Goal: Information Seeking & Learning: Learn about a topic

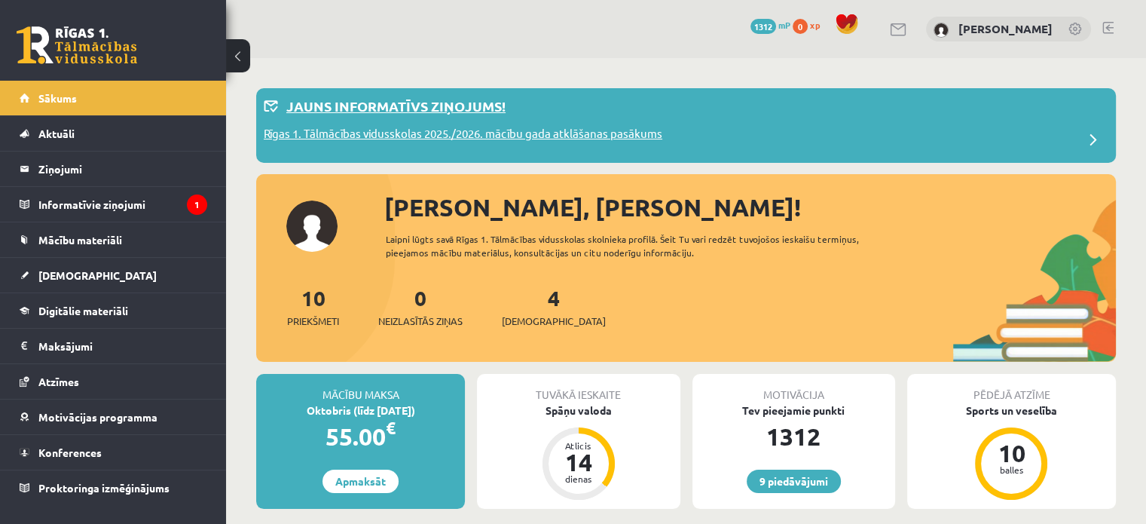
click at [467, 128] on p "Rīgas 1. Tālmācības vidusskolas 2025./2026. mācību gada atklāšanas pasākums" at bounding box center [463, 135] width 399 height 21
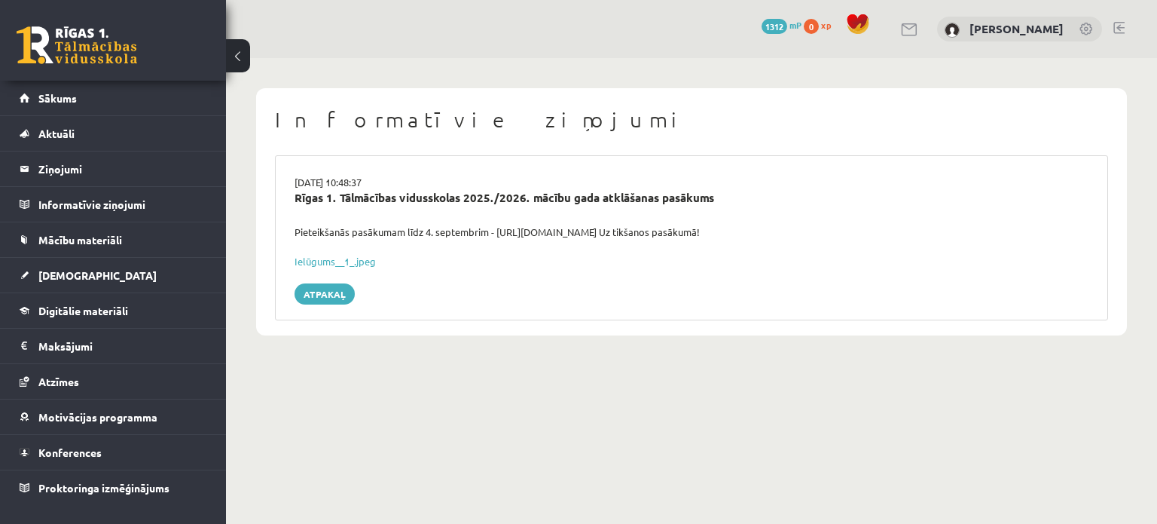
click at [93, 48] on link at bounding box center [77, 45] width 121 height 38
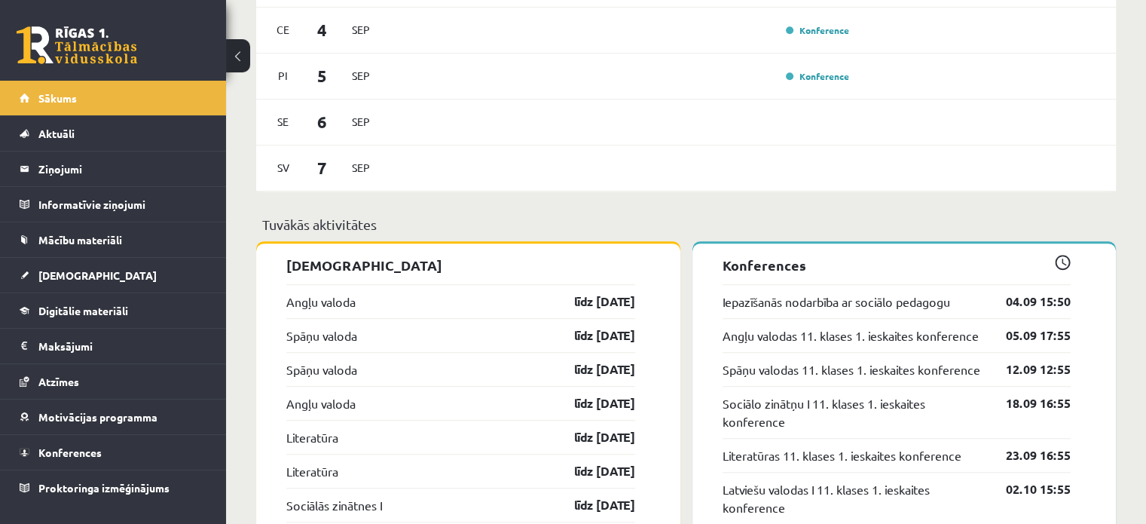
scroll to position [1022, 0]
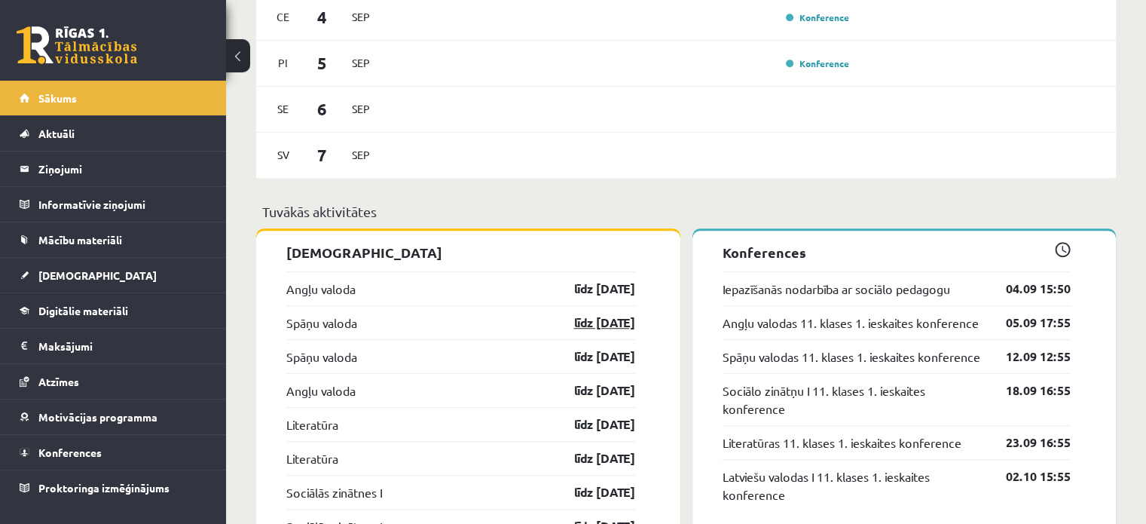
click at [605, 318] on link "līdz 15.09.25" at bounding box center [591, 322] width 87 height 18
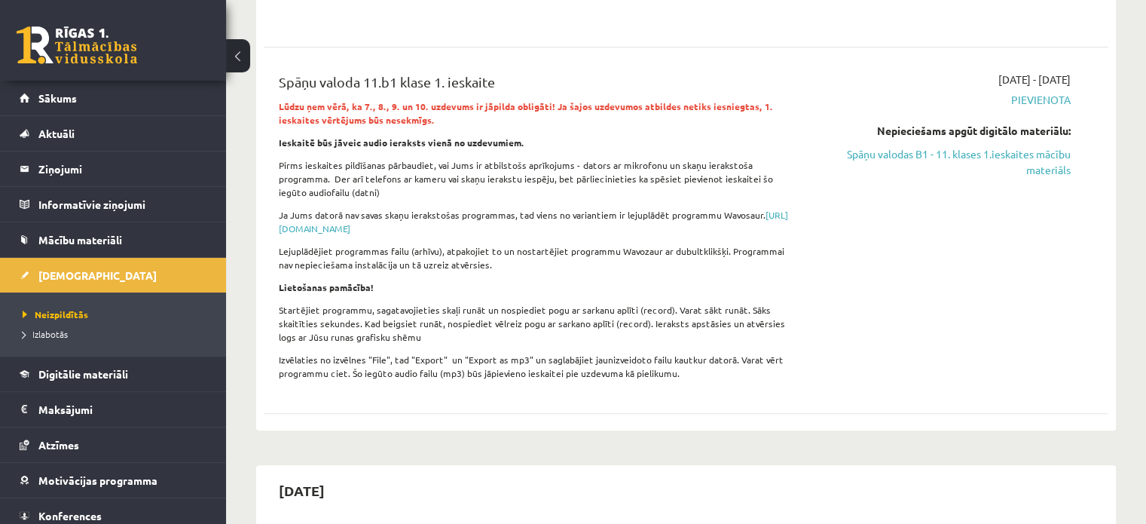
scroll to position [693, 0]
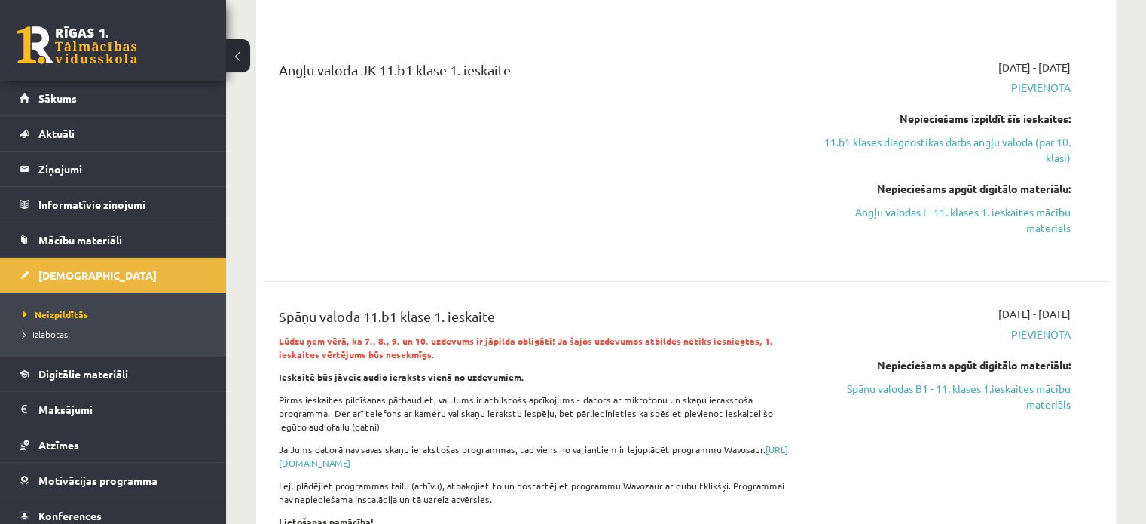
scroll to position [445, 0]
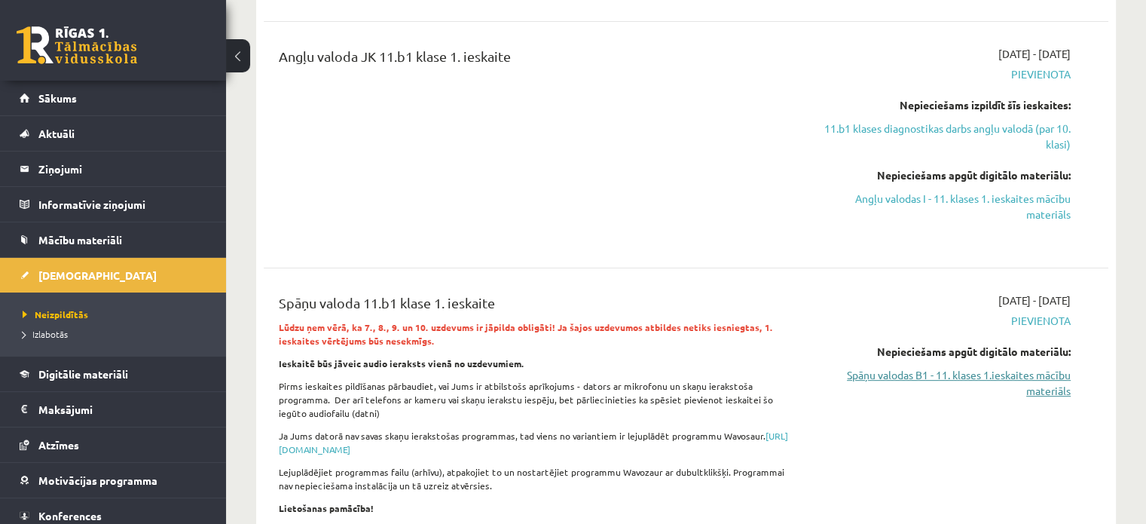
click at [1040, 373] on link "Spāņu valodas B1 - 11. klases 1.ieskaites mācību materiāls" at bounding box center [946, 383] width 249 height 32
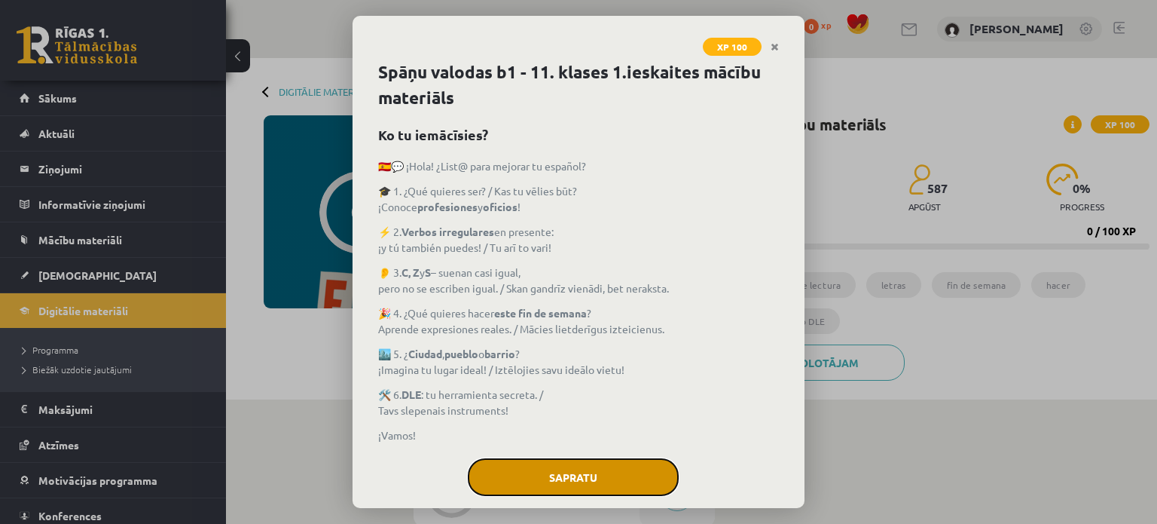
click at [535, 473] on button "Sapratu" at bounding box center [573, 477] width 211 height 38
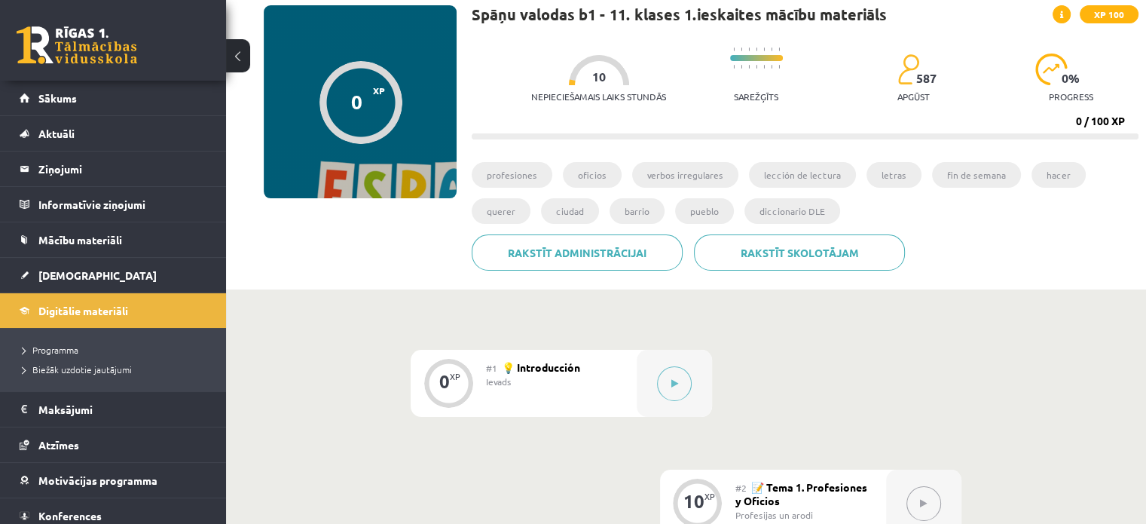
scroll to position [119, 0]
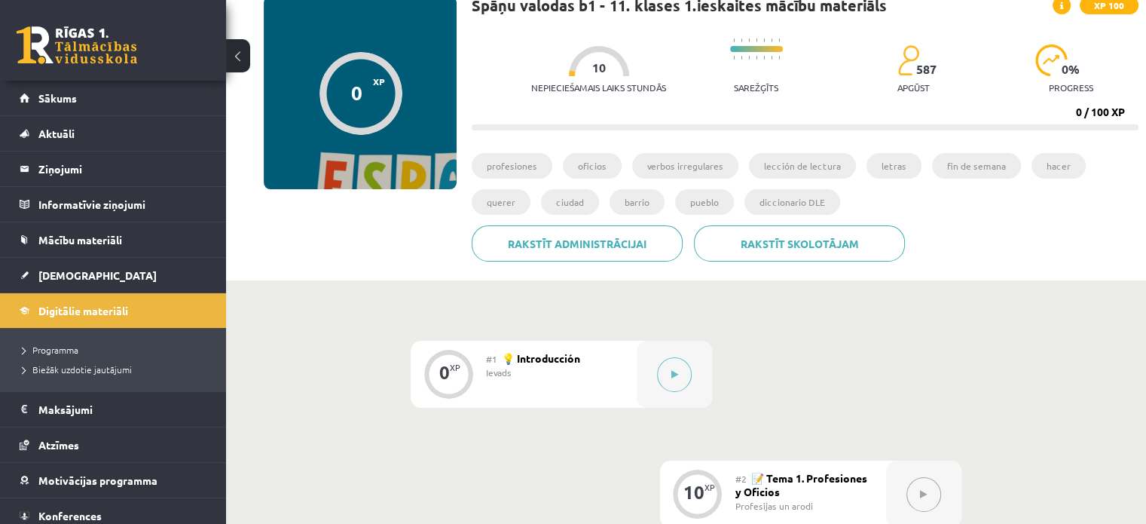
click at [110, 41] on link at bounding box center [77, 45] width 121 height 38
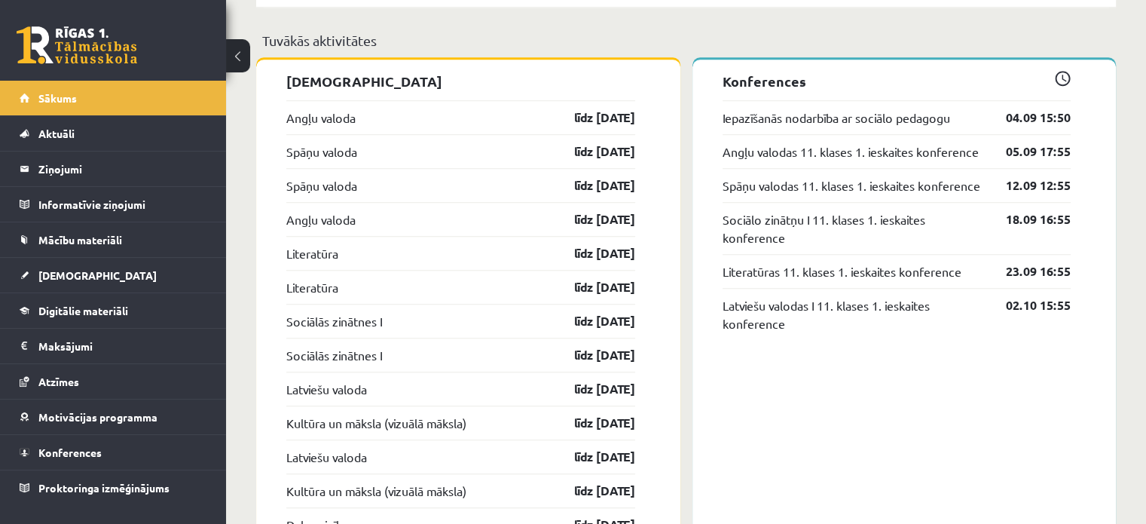
scroll to position [1196, 0]
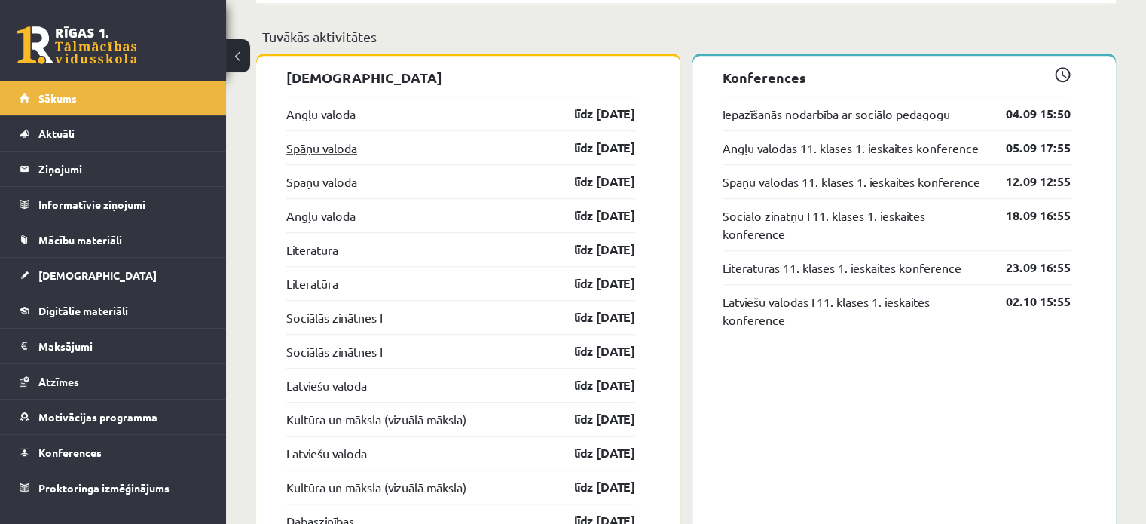
click at [349, 147] on link "Spāņu valoda" at bounding box center [321, 148] width 71 height 18
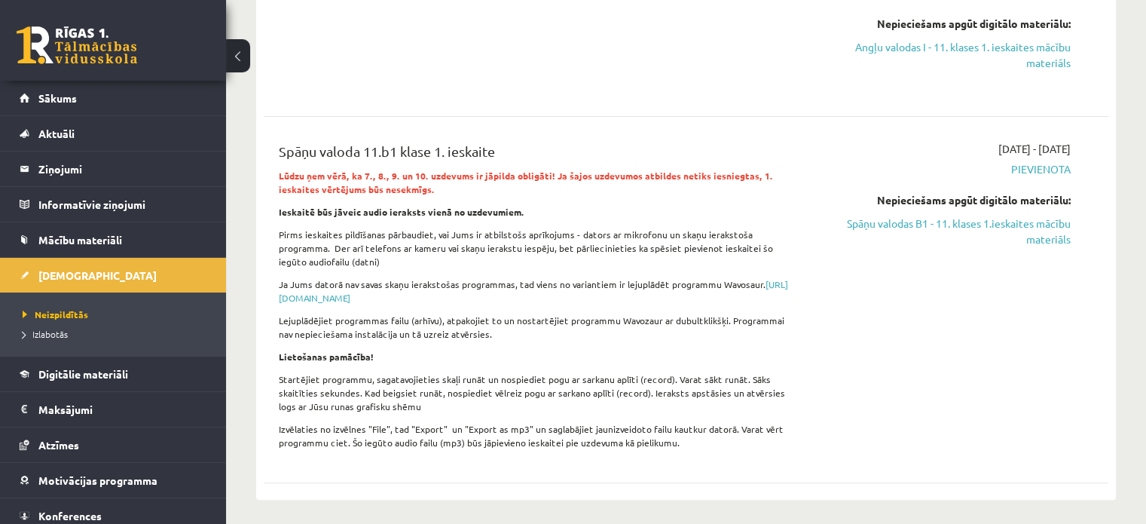
scroll to position [609, 0]
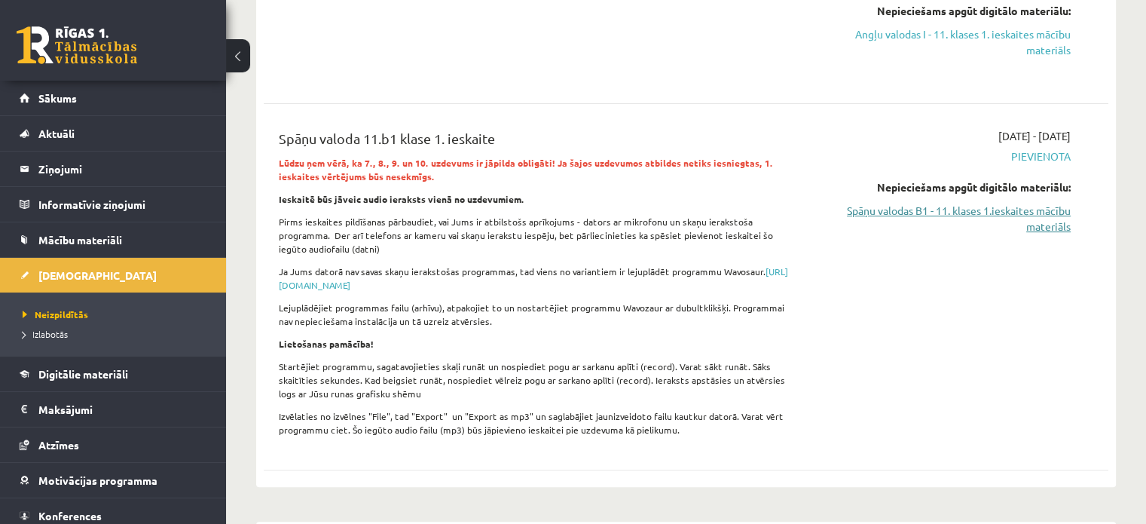
click at [1028, 219] on link "Spāņu valodas B1 - 11. klases 1.ieskaites mācību materiāls" at bounding box center [946, 219] width 249 height 32
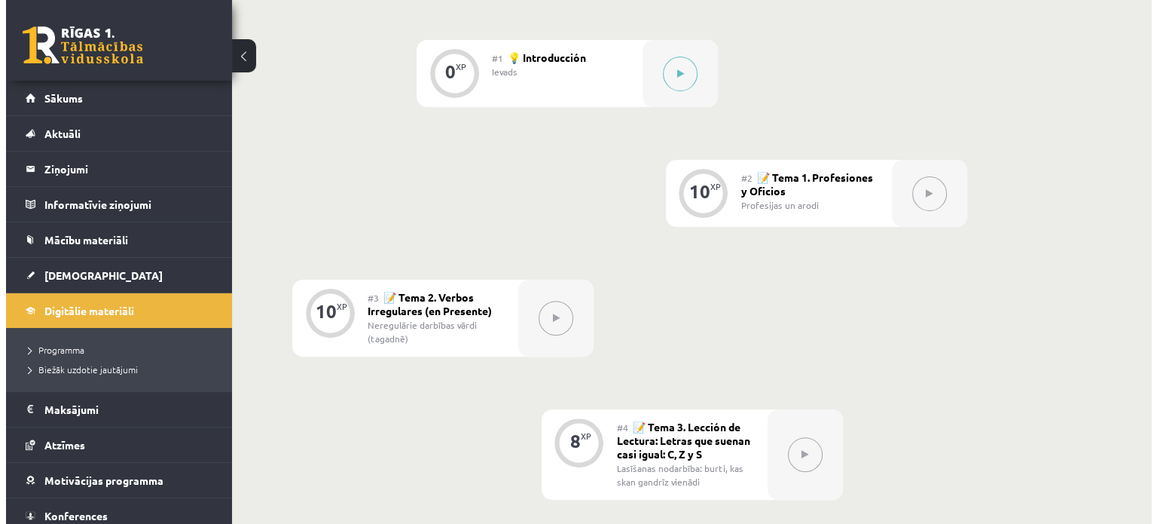
scroll to position [411, 0]
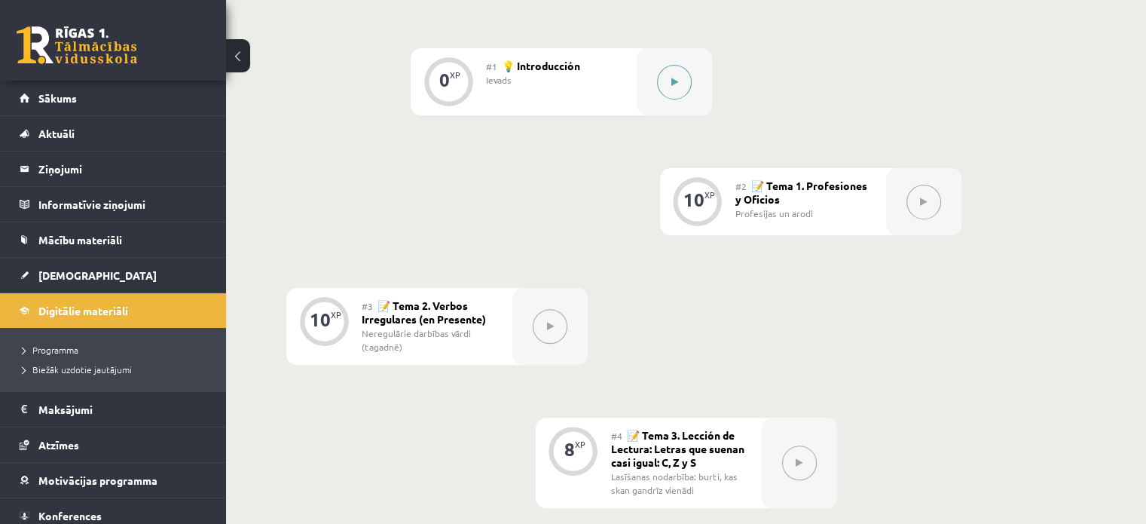
click at [668, 83] on button at bounding box center [674, 82] width 35 height 35
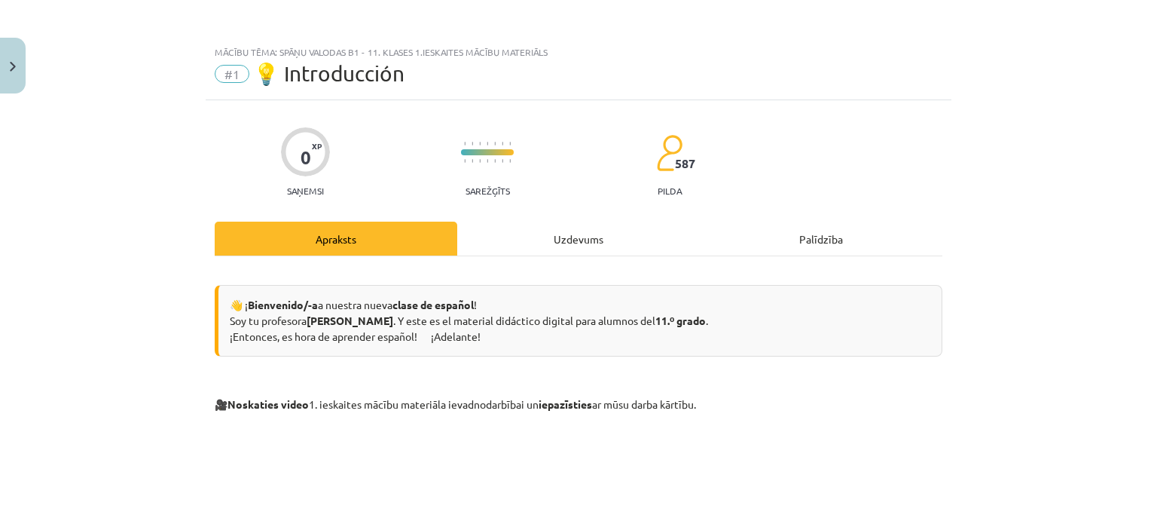
click at [585, 224] on div "Uzdevums" at bounding box center [578, 238] width 243 height 34
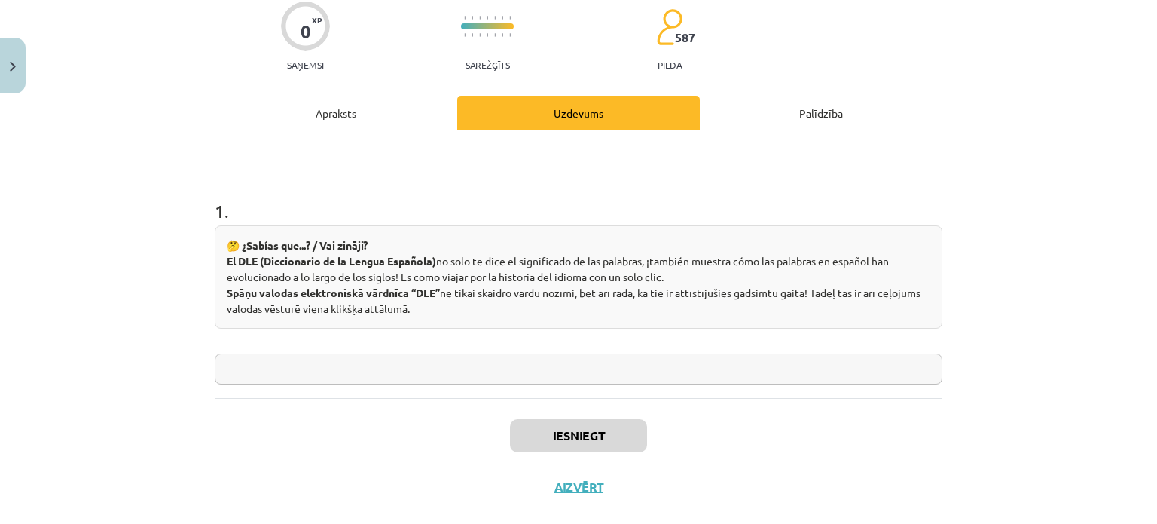
scroll to position [142, 0]
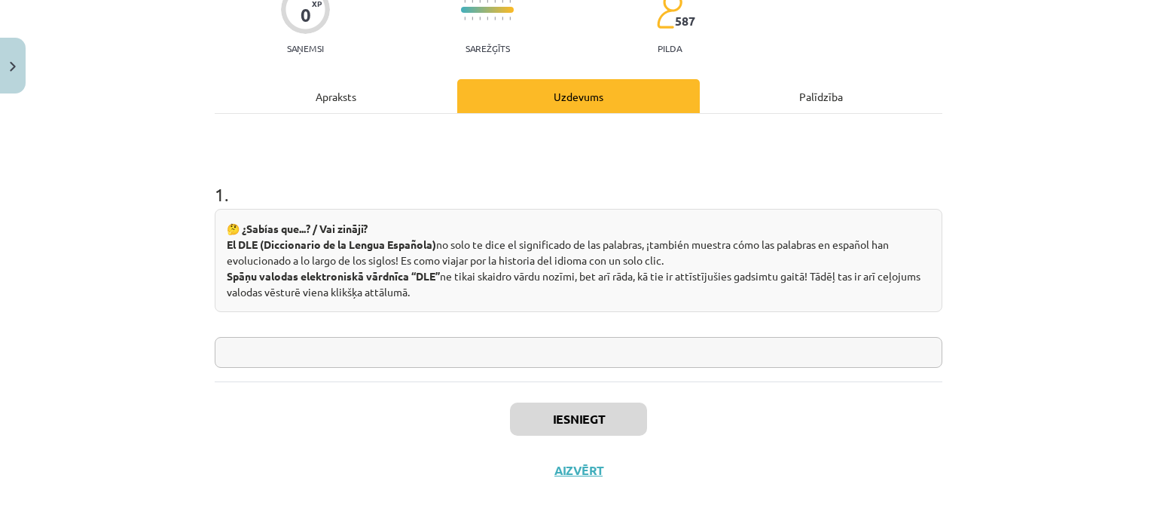
click at [716, 355] on input "text" at bounding box center [579, 352] width 728 height 31
click at [710, 353] on input "text" at bounding box center [579, 352] width 728 height 31
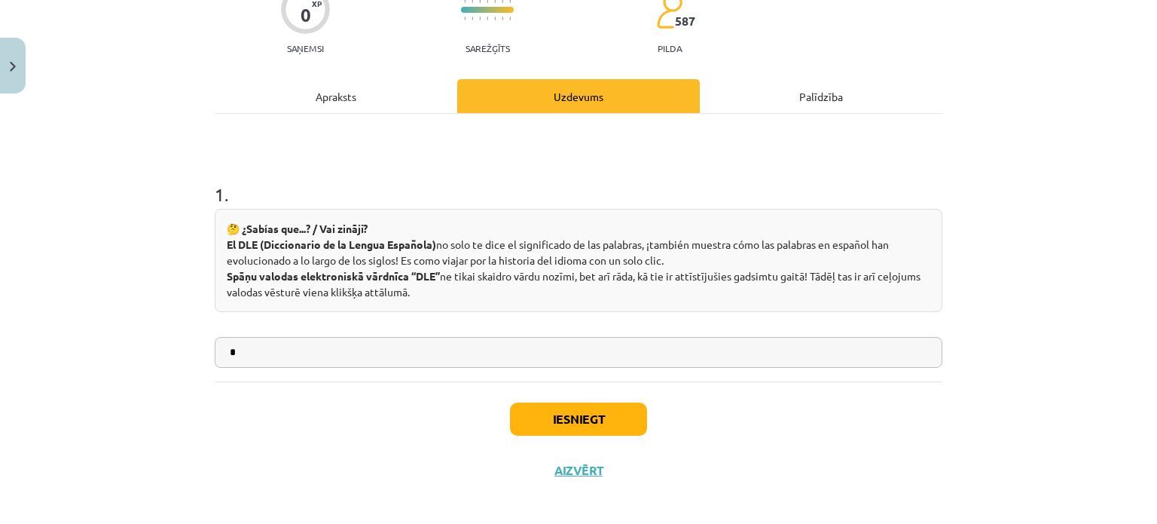
type input "*"
click at [603, 425] on button "Iesniegt" at bounding box center [578, 418] width 137 height 33
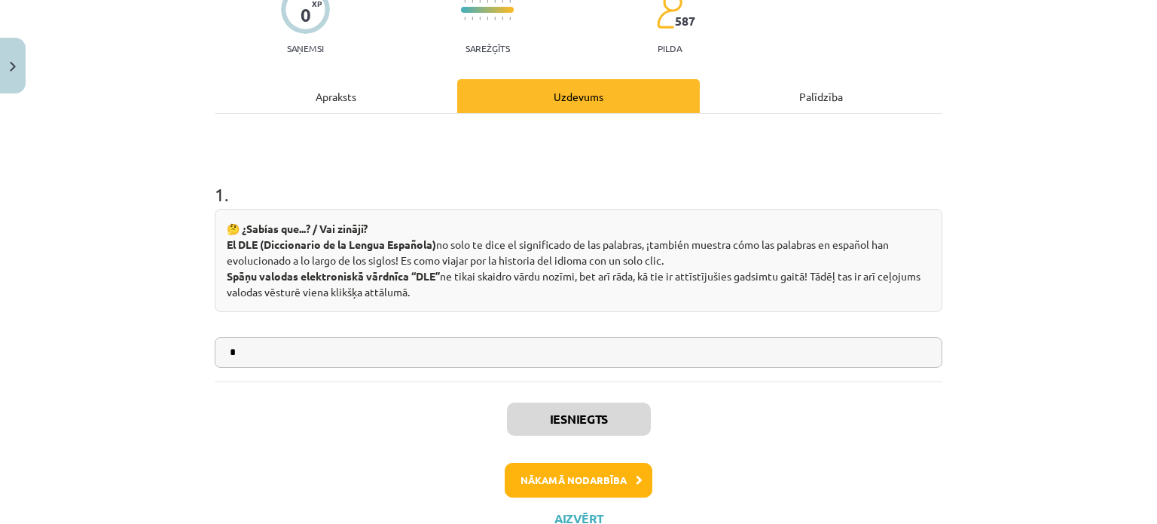
scroll to position [413, 0]
click at [565, 473] on button "Nākamā nodarbība" at bounding box center [579, 480] width 148 height 35
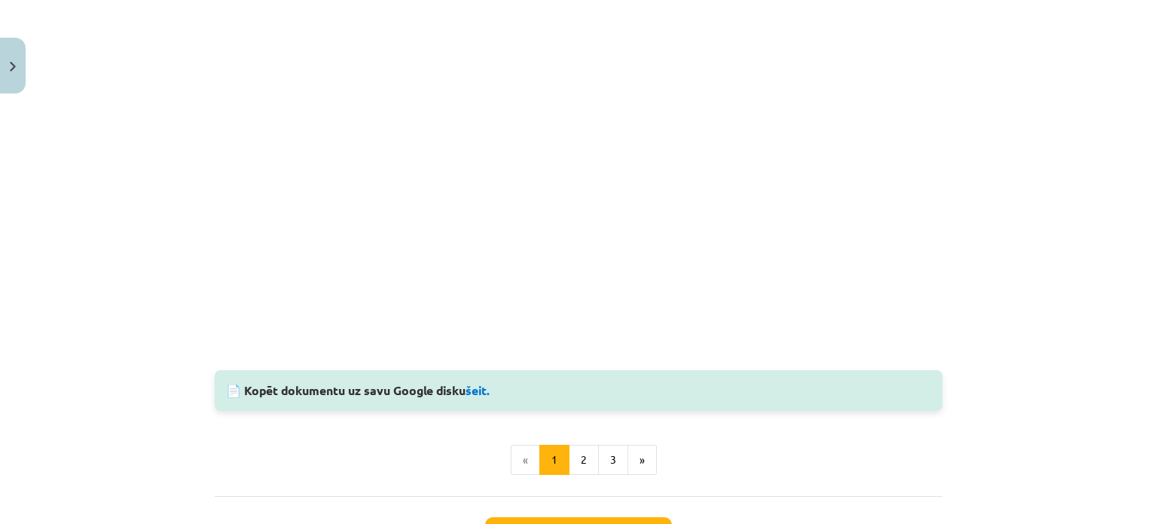
scroll to position [1555, 0]
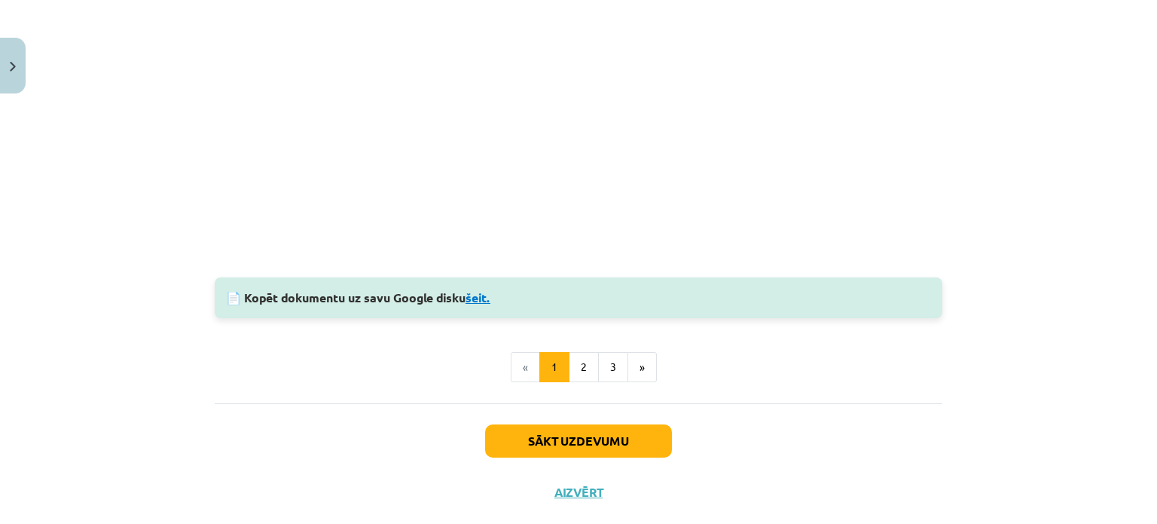
click at [482, 298] on link "šeit." at bounding box center [478, 297] width 25 height 16
click at [580, 370] on button "2" at bounding box center [584, 367] width 30 height 30
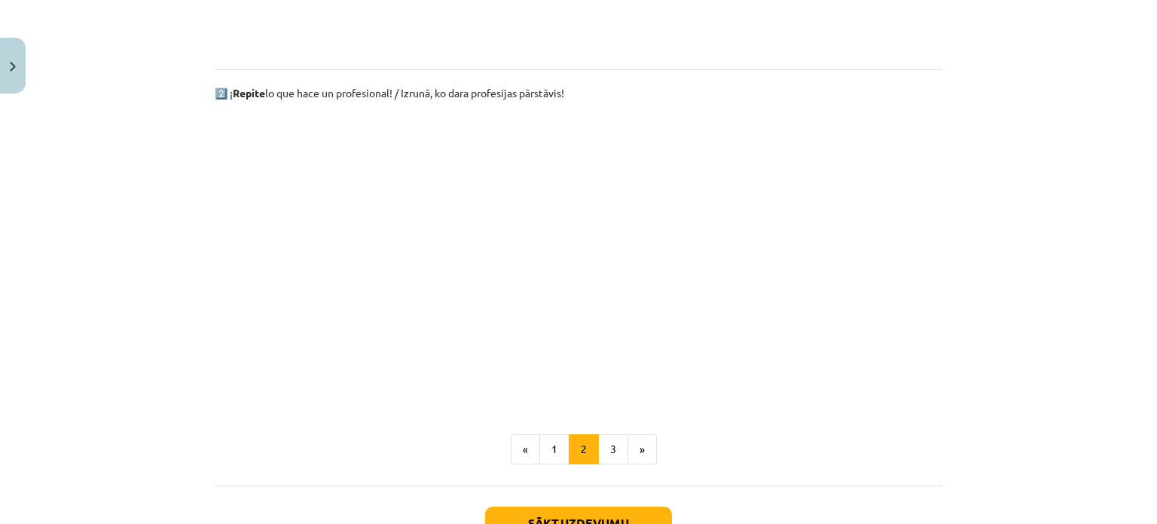
scroll to position [1031, 0]
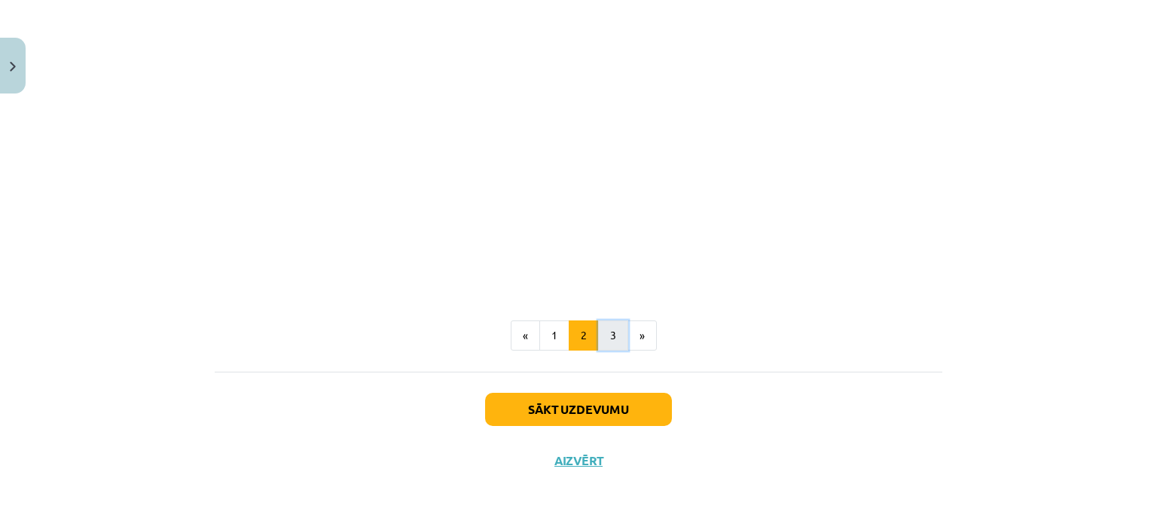
click at [600, 334] on button "3" at bounding box center [613, 335] width 30 height 30
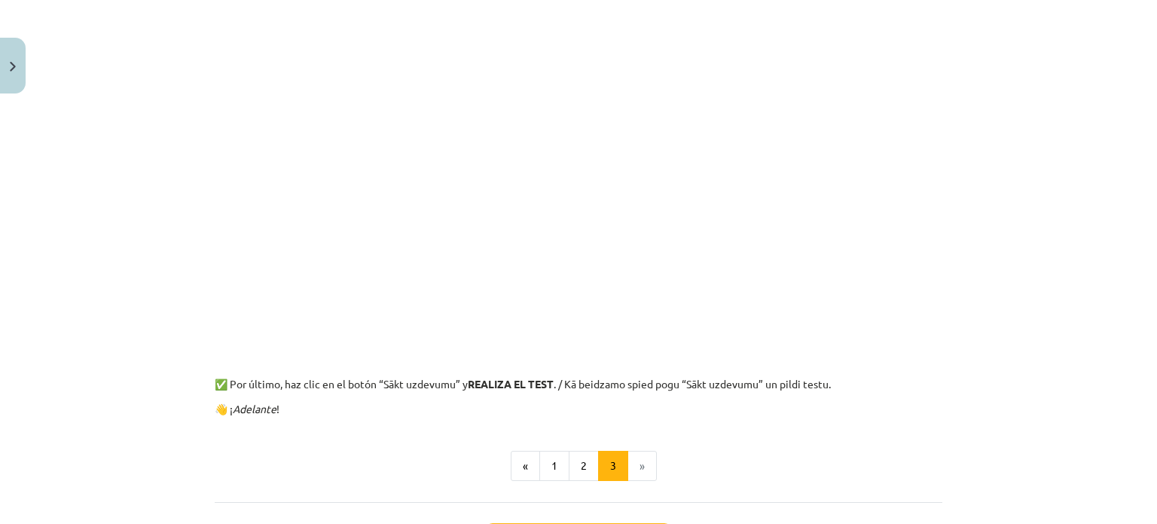
scroll to position [548, 0]
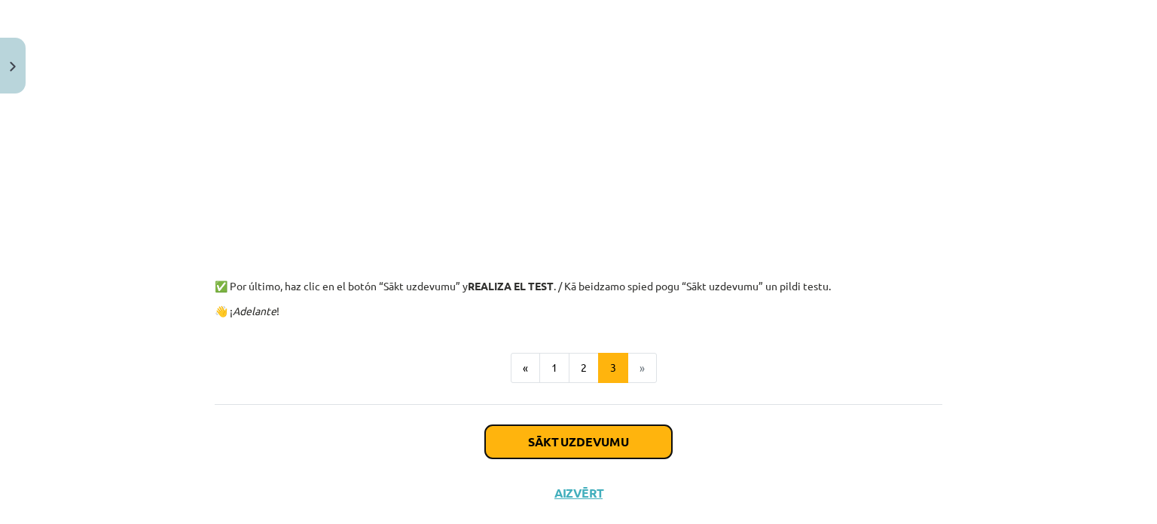
click at [605, 440] on button "Sākt uzdevumu" at bounding box center [578, 441] width 187 height 33
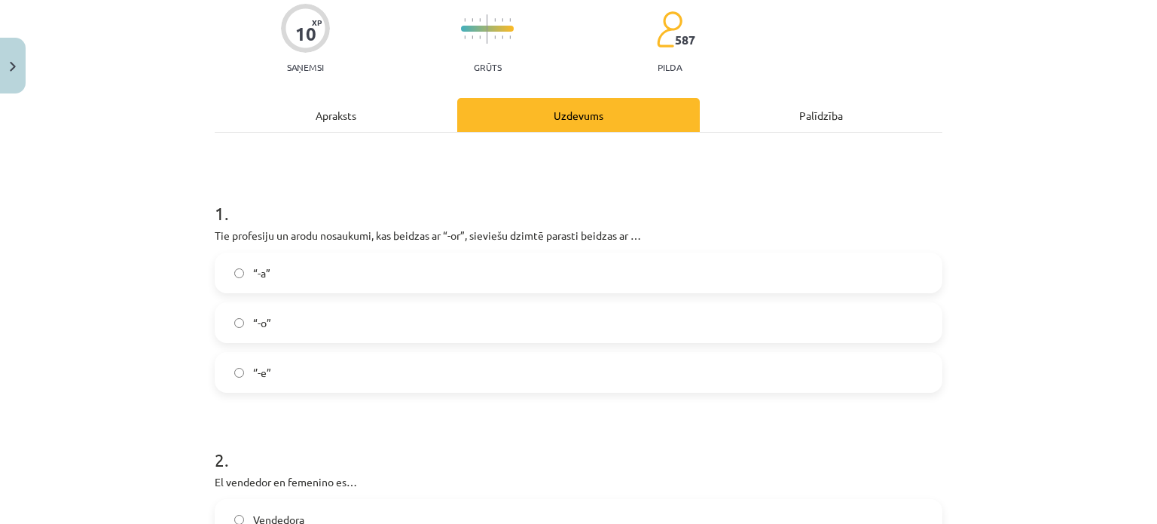
scroll to position [242, 0]
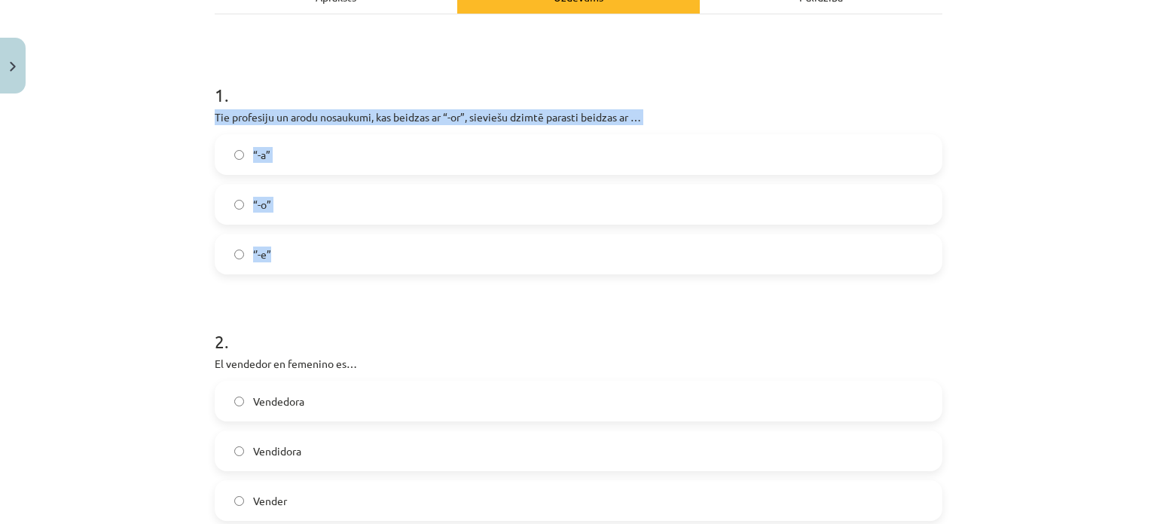
drag, startPoint x: 206, startPoint y: 114, endPoint x: 374, endPoint y: 270, distance: 229.2
copy div "Tie profesiju un arodu nosaukumi, kas beidzas ar “-or”, sieviešu dzimtē parasti…"
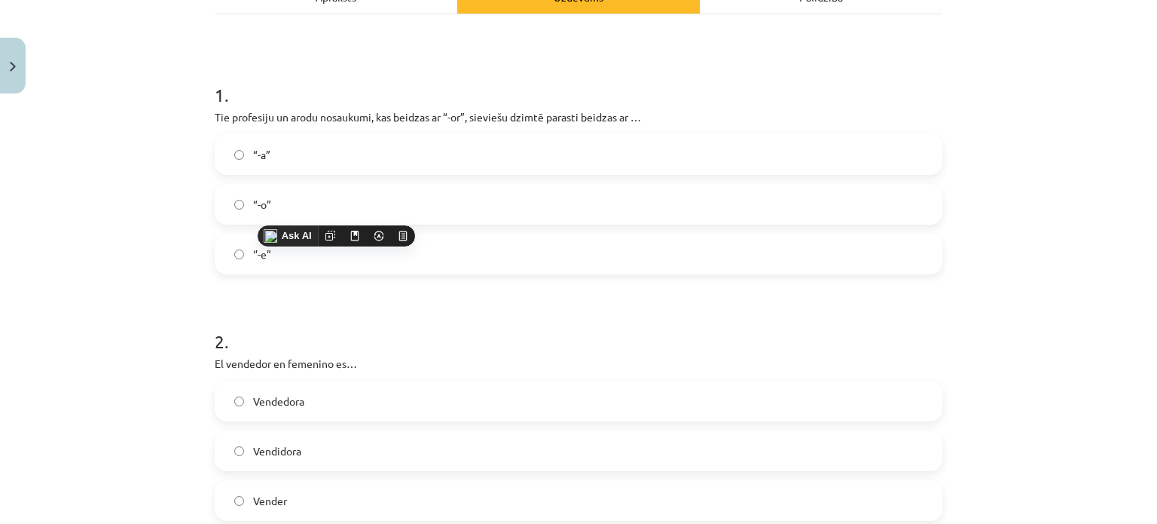
click at [719, 72] on h1 "1 ." at bounding box center [579, 81] width 728 height 47
click at [301, 156] on label "“-a”" at bounding box center [578, 155] width 725 height 38
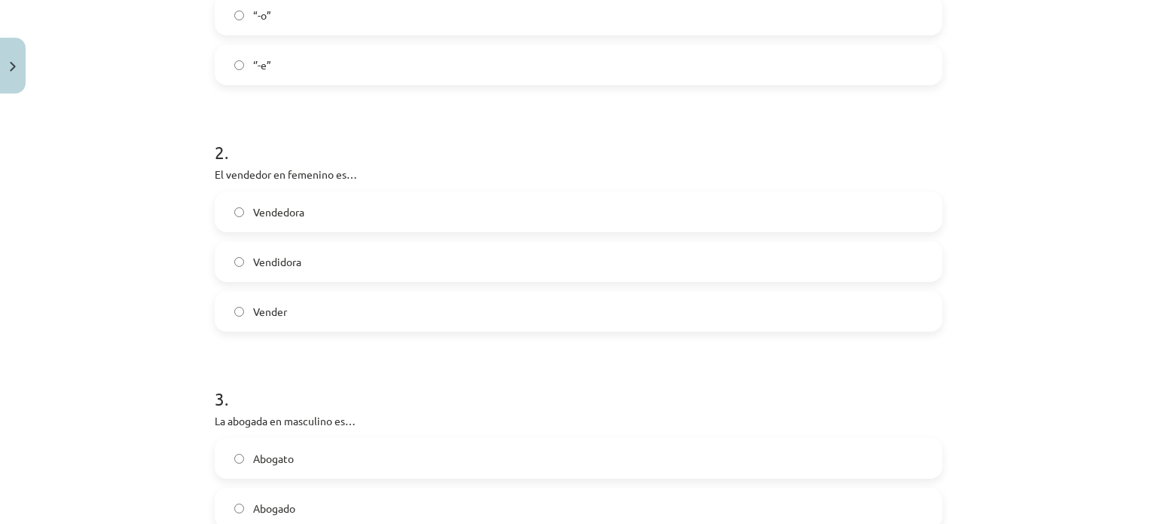
scroll to position [435, 0]
drag, startPoint x: 206, startPoint y: 171, endPoint x: 327, endPoint y: 336, distance: 204.8
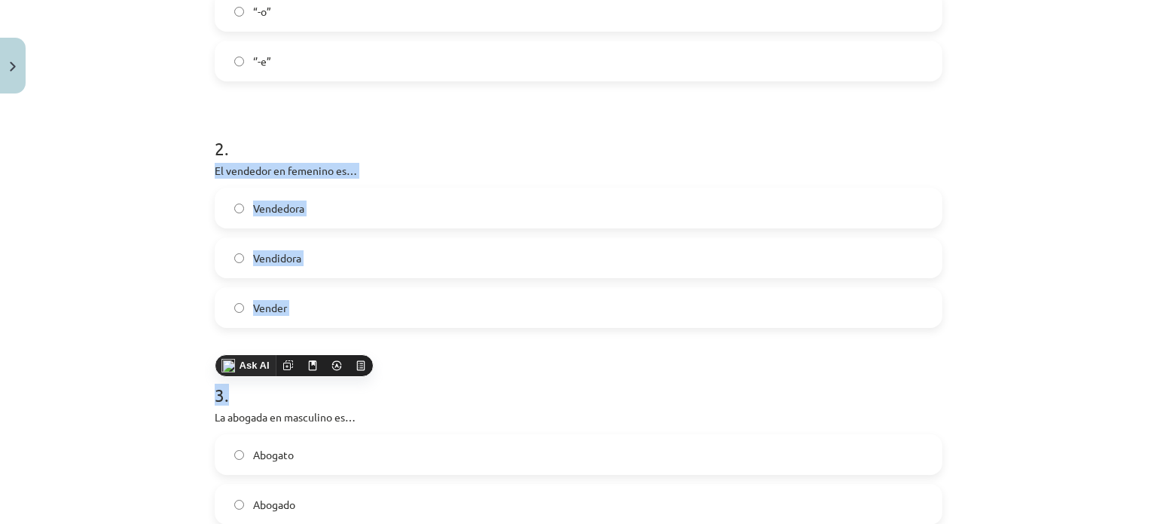
click at [147, 300] on div "Mācību tēma: Spāņu valodas b1 - 11. klases 1.ieskaites mācību materiāls #2 📝 Te…" at bounding box center [578, 262] width 1157 height 524
drag, startPoint x: 201, startPoint y: 168, endPoint x: 379, endPoint y: 307, distance: 225.9
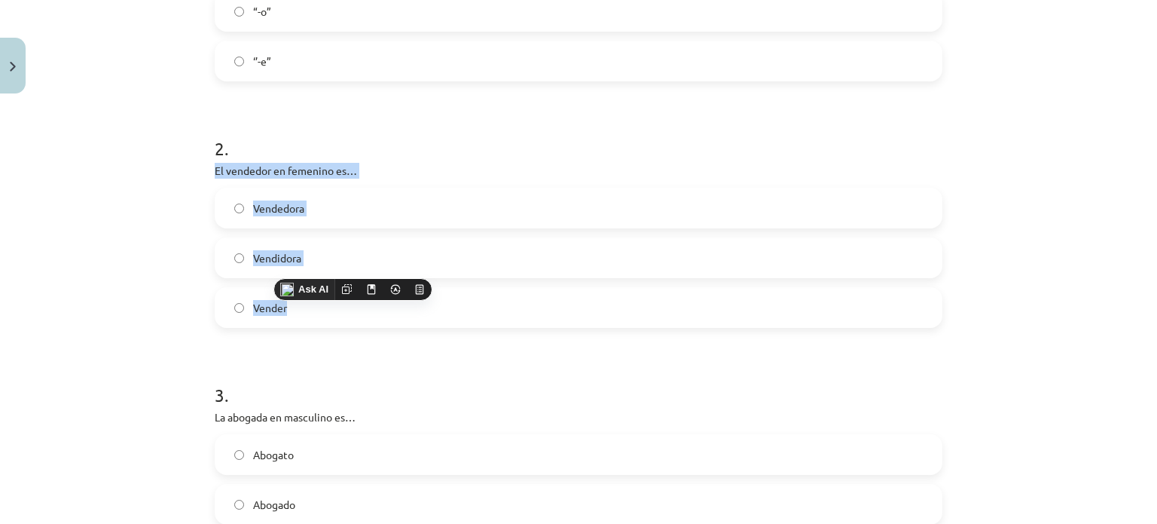
copy div "El vendedor en femenino es… Vendedora Vendidora Vender"
click at [763, 140] on h1 "2 ." at bounding box center [579, 134] width 728 height 47
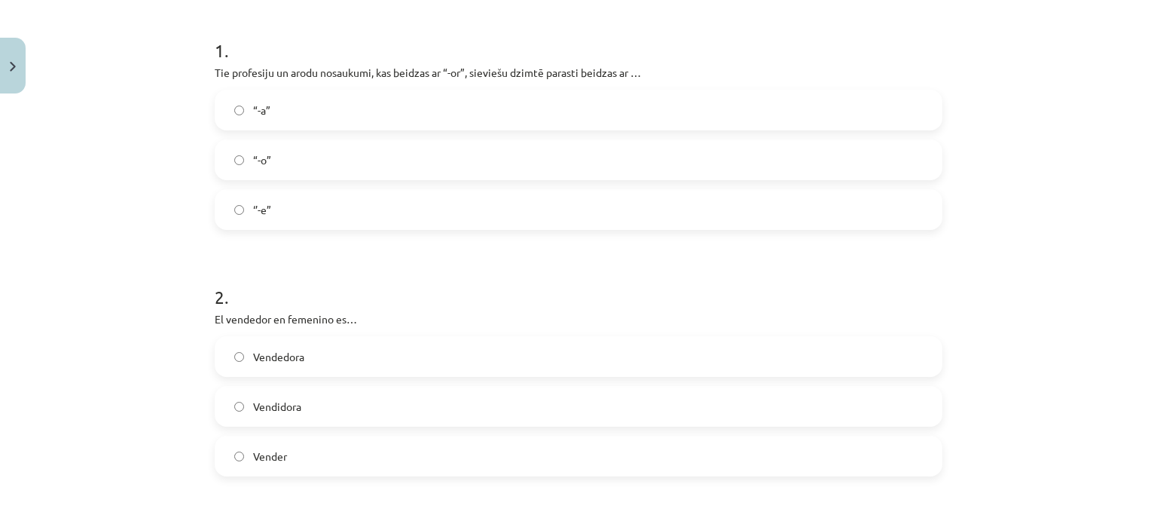
scroll to position [233, 0]
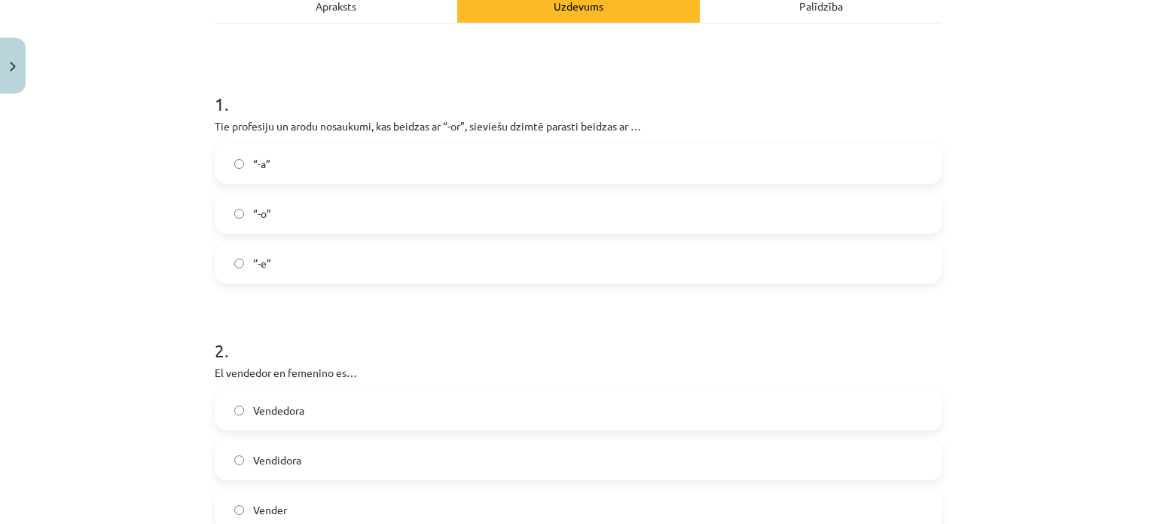
click at [289, 423] on label "Vendedora" at bounding box center [578, 410] width 725 height 38
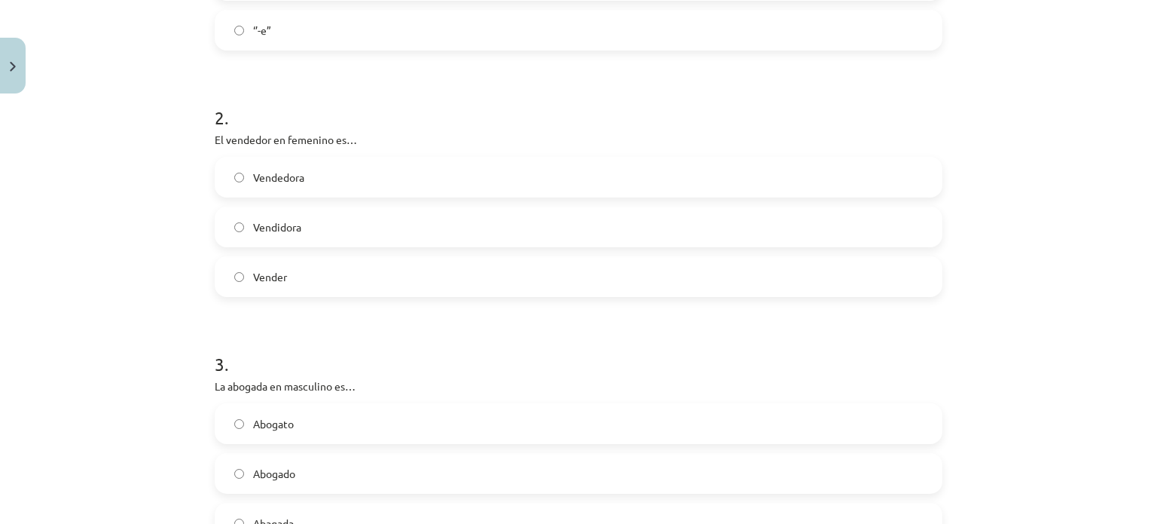
scroll to position [711, 0]
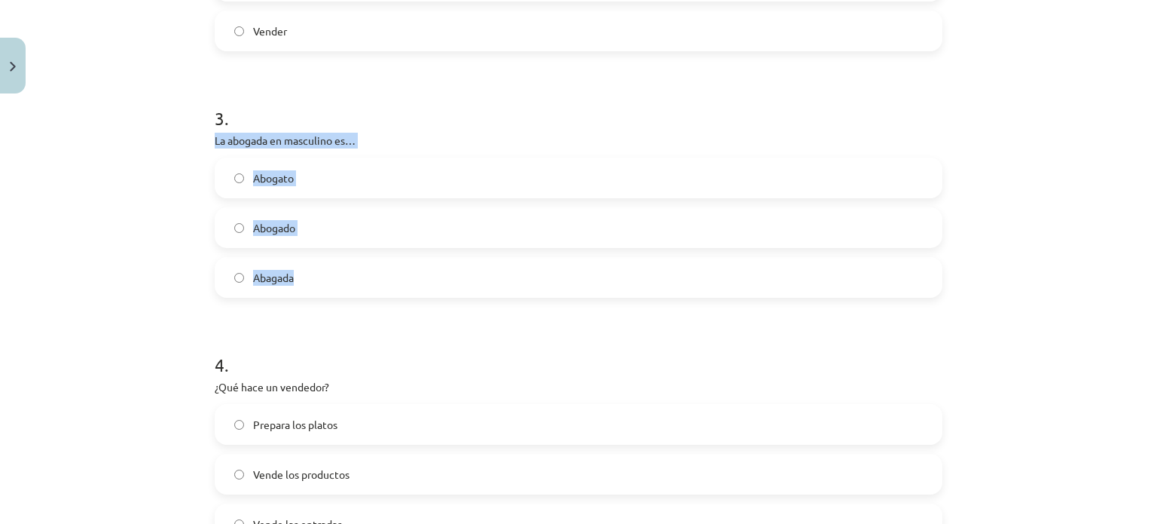
drag, startPoint x: 211, startPoint y: 139, endPoint x: 337, endPoint y: 294, distance: 200.3
click at [337, 294] on div "3 . La abogada en masculino es… Abogato Abogado Abagada" at bounding box center [579, 189] width 728 height 216
copy div "La abogada en masculino es… Abogato Abogado Abagada"
click at [268, 209] on label "Abogado" at bounding box center [578, 228] width 725 height 38
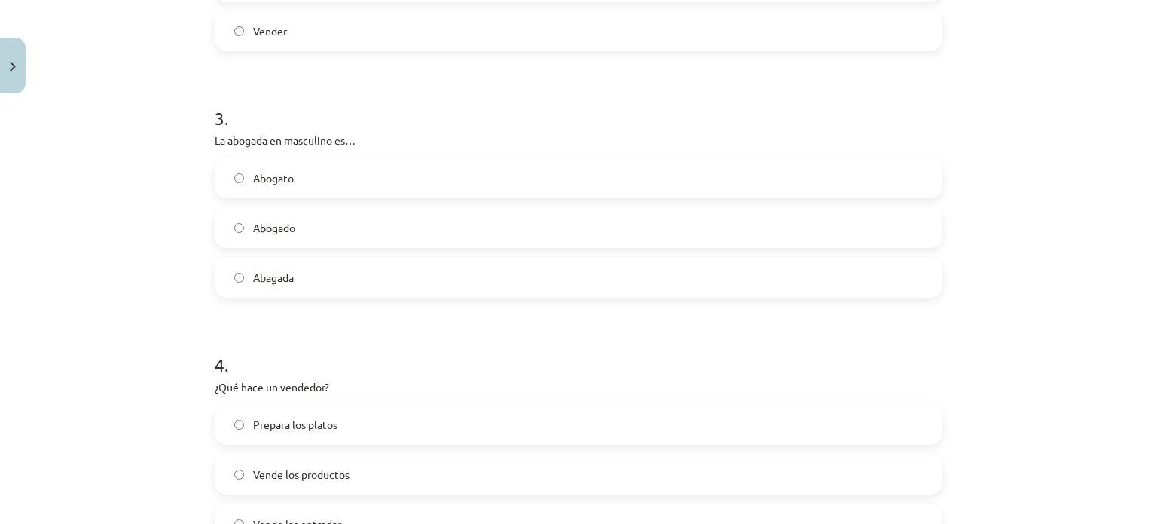
click at [310, 267] on label "Abagada" at bounding box center [578, 277] width 725 height 38
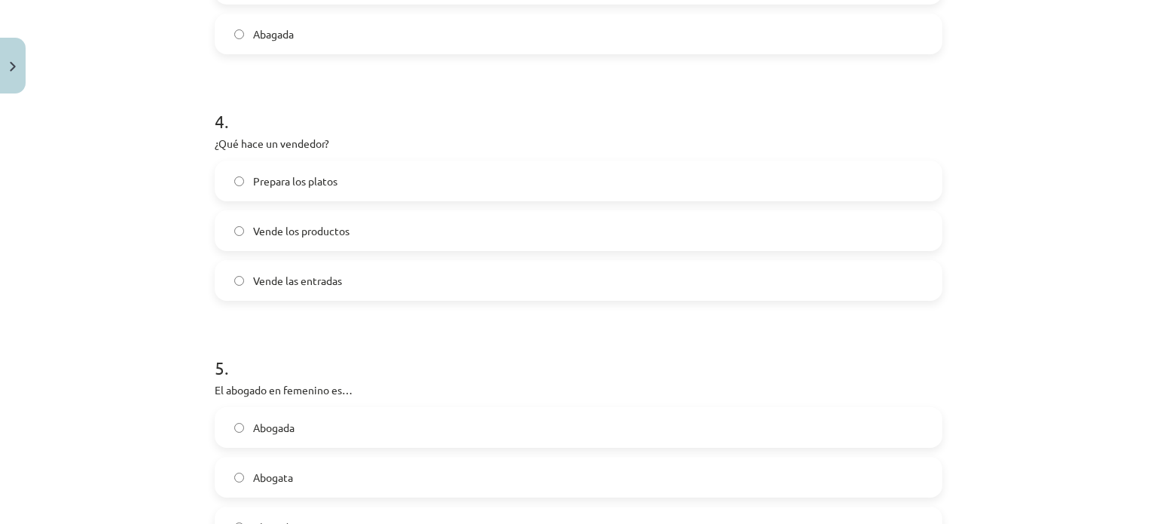
scroll to position [997, 0]
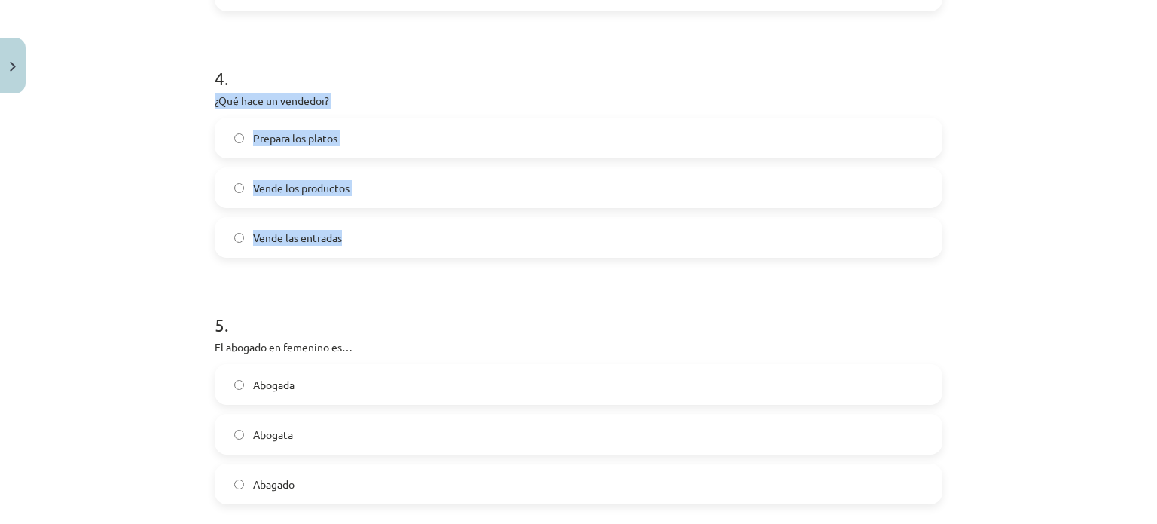
drag, startPoint x: 206, startPoint y: 93, endPoint x: 365, endPoint y: 255, distance: 226.9
click at [365, 255] on div "10 XP Saņemsi Grūts 587 pilda Apraksts Uzdevums Palīdzība 1 . Tie profesiju un …" at bounding box center [579, 500] width 746 height 2795
copy div "¿Qué hace un vendedor? Prepara los platos Vende los productos Vende las entradas"
click at [280, 192] on span "Vende los productos" at bounding box center [301, 188] width 96 height 16
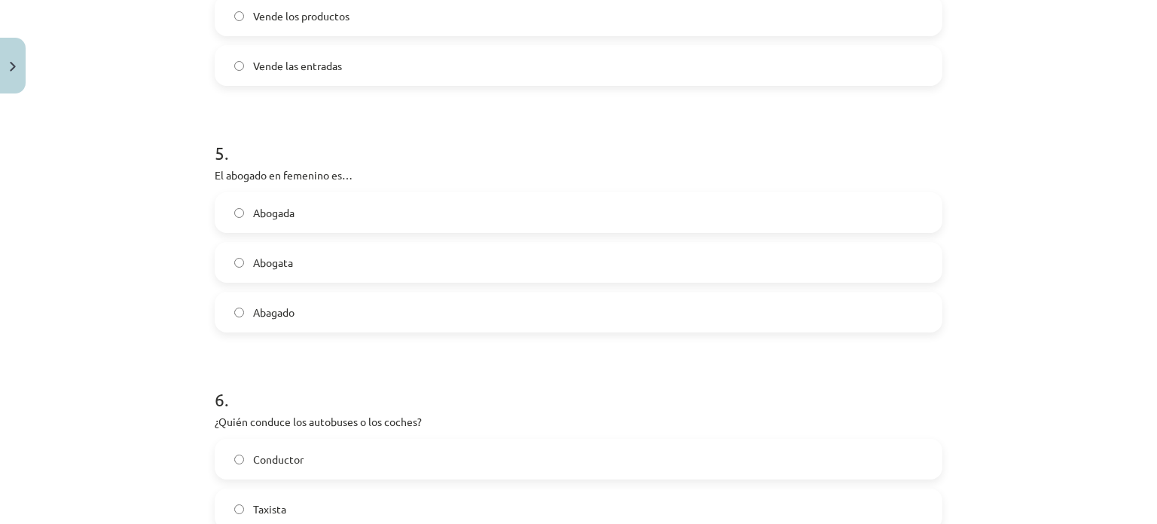
scroll to position [1215, 0]
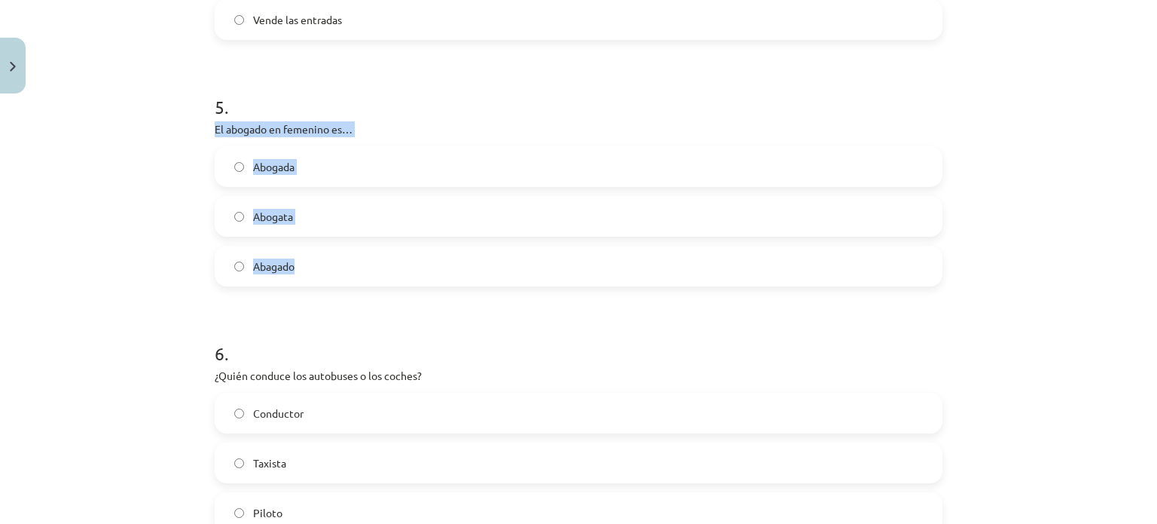
drag, startPoint x: 204, startPoint y: 124, endPoint x: 359, endPoint y: 283, distance: 222.2
click at [359, 283] on div "10 XP Saņemsi Grūts 587 pilda Apraksts Uzdevums Palīdzība 1 . Tie profesiju un …" at bounding box center [579, 282] width 746 height 2795
copy div "El abogado en femenino es… Abogada Abogata Abagado"
click at [289, 166] on span "Abogada" at bounding box center [273, 167] width 41 height 16
drag, startPoint x: 202, startPoint y: 130, endPoint x: 362, endPoint y: 273, distance: 214.5
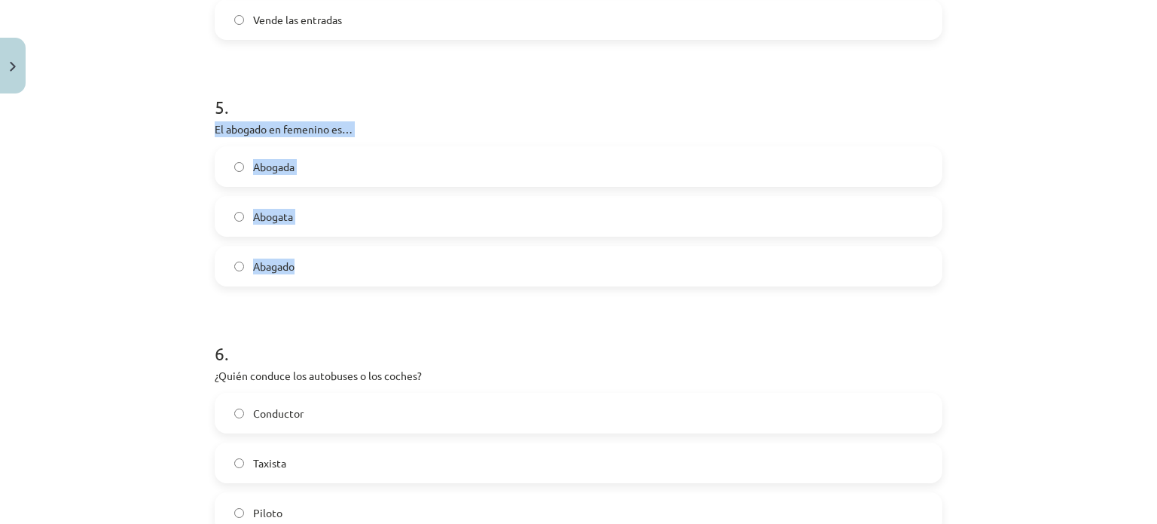
click at [362, 273] on div "10 XP Saņemsi Grūts 587 pilda Apraksts Uzdevums Palīdzība 1 . Tie profesiju un …" at bounding box center [579, 282] width 746 height 2795
copy div "El abogado en femenino es… Abogada Abogata Abagado"
click at [196, 322] on div "Mācību tēma: Spāņu valodas b1 - 11. klases 1.ieskaites mācību materiāls #2 📝 Te…" at bounding box center [578, 262] width 1157 height 524
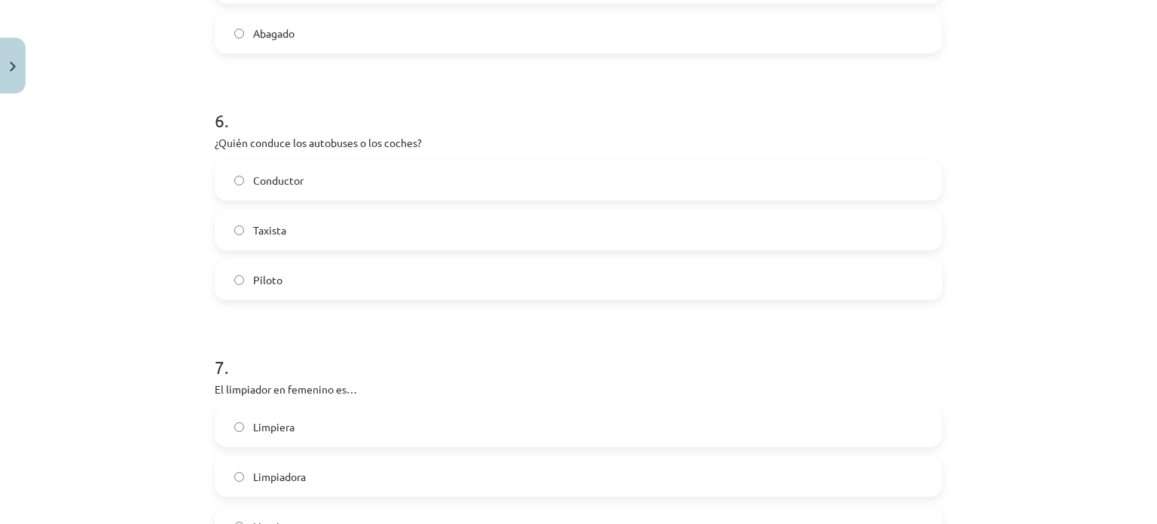
scroll to position [1541, 0]
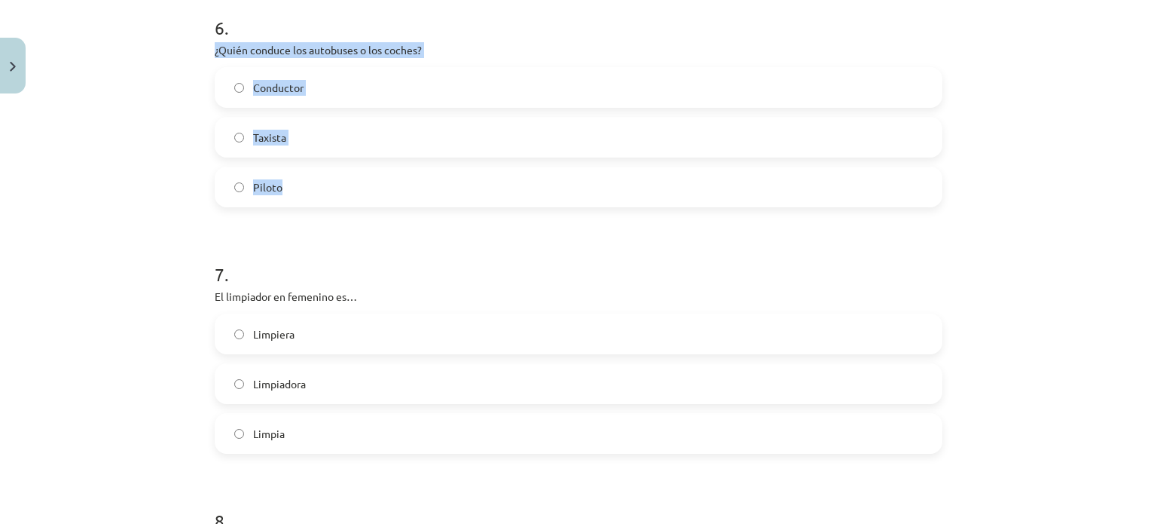
drag, startPoint x: 210, startPoint y: 46, endPoint x: 334, endPoint y: 167, distance: 173.7
click at [334, 167] on div "6 . ¿Quién conduce los autobuses o los coches? Conductor Taxista Piloto" at bounding box center [579, 99] width 728 height 216
copy div "¿Quién conduce los autobuses o los coches? Conductor Taxista Piloto"
click at [263, 87] on span "Conductor" at bounding box center [278, 88] width 50 height 16
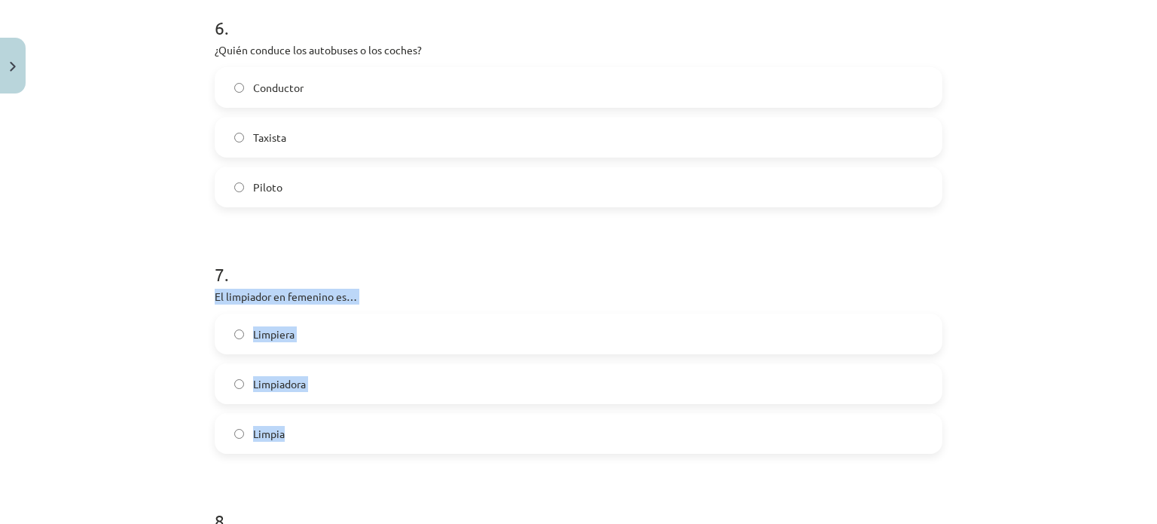
drag, startPoint x: 202, startPoint y: 288, endPoint x: 350, endPoint y: 426, distance: 203.1
copy div "El limpiador en femenino es… Limpiera Limpiadora Limpia"
click at [308, 369] on label "Limpiadora" at bounding box center [578, 384] width 725 height 38
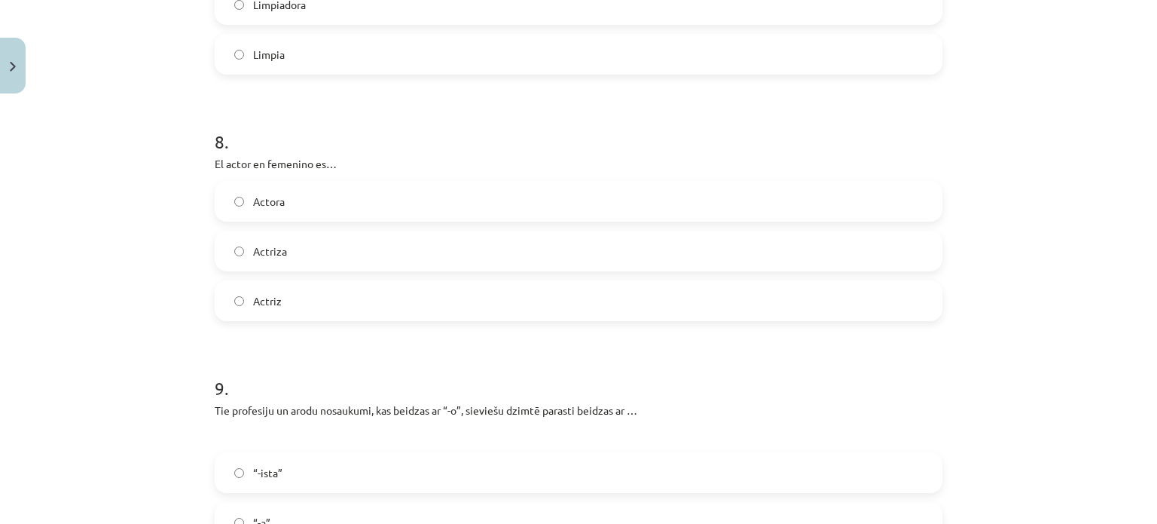
scroll to position [1937, 0]
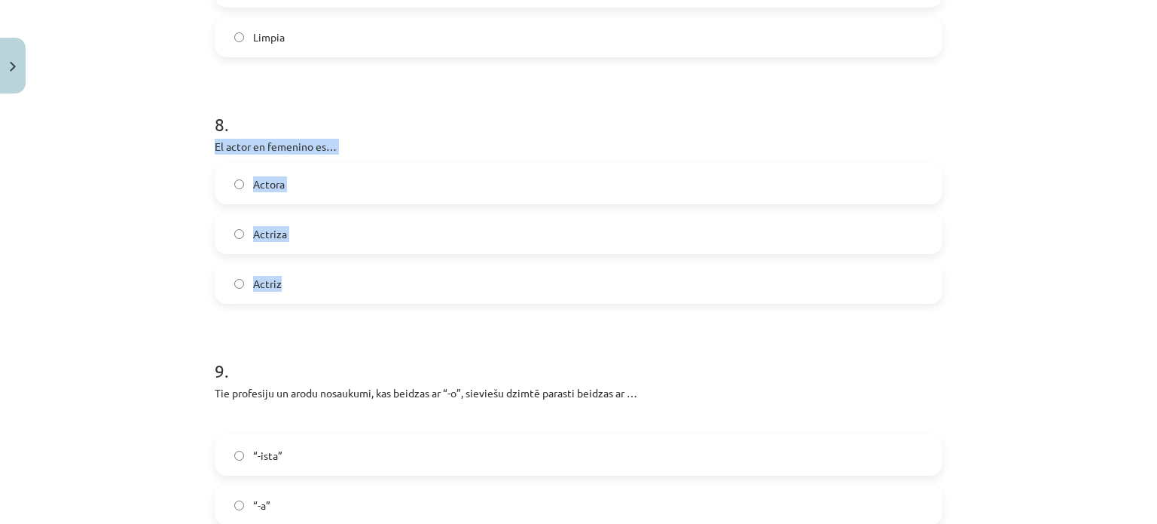
drag, startPoint x: 209, startPoint y: 145, endPoint x: 310, endPoint y: 273, distance: 163.1
click at [310, 273] on div "8 . El actor en femenino es… Actora Actriza Actriz" at bounding box center [579, 195] width 728 height 216
copy div "El actor en femenino es… Actora Actriza Actriz"
click at [263, 285] on span "Actriz" at bounding box center [267, 284] width 29 height 16
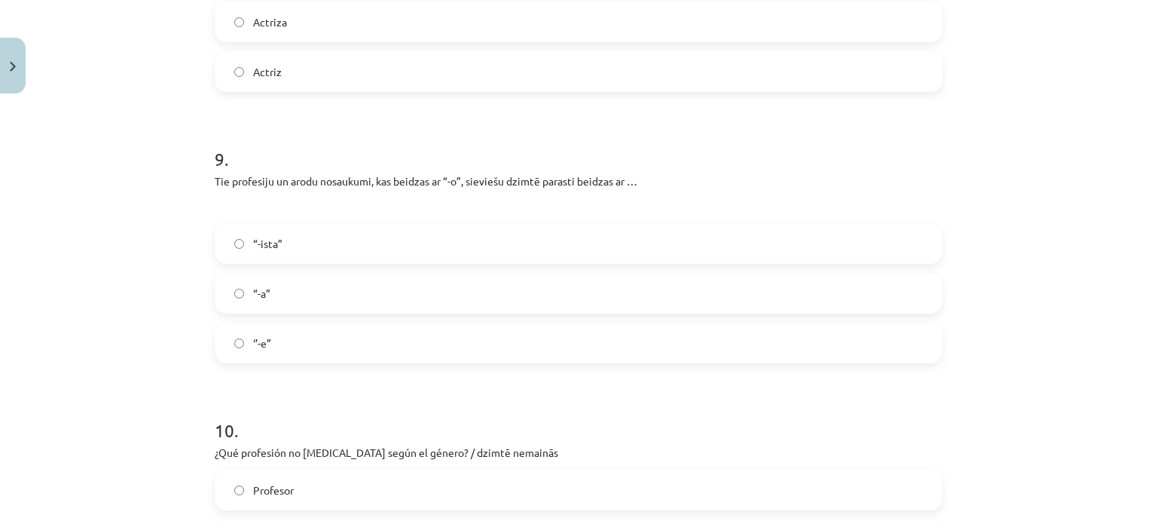
scroll to position [2141, 0]
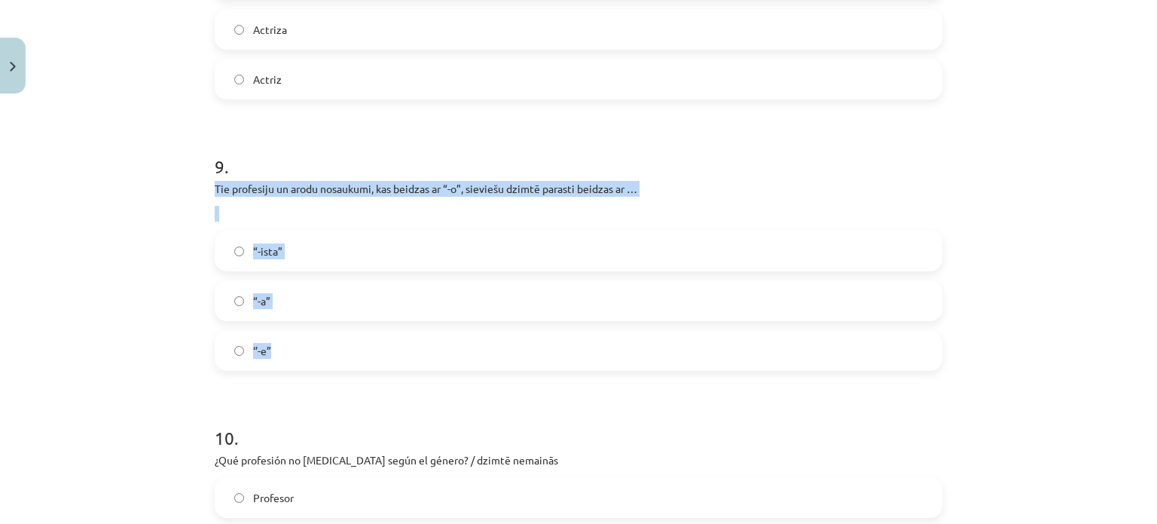
drag, startPoint x: 198, startPoint y: 185, endPoint x: 408, endPoint y: 356, distance: 270.9
click at [408, 356] on div "Mācību tēma: Spāņu valodas b1 - 11. klases 1.ieskaites mācību materiāls #2 📝 Te…" at bounding box center [578, 262] width 1157 height 524
copy div "Tie profesiju un arodu nosaukumi, kas beidzas ar “-o”, sieviešu dzimtē parasti …"
click at [243, 297] on label "“-a”" at bounding box center [578, 301] width 725 height 38
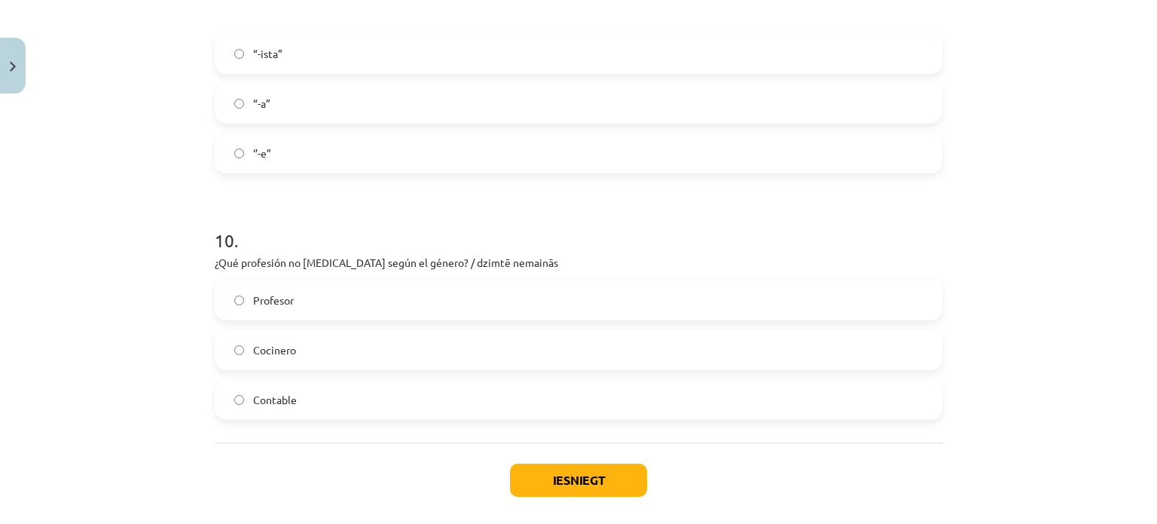
scroll to position [2352, 0]
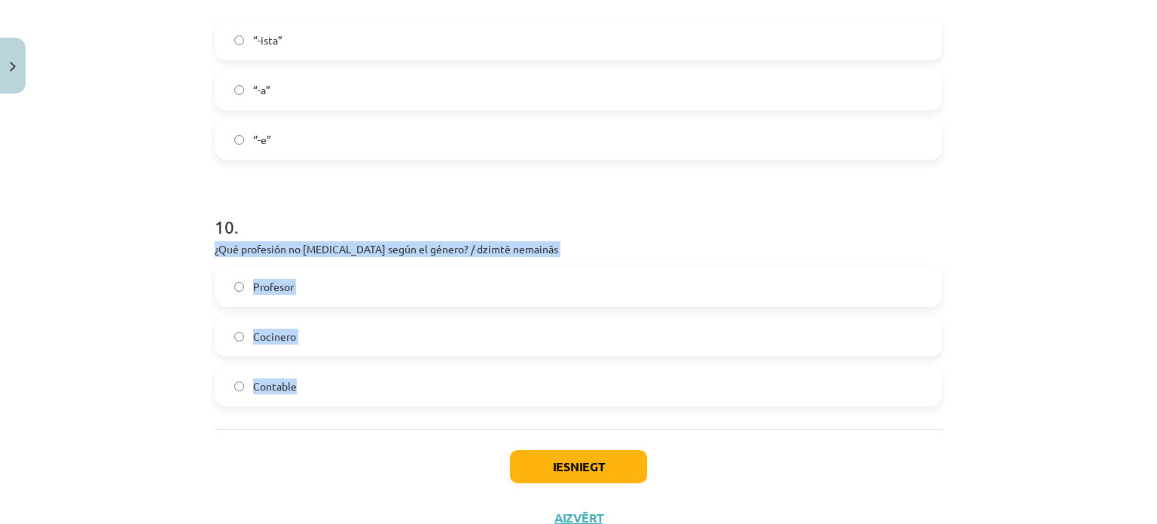
drag, startPoint x: 206, startPoint y: 252, endPoint x: 332, endPoint y: 400, distance: 194.5
click at [234, 377] on label "Contable" at bounding box center [578, 386] width 725 height 38
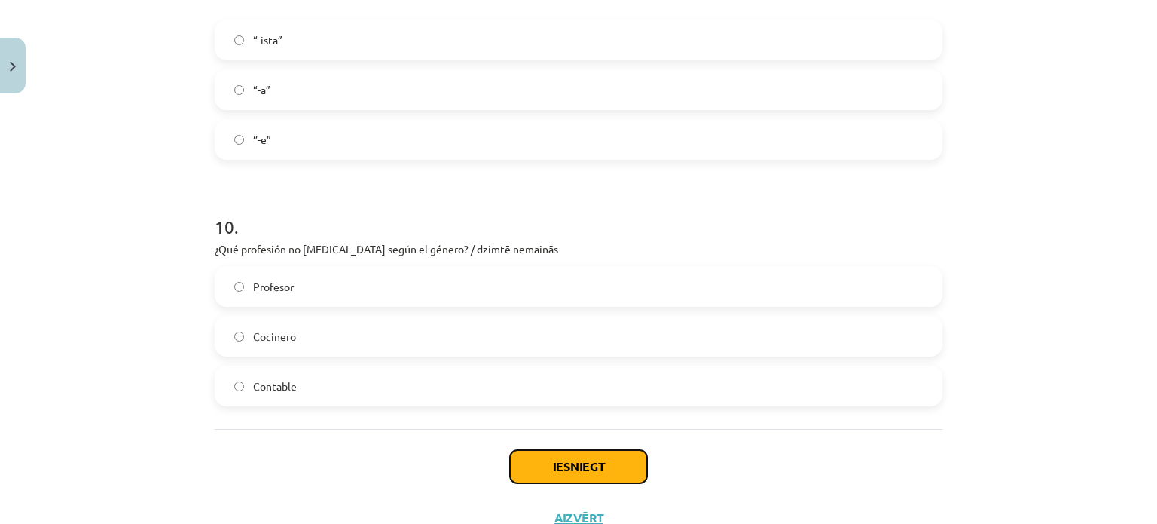
click at [607, 469] on button "Iesniegt" at bounding box center [578, 466] width 137 height 33
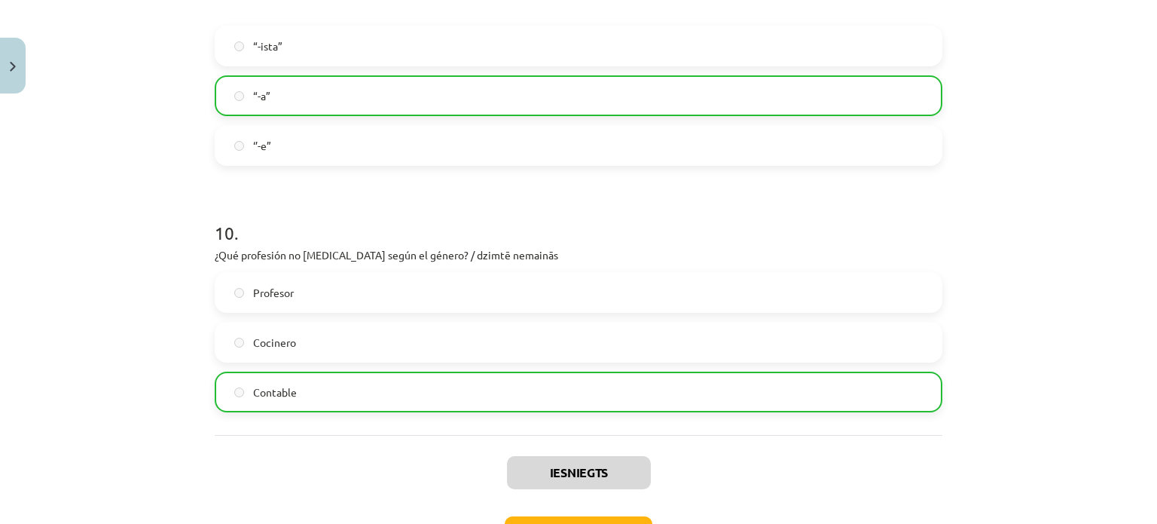
scroll to position [2456, 0]
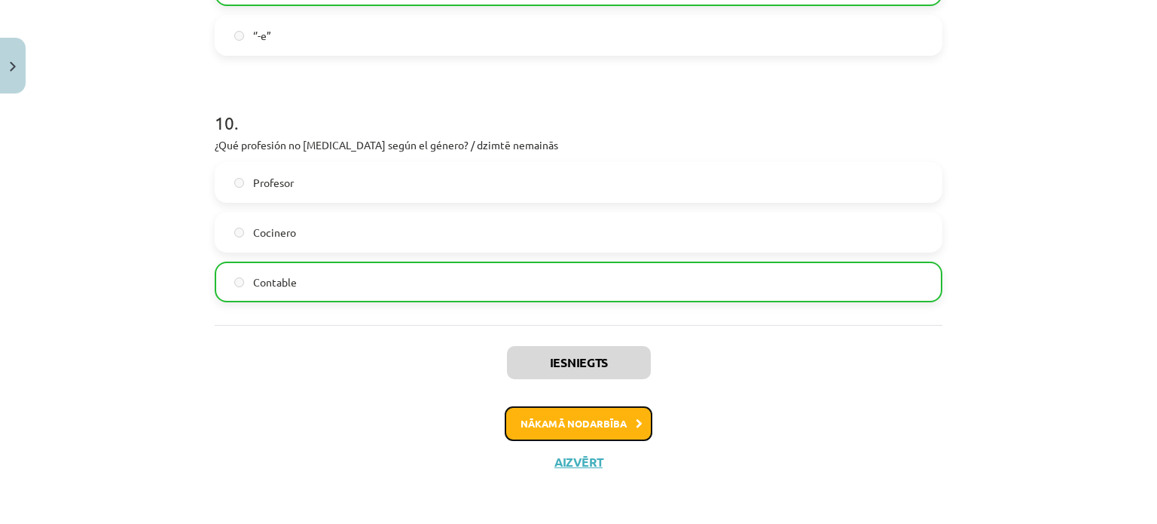
click at [622, 417] on button "Nākamā nodarbība" at bounding box center [579, 423] width 148 height 35
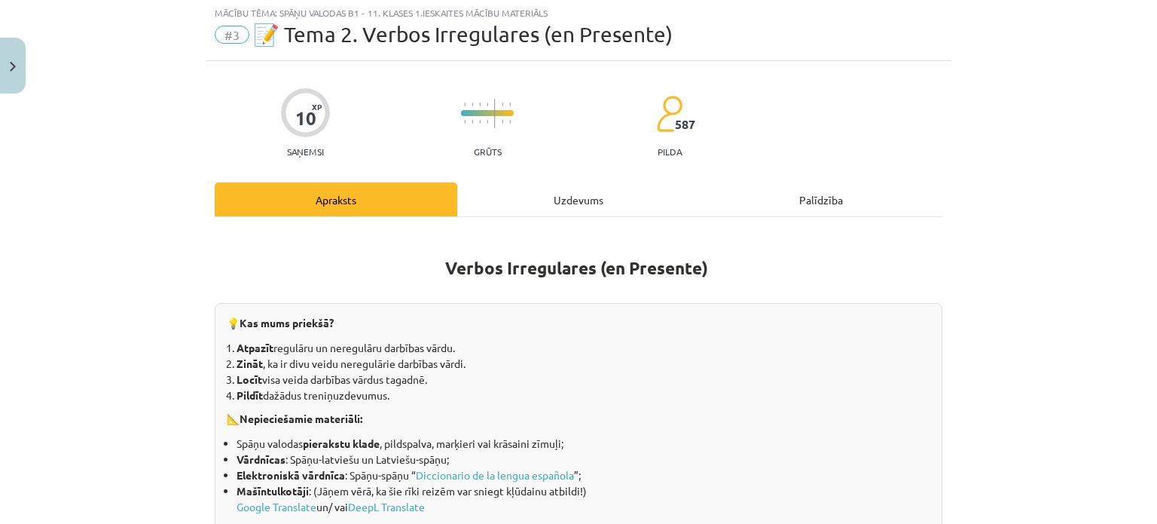
scroll to position [38, 0]
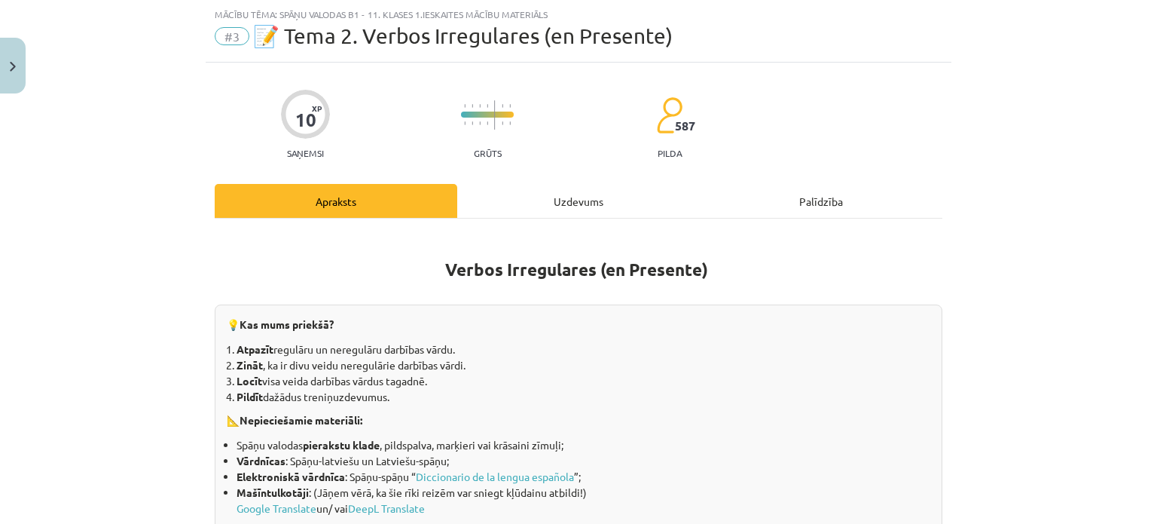
click at [578, 194] on div "Uzdevums" at bounding box center [578, 201] width 243 height 34
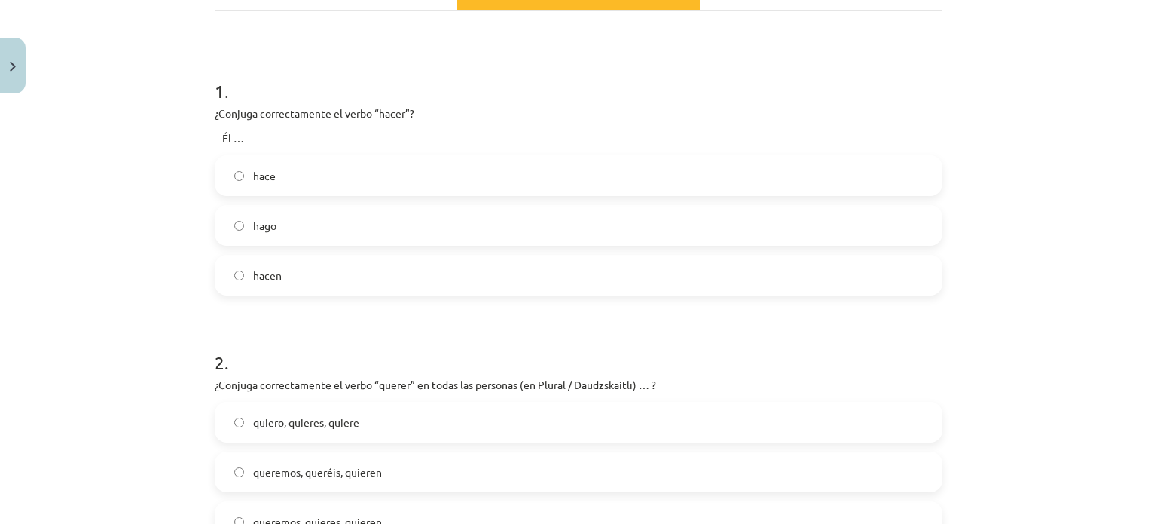
scroll to position [257, 0]
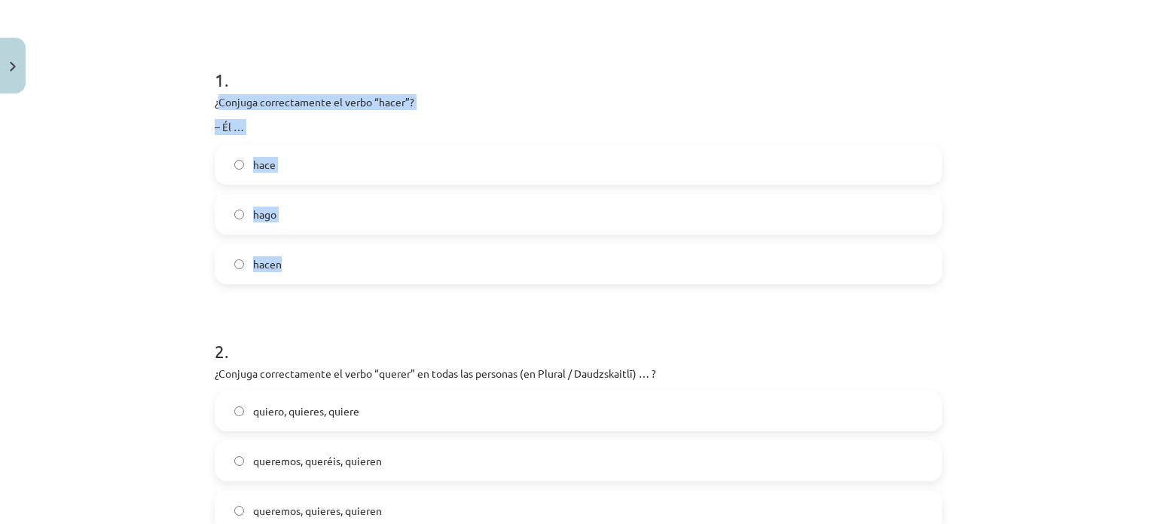
drag, startPoint x: 211, startPoint y: 99, endPoint x: 364, endPoint y: 276, distance: 234.5
click at [364, 276] on div "1 . ¿Conjuga correctamente el verbo “hacer”? – Él … hace hago hacen" at bounding box center [579, 163] width 728 height 241
drag, startPoint x: 199, startPoint y: 102, endPoint x: 349, endPoint y: 261, distance: 219.0
click at [271, 152] on label "hace" at bounding box center [578, 164] width 725 height 38
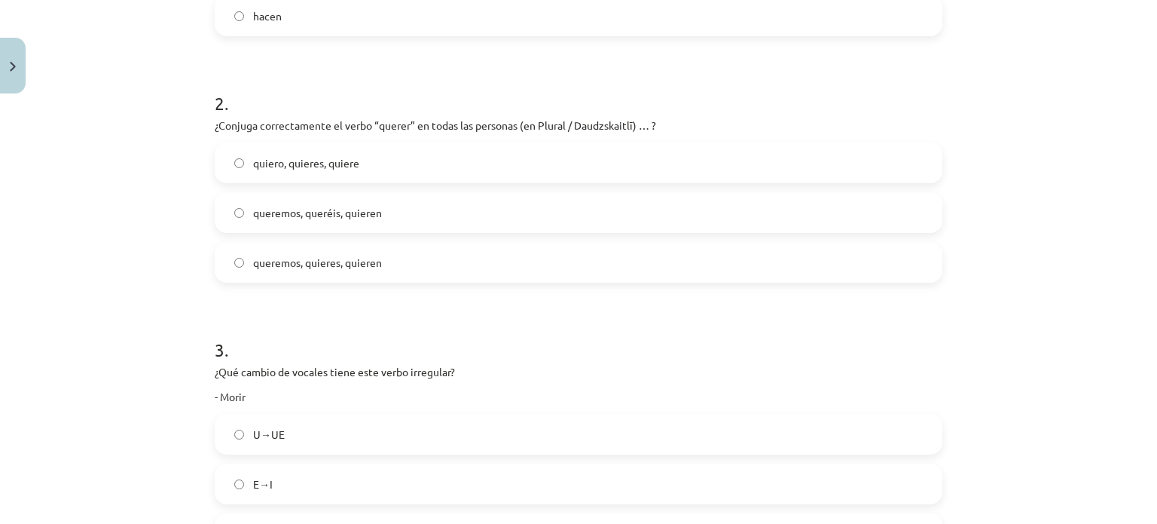
scroll to position [509, 0]
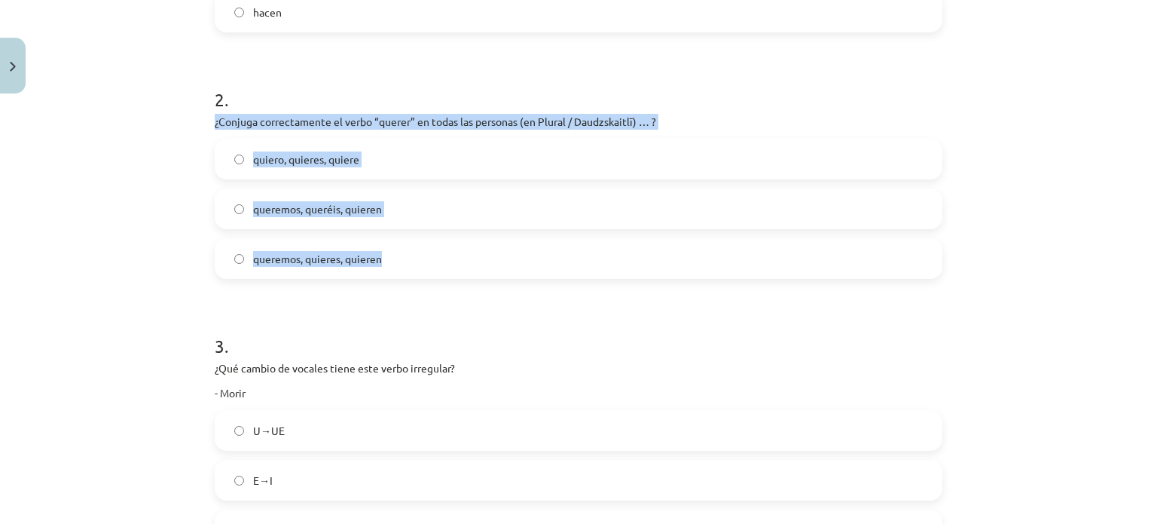
drag, startPoint x: 206, startPoint y: 114, endPoint x: 394, endPoint y: 263, distance: 240.2
click at [280, 258] on span "queremos, quieres, quieren" at bounding box center [317, 259] width 129 height 16
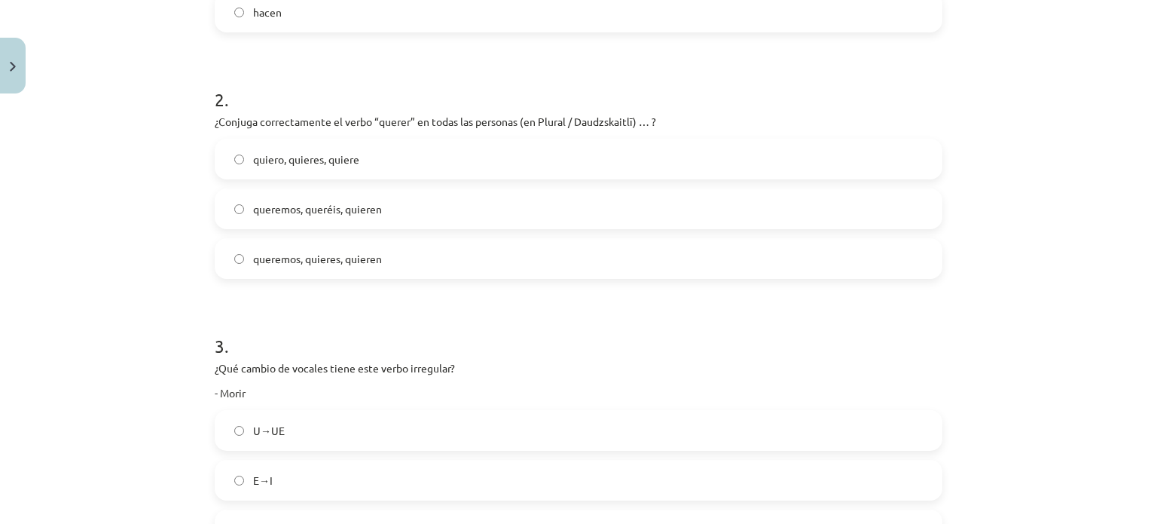
click at [352, 210] on span "queremos, queréis, quieren" at bounding box center [317, 209] width 129 height 16
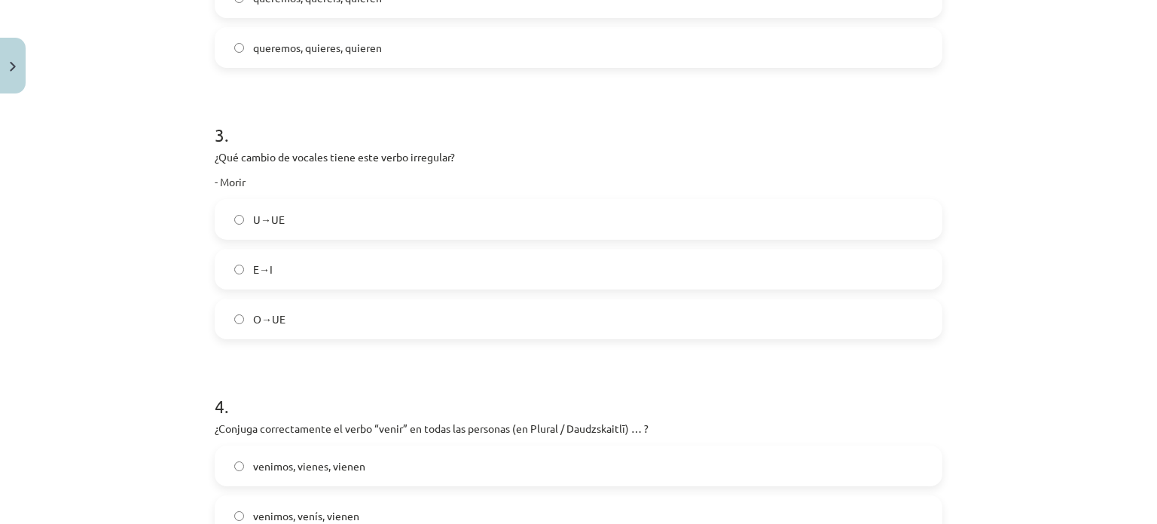
scroll to position [738, 0]
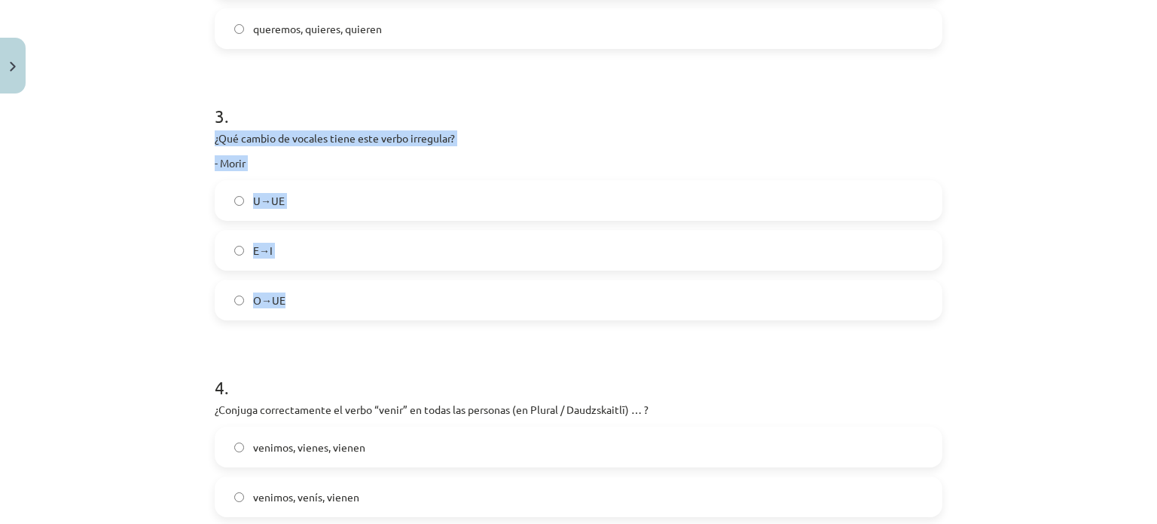
drag, startPoint x: 194, startPoint y: 131, endPoint x: 370, endPoint y: 300, distance: 243.5
click at [370, 300] on div "Mācību tēma: Spāņu valodas b1 - 11. klases 1.ieskaites mācību materiāls #3 📝 Te…" at bounding box center [578, 262] width 1157 height 524
click at [267, 310] on label "O→UE" at bounding box center [578, 300] width 725 height 38
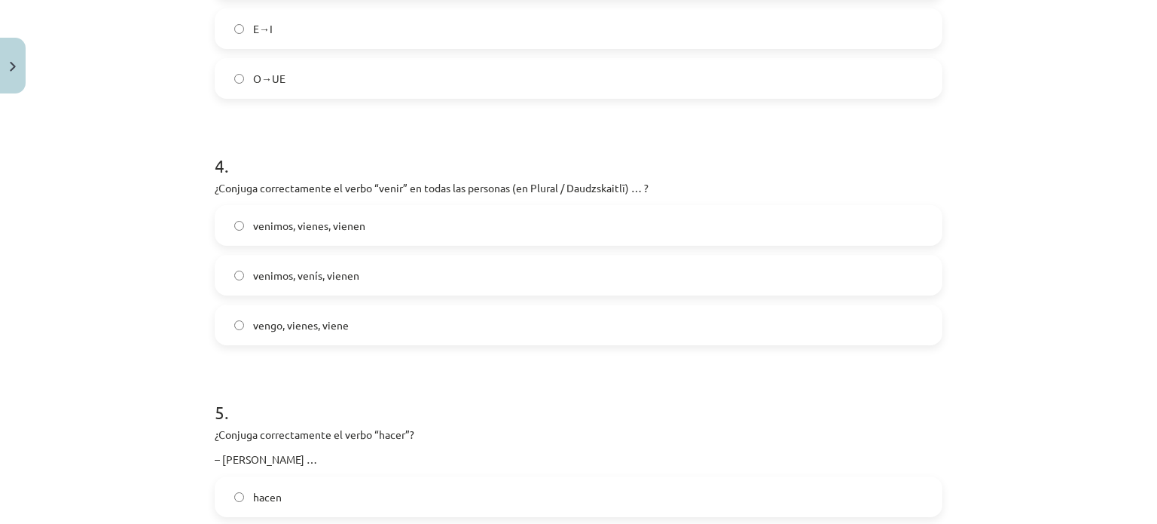
scroll to position [964, 0]
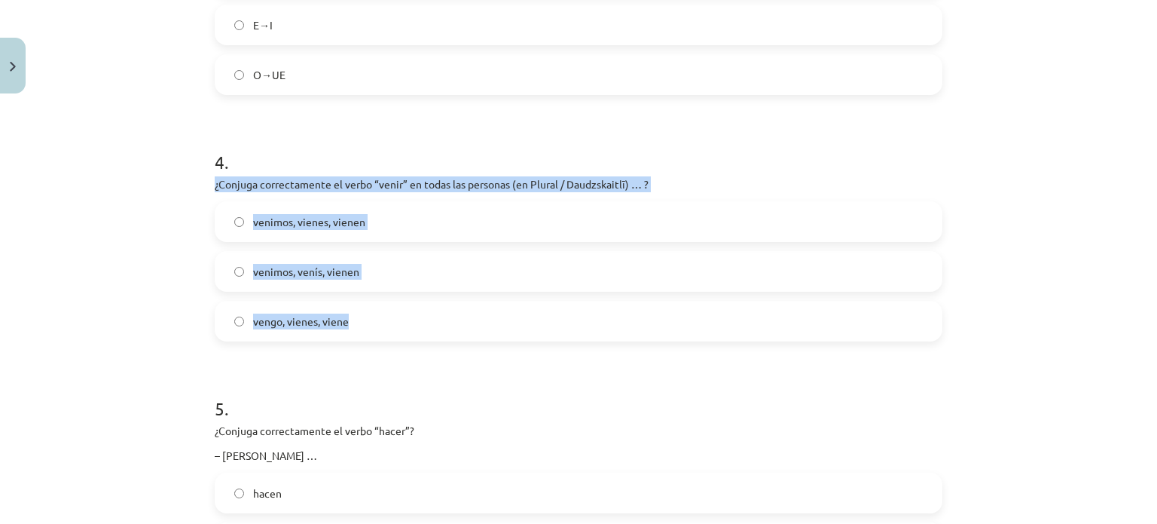
drag, startPoint x: 203, startPoint y: 185, endPoint x: 401, endPoint y: 340, distance: 250.6
click at [316, 272] on span "venimos, venís, vienen" at bounding box center [306, 272] width 106 height 16
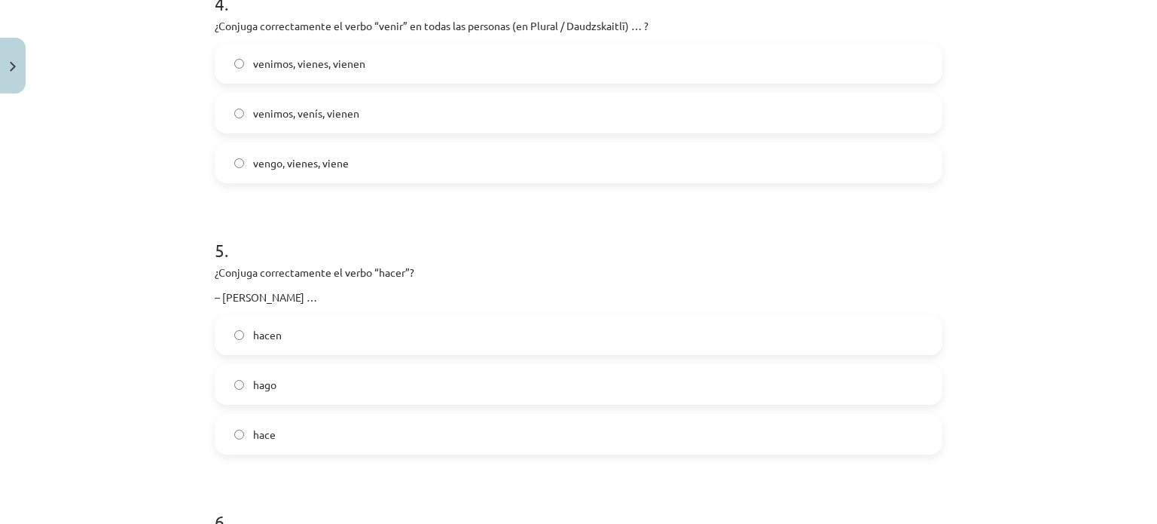
scroll to position [1193, 0]
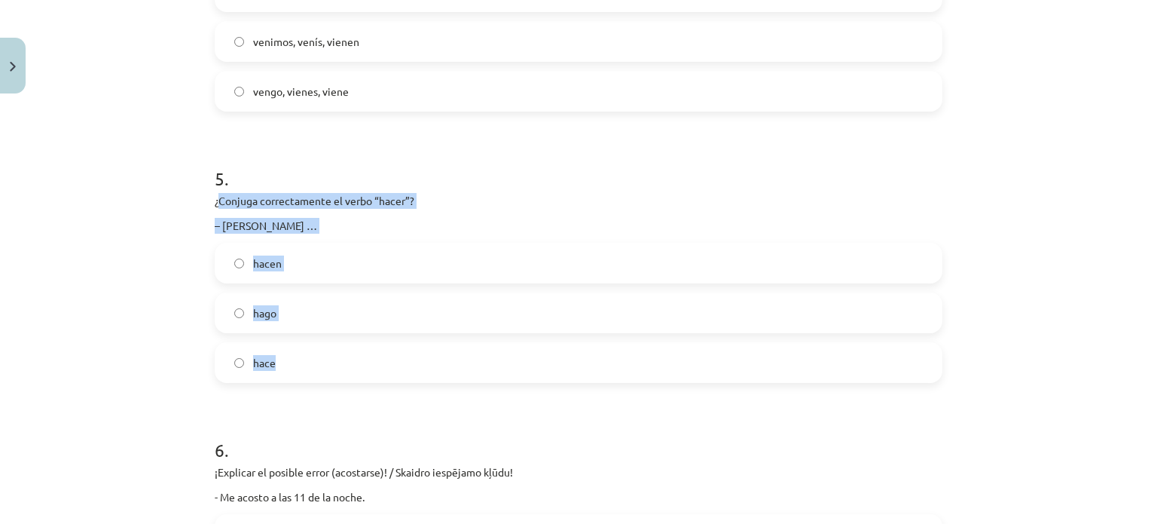
drag, startPoint x: 211, startPoint y: 200, endPoint x: 350, endPoint y: 367, distance: 216.6
click at [350, 367] on div "5 . ¿Conjuga correctamente el verbo “hacer”? – Ella … hacen hago hace" at bounding box center [579, 262] width 728 height 241
click at [260, 363] on span "hace" at bounding box center [264, 363] width 23 height 16
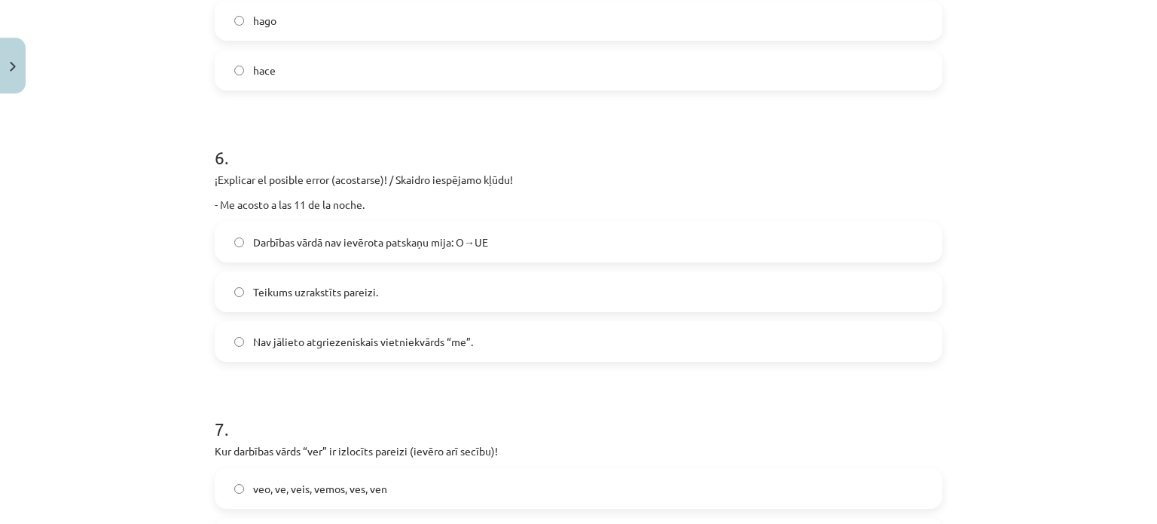
scroll to position [1489, 0]
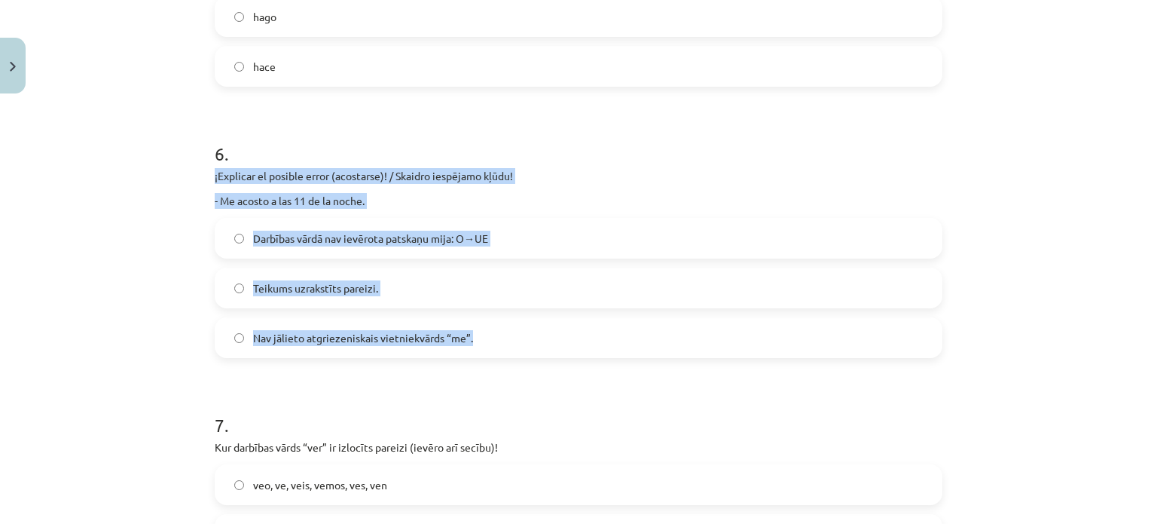
drag, startPoint x: 206, startPoint y: 176, endPoint x: 499, endPoint y: 337, distance: 335.1
click at [499, 337] on div "10 XP Saņemsi Grūts 587 pilda Apraksts Uzdevums Palīdzība 1 . ¿Conjuga correcta…" at bounding box center [579, 83] width 746 height 2944
click at [384, 237] on span "Darbības vārdā nav ievērota patskaņu mija: O→UE" at bounding box center [370, 239] width 235 height 16
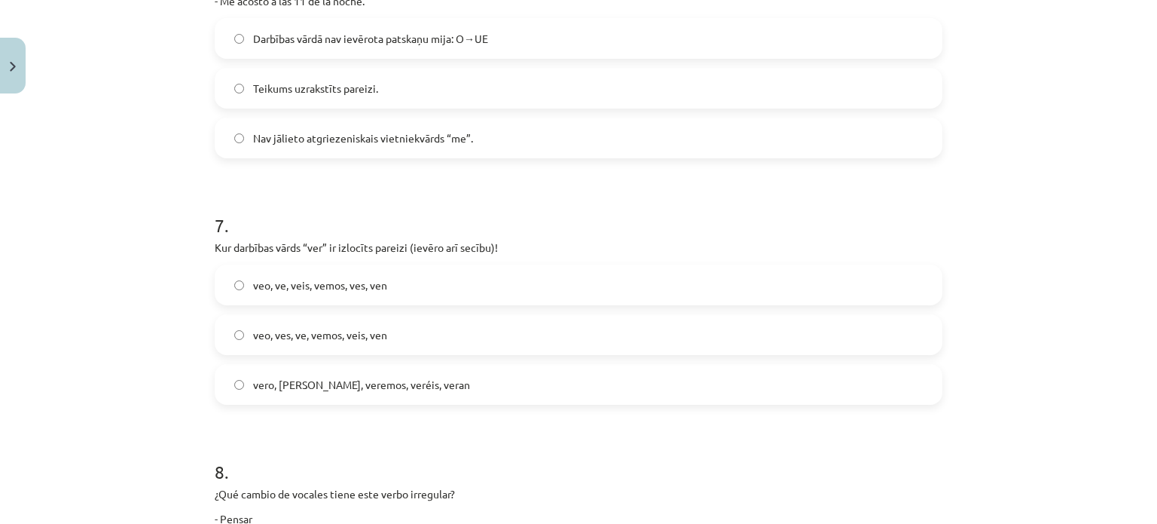
scroll to position [1697, 0]
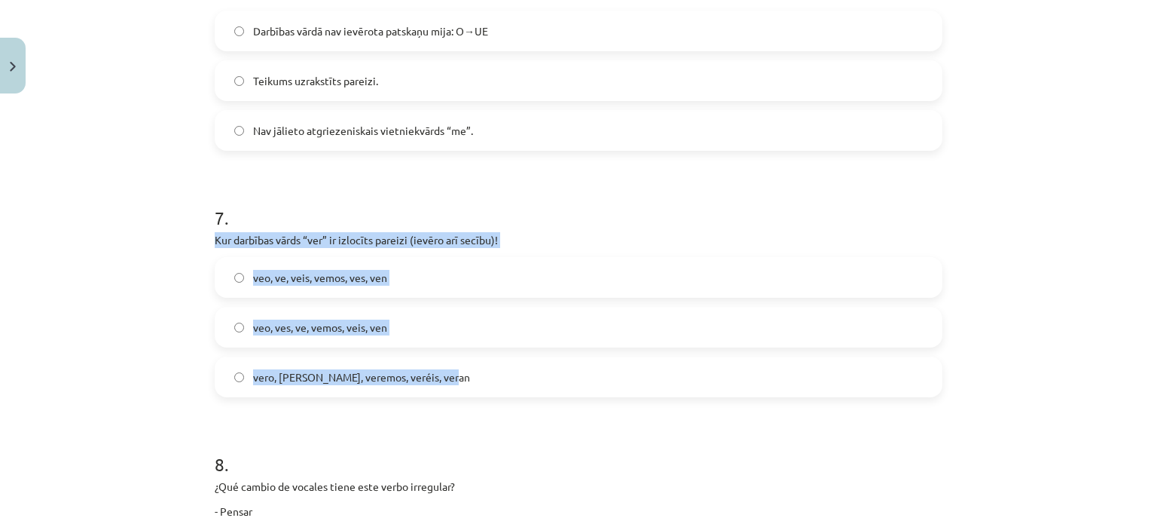
drag, startPoint x: 209, startPoint y: 237, endPoint x: 457, endPoint y: 391, distance: 292.7
click at [457, 391] on div "7 . Kur darbības vārds “ver” ir izlocīts pareizi (ievēro arī secību)! veo, ve, …" at bounding box center [579, 289] width 728 height 216
click at [353, 319] on span "veo, ves, ve, vemos, veis, ven" at bounding box center [320, 327] width 134 height 16
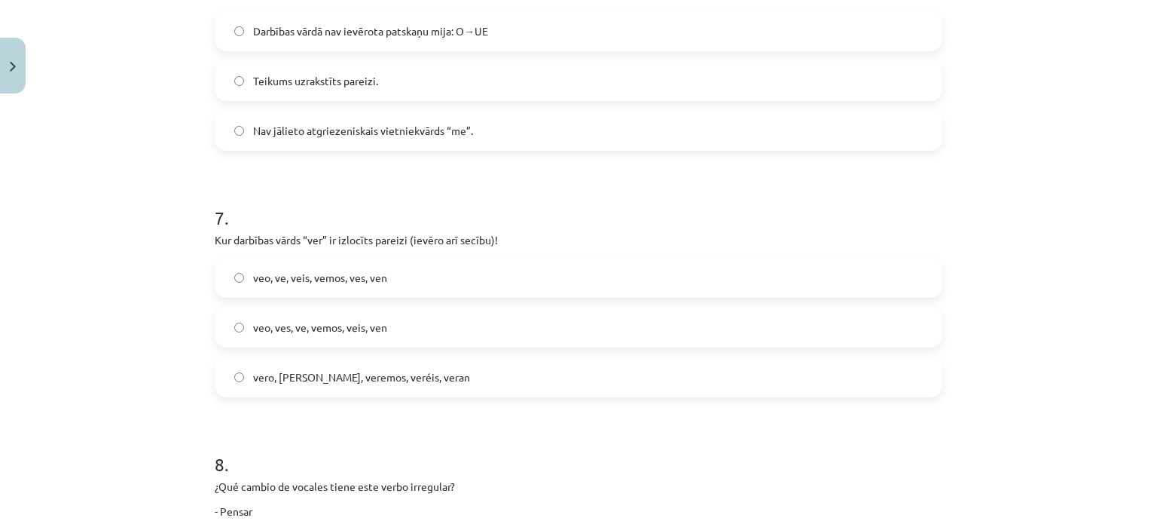
click at [1144, 341] on div "Mācību tēma: Spāņu valodas b1 - 11. klases 1.ieskaites mācību materiāls #3 📝 Te…" at bounding box center [578, 262] width 1157 height 524
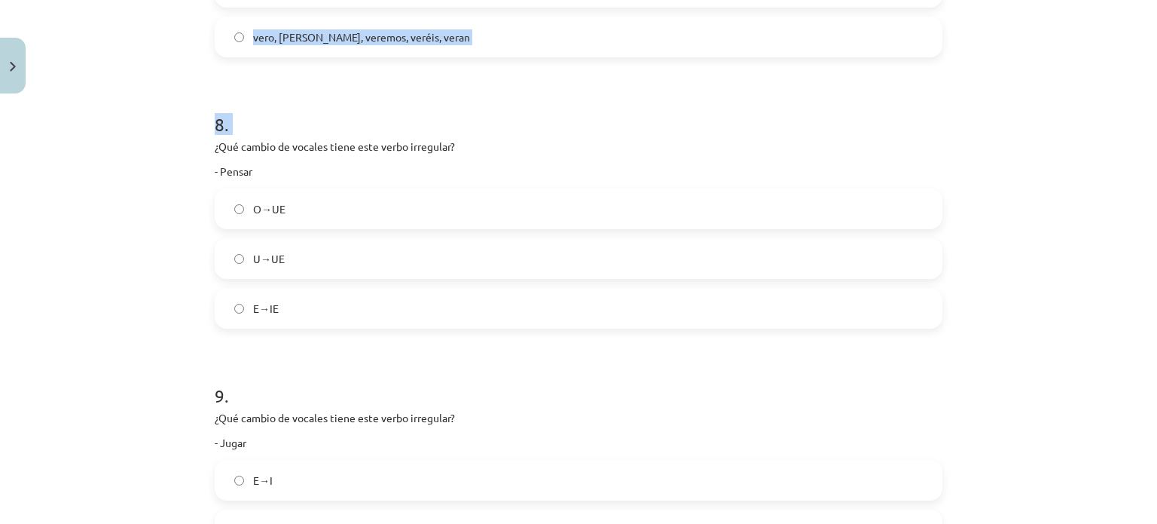
scroll to position [2124, 0]
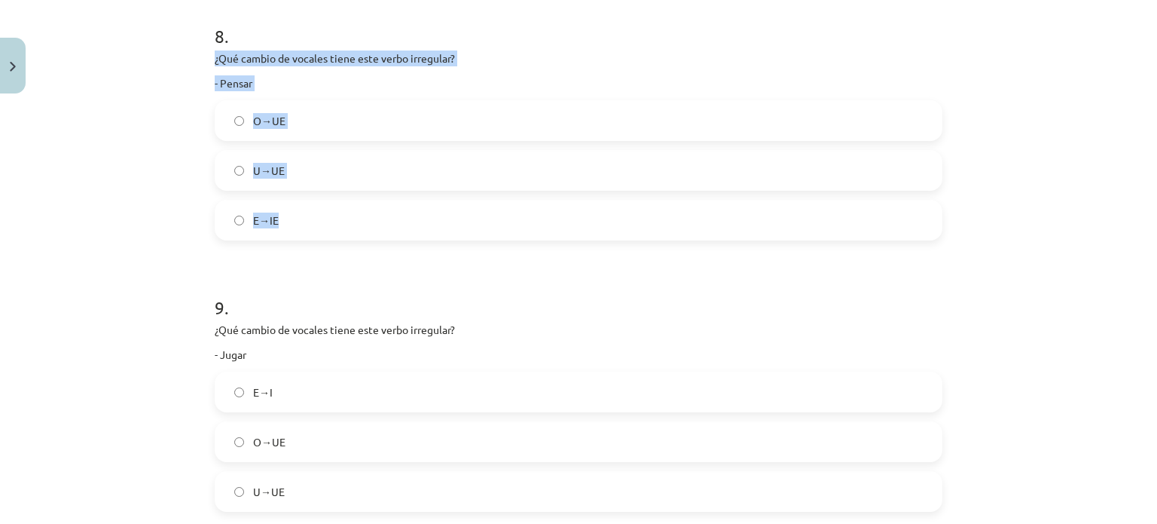
drag, startPoint x: 208, startPoint y: 337, endPoint x: 316, endPoint y: 213, distance: 164.5
click at [283, 218] on label "E→IE" at bounding box center [578, 220] width 725 height 38
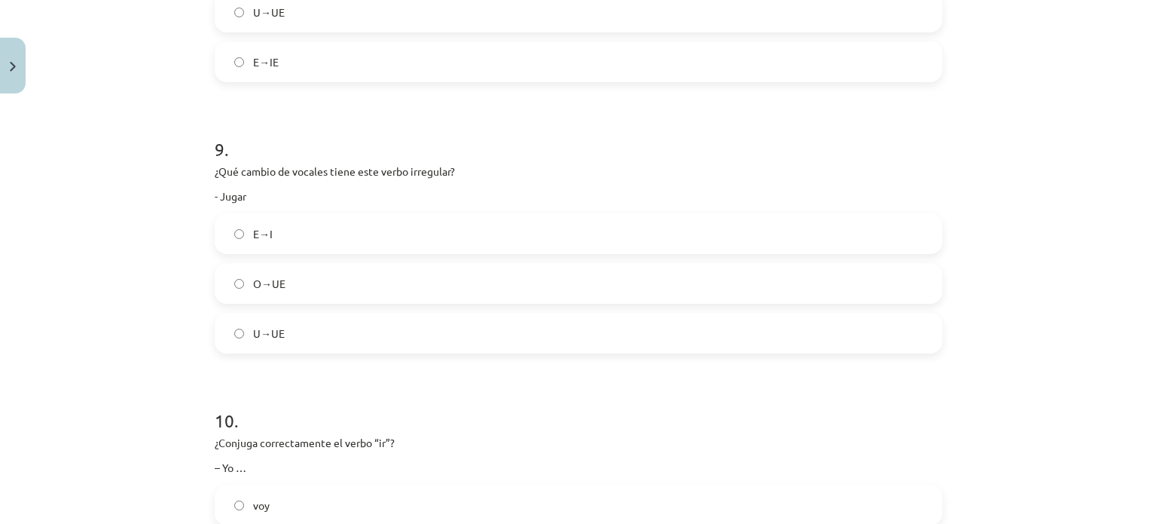
scroll to position [2301, 0]
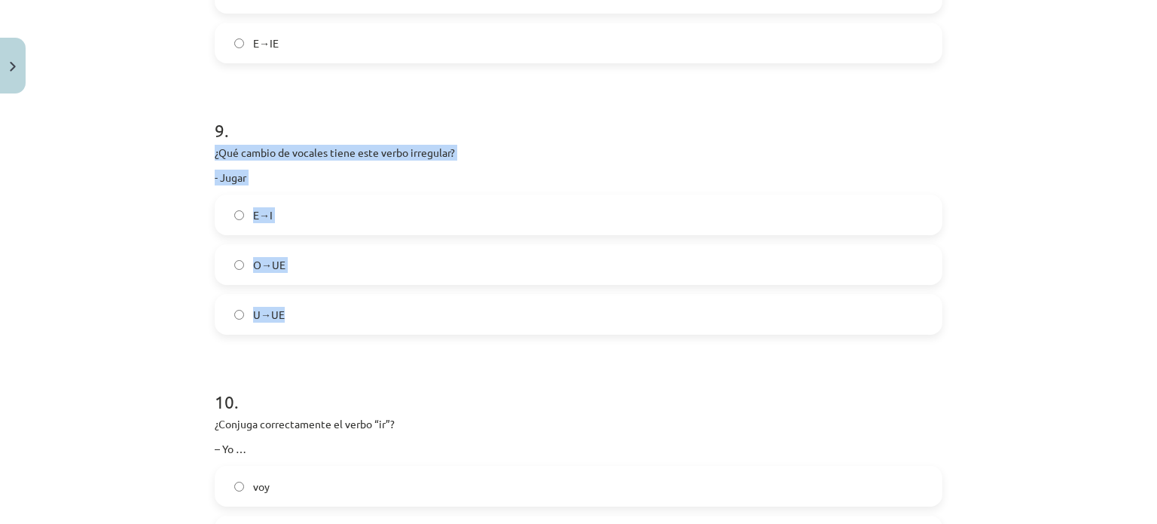
drag, startPoint x: 209, startPoint y: 158, endPoint x: 350, endPoint y: 307, distance: 204.7
click at [350, 307] on div "9 . ¿Qué cambio de vocales tiene este verbo irregular? - Jugar E→I O→UE U→UE" at bounding box center [579, 213] width 728 height 241
click at [256, 304] on label "U→UE" at bounding box center [578, 314] width 725 height 38
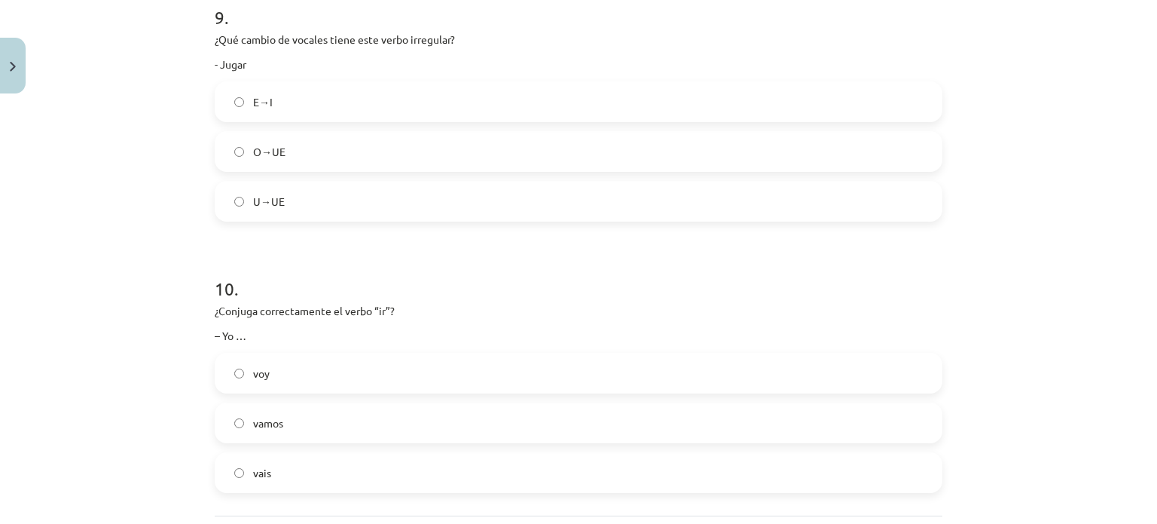
scroll to position [2558, 0]
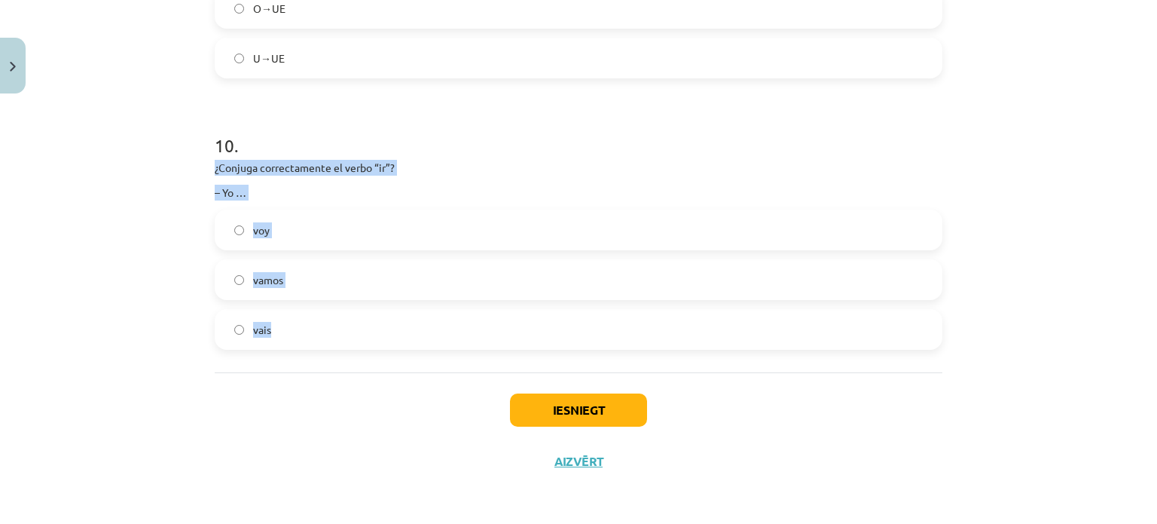
drag, startPoint x: 205, startPoint y: 164, endPoint x: 352, endPoint y: 348, distance: 235.3
click at [252, 240] on label "voy" at bounding box center [578, 230] width 725 height 38
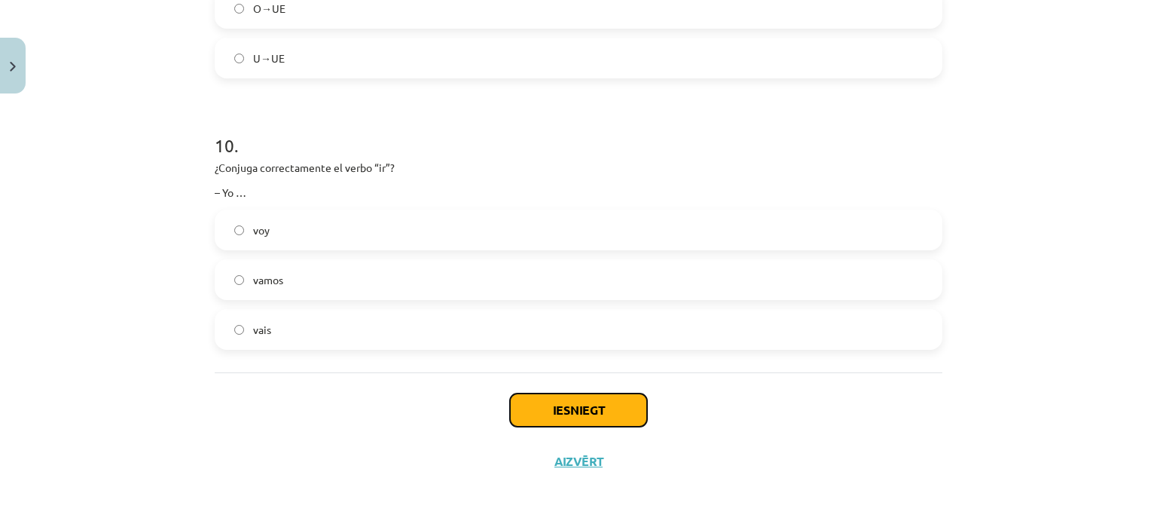
click at [542, 411] on button "Iesniegt" at bounding box center [578, 409] width 137 height 33
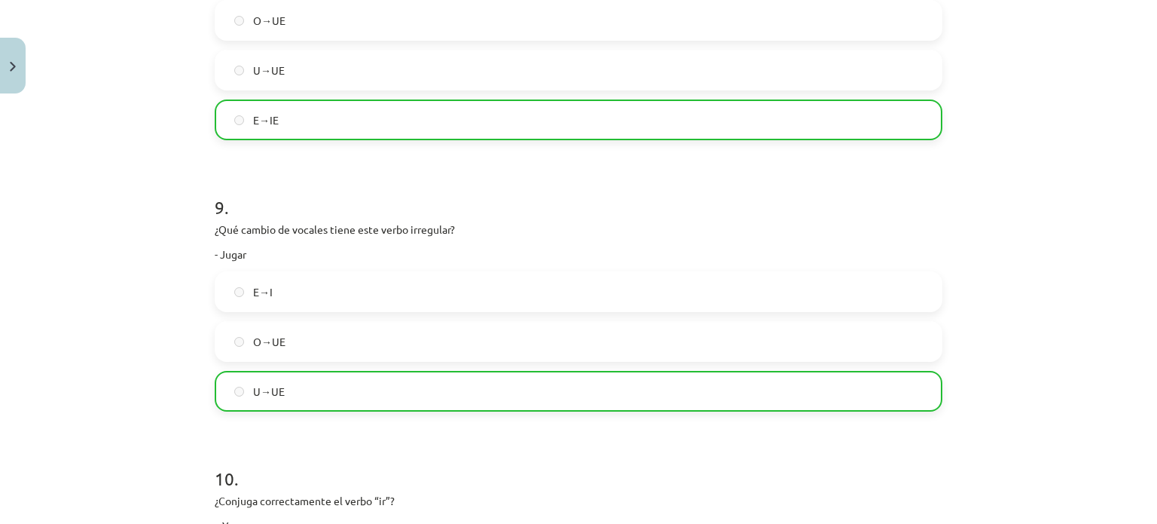
scroll to position [2533, 0]
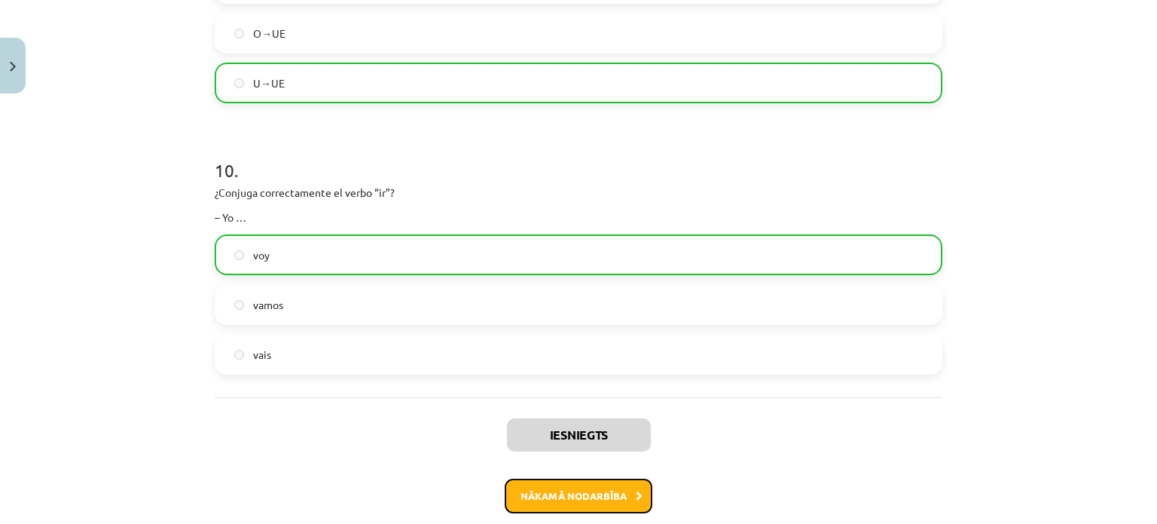
click at [609, 505] on button "Nākamā nodarbība" at bounding box center [579, 495] width 148 height 35
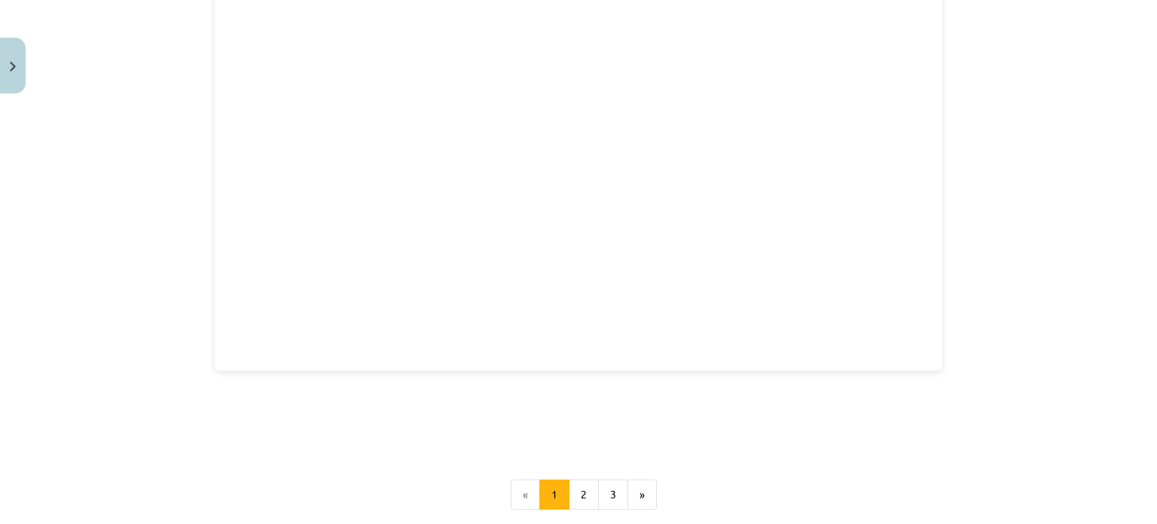
scroll to position [2383, 0]
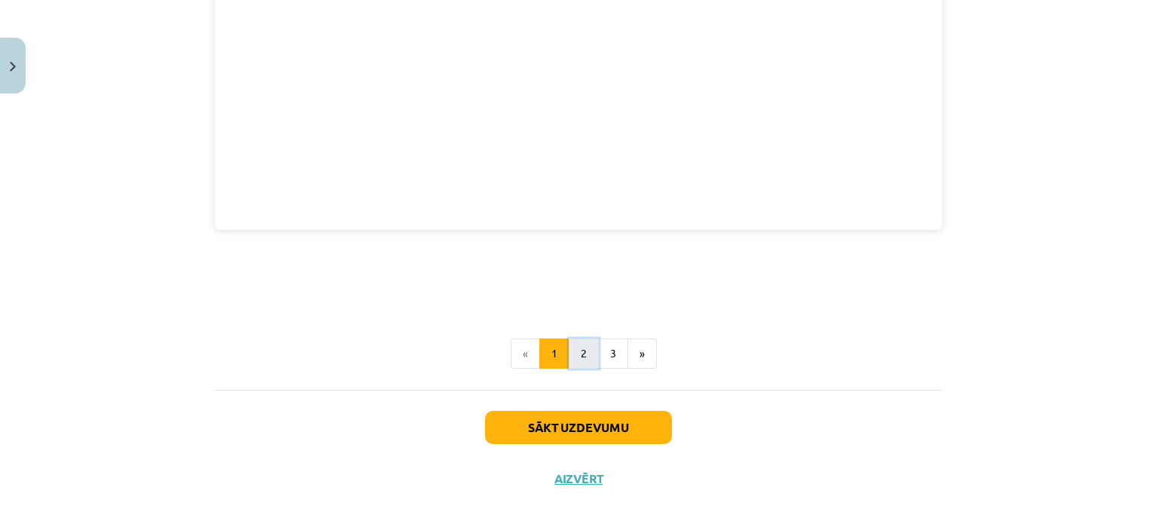
click at [570, 342] on button "2" at bounding box center [584, 353] width 30 height 30
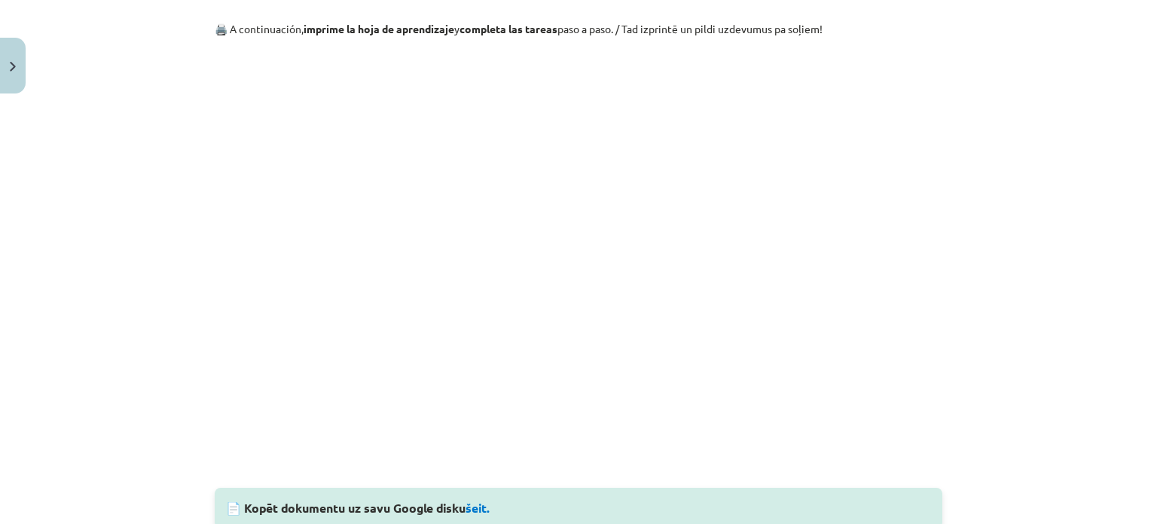
scroll to position [269, 0]
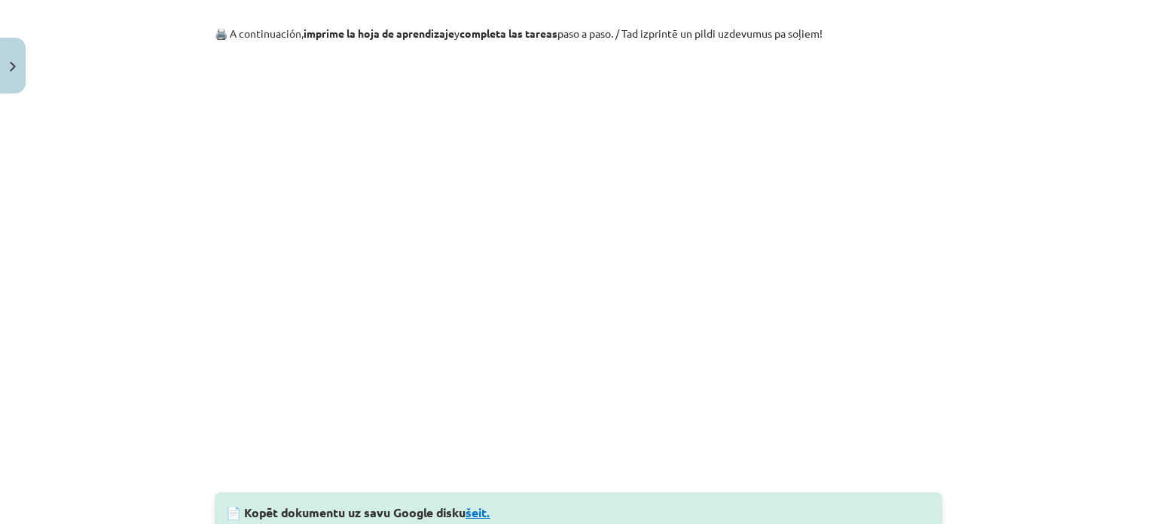
click at [475, 507] on link "šeit." at bounding box center [478, 512] width 25 height 16
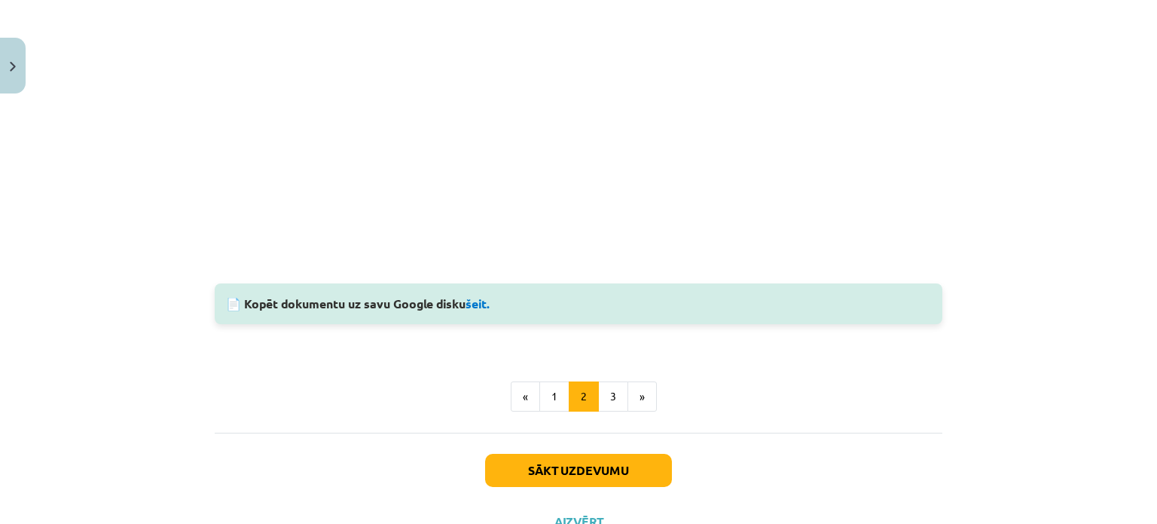
scroll to position [538, 0]
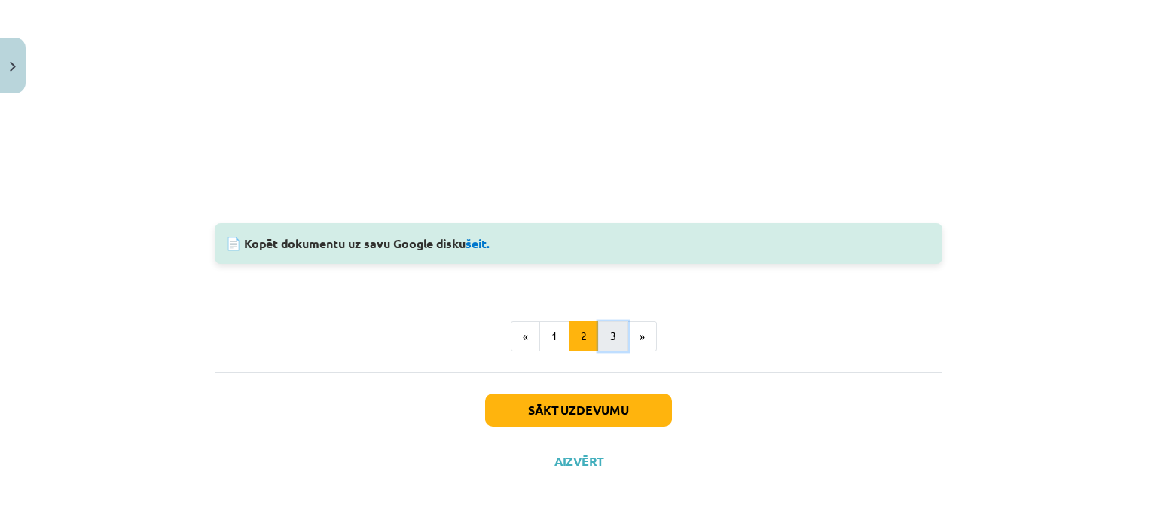
click at [601, 337] on button "3" at bounding box center [613, 336] width 30 height 30
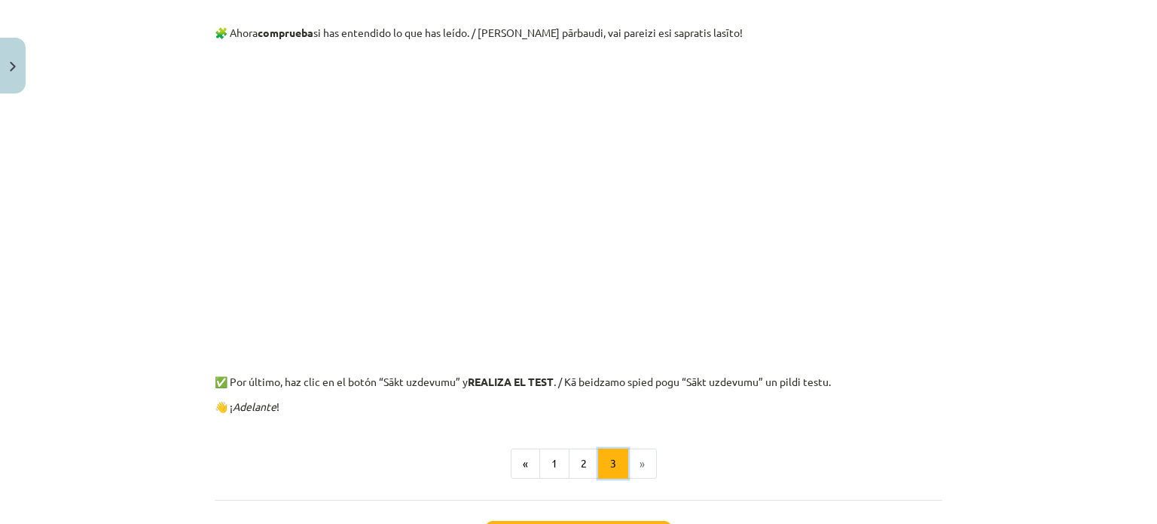
scroll to position [269, 0]
click at [628, 457] on li "»" at bounding box center [642, 464] width 29 height 30
click at [628, 458] on li "»" at bounding box center [642, 464] width 29 height 30
click at [630, 459] on li "»" at bounding box center [642, 464] width 29 height 30
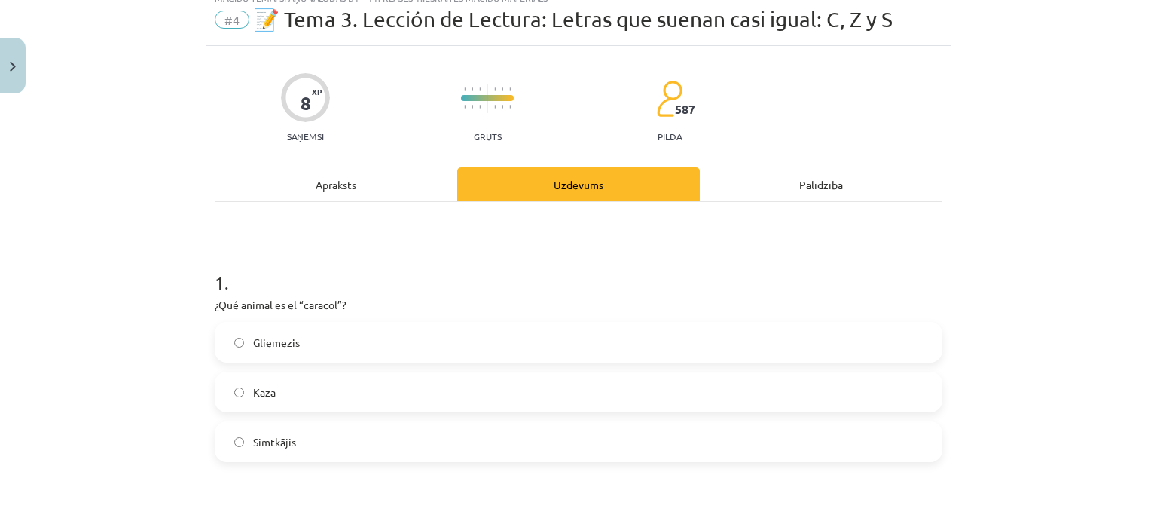
scroll to position [38, 0]
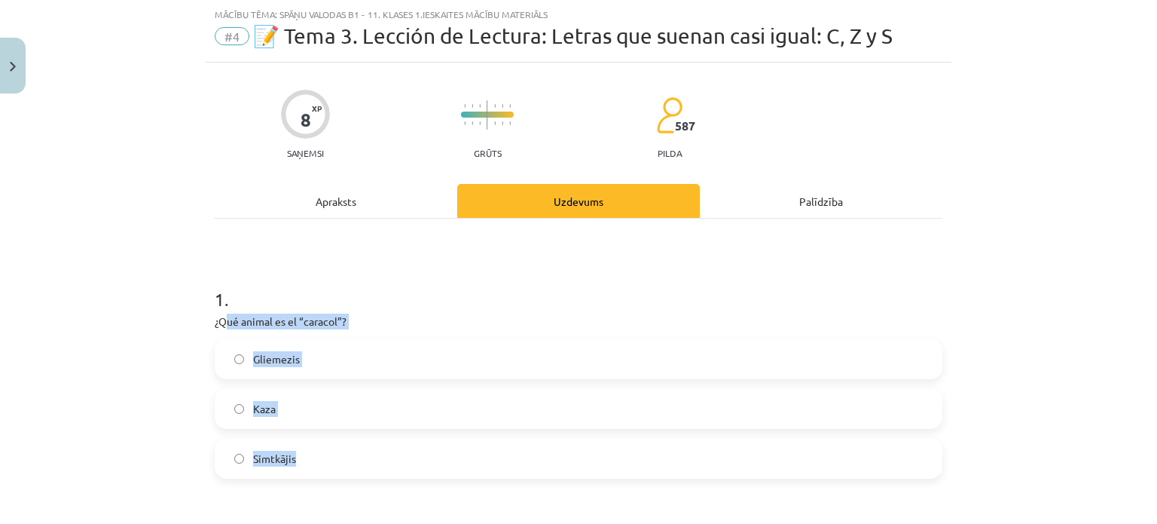
drag, startPoint x: 214, startPoint y: 321, endPoint x: 343, endPoint y: 445, distance: 179.0
click at [343, 445] on div "1 . ¿Qué animal es el “caracol”? Gliemezis Kaza Simtkājis" at bounding box center [579, 370] width 728 height 216
click at [265, 359] on span "Gliemezis" at bounding box center [276, 359] width 47 height 16
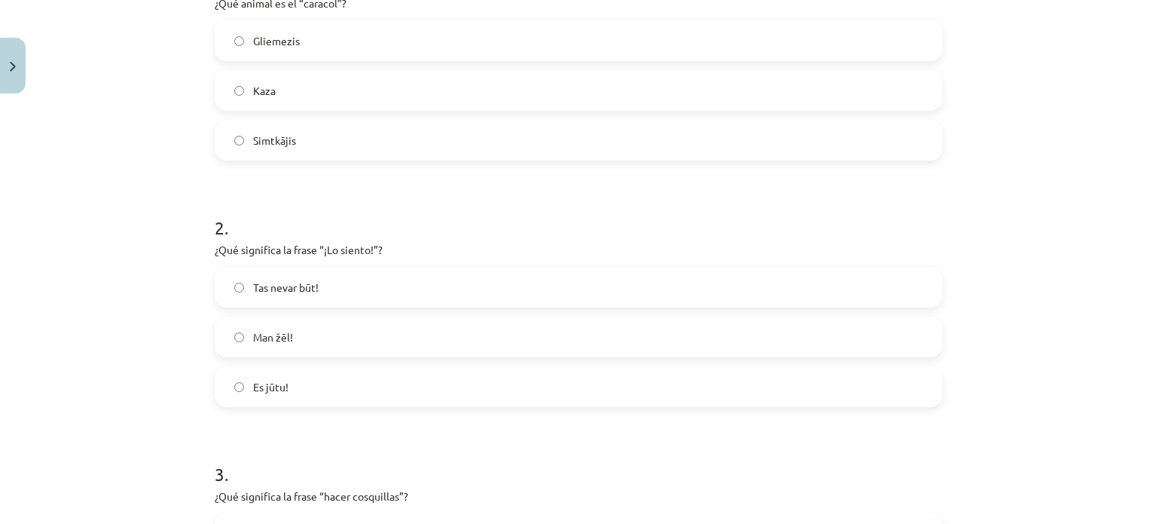
scroll to position [361, 0]
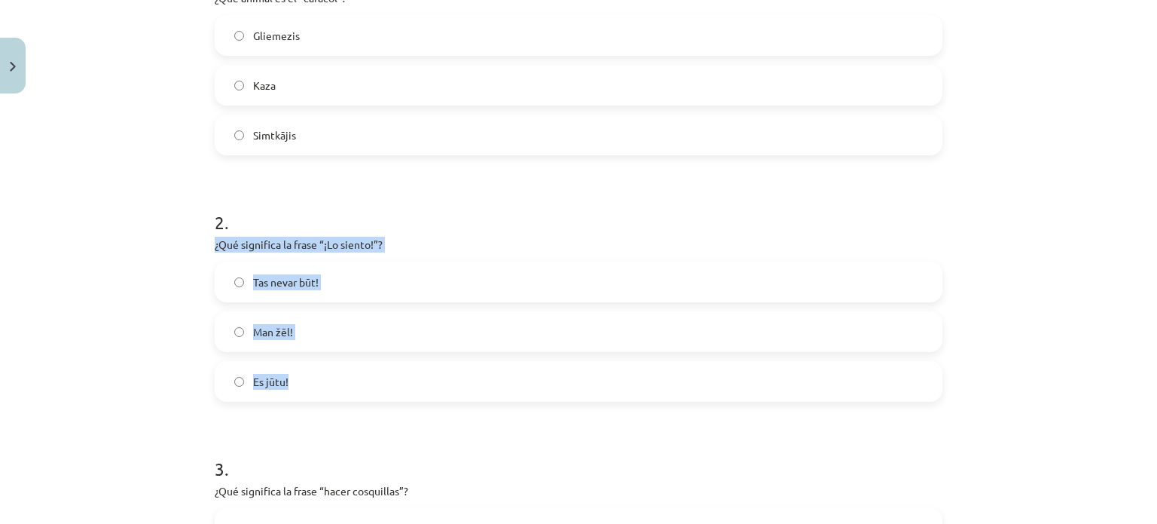
drag, startPoint x: 205, startPoint y: 243, endPoint x: 346, endPoint y: 377, distance: 194.0
click at [274, 331] on span "Man žēl!" at bounding box center [273, 332] width 40 height 16
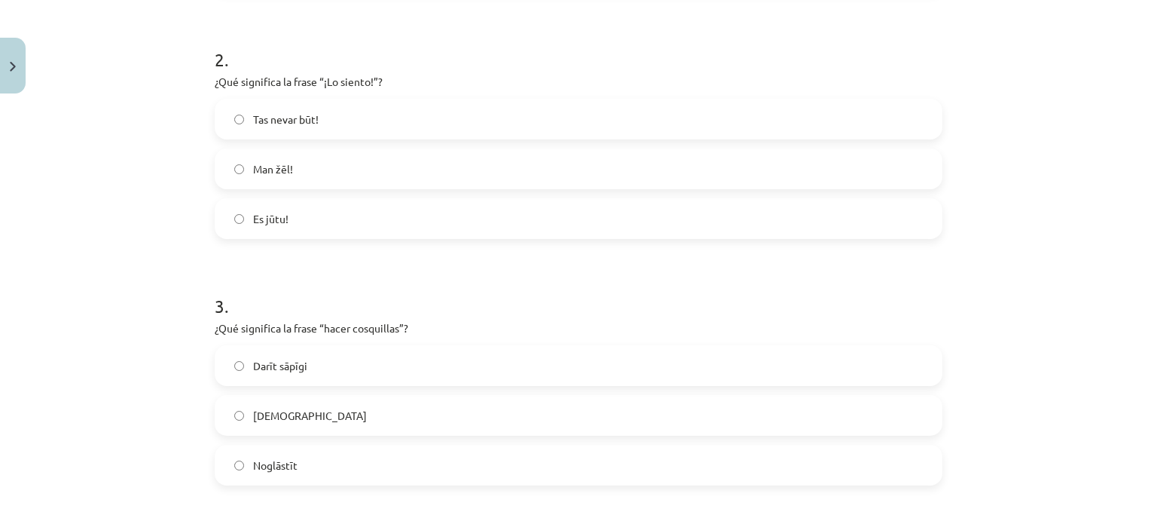
scroll to position [527, 0]
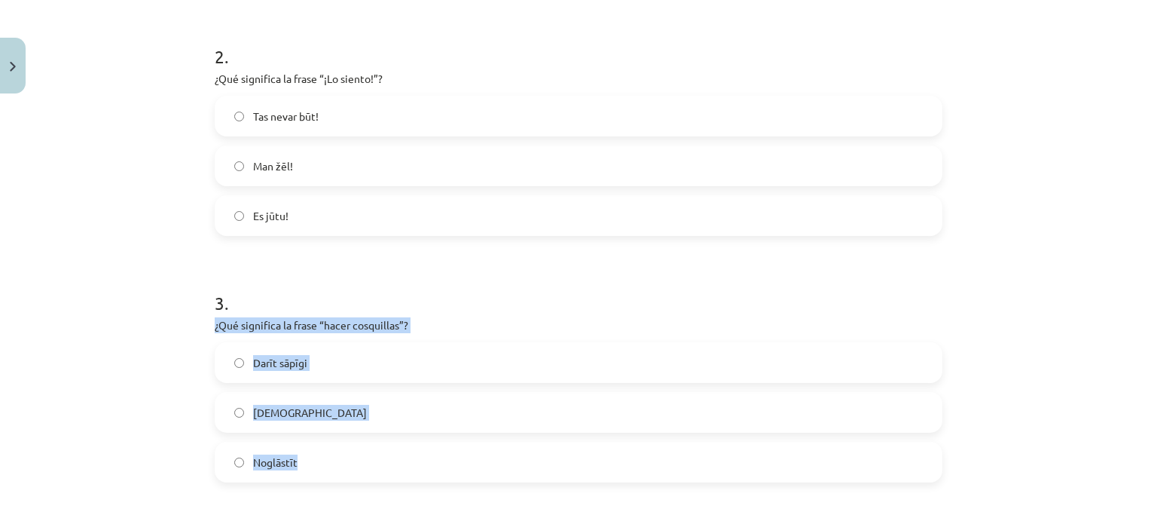
drag, startPoint x: 206, startPoint y: 322, endPoint x: 350, endPoint y: 459, distance: 199.3
click at [266, 414] on span "Kutināt" at bounding box center [310, 413] width 114 height 16
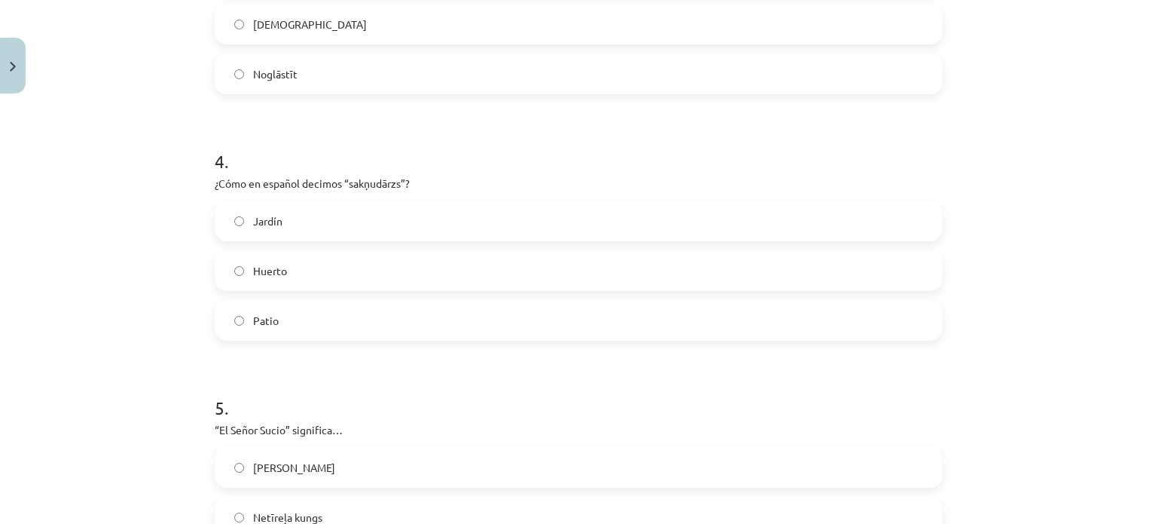
scroll to position [923, 0]
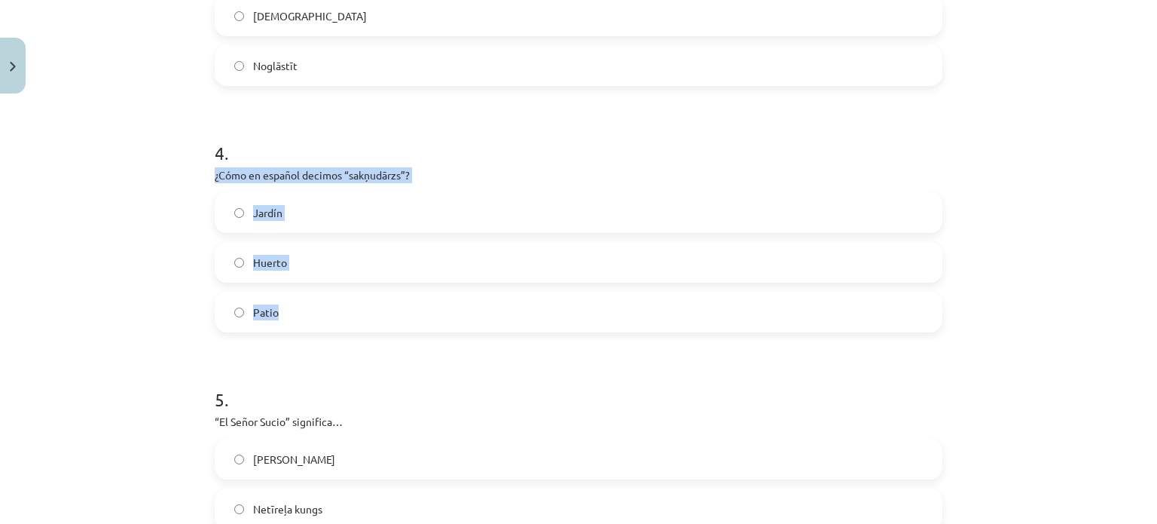
drag, startPoint x: 206, startPoint y: 173, endPoint x: 316, endPoint y: 303, distance: 171.0
click at [316, 303] on div "8 XP Saņemsi Grūts 587 pilda Apraksts Uzdevums Palīdzība 1 . ¿Qué animal es el …" at bounding box center [579, 315] width 746 height 2277
click at [273, 255] on span "Huerto" at bounding box center [270, 263] width 34 height 16
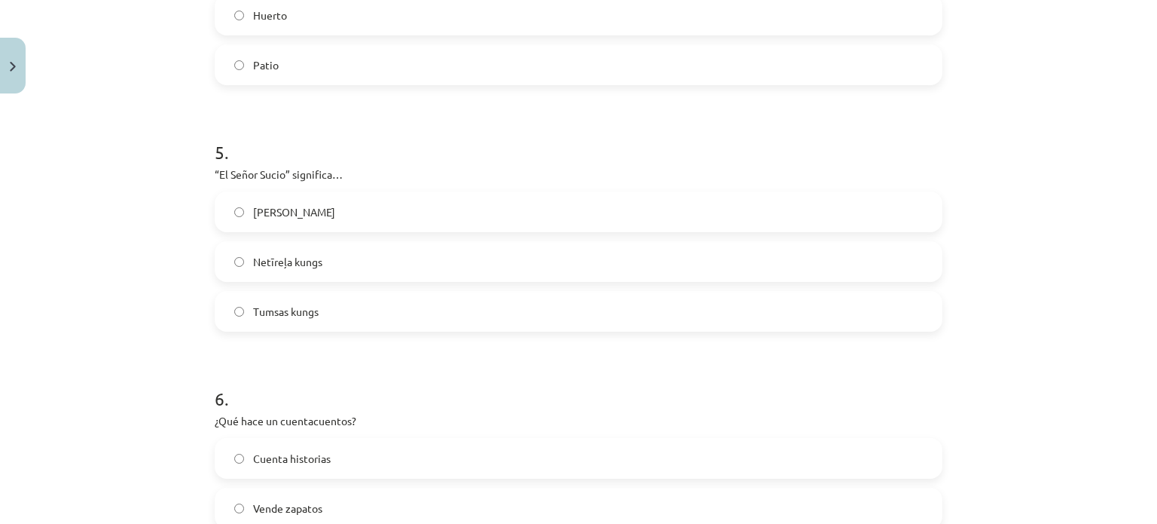
scroll to position [1211, 0]
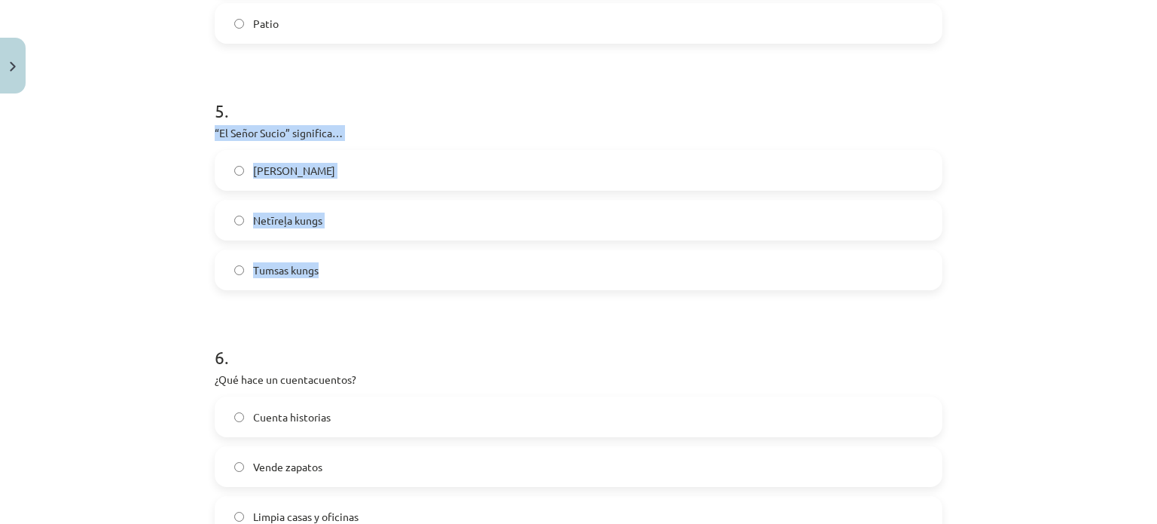
drag, startPoint x: 206, startPoint y: 136, endPoint x: 356, endPoint y: 283, distance: 209.9
click at [356, 283] on div "8 XP Saņemsi Grūts 587 pilda Apraksts Uzdevums Palīdzība 1 . ¿Qué animal es el …" at bounding box center [579, 27] width 746 height 2277
click at [235, 206] on label "Netīreļa kungs" at bounding box center [578, 220] width 725 height 38
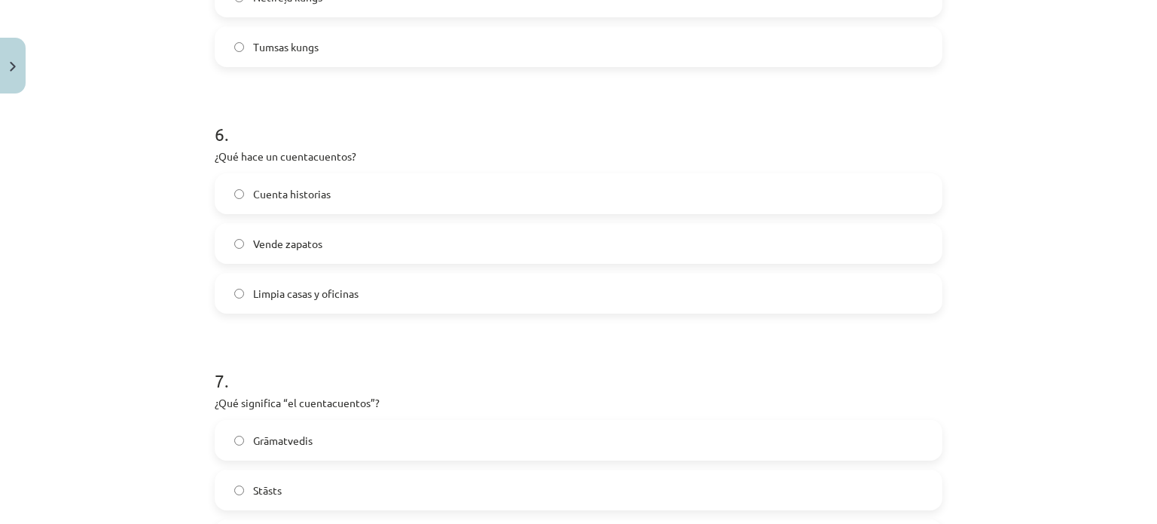
scroll to position [1423, 0]
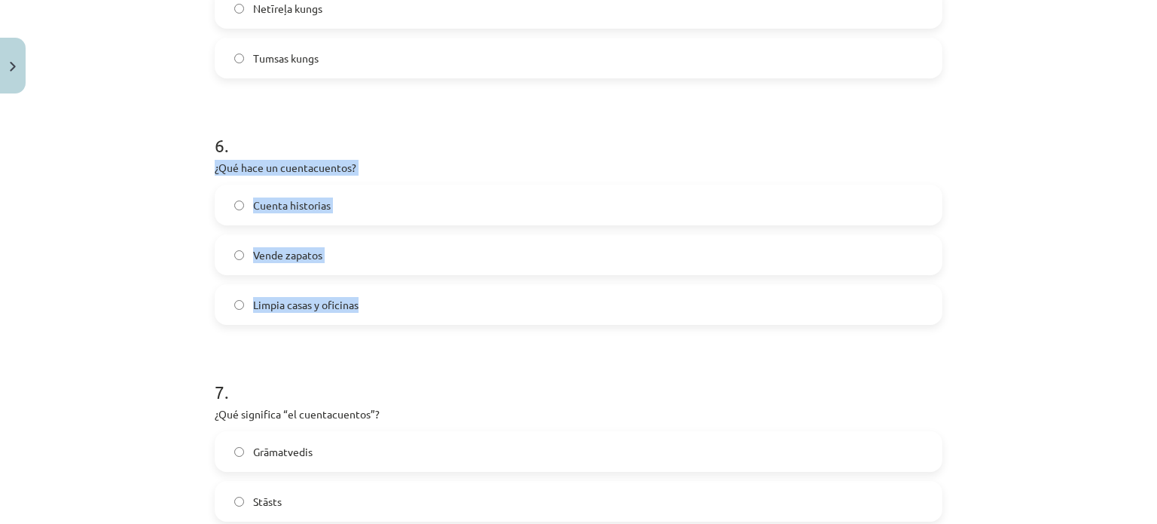
drag, startPoint x: 205, startPoint y: 162, endPoint x: 388, endPoint y: 305, distance: 232.4
click at [278, 192] on label "Cuenta historias" at bounding box center [578, 205] width 725 height 38
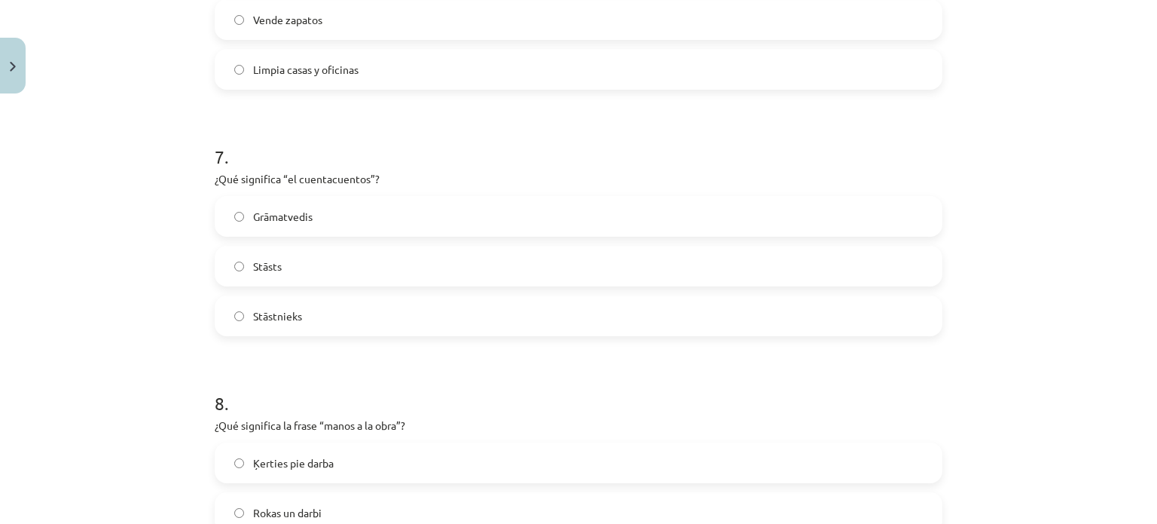
scroll to position [1740, 0]
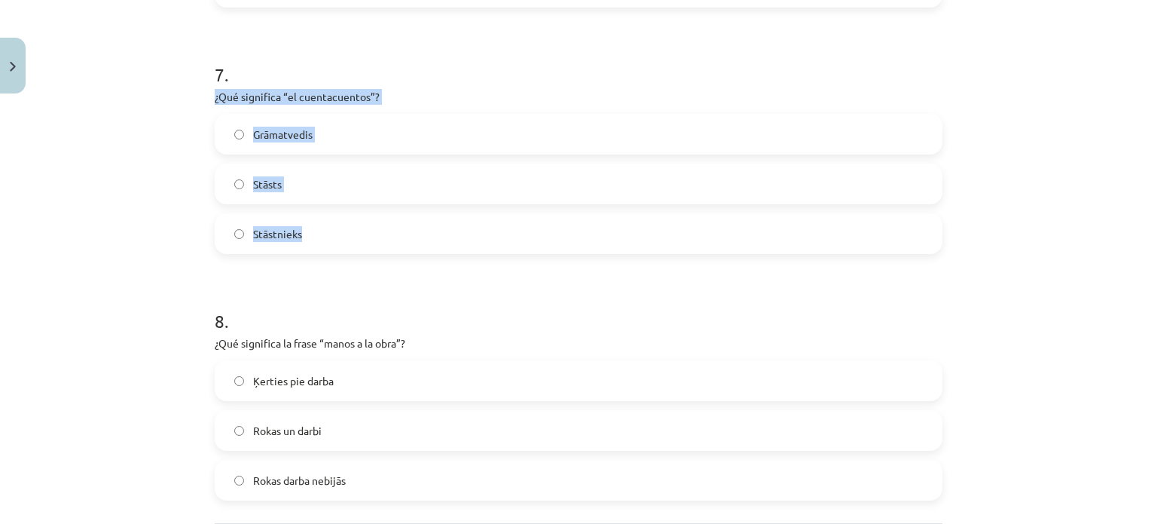
drag, startPoint x: 197, startPoint y: 89, endPoint x: 389, endPoint y: 246, distance: 247.8
click at [389, 246] on div "Mācību tēma: Spāņu valodas b1 - 11. klases 1.ieskaites mācību materiāls #4 📝 Te…" at bounding box center [578, 262] width 1157 height 524
click at [270, 249] on label "Stāstnieks" at bounding box center [578, 234] width 725 height 38
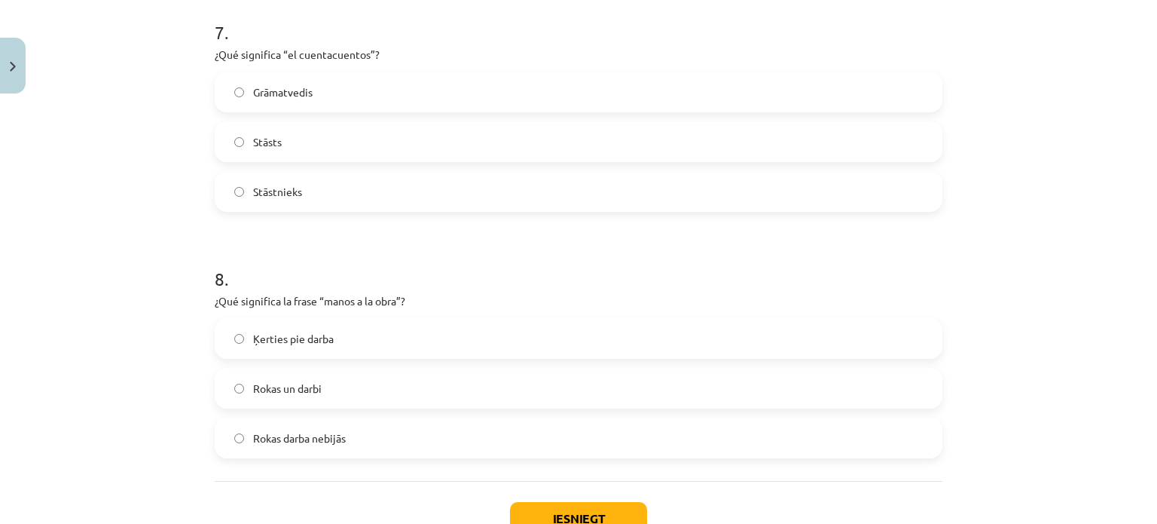
scroll to position [1788, 0]
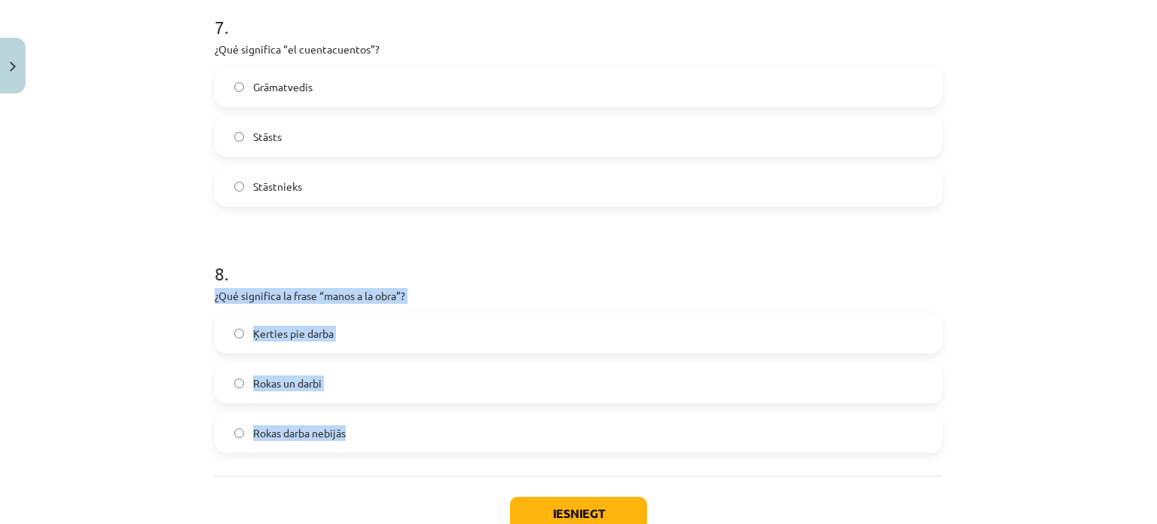
drag, startPoint x: 201, startPoint y: 294, endPoint x: 421, endPoint y: 453, distance: 271.4
click at [273, 337] on span "Ķerties pie darba" at bounding box center [293, 333] width 81 height 16
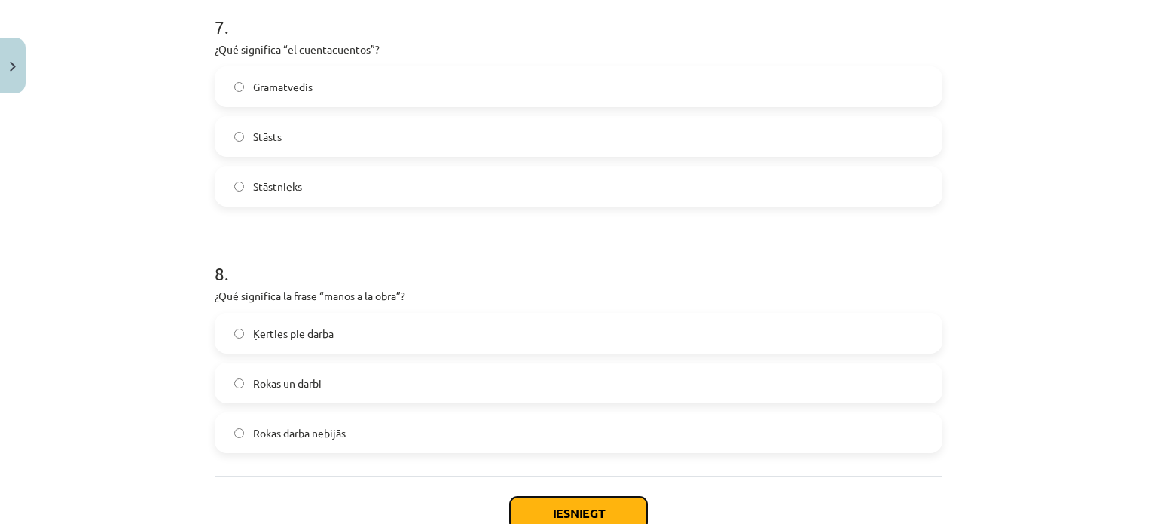
click at [608, 506] on button "Iesniegt" at bounding box center [578, 512] width 137 height 33
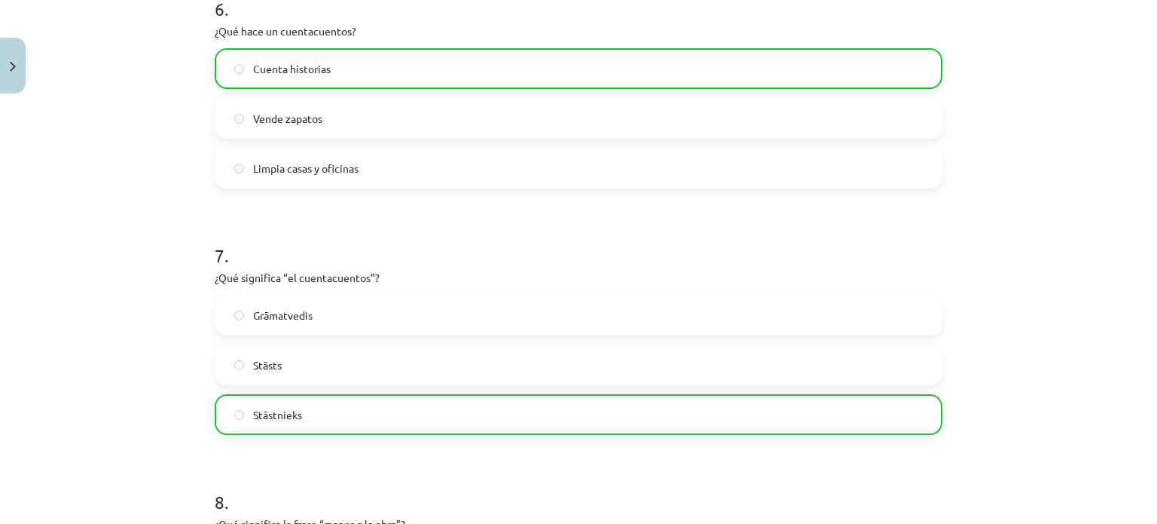
scroll to position [1938, 0]
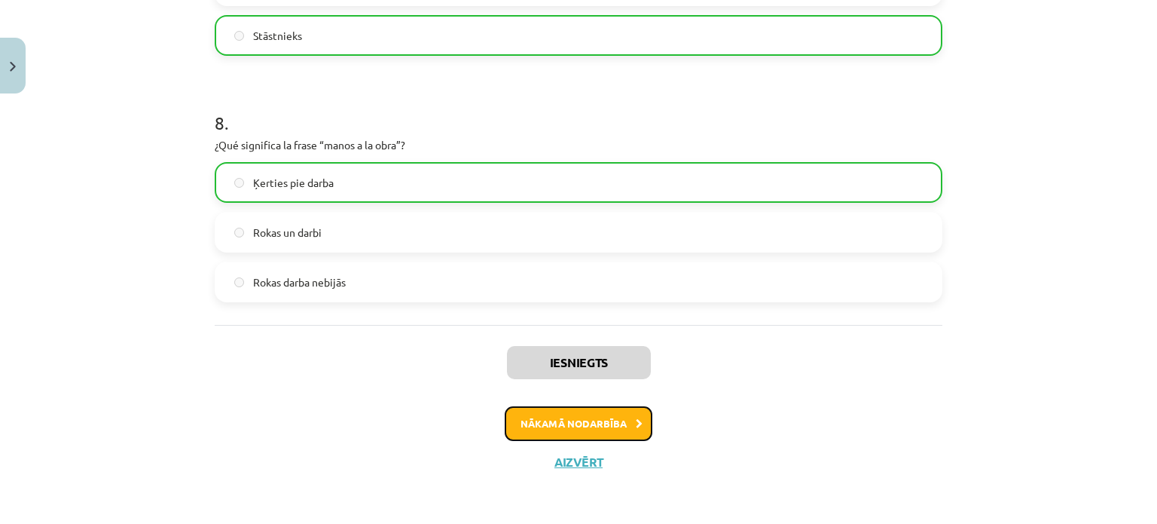
click at [606, 421] on button "Nākamā nodarbība" at bounding box center [579, 423] width 148 height 35
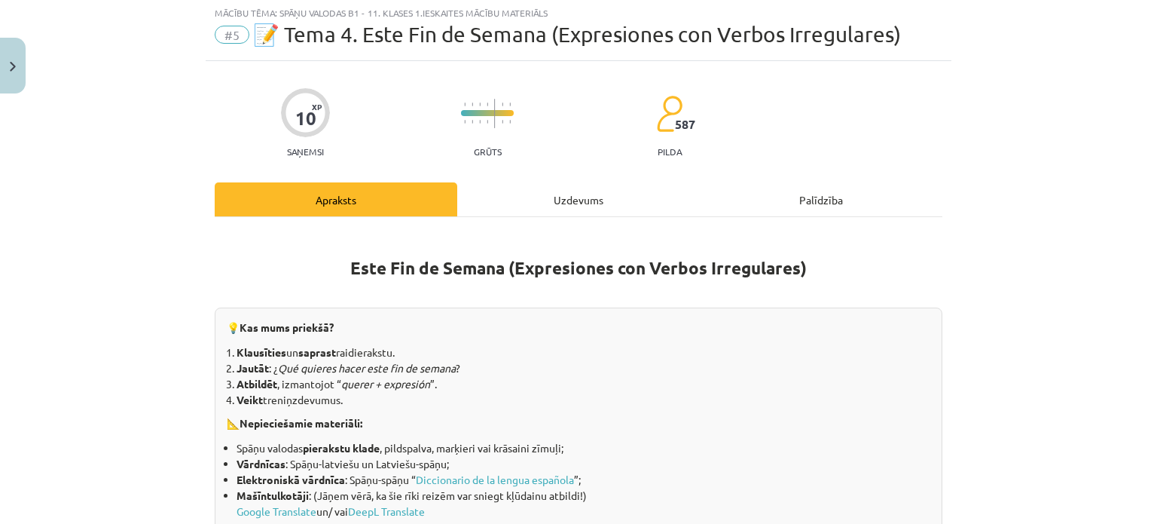
scroll to position [38, 0]
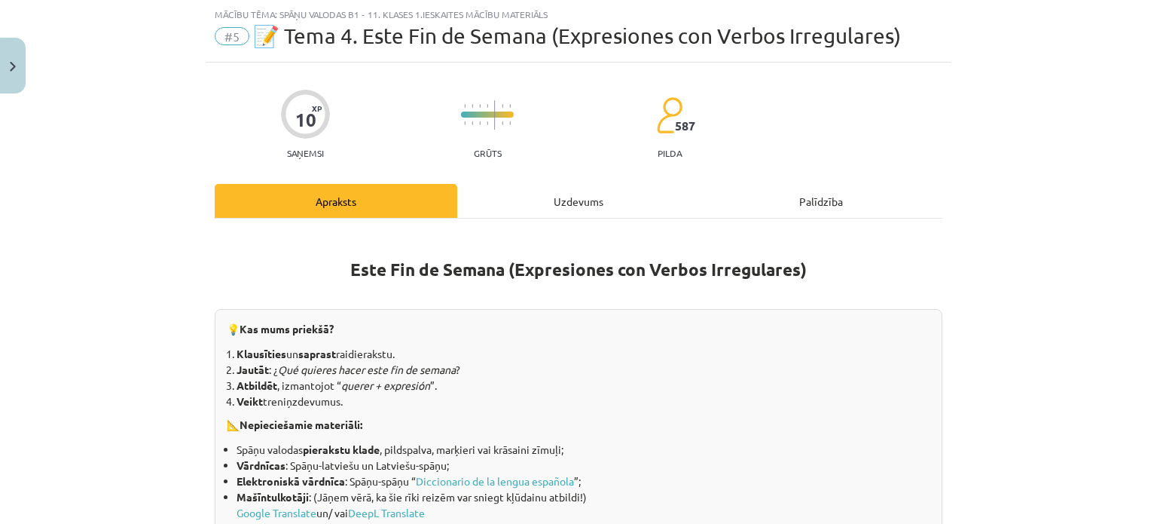
click at [572, 195] on div "Uzdevums" at bounding box center [578, 201] width 243 height 34
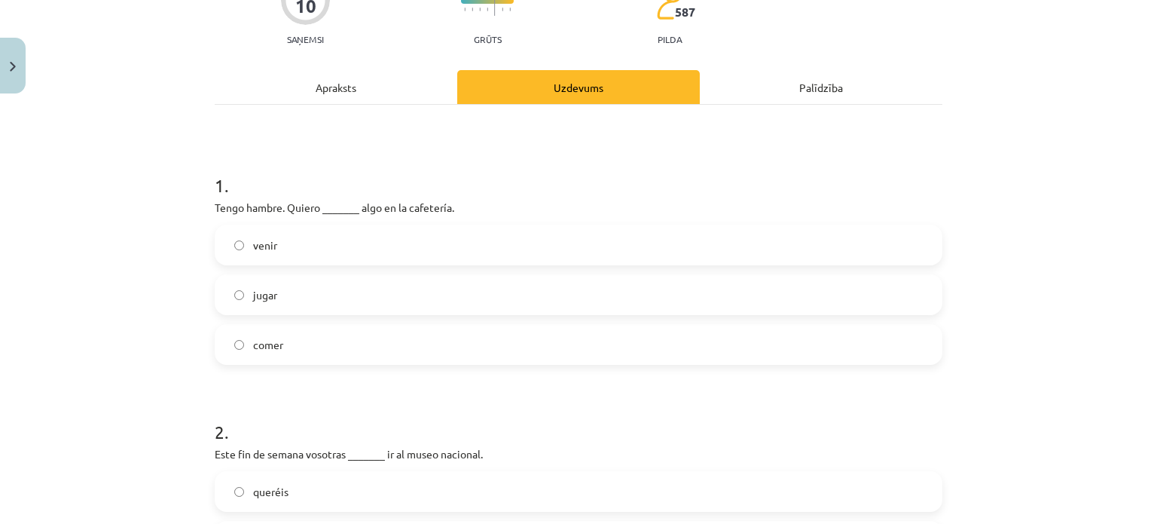
scroll to position [120, 0]
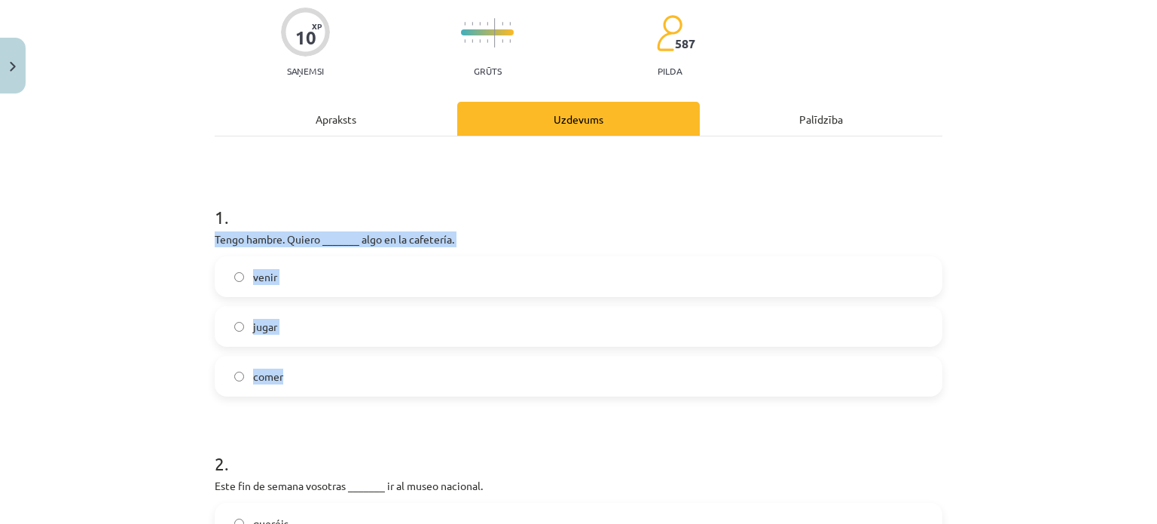
drag, startPoint x: 200, startPoint y: 237, endPoint x: 309, endPoint y: 356, distance: 160.5
click at [263, 374] on span "comer" at bounding box center [268, 376] width 30 height 16
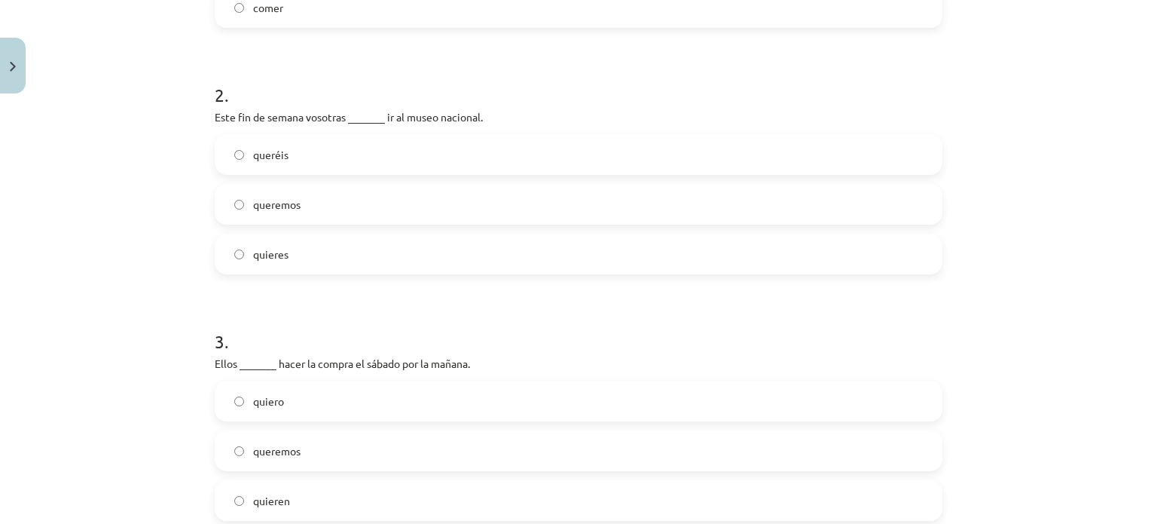
scroll to position [491, 0]
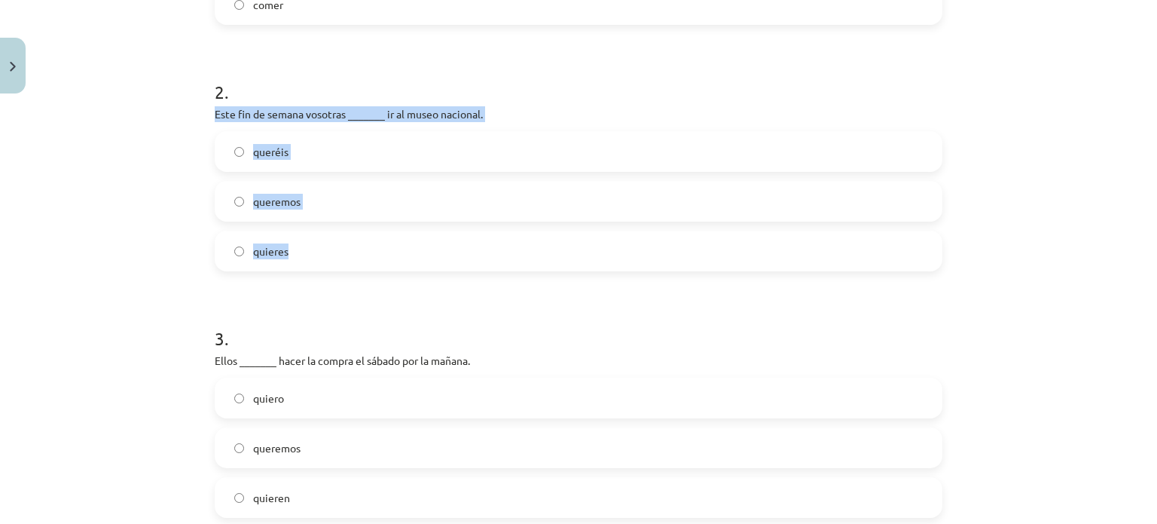
drag, startPoint x: 196, startPoint y: 118, endPoint x: 382, endPoint y: 252, distance: 229.8
click at [382, 252] on div "Mācību tēma: Spāņu valodas b1 - 11. klases 1.ieskaites mācību materiāls #5 📝 Te…" at bounding box center [578, 262] width 1157 height 524
click at [263, 243] on span "quieres" at bounding box center [270, 251] width 35 height 16
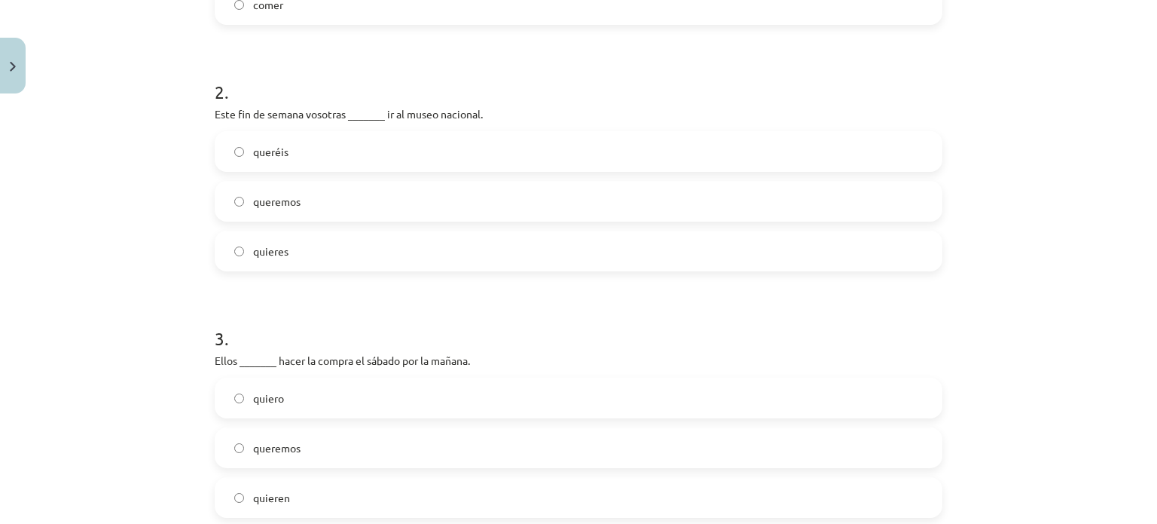
click at [273, 144] on span "queréis" at bounding box center [270, 152] width 35 height 16
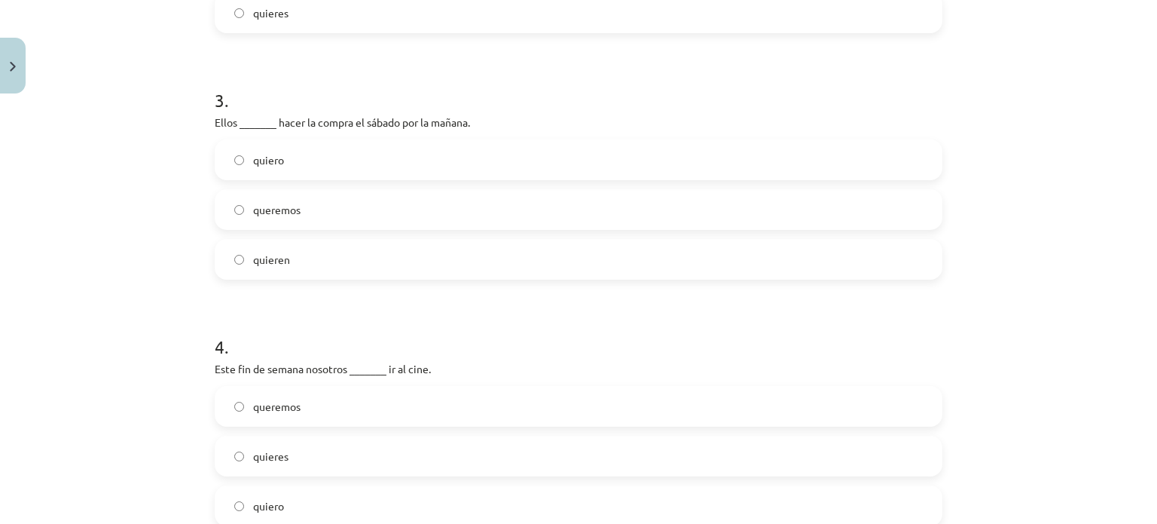
scroll to position [741, 0]
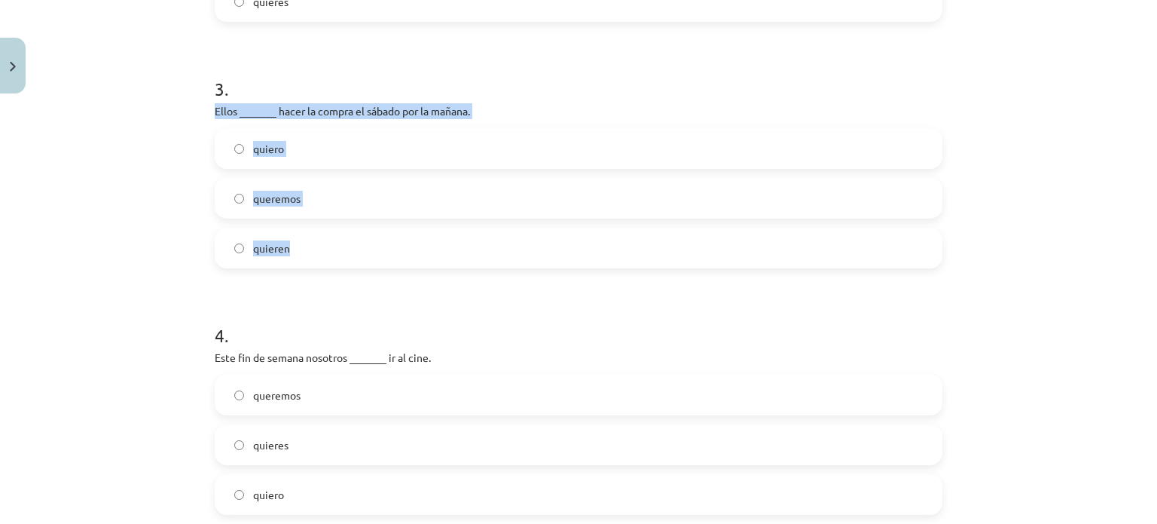
drag, startPoint x: 193, startPoint y: 107, endPoint x: 376, endPoint y: 245, distance: 229.2
click at [376, 245] on div "Mācību tēma: Spāņu valodas b1 - 11. klases 1.ieskaites mācību materiāls #5 📝 Te…" at bounding box center [578, 262] width 1157 height 524
click at [262, 246] on span "quieren" at bounding box center [271, 248] width 37 height 16
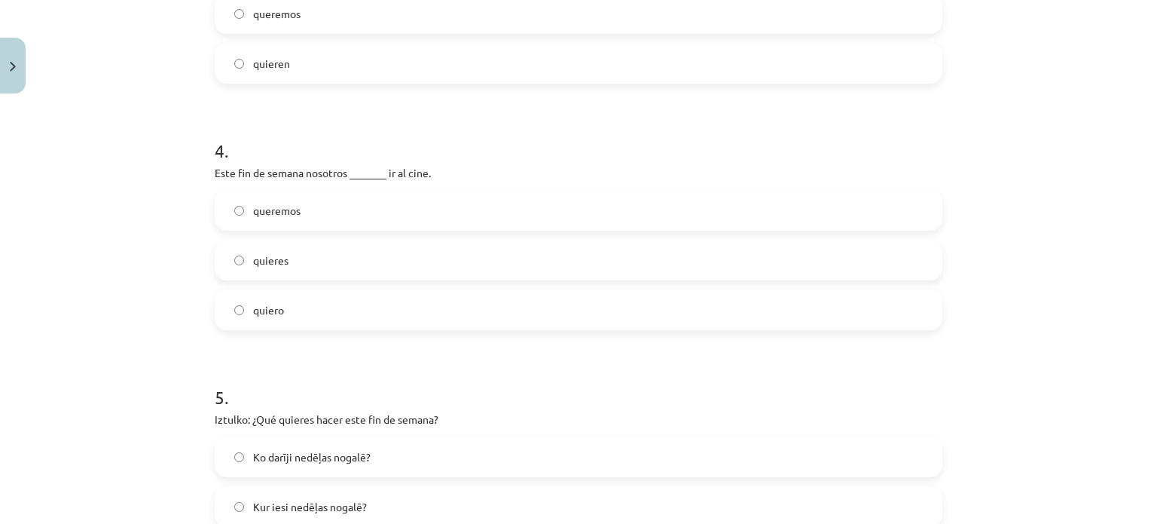
scroll to position [932, 0]
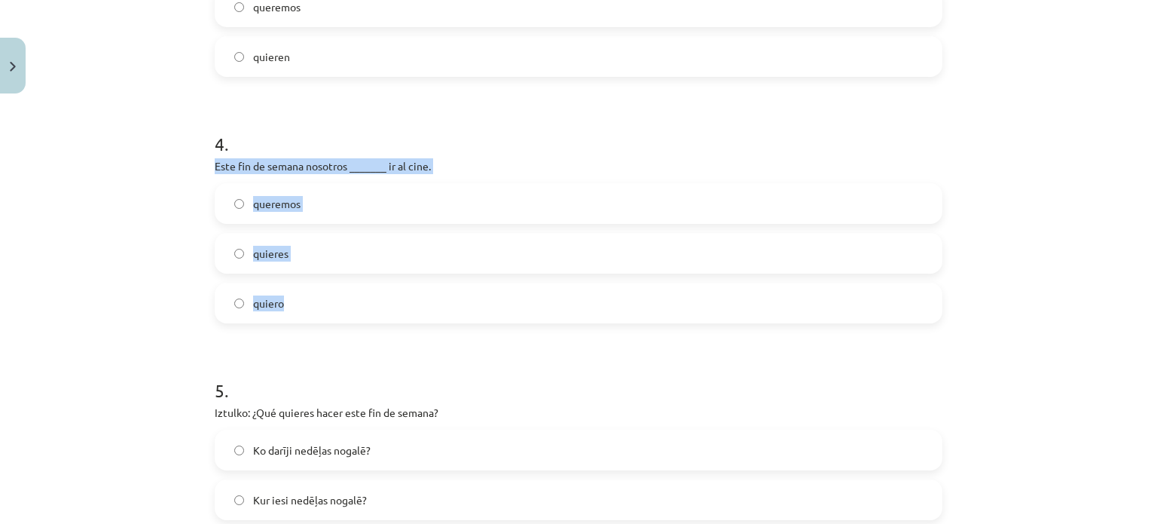
drag, startPoint x: 205, startPoint y: 168, endPoint x: 350, endPoint y: 310, distance: 203.0
click at [381, 214] on label "queremos" at bounding box center [578, 204] width 725 height 38
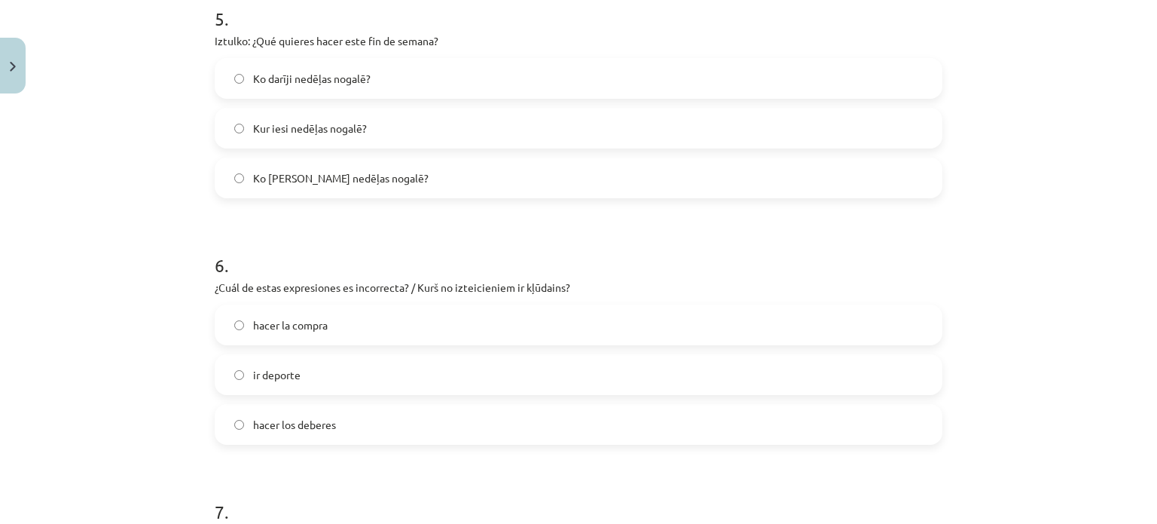
scroll to position [1307, 0]
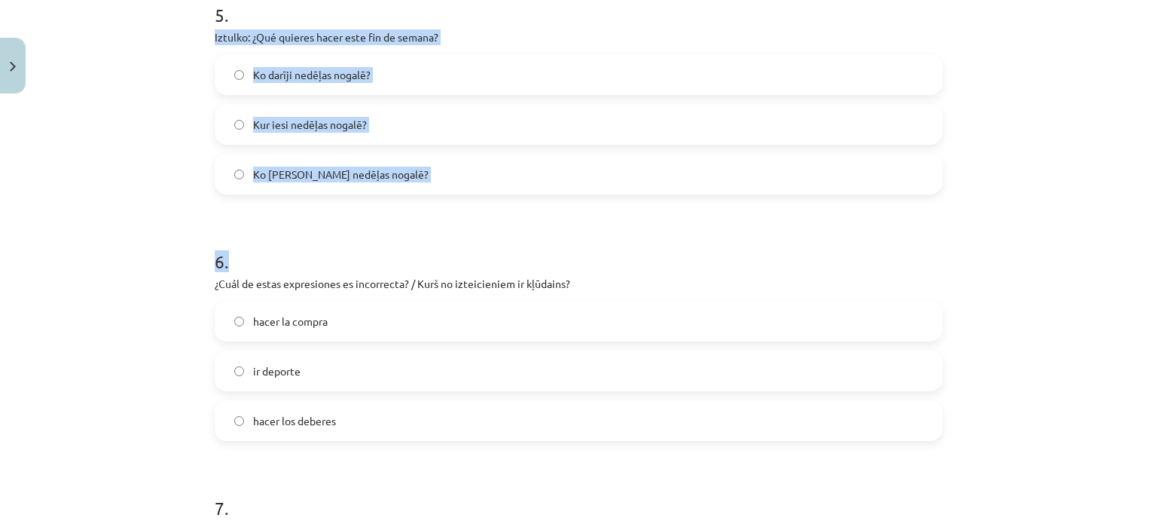
drag, startPoint x: 205, startPoint y: 35, endPoint x: 422, endPoint y: 211, distance: 279.1
click at [422, 211] on div "10 XP Saņemsi Grūts 587 pilda Apraksts Uzdevums Palīdzība 1 . Tengo hambre. Qui…" at bounding box center [579, 178] width 746 height 2770
click at [298, 84] on label "Ko darīji nedēļas nogalē?" at bounding box center [578, 75] width 725 height 38
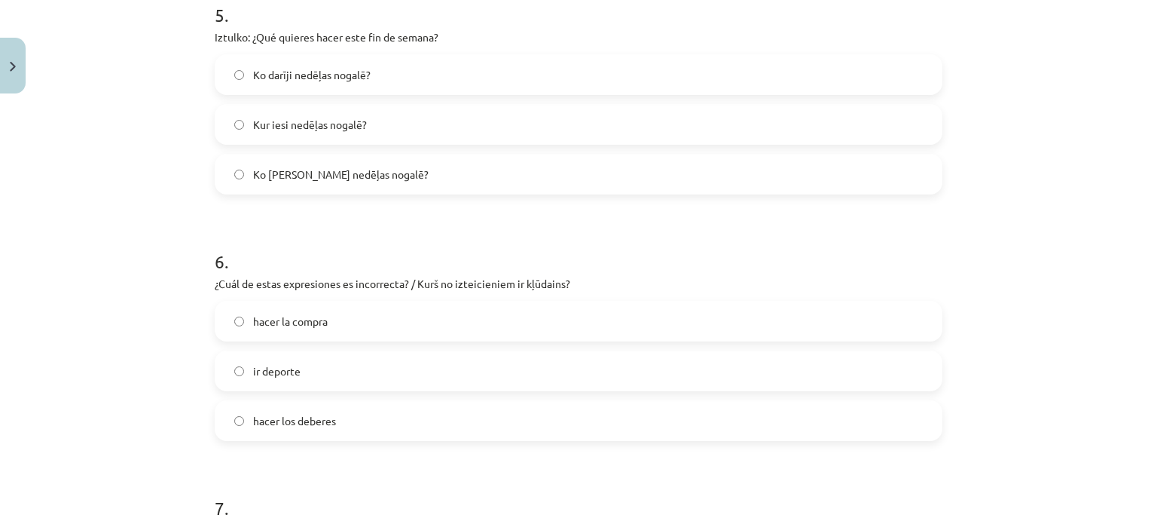
click at [675, 186] on label "Ko gribi darīt nedēļas nogalē?" at bounding box center [578, 174] width 725 height 38
drag, startPoint x: 1139, startPoint y: 260, endPoint x: 1150, endPoint y: 284, distance: 26.3
click at [1145, 284] on div "Mācību tēma: Spāņu valodas b1 - 11. klases 1.ieskaites mācību materiāls #5 📝 Te…" at bounding box center [578, 262] width 1157 height 524
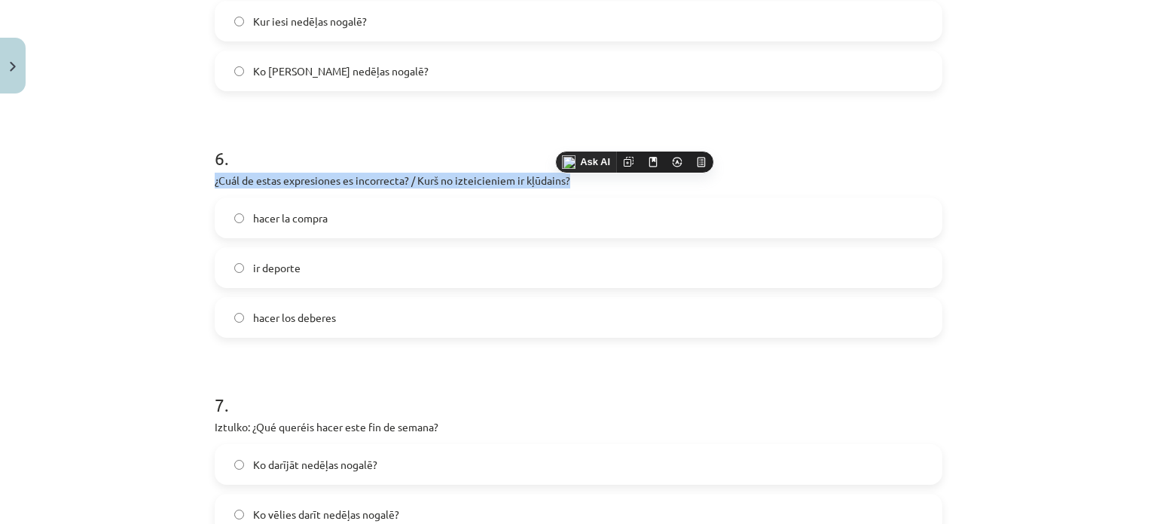
scroll to position [1417, 0]
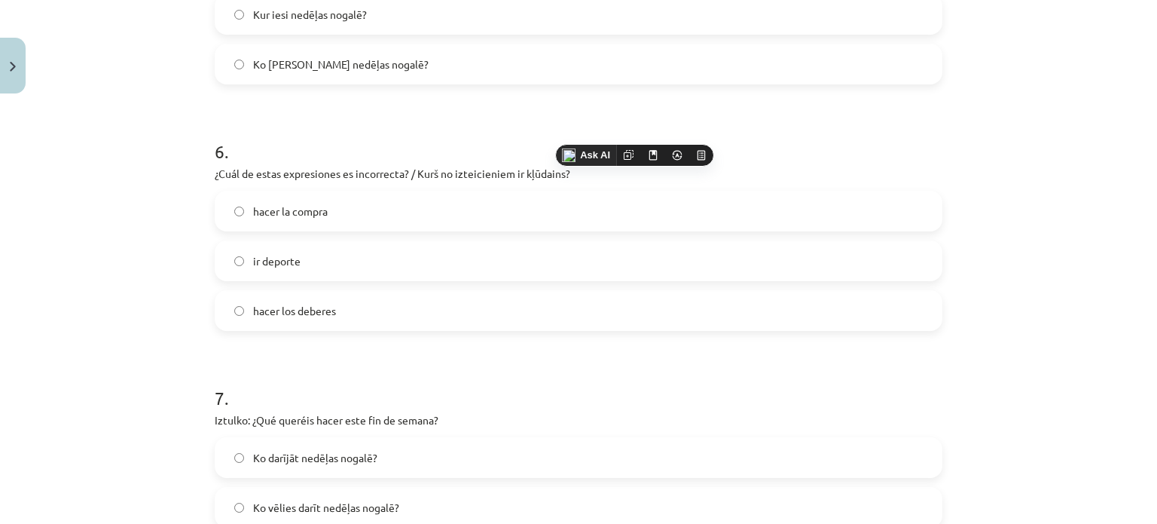
click at [293, 196] on label "hacer la compra" at bounding box center [578, 211] width 725 height 38
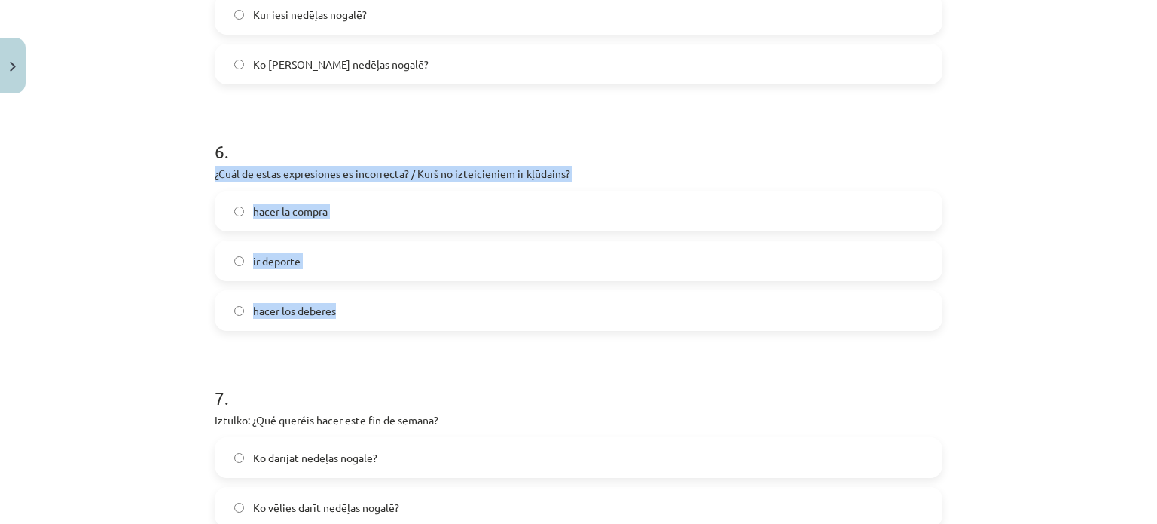
drag, startPoint x: 199, startPoint y: 169, endPoint x: 415, endPoint y: 292, distance: 249.0
click at [415, 292] on div "10 XP Saņemsi Grūts 587 pilda Apraksts Uzdevums Palīdzība 1 . Tengo hambre. Qui…" at bounding box center [579, 68] width 746 height 2770
click at [300, 274] on label "ir deporte" at bounding box center [578, 261] width 725 height 38
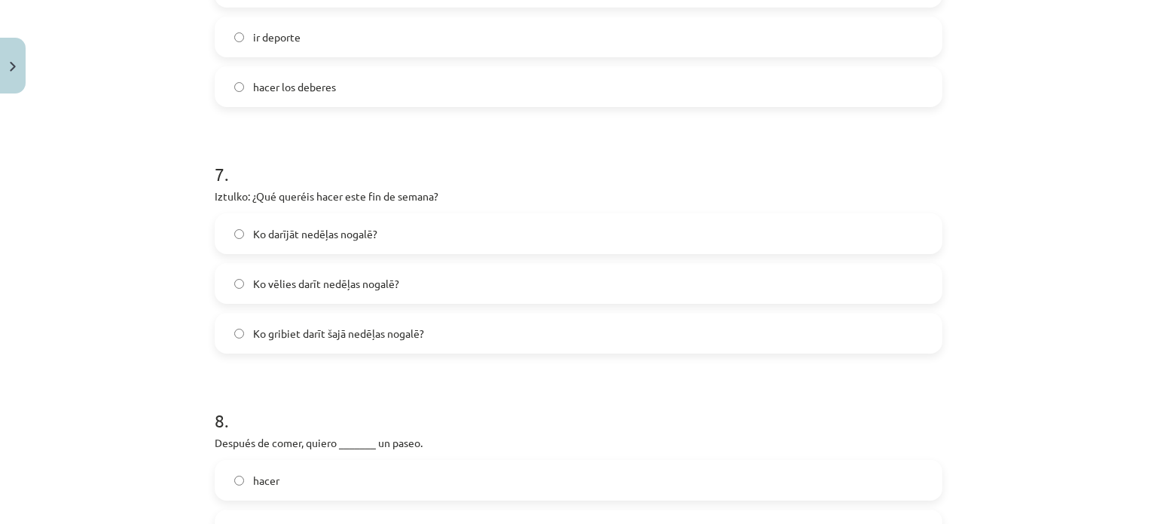
scroll to position [1651, 0]
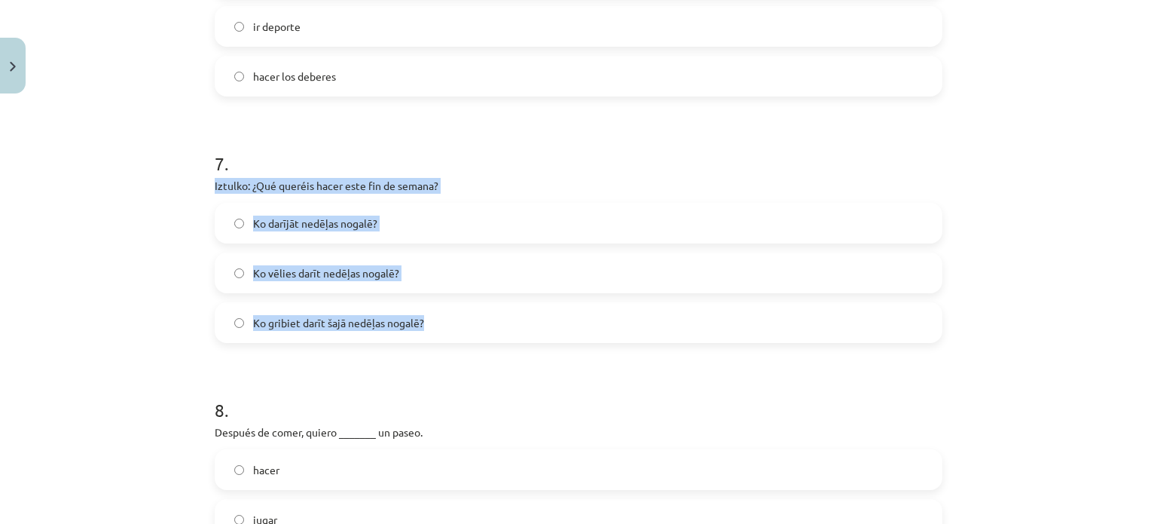
drag, startPoint x: 232, startPoint y: 202, endPoint x: 461, endPoint y: 339, distance: 266.9
click at [461, 339] on div "Mācību tēma: Spāņu valodas b1 - 11. klases 1.ieskaites mācību materiāls #5 📝 Te…" at bounding box center [578, 262] width 1157 height 524
click at [295, 317] on span "Ko gribiet darīt šajā nedēļas nogalē?" at bounding box center [338, 323] width 171 height 16
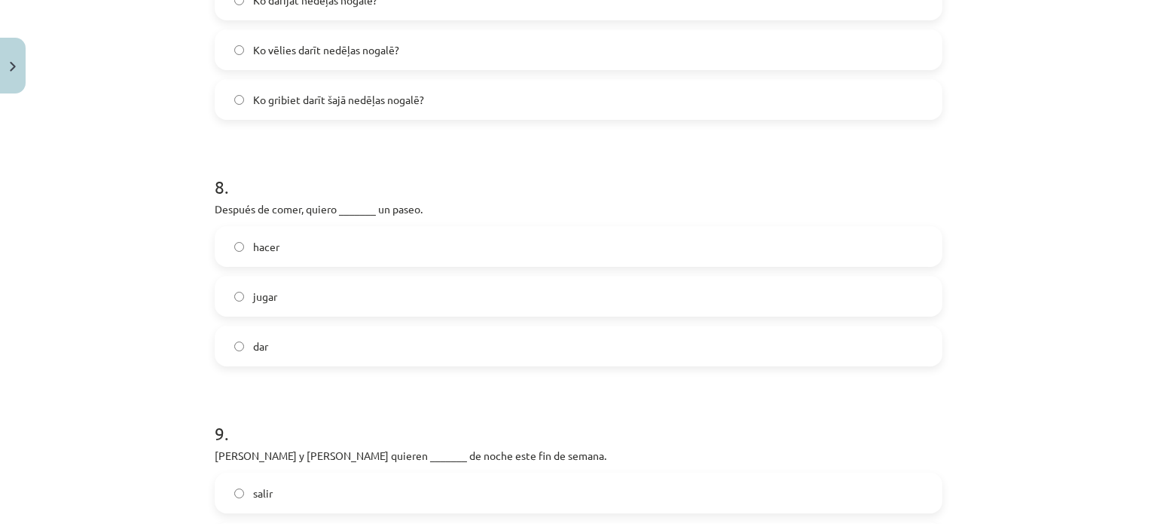
scroll to position [1899, 0]
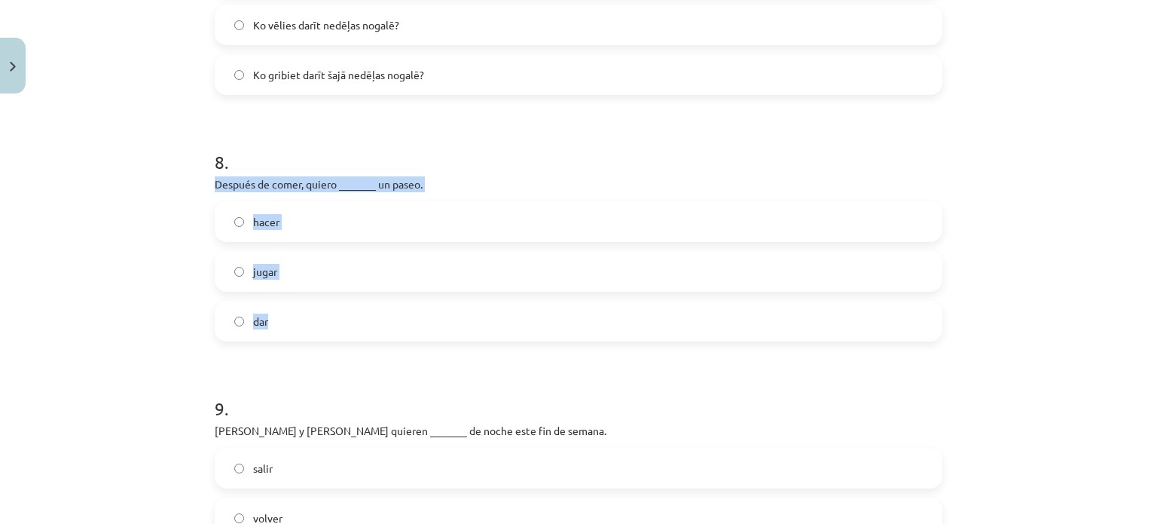
drag, startPoint x: 190, startPoint y: 176, endPoint x: 396, endPoint y: 319, distance: 250.1
click at [396, 319] on div "Mācību tēma: Spāņu valodas b1 - 11. klases 1.ieskaites mācību materiāls #5 📝 Te…" at bounding box center [578, 262] width 1157 height 524
click at [265, 325] on label "dar" at bounding box center [578, 321] width 725 height 38
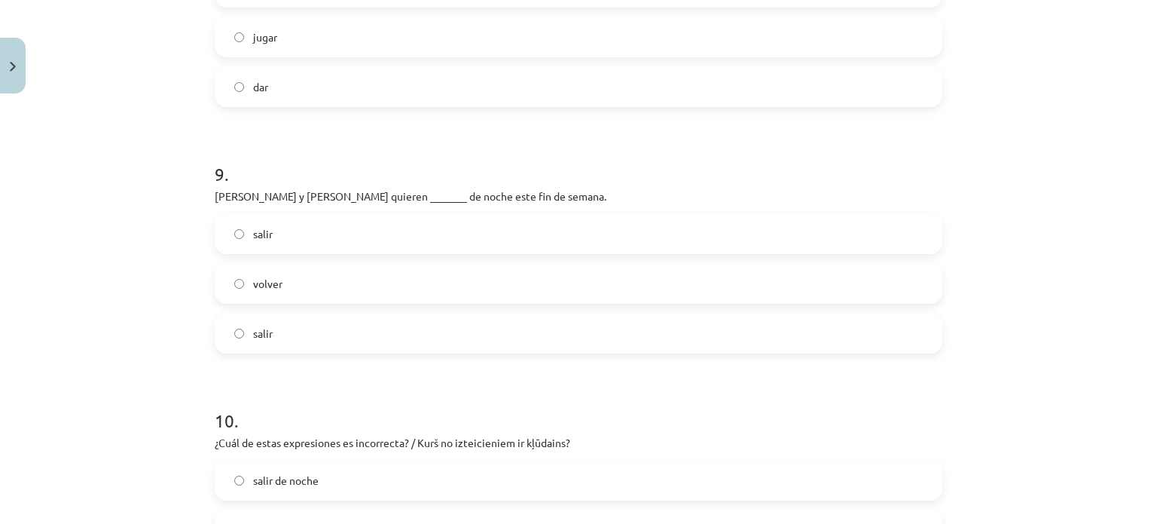
scroll to position [2140, 0]
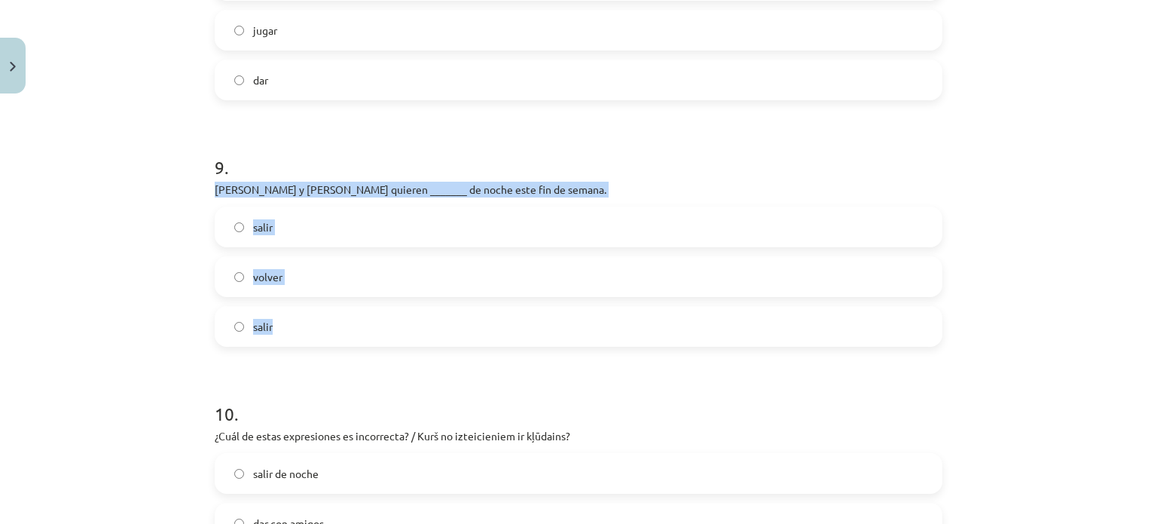
drag, startPoint x: 203, startPoint y: 185, endPoint x: 363, endPoint y: 316, distance: 206.7
click at [253, 330] on span "salir" at bounding box center [263, 327] width 20 height 16
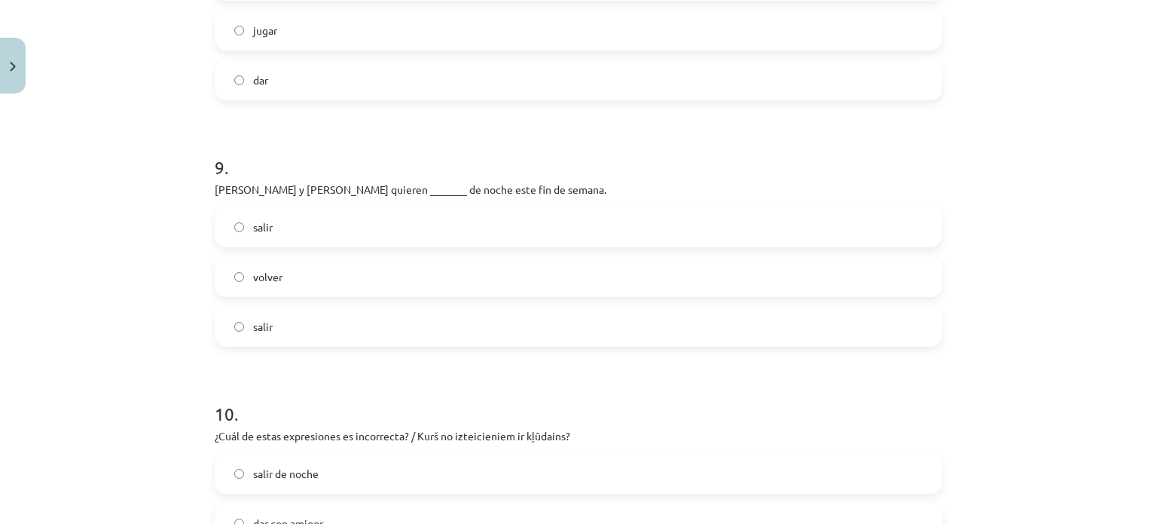
scroll to position [2384, 0]
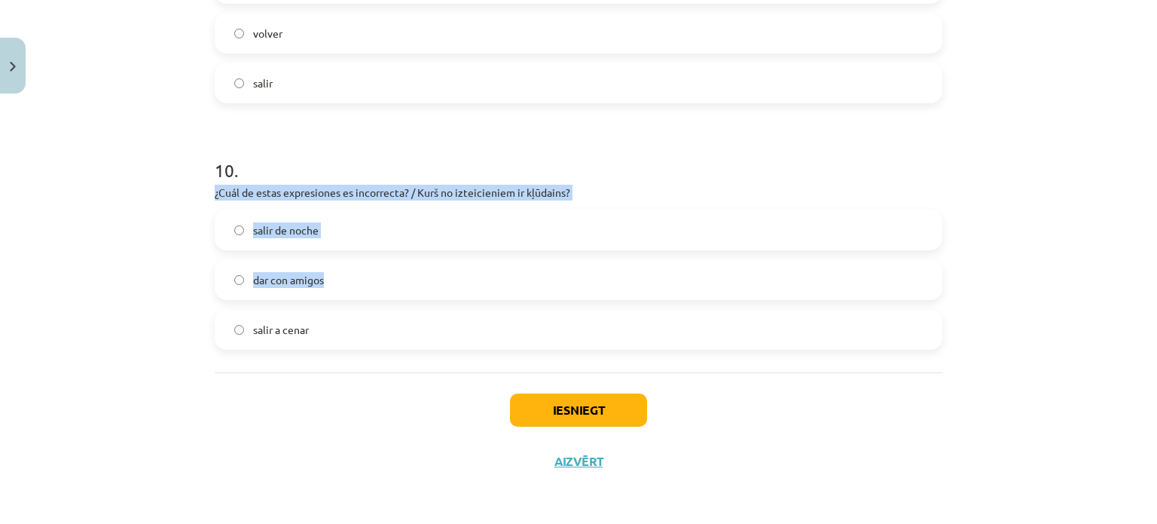
drag, startPoint x: 194, startPoint y: 187, endPoint x: 389, endPoint y: 294, distance: 222.5
click at [389, 294] on div "Mācību tēma: Spāņu valodas b1 - 11. klases 1.ieskaites mācību materiāls #5 📝 Te…" at bounding box center [578, 262] width 1157 height 524
click at [389, 294] on label "dar con amigos" at bounding box center [578, 280] width 725 height 38
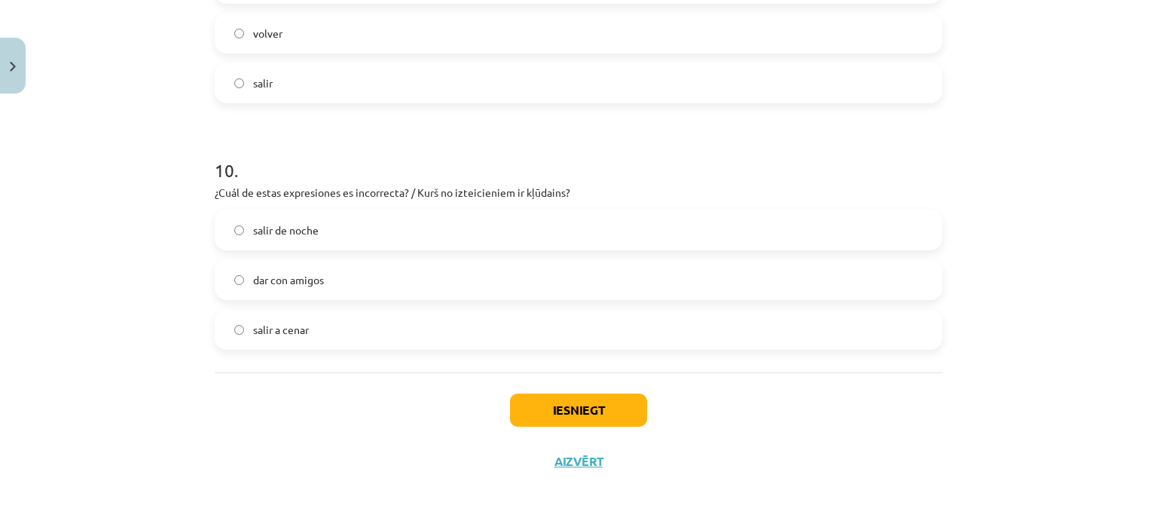
click at [216, 213] on label "salir de noche" at bounding box center [578, 230] width 725 height 38
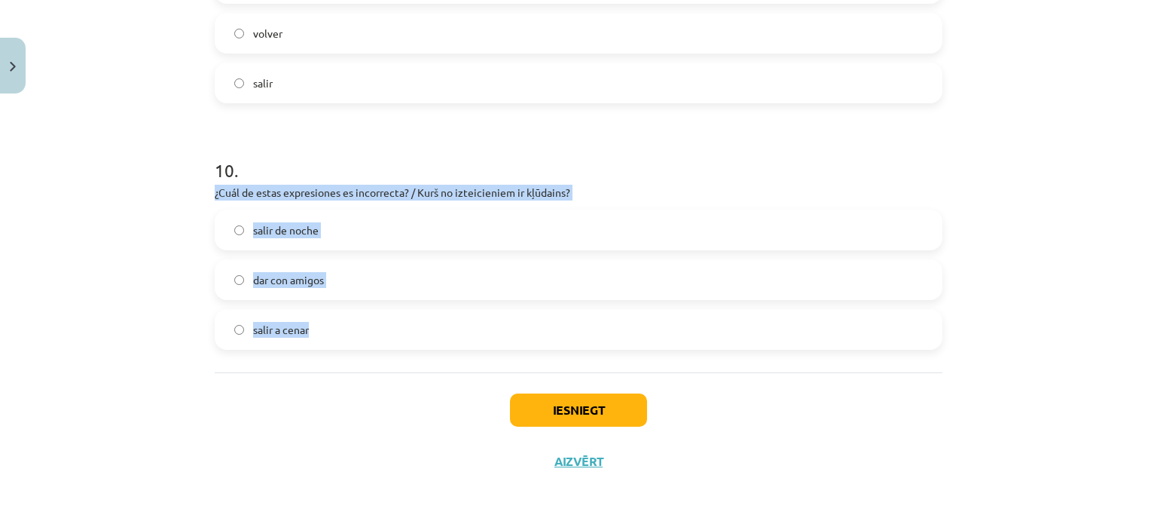
drag, startPoint x: 208, startPoint y: 193, endPoint x: 341, endPoint y: 325, distance: 187.0
click at [280, 273] on span "dar con amigos" at bounding box center [288, 280] width 71 height 16
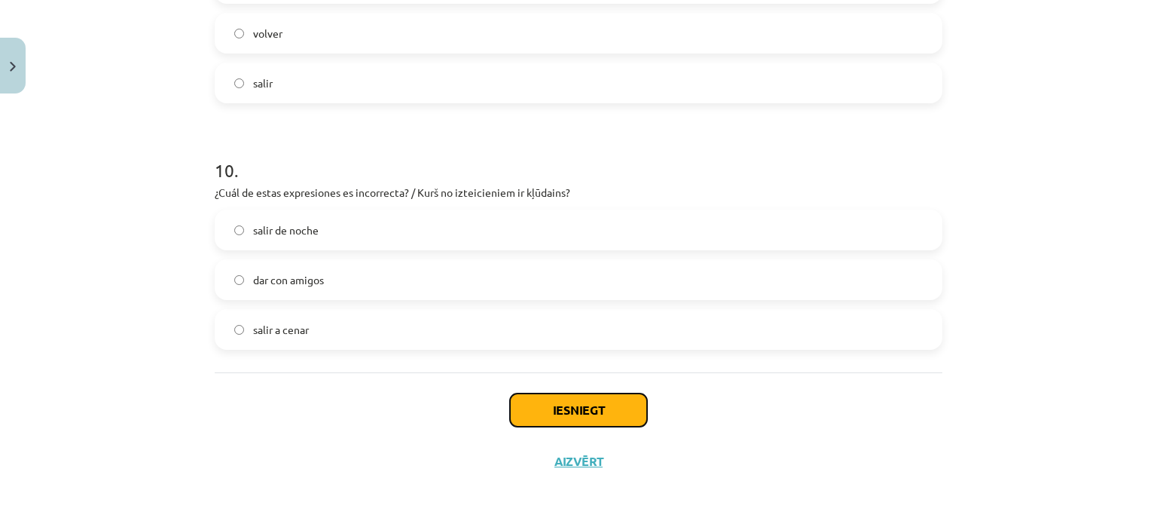
click at [551, 405] on button "Iesniegt" at bounding box center [578, 409] width 137 height 33
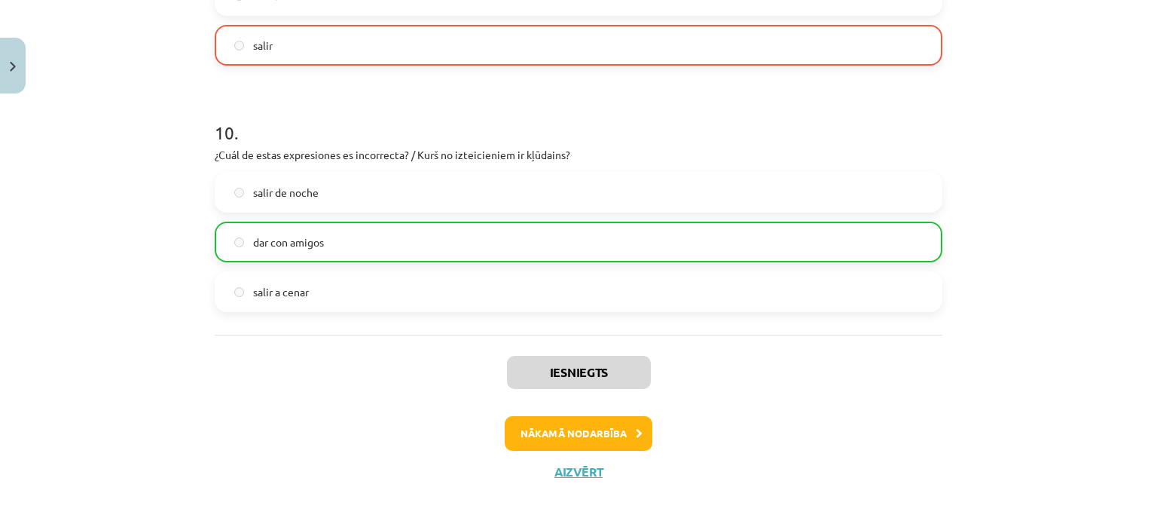
scroll to position [2431, 0]
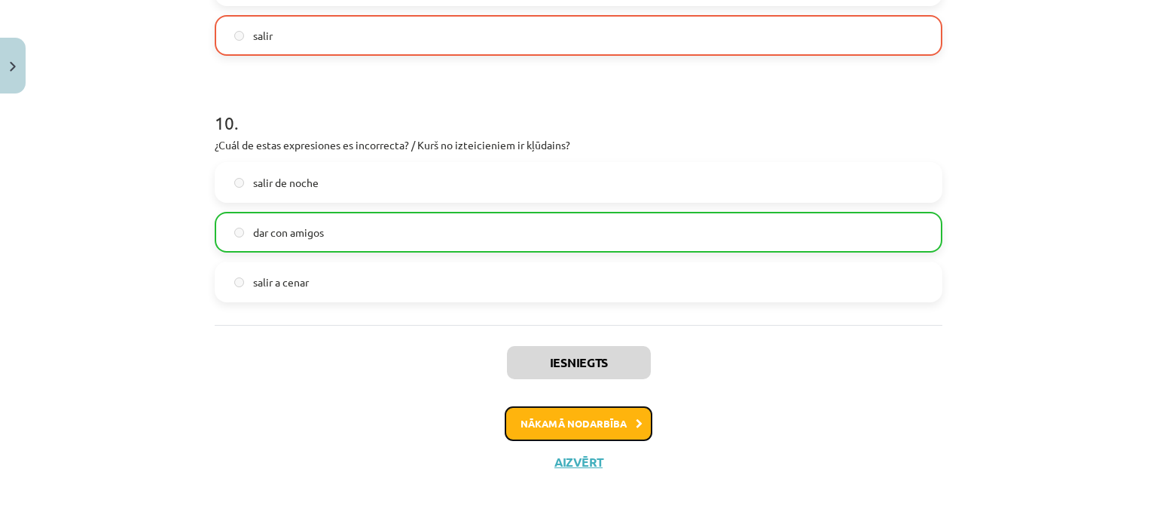
click at [627, 420] on button "Nākamā nodarbība" at bounding box center [579, 423] width 148 height 35
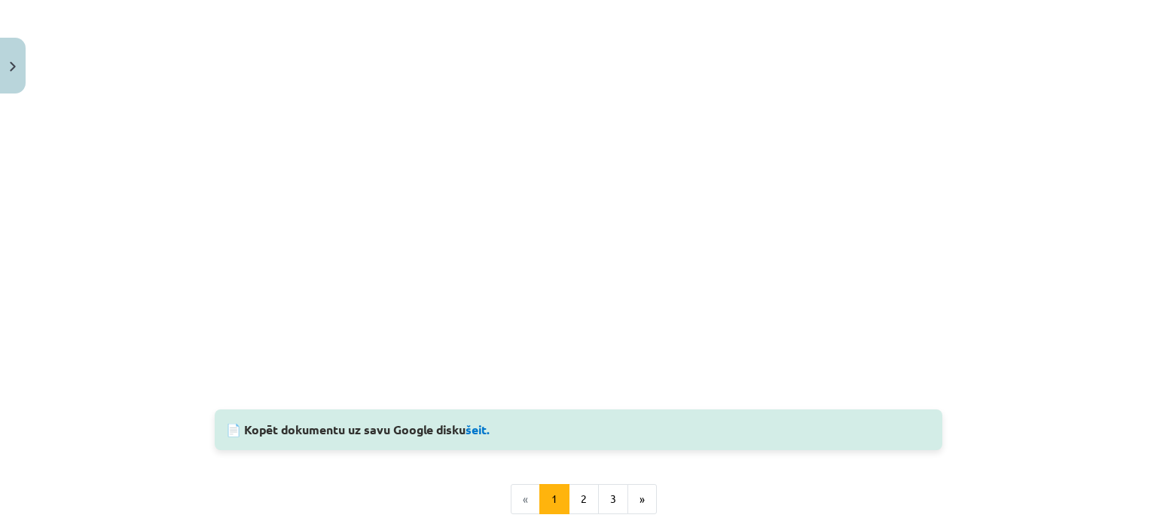
scroll to position [1437, 0]
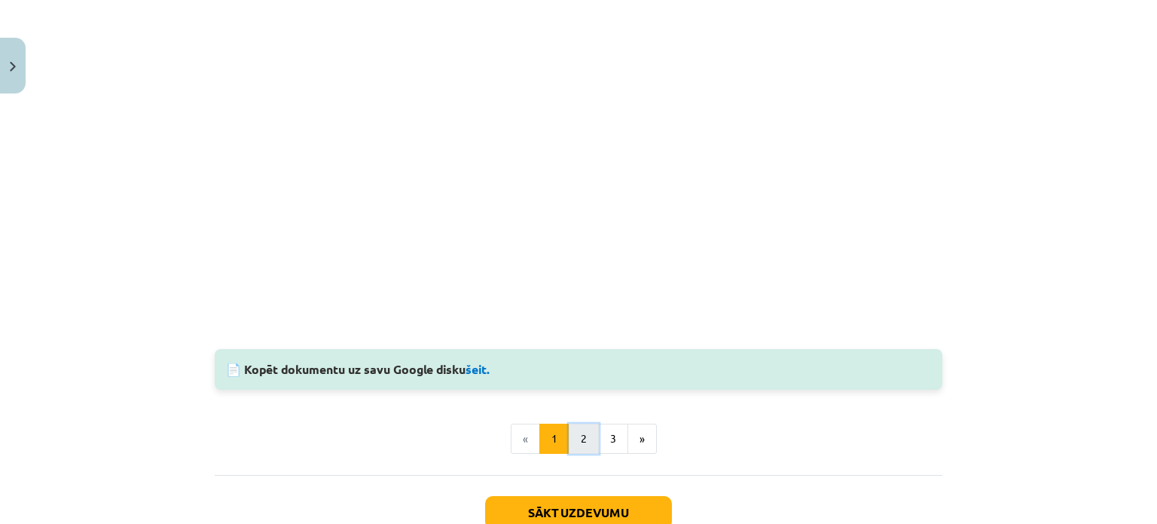
click at [590, 439] on button "2" at bounding box center [584, 438] width 30 height 30
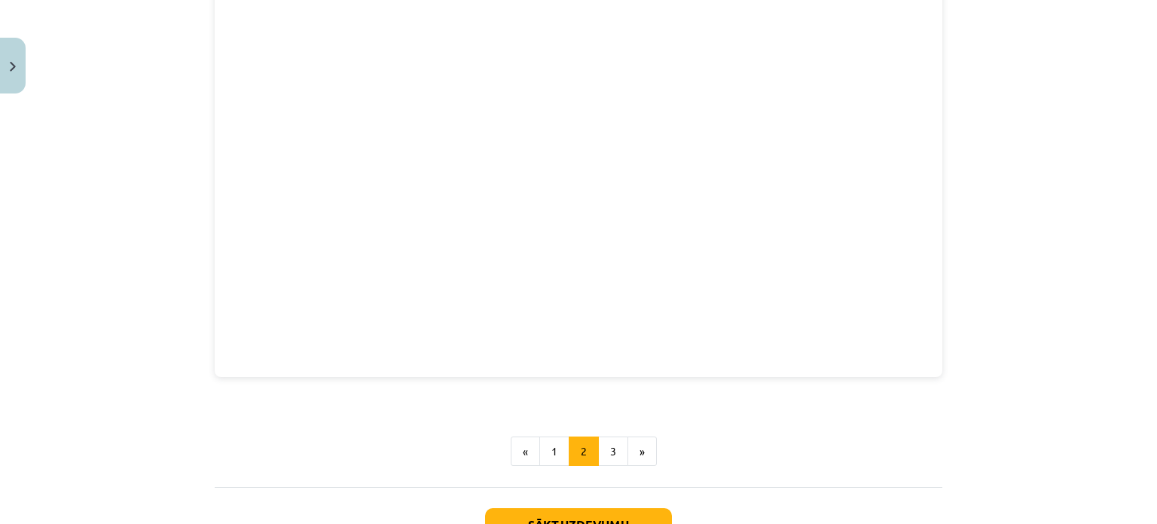
scroll to position [617, 0]
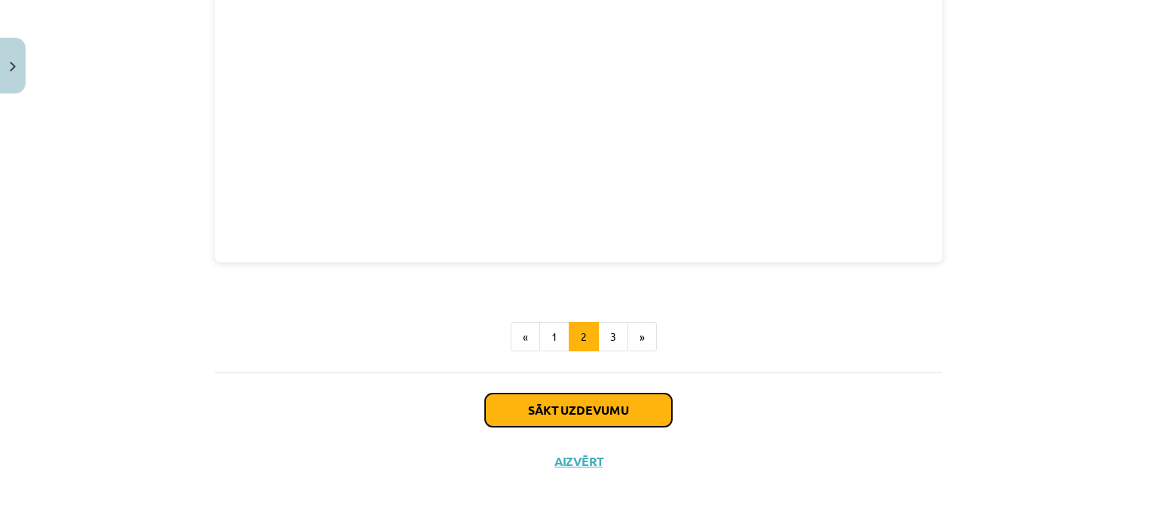
click at [563, 411] on button "Sākt uzdevumu" at bounding box center [578, 409] width 187 height 33
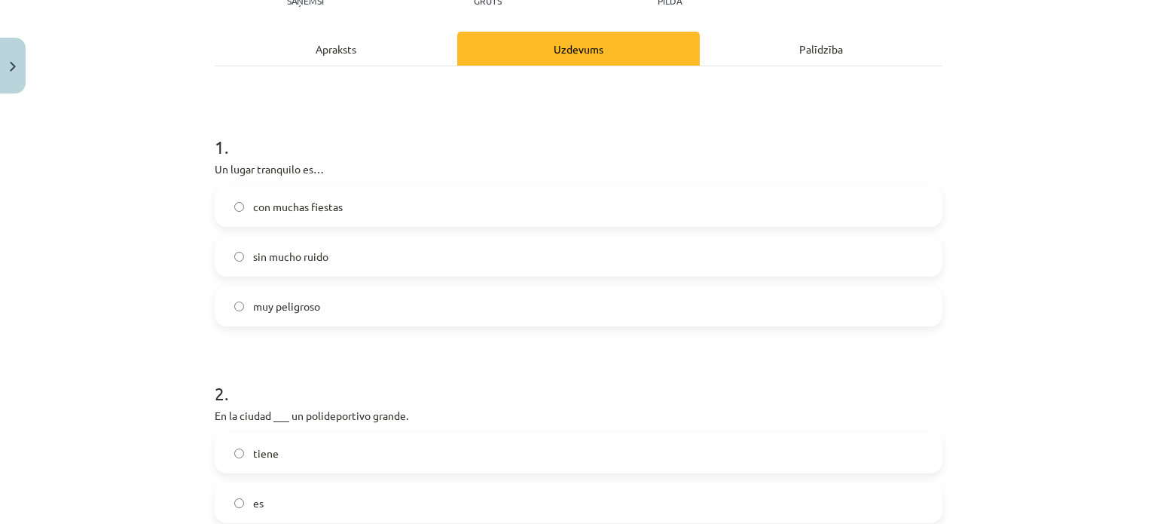
scroll to position [205, 0]
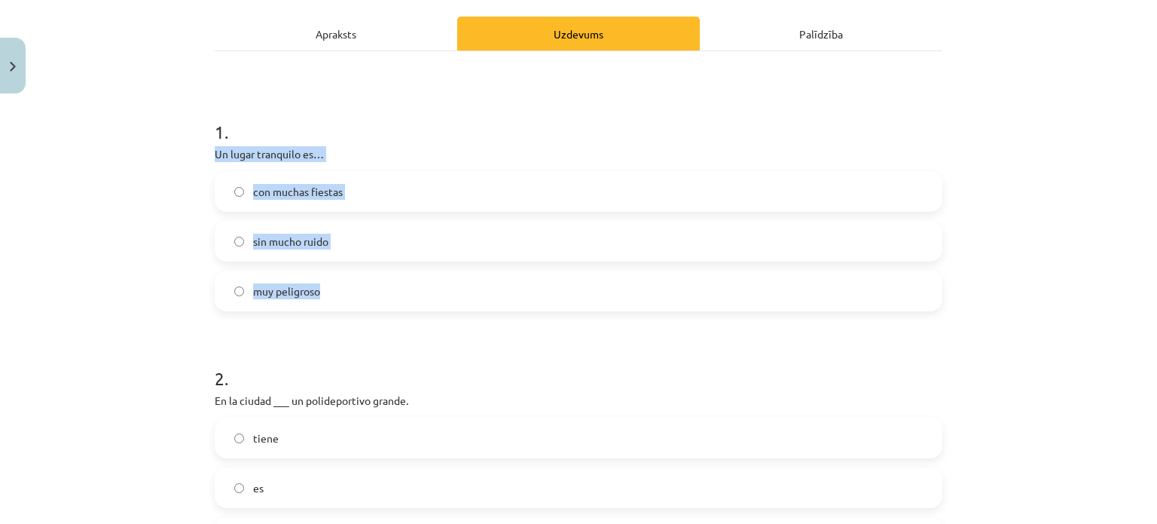
drag, startPoint x: 203, startPoint y: 151, endPoint x: 362, endPoint y: 282, distance: 205.4
click at [317, 234] on span "sin mucho ruido" at bounding box center [290, 242] width 75 height 16
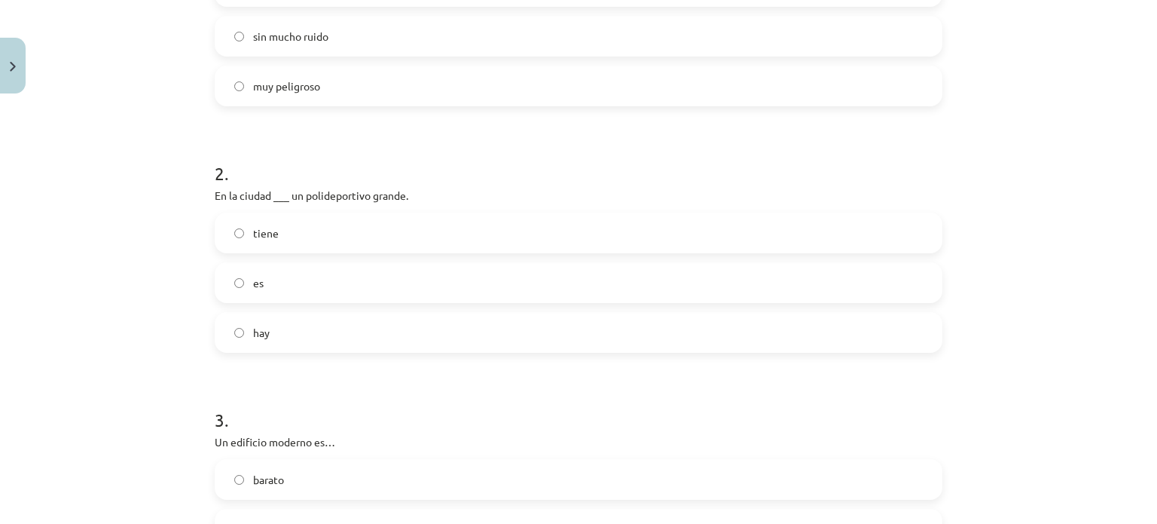
scroll to position [414, 0]
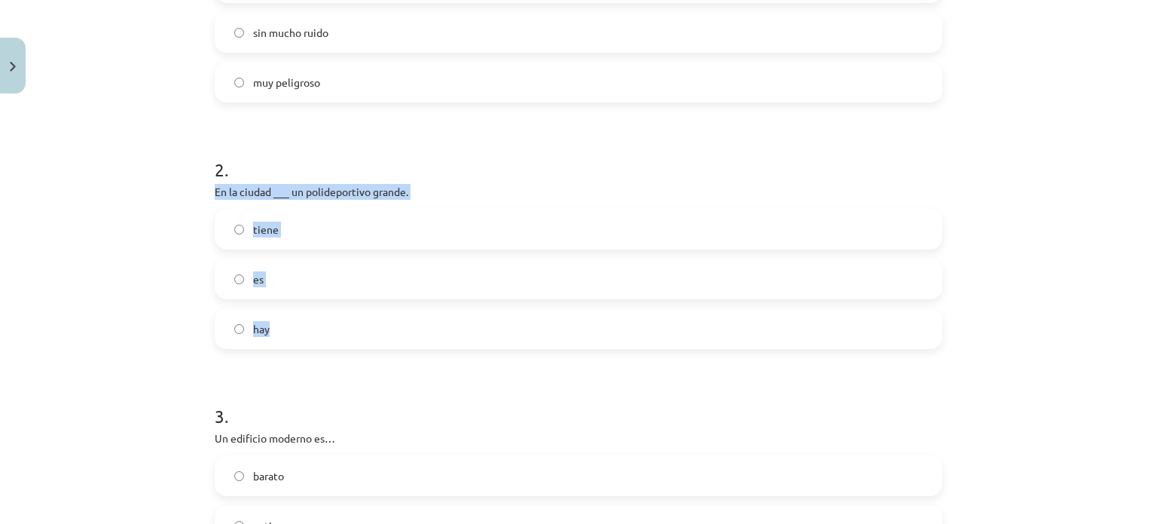
drag, startPoint x: 203, startPoint y: 185, endPoint x: 332, endPoint y: 318, distance: 184.9
click at [261, 331] on span "hay" at bounding box center [261, 329] width 17 height 16
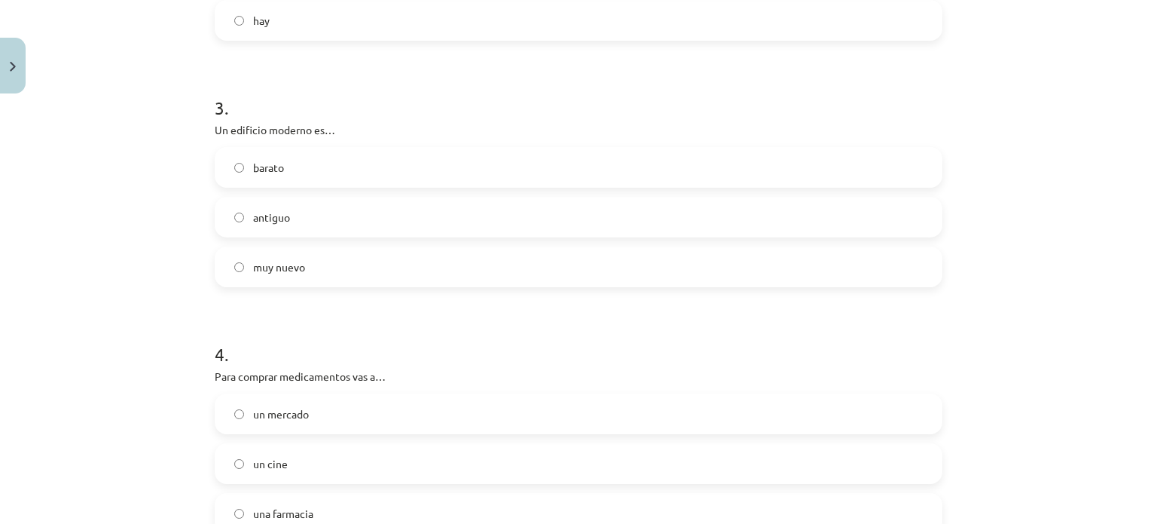
scroll to position [690, 0]
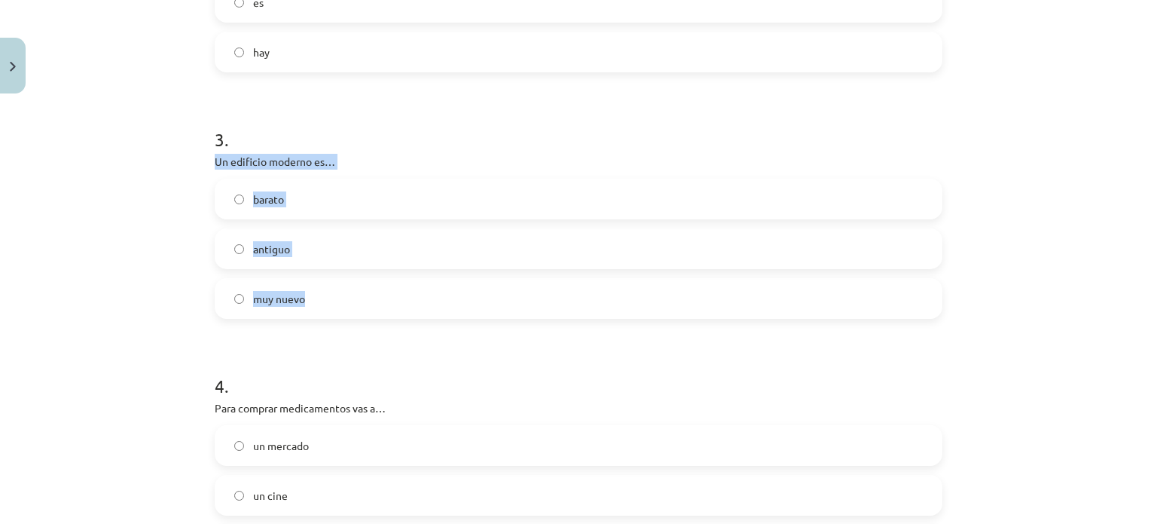
drag, startPoint x: 211, startPoint y: 162, endPoint x: 331, endPoint y: 296, distance: 180.3
click at [331, 296] on div "3 . Un edificio moderno es… barato antiguo muy nuevo" at bounding box center [579, 210] width 728 height 216
click at [268, 301] on span "muy nuevo" at bounding box center [279, 299] width 52 height 16
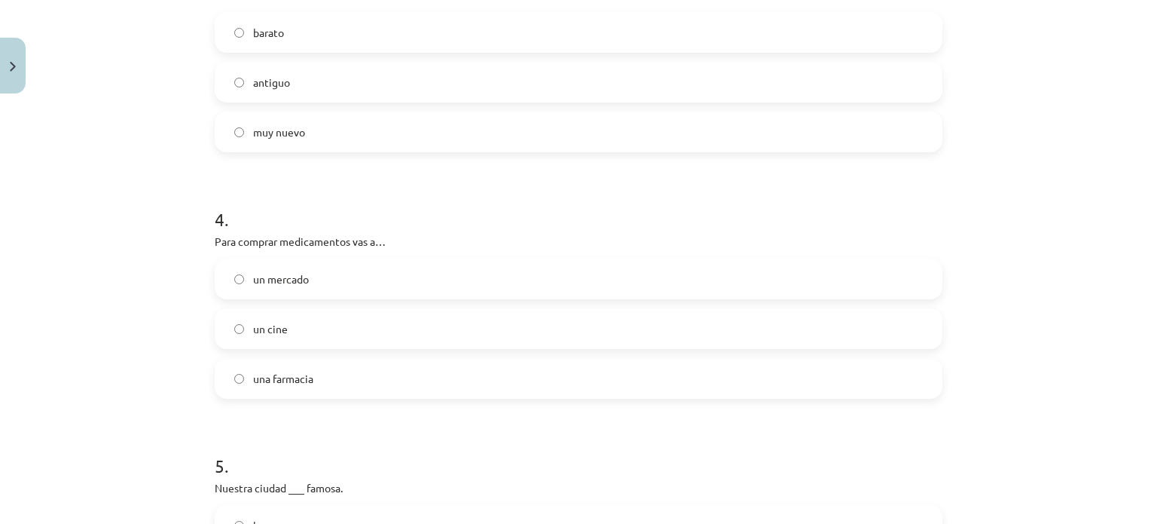
scroll to position [988, 0]
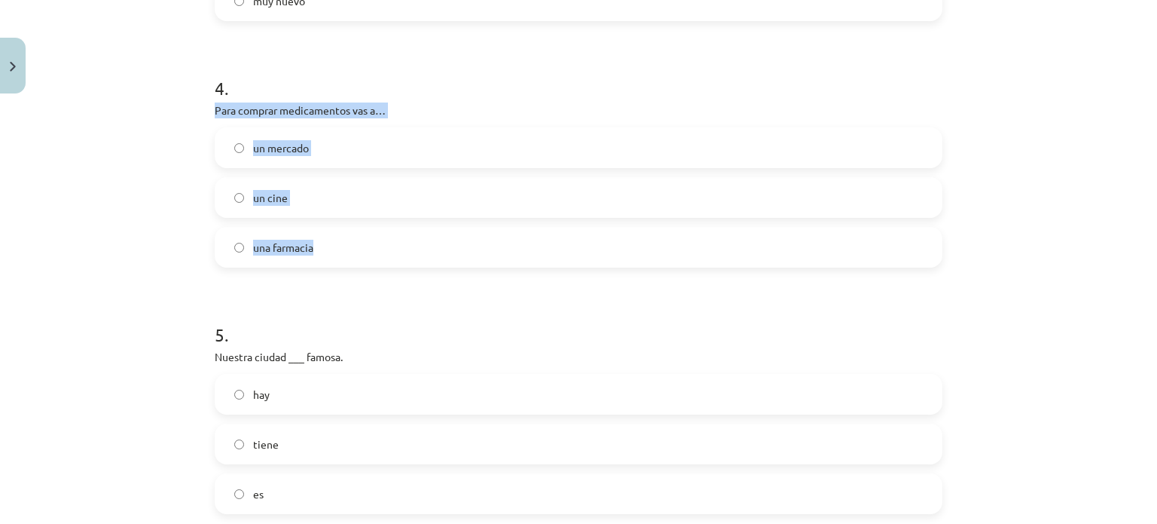
drag, startPoint x: 207, startPoint y: 107, endPoint x: 349, endPoint y: 254, distance: 204.1
click at [349, 254] on div "10 XP Saņemsi Grūts 587 pilda Apraksts Uzdevums Palīdzība 1 . Un lugar tranquil…" at bounding box center [579, 498] width 746 height 2770
click at [290, 246] on span "una farmacia" at bounding box center [283, 248] width 60 height 16
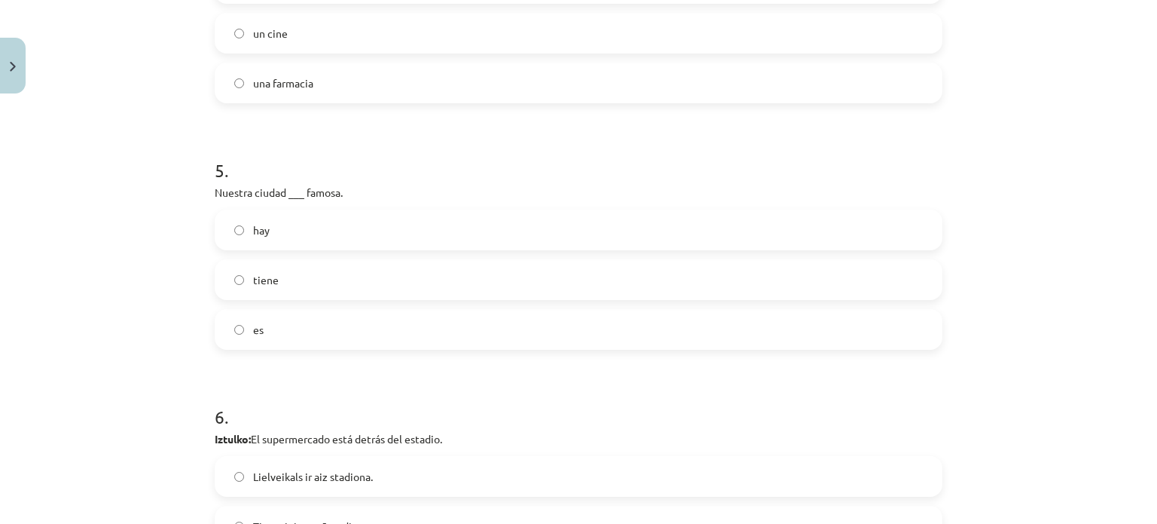
scroll to position [1120, 0]
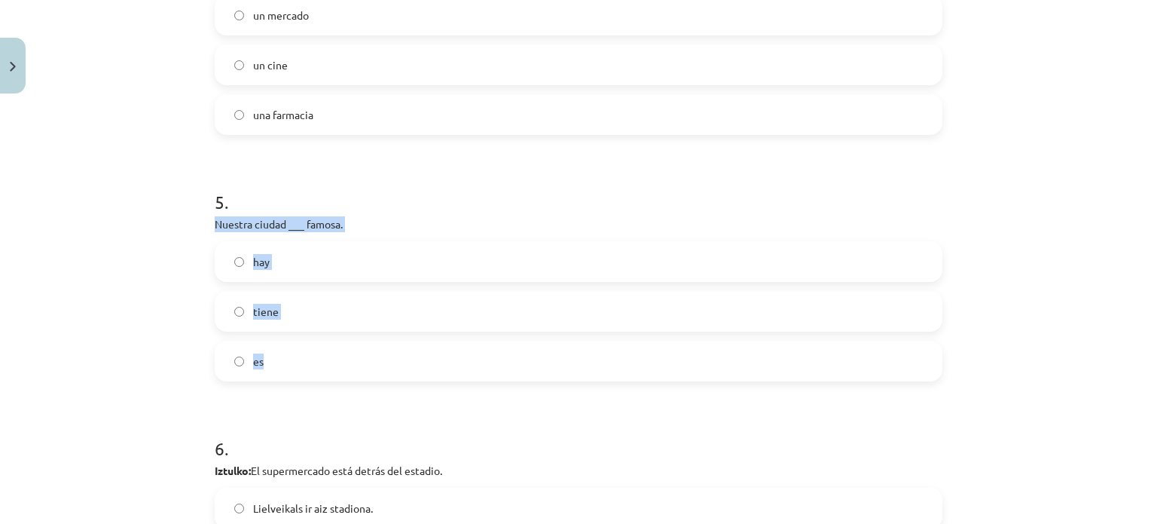
drag, startPoint x: 204, startPoint y: 221, endPoint x: 313, endPoint y: 347, distance: 166.0
click at [313, 347] on div "10 XP Saņemsi Grūts 587 pilda Apraksts Uzdevums Palīdzība 1 . Un lugar tranquil…" at bounding box center [579, 365] width 746 height 2770
click at [253, 362] on span "es" at bounding box center [258, 361] width 11 height 16
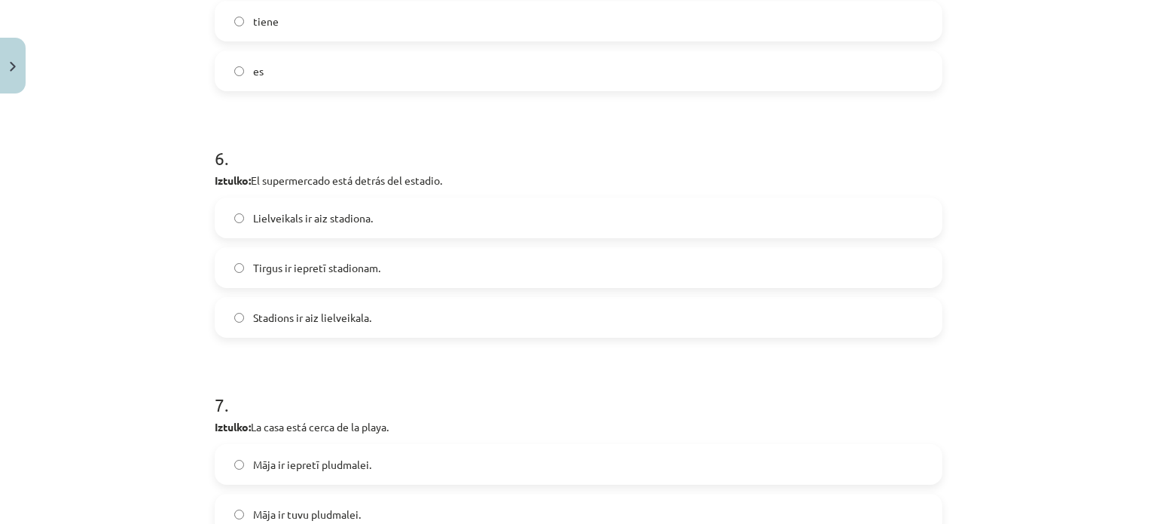
scroll to position [1400, 0]
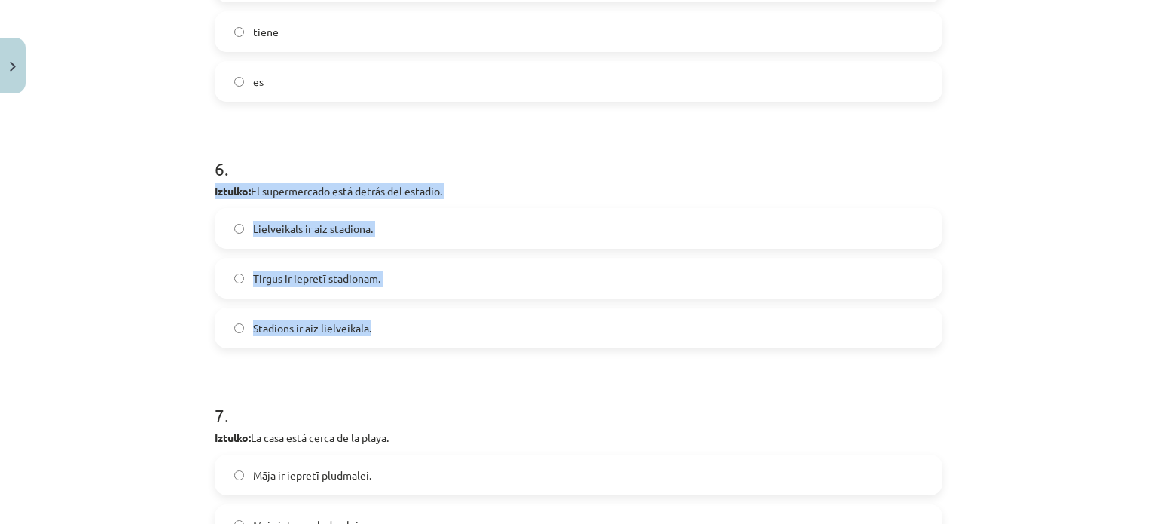
drag, startPoint x: 202, startPoint y: 187, endPoint x: 440, endPoint y: 341, distance: 283.8
click at [440, 341] on div "10 XP Saņemsi Grūts 587 pilda Apraksts Uzdevums Palīdzība 1 . Un lugar tranquil…" at bounding box center [579, 85] width 746 height 2770
click at [297, 230] on span "Lielveikals ir aiz stadiona." at bounding box center [313, 229] width 120 height 16
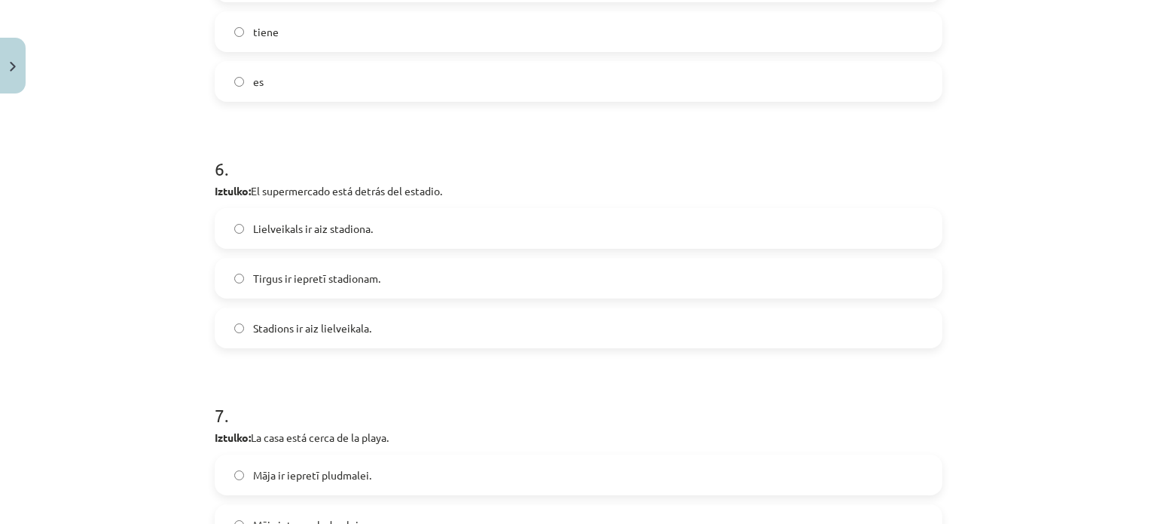
scroll to position [1690, 0]
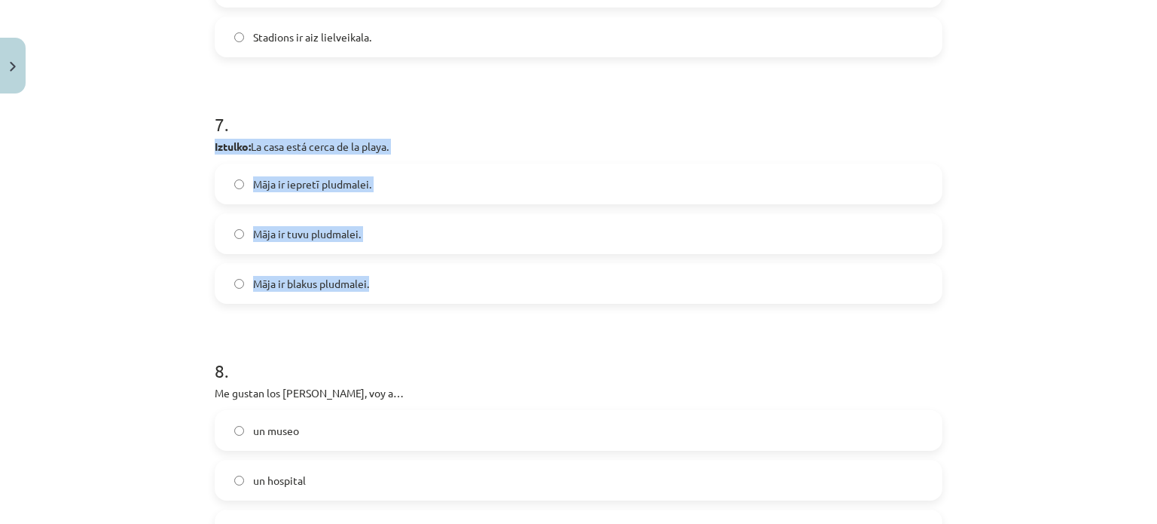
drag, startPoint x: 206, startPoint y: 150, endPoint x: 399, endPoint y: 295, distance: 241.1
click at [294, 240] on span "Māja ir tuvu pludmalei." at bounding box center [307, 234] width 108 height 16
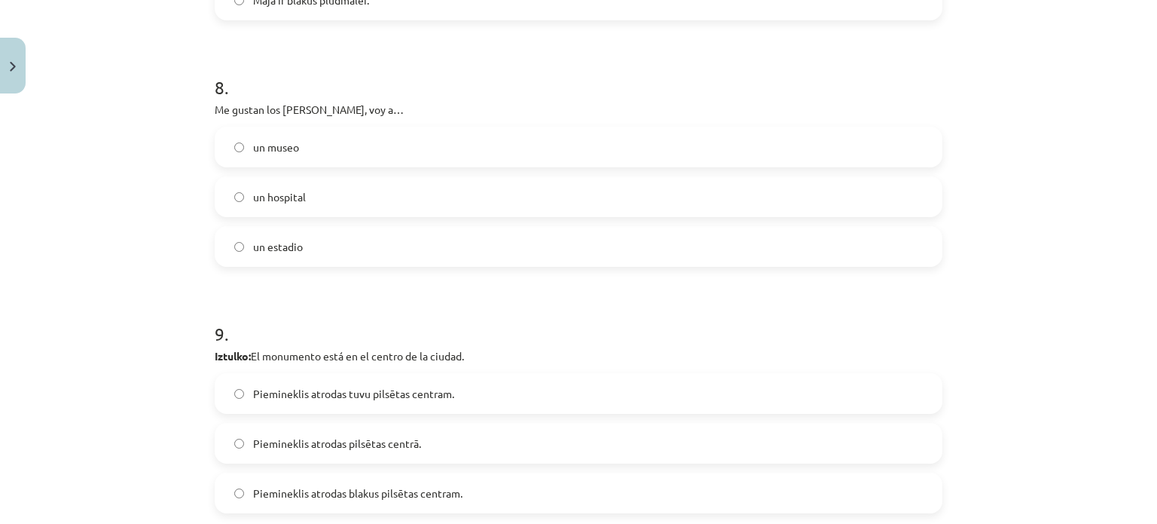
scroll to position [1981, 0]
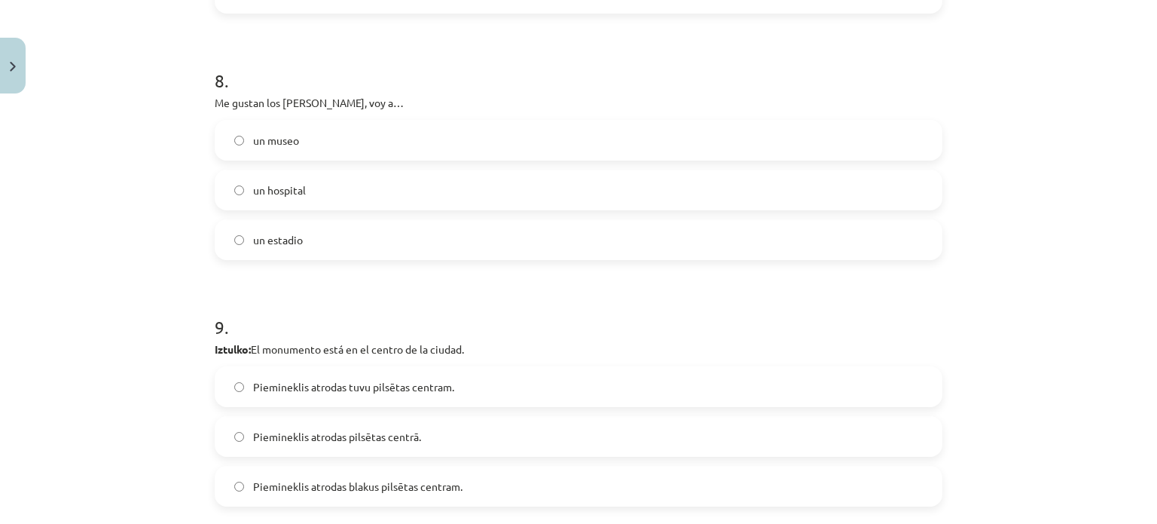
click at [217, 101] on p "Me gustan los cuadros de Picasso, voy a…" at bounding box center [579, 103] width 728 height 16
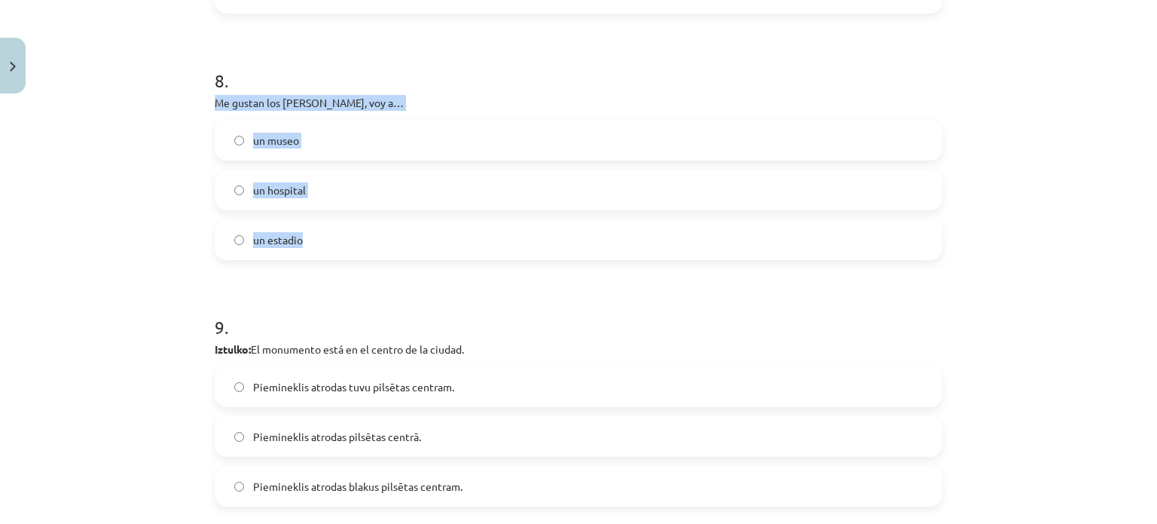
drag, startPoint x: 198, startPoint y: 96, endPoint x: 395, endPoint y: 252, distance: 251.4
click at [395, 252] on div "Mācību tēma: Spāņu valodas b1 - 11. klases 1.ieskaites mācību materiāls #6 📝 Te…" at bounding box center [578, 262] width 1157 height 524
click at [312, 144] on label "un museo" at bounding box center [578, 140] width 725 height 38
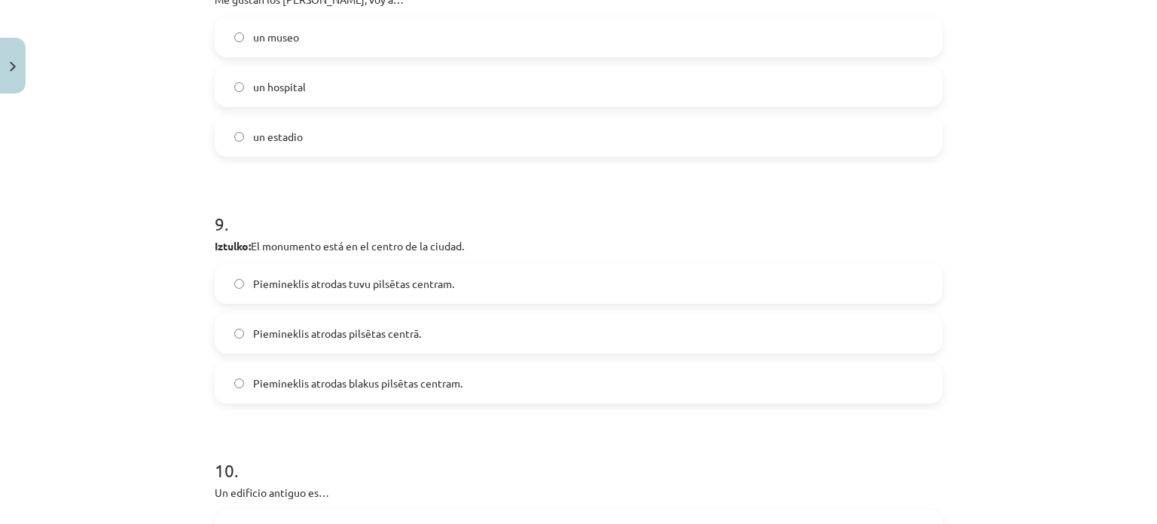
scroll to position [2204, 0]
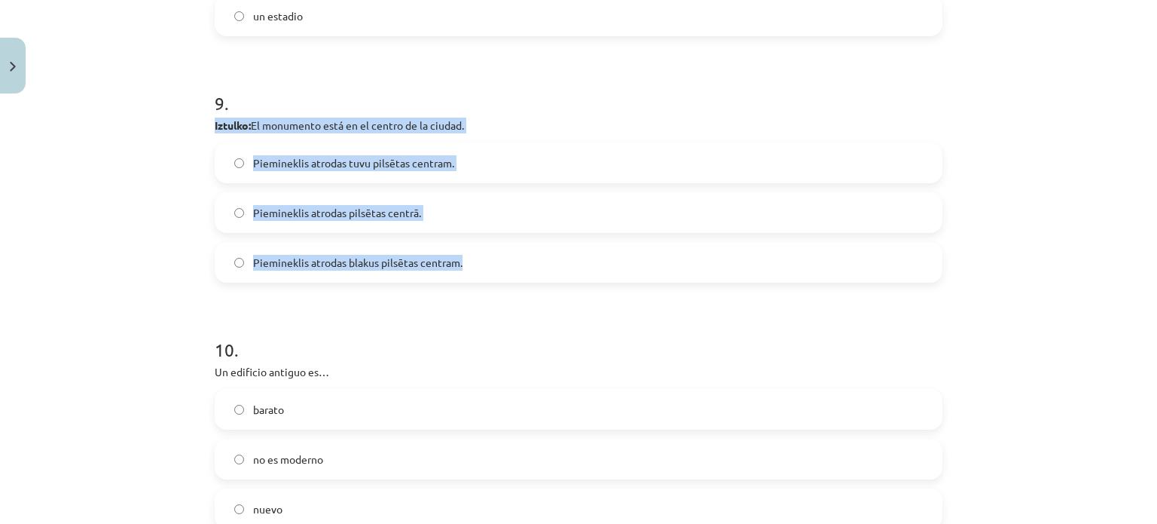
drag, startPoint x: 206, startPoint y: 126, endPoint x: 459, endPoint y: 276, distance: 293.9
click at [302, 208] on span "Piemineklis atrodas pilsētas centrā." at bounding box center [337, 213] width 168 height 16
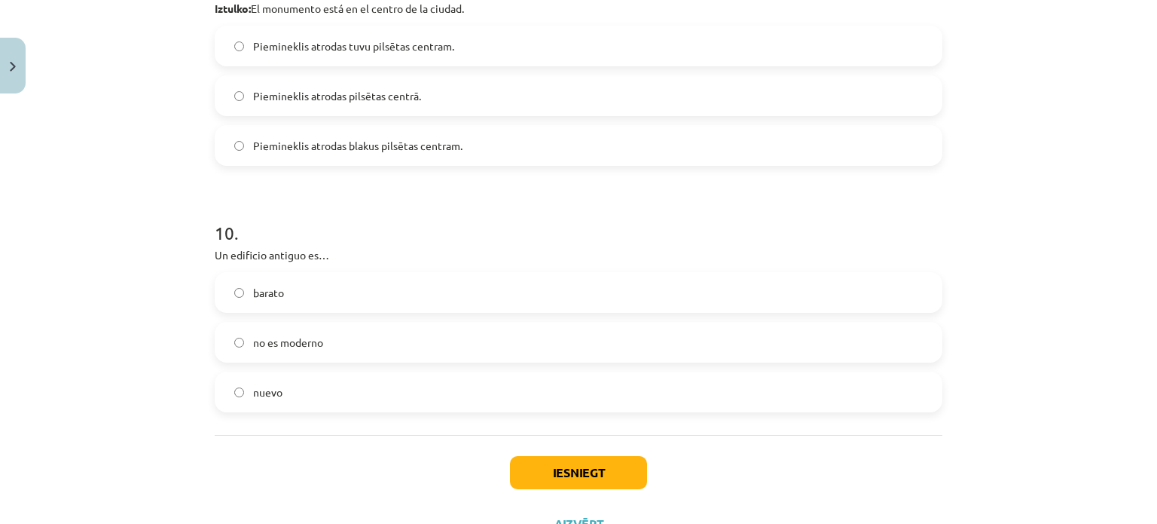
scroll to position [2384, 0]
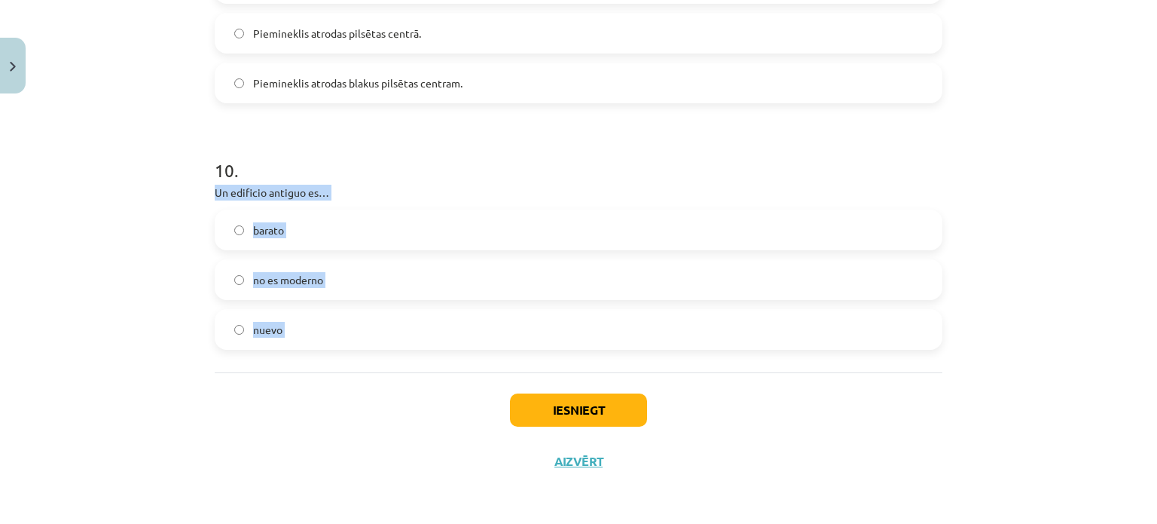
drag, startPoint x: 202, startPoint y: 195, endPoint x: 344, endPoint y: 392, distance: 242.3
click at [307, 268] on label "no es moderno" at bounding box center [578, 280] width 725 height 38
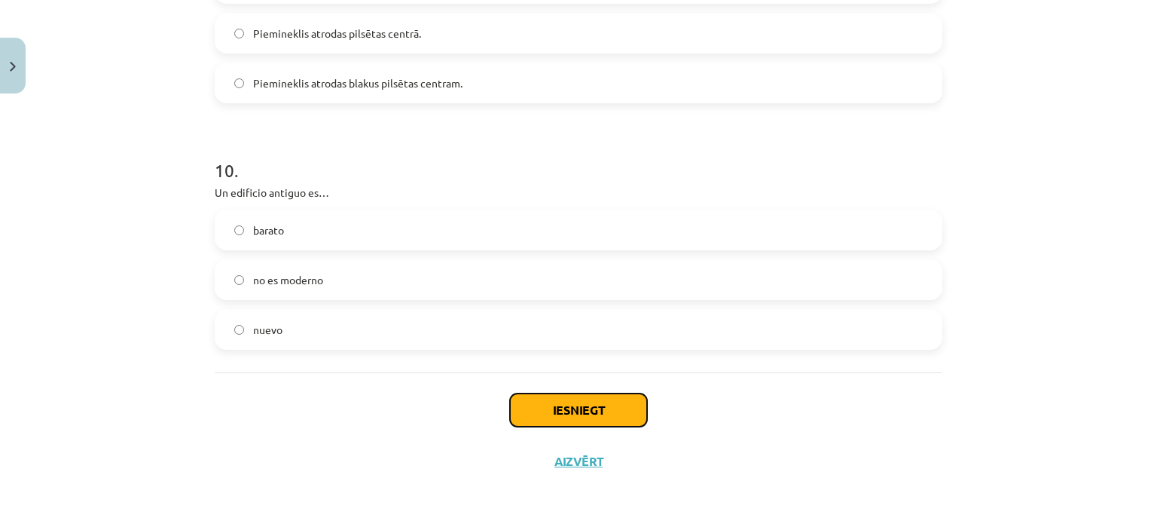
click at [563, 411] on button "Iesniegt" at bounding box center [578, 409] width 137 height 33
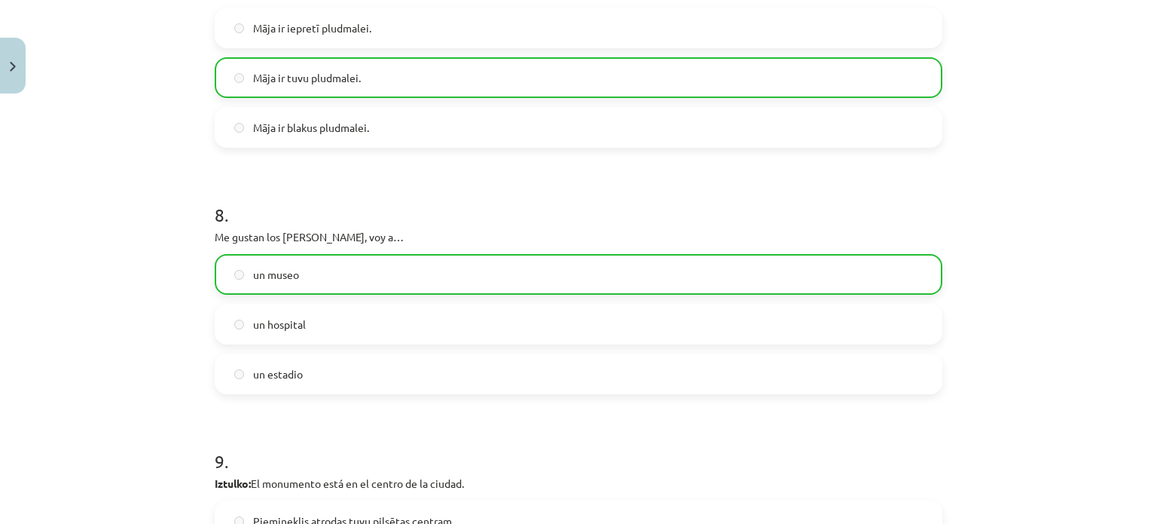
scroll to position [2431, 0]
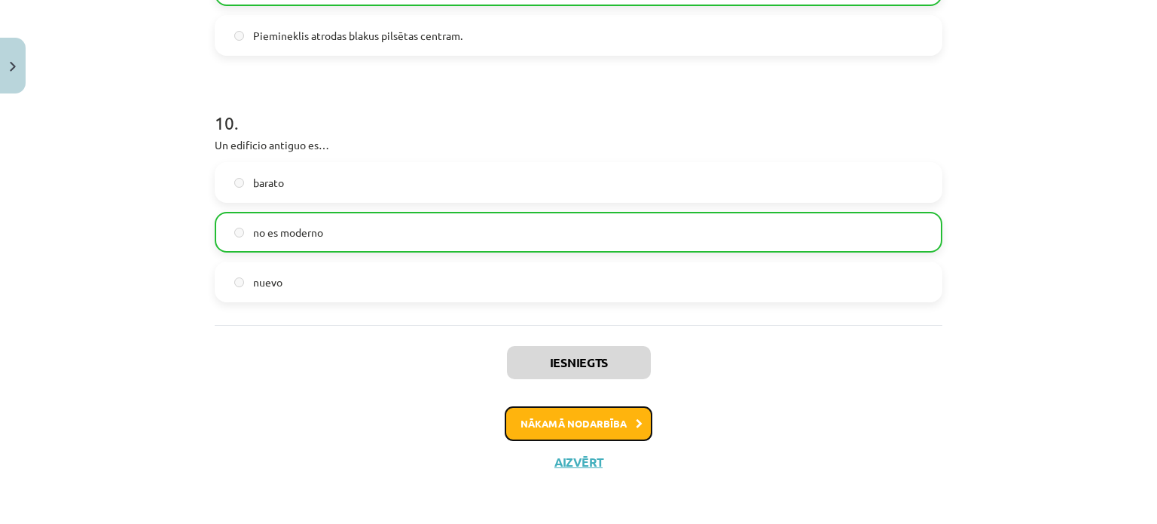
click at [573, 426] on button "Nākamā nodarbība" at bounding box center [579, 423] width 148 height 35
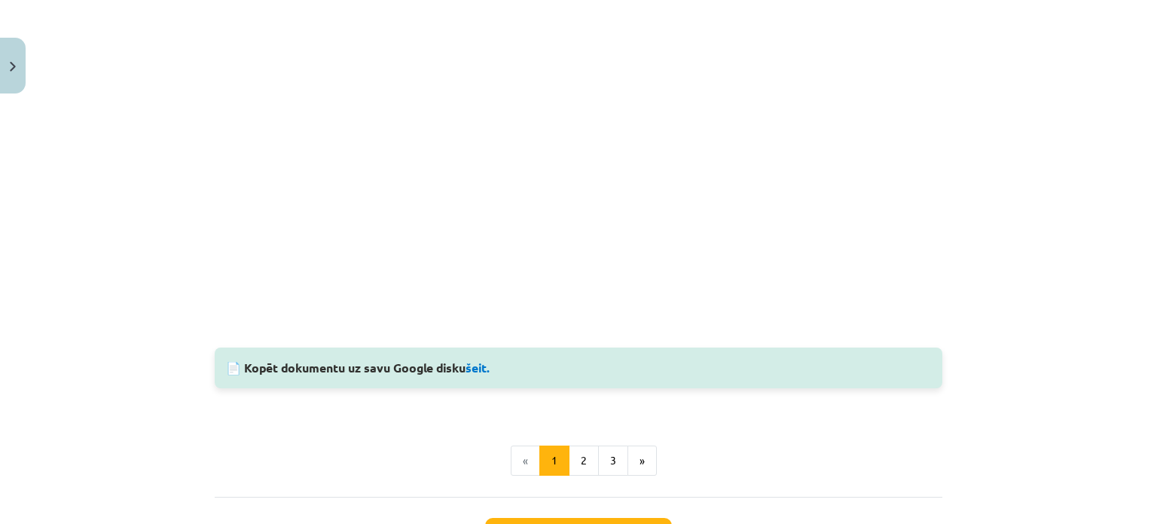
scroll to position [1303, 0]
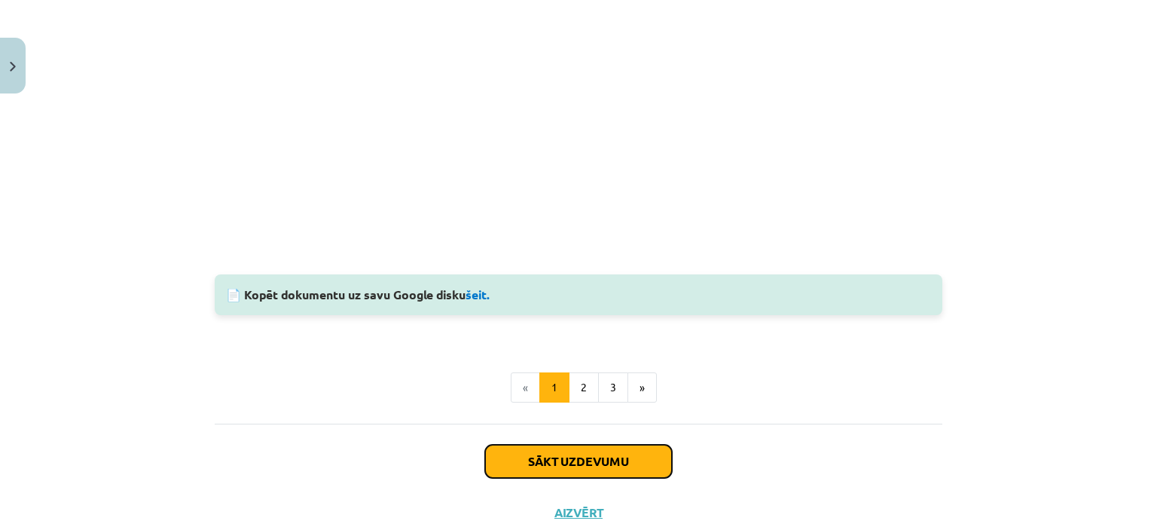
click at [642, 458] on button "Sākt uzdevumu" at bounding box center [578, 460] width 187 height 33
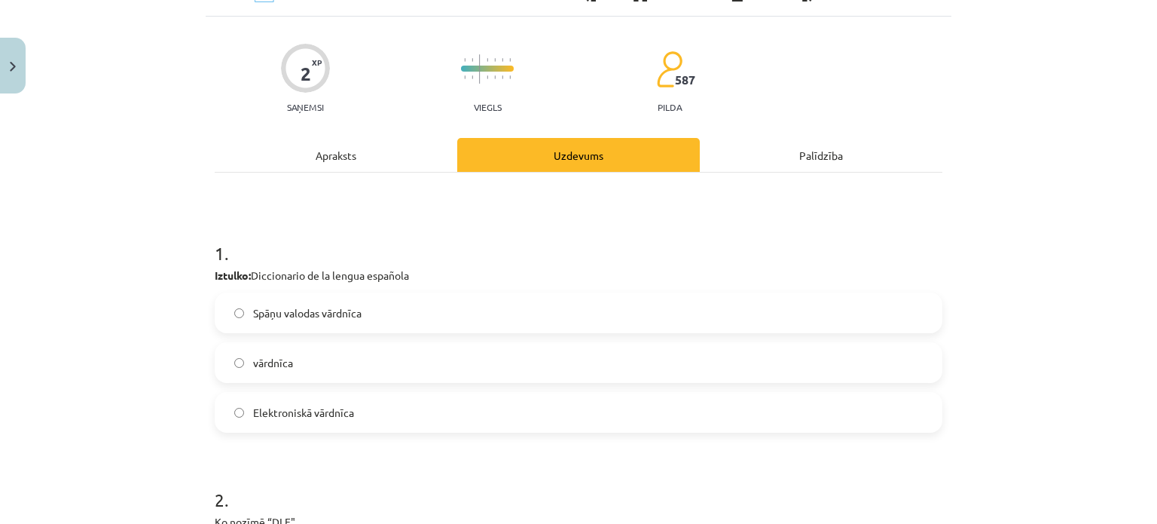
scroll to position [38, 0]
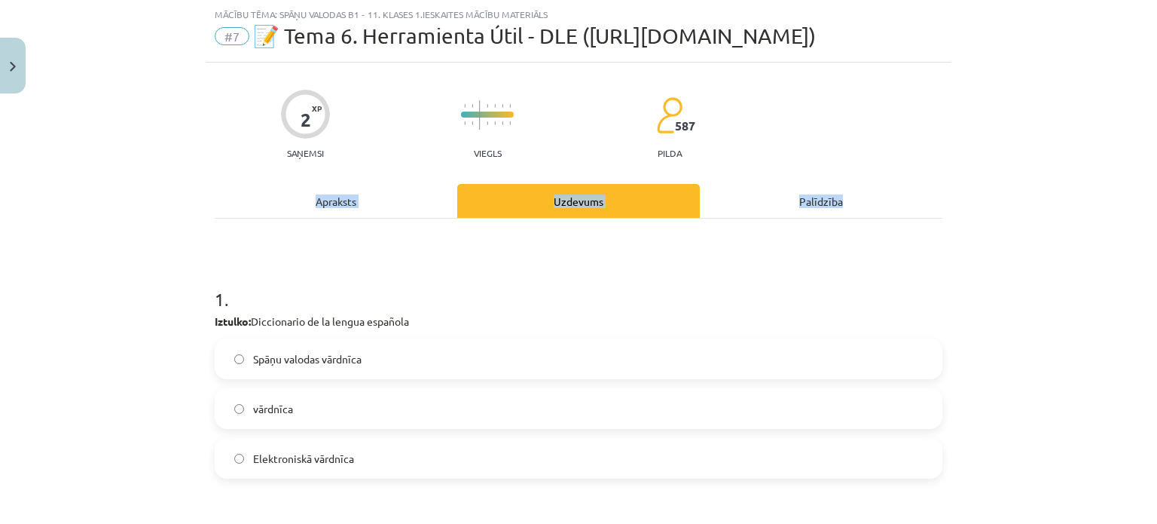
drag, startPoint x: 1156, startPoint y: 357, endPoint x: 865, endPoint y: 158, distance: 352.9
click at [865, 158] on div "2 XP Saņemsi Viegls 587 pilda Apraksts Uzdevums Palīdzība 1 . Iztulko: Dicciona…" at bounding box center [579, 462] width 746 height 799
click at [1032, 108] on div "Mācību tēma: Spāņu valodas b1 - 11. klases 1.ieskaites mācību materiāls #7 📝 Te…" at bounding box center [578, 262] width 1157 height 524
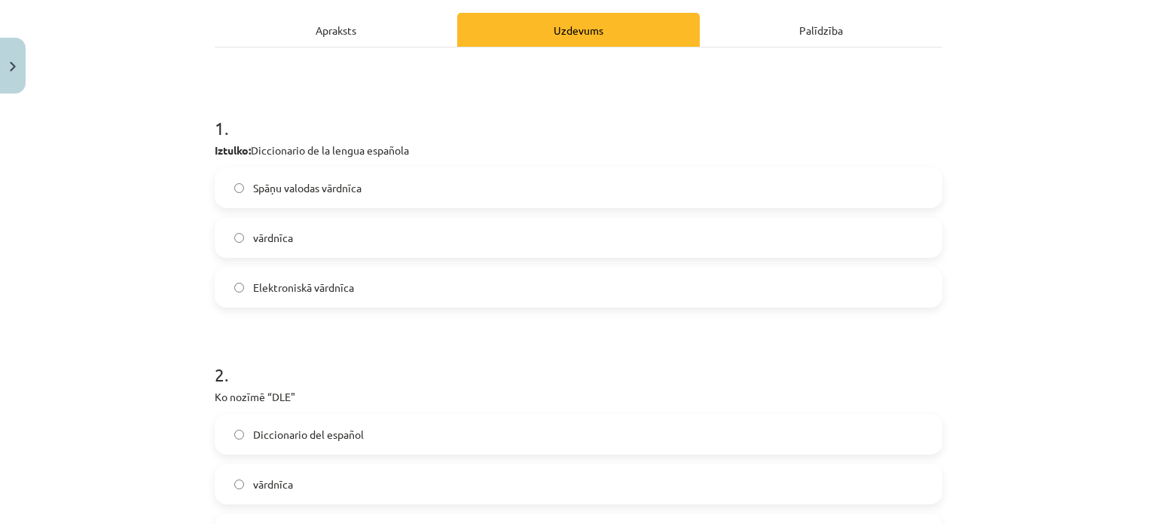
scroll to position [208, 0]
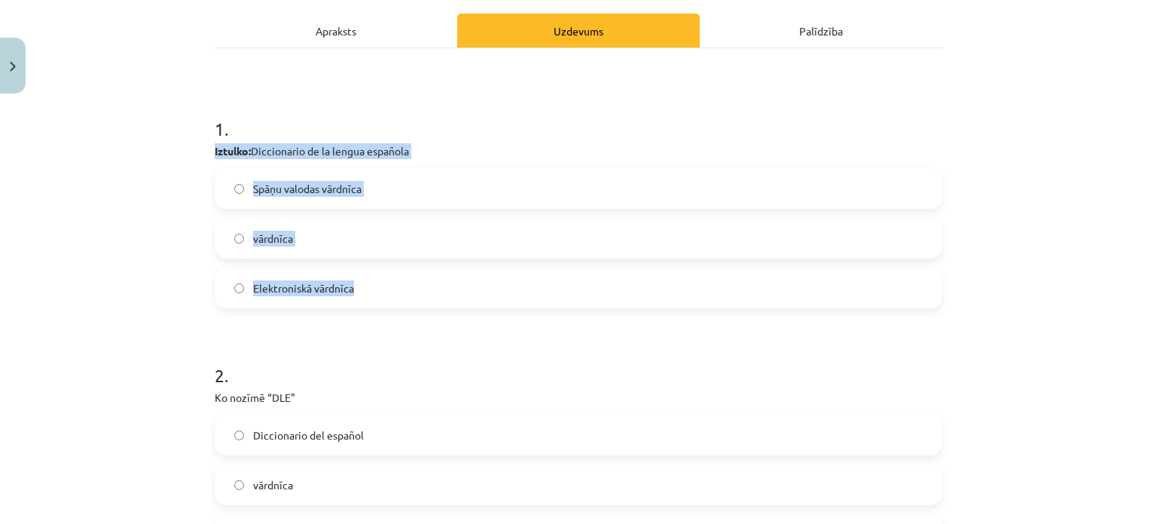
drag, startPoint x: 198, startPoint y: 146, endPoint x: 400, endPoint y: 307, distance: 257.9
click at [400, 307] on div "Mācību tēma: Spāņu valodas b1 - 11. klases 1.ieskaites mācību materiāls #7 📝 Te…" at bounding box center [578, 262] width 1157 height 524
click at [307, 202] on label "Spāņu valodas vārdnīca" at bounding box center [578, 189] width 725 height 38
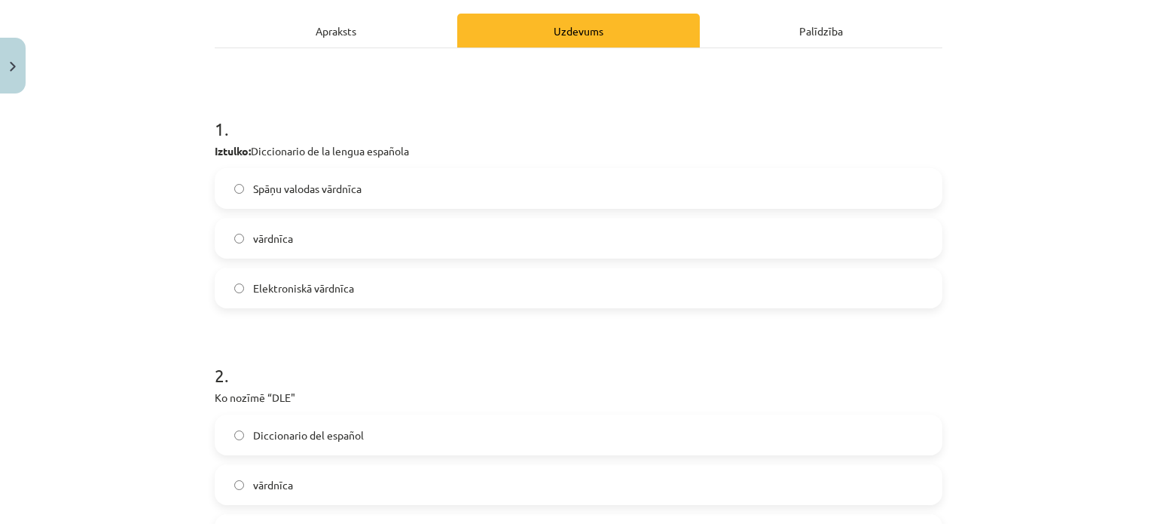
click at [324, 434] on span "Diccionario del español" at bounding box center [308, 435] width 111 height 16
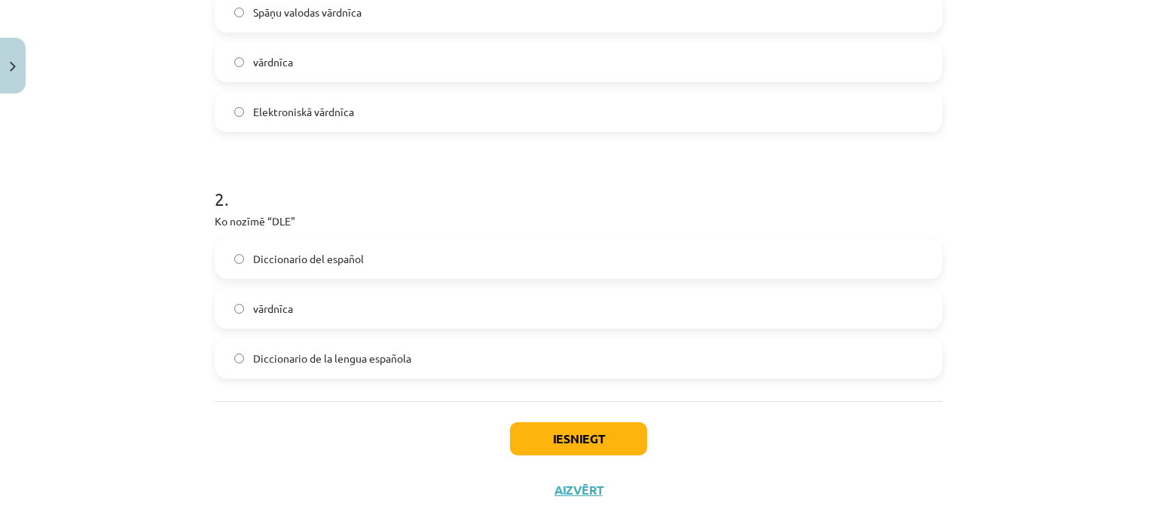
scroll to position [390, 0]
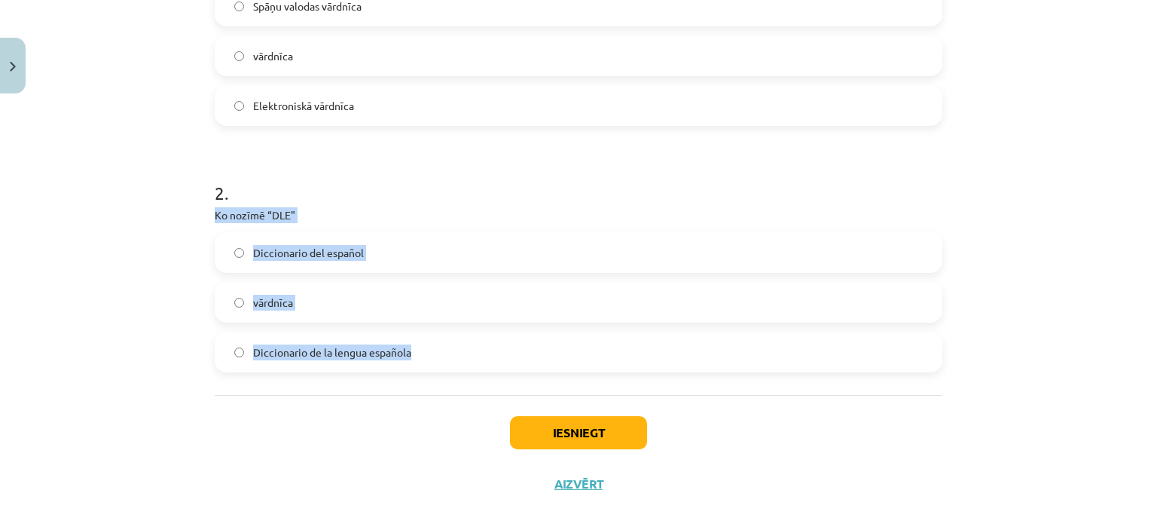
drag, startPoint x: 205, startPoint y: 218, endPoint x: 435, endPoint y: 368, distance: 274.8
click at [435, 368] on div "2 XP Saņemsi Viegls 587 pilda Apraksts Uzdevums Palīdzība 1 . Iztulko: Dicciona…" at bounding box center [579, 109] width 746 height 799
click at [285, 358] on span "Diccionario de la lengua española" at bounding box center [332, 352] width 158 height 16
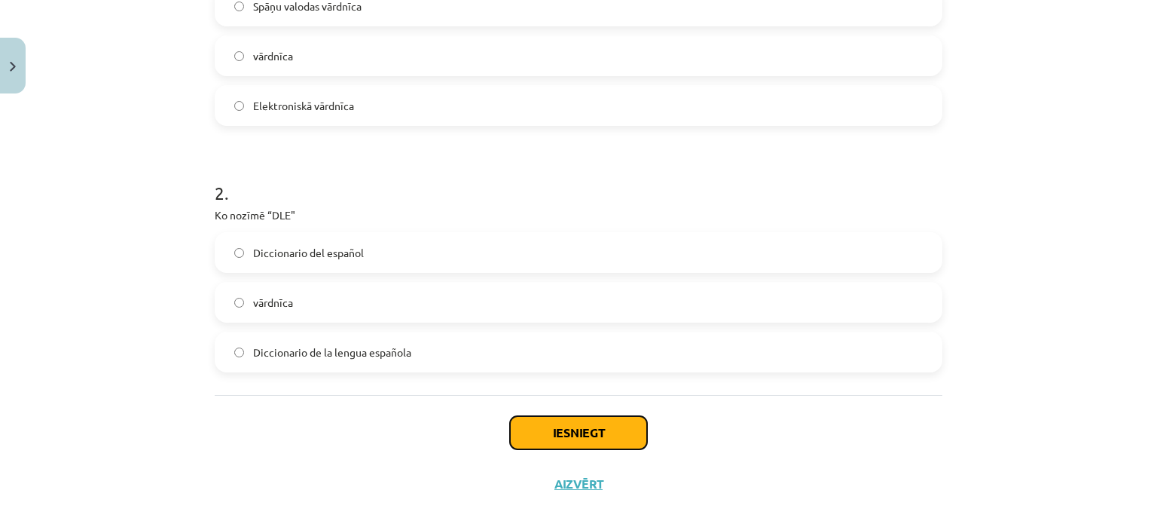
click at [576, 425] on button "Iesniegt" at bounding box center [578, 432] width 137 height 33
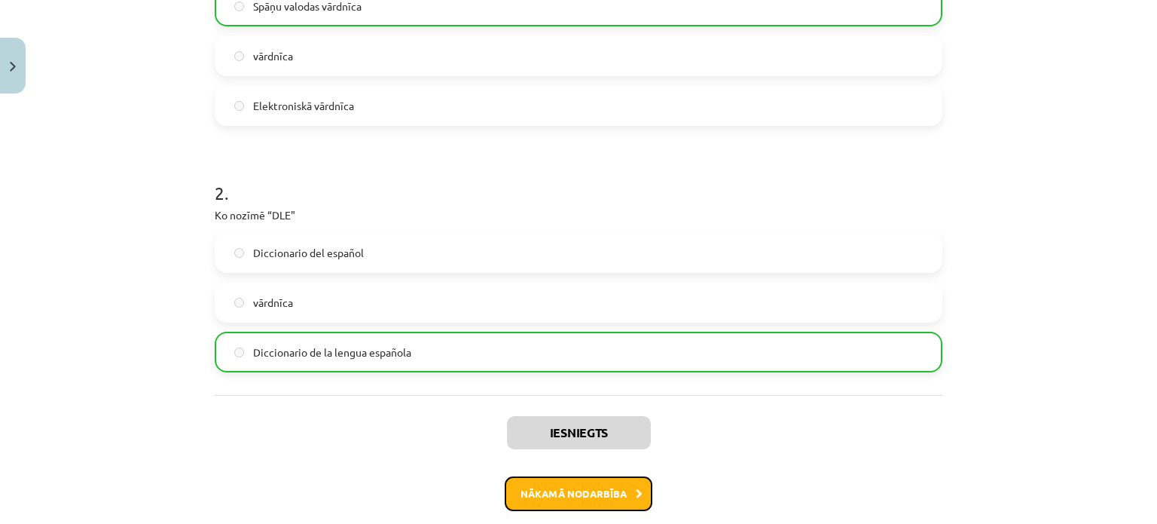
click at [594, 480] on button "Nākamā nodarbība" at bounding box center [579, 493] width 148 height 35
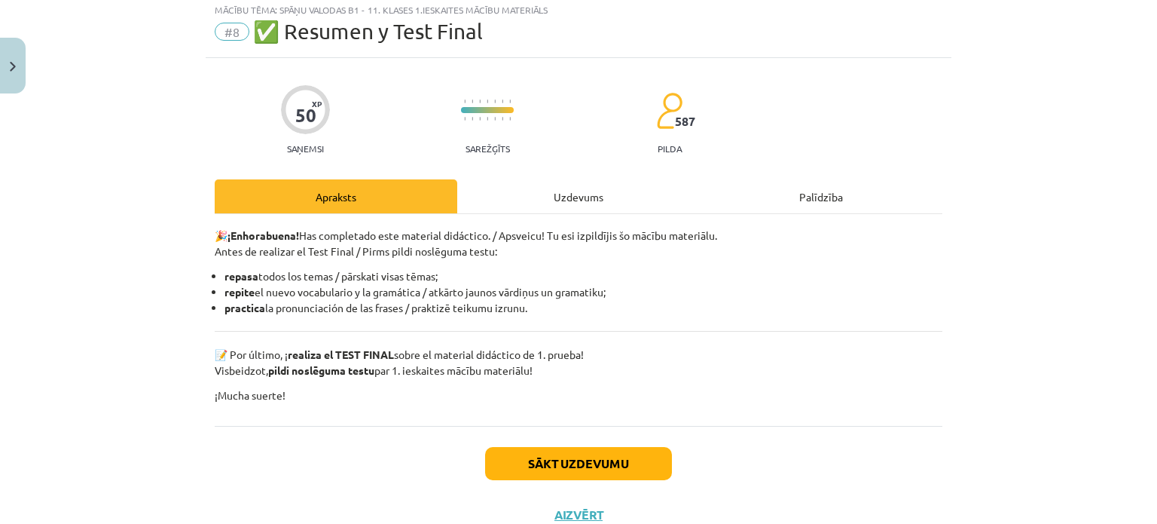
scroll to position [38, 0]
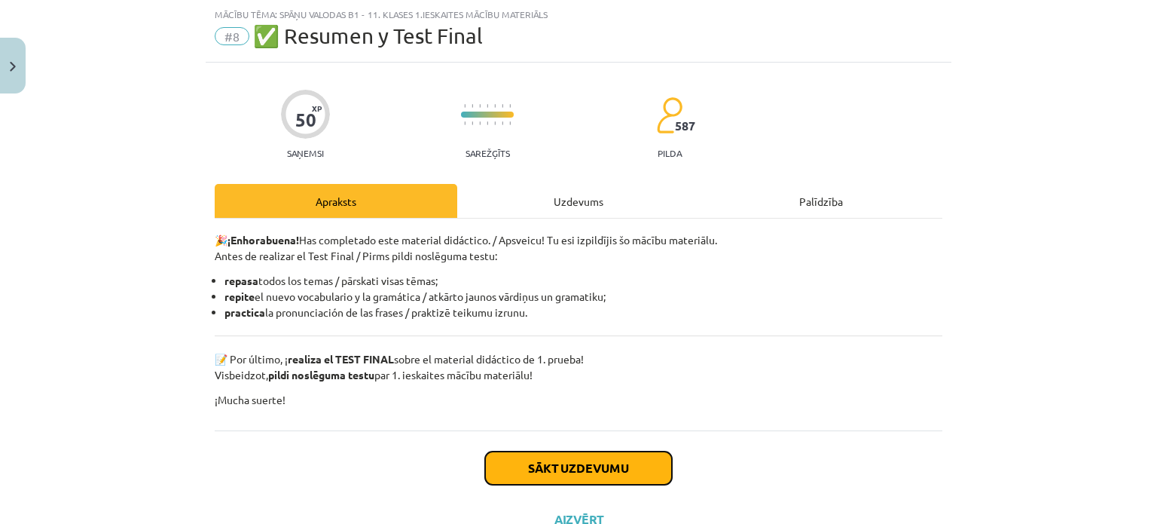
click at [548, 475] on button "Sākt uzdevumu" at bounding box center [578, 467] width 187 height 33
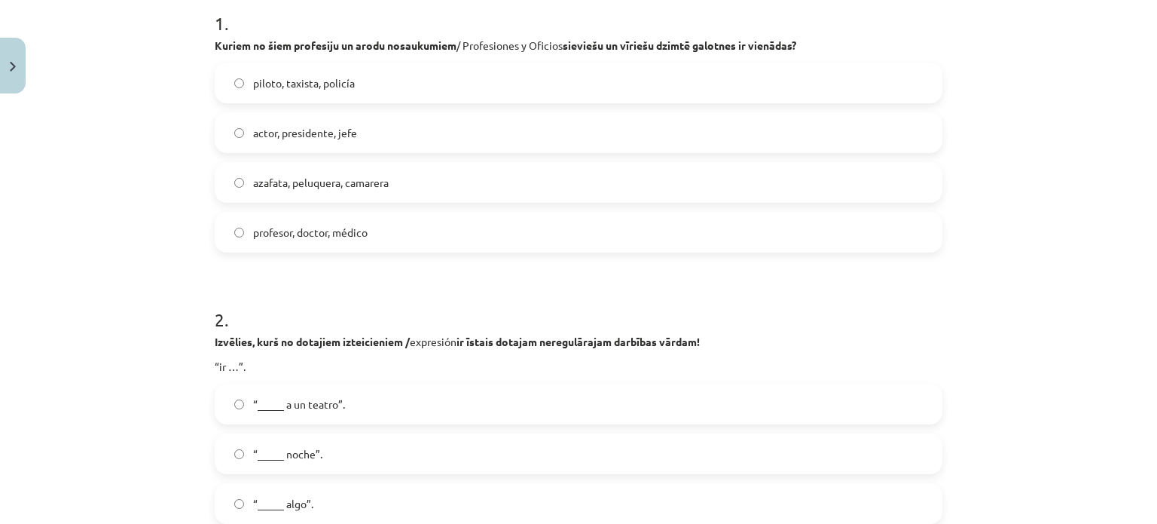
click at [1145, 91] on div "Mācību tēma: Spāņu valodas b1 - 11. klases 1.ieskaites mācību materiāls #8 ✅ Re…" at bounding box center [578, 262] width 1157 height 524
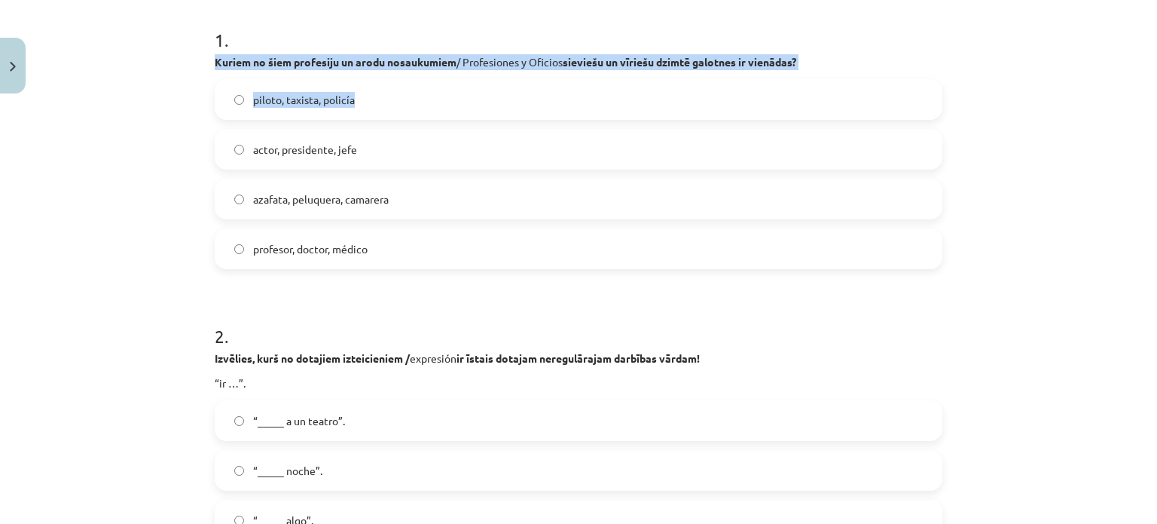
drag, startPoint x: 1145, startPoint y: 91, endPoint x: 1154, endPoint y: 41, distance: 50.5
click at [1145, 41] on div "Mācību tēma: Spāņu valodas b1 - 11. klases 1.ieskaites mācību materiāls #8 ✅ Re…" at bounding box center [578, 262] width 1157 height 524
click at [1141, 38] on div "Mācību tēma: Spāņu valodas b1 - 11. klases 1.ieskaites mācību materiāls #8 ✅ Re…" at bounding box center [578, 262] width 1157 height 524
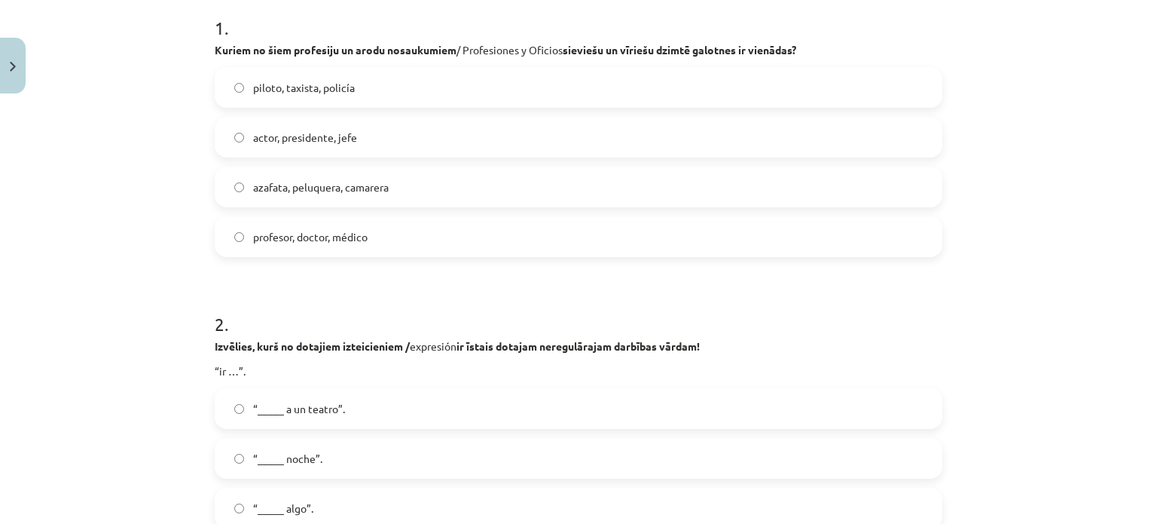
scroll to position [286, 0]
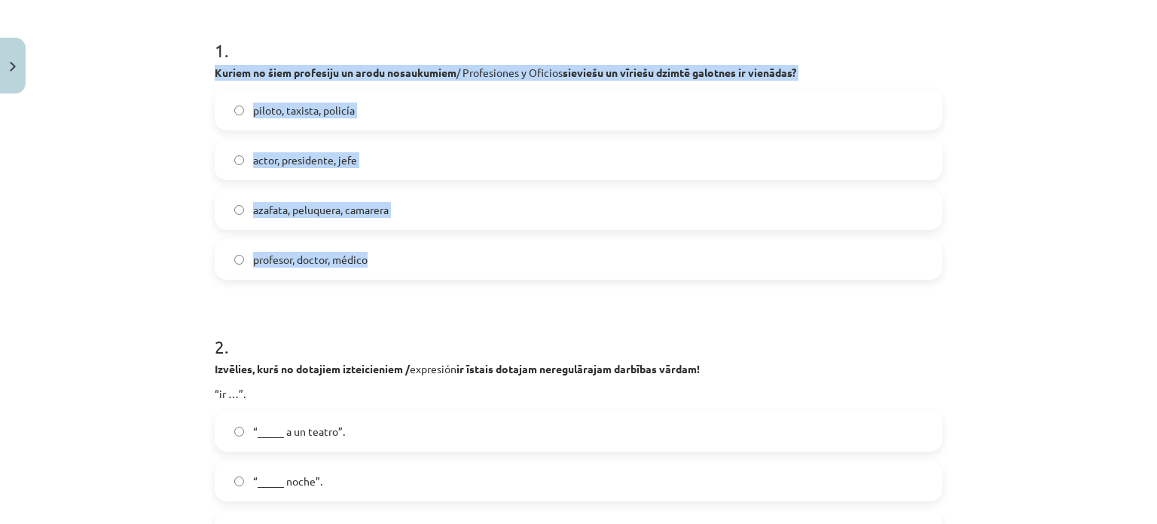
drag, startPoint x: 200, startPoint y: 72, endPoint x: 497, endPoint y: 264, distance: 354.2
click at [305, 106] on span "piloto, taxista, policía" at bounding box center [304, 110] width 102 height 16
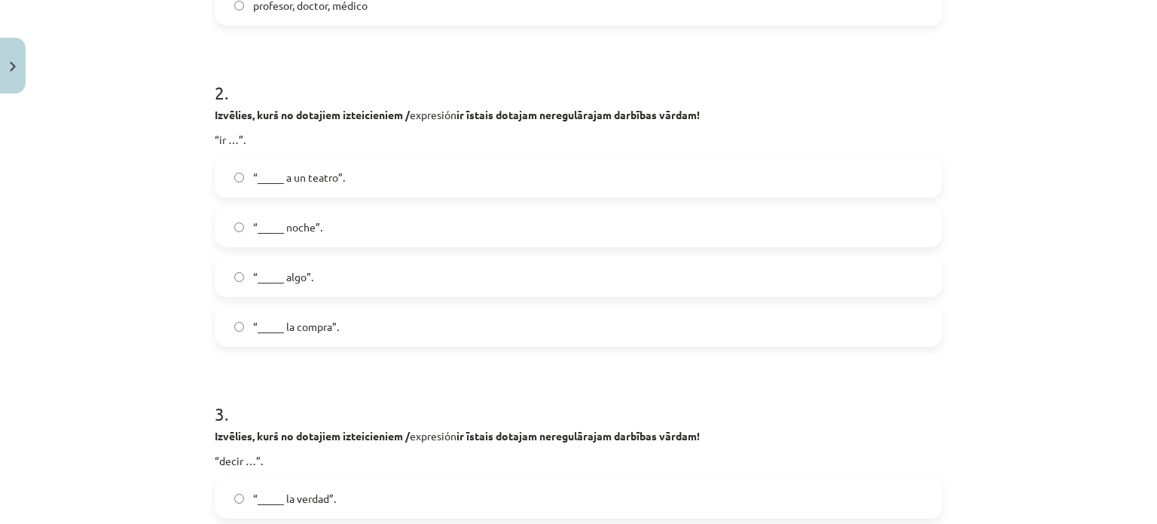
scroll to position [597, 0]
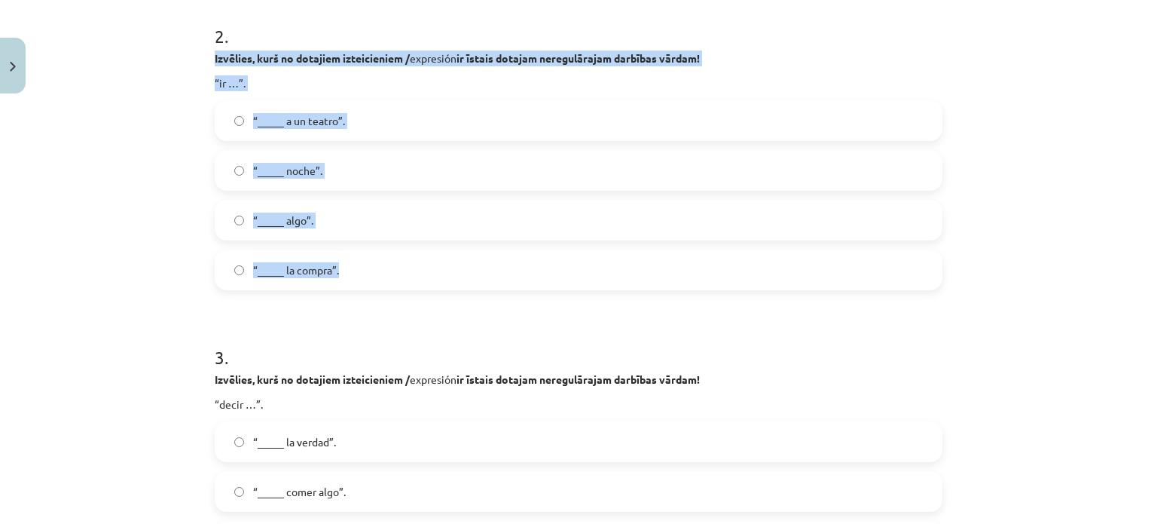
drag, startPoint x: 203, startPoint y: 60, endPoint x: 450, endPoint y: 269, distance: 323.3
click at [298, 222] on span "“_____ algo”." at bounding box center [283, 220] width 60 height 16
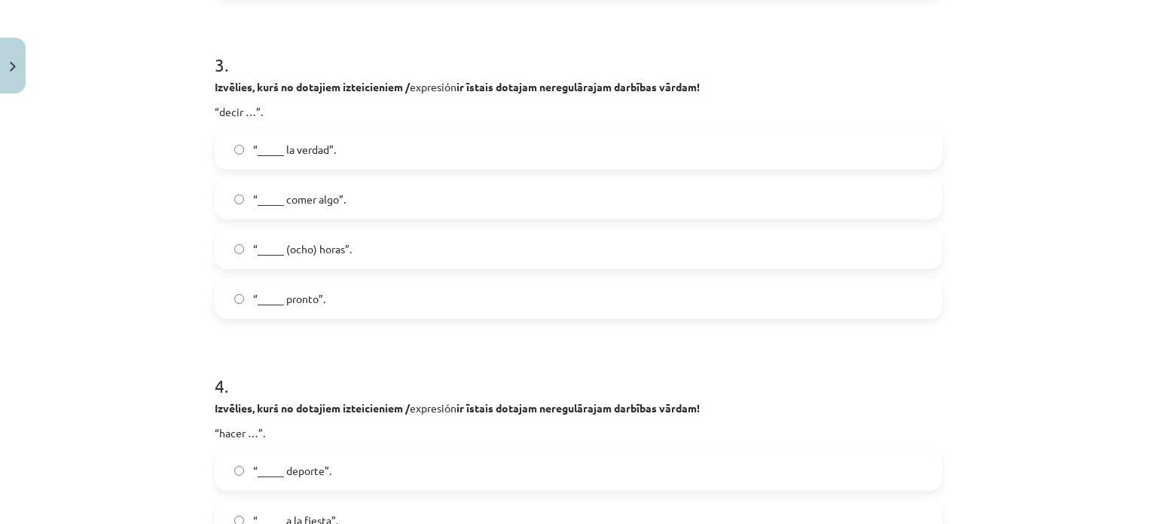
scroll to position [883, 0]
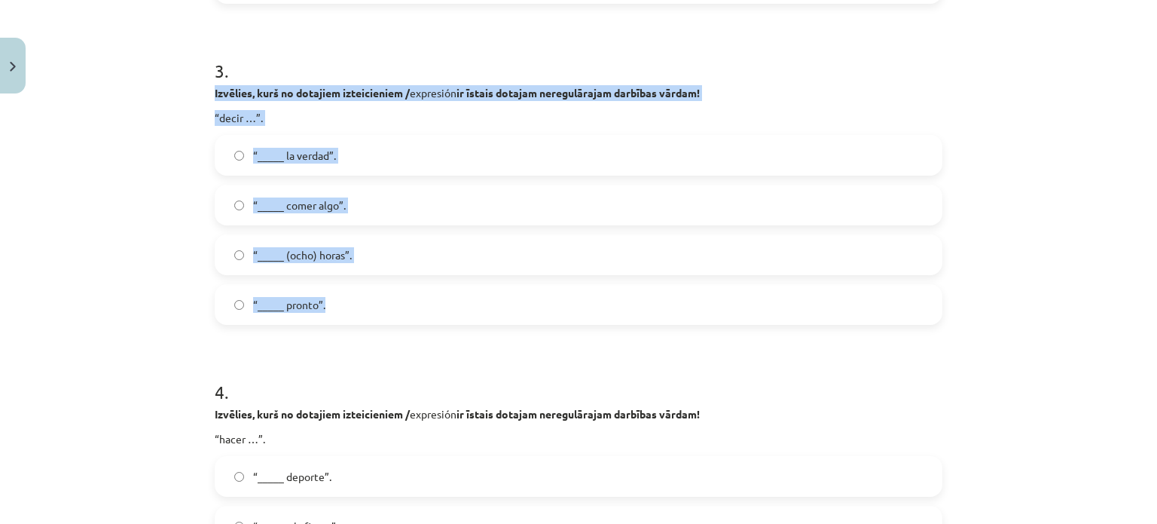
drag, startPoint x: 201, startPoint y: 90, endPoint x: 431, endPoint y: 298, distance: 310.4
click at [304, 158] on span "“_____ la verdad”." at bounding box center [294, 156] width 83 height 16
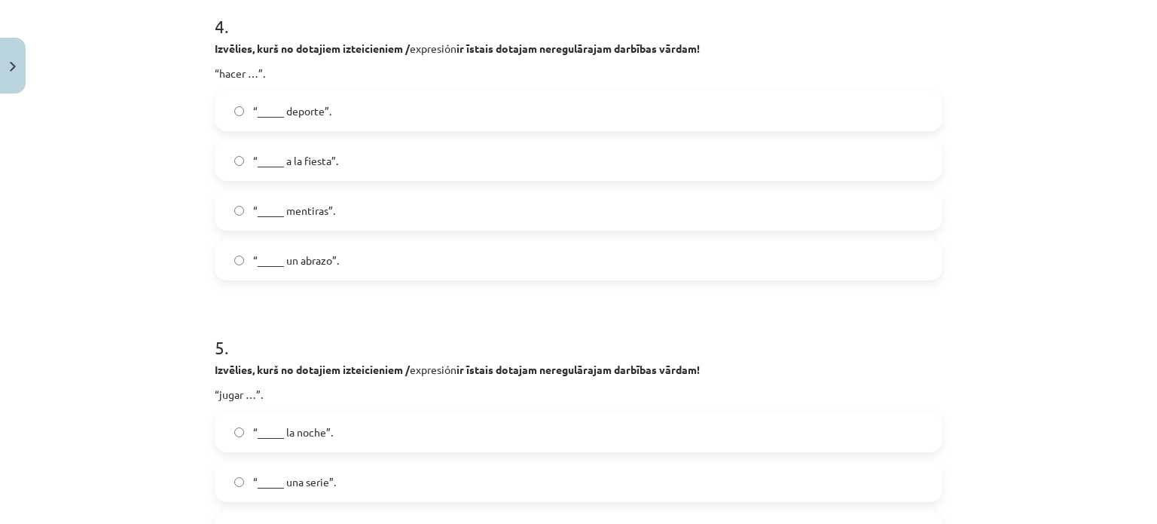
scroll to position [1176, 0]
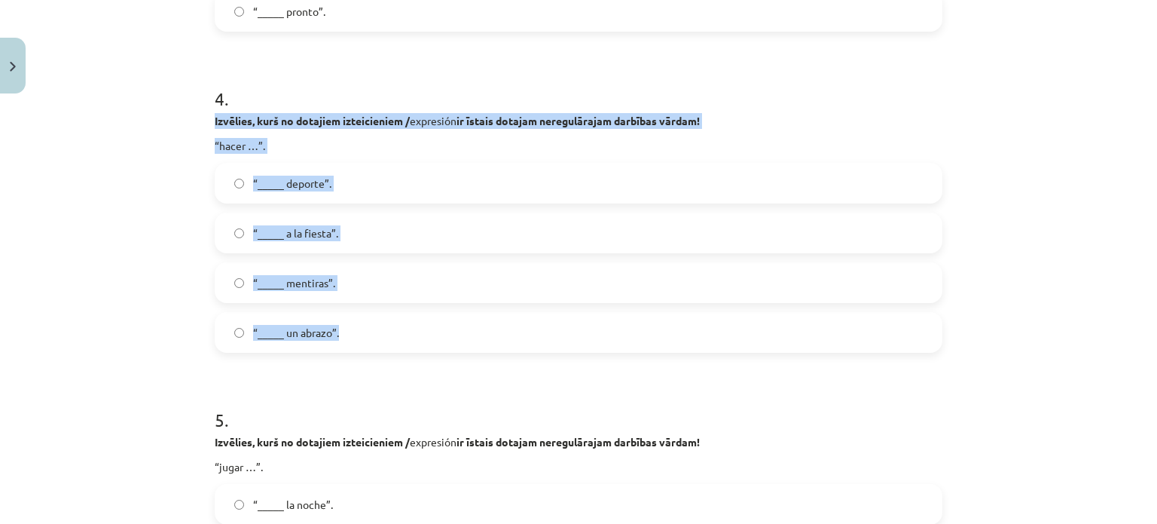
drag, startPoint x: 199, startPoint y: 115, endPoint x: 399, endPoint y: 334, distance: 296.5
click at [399, 334] on div "Mācību tēma: Spāņu valodas b1 - 11. klases 1.ieskaites mācību materiāls #8 ✅ Re…" at bounding box center [578, 262] width 1157 height 524
click at [307, 197] on label "“_____ deporte”." at bounding box center [578, 183] width 725 height 38
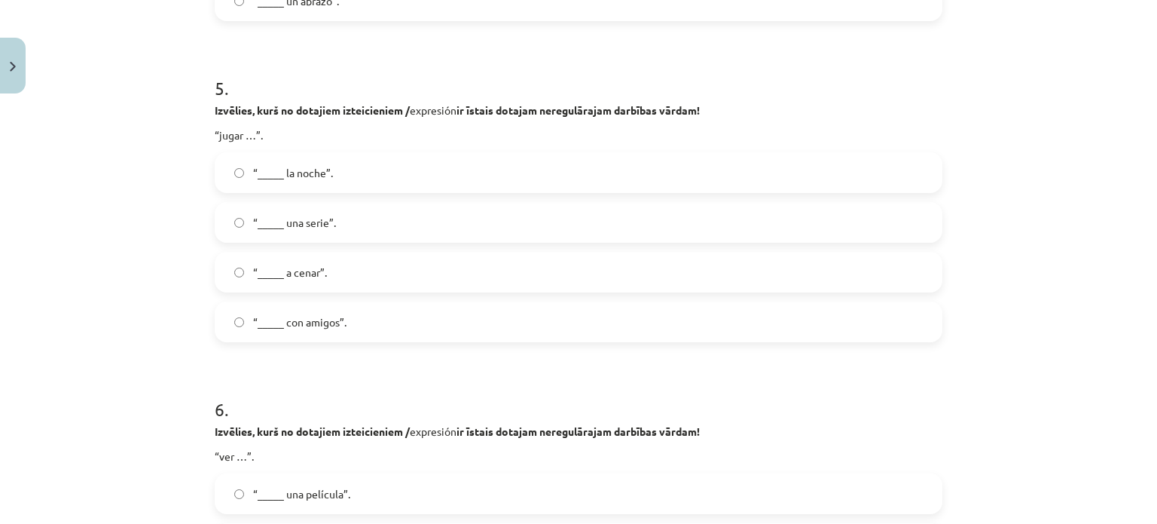
scroll to position [1502, 0]
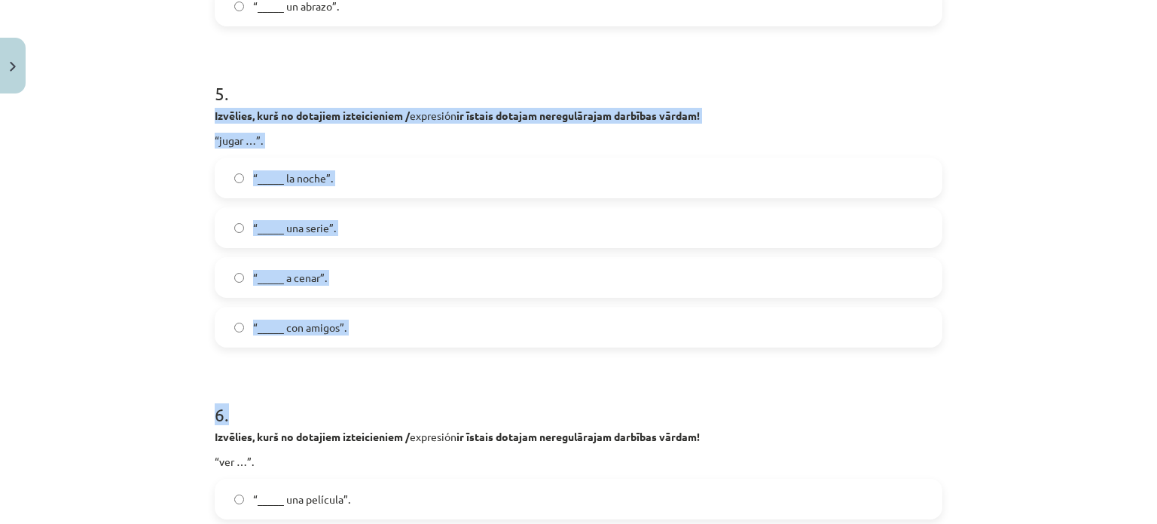
drag, startPoint x: 205, startPoint y: 114, endPoint x: 402, endPoint y: 353, distance: 309.9
click at [304, 324] on span "“_____ con amigos”." at bounding box center [299, 327] width 93 height 16
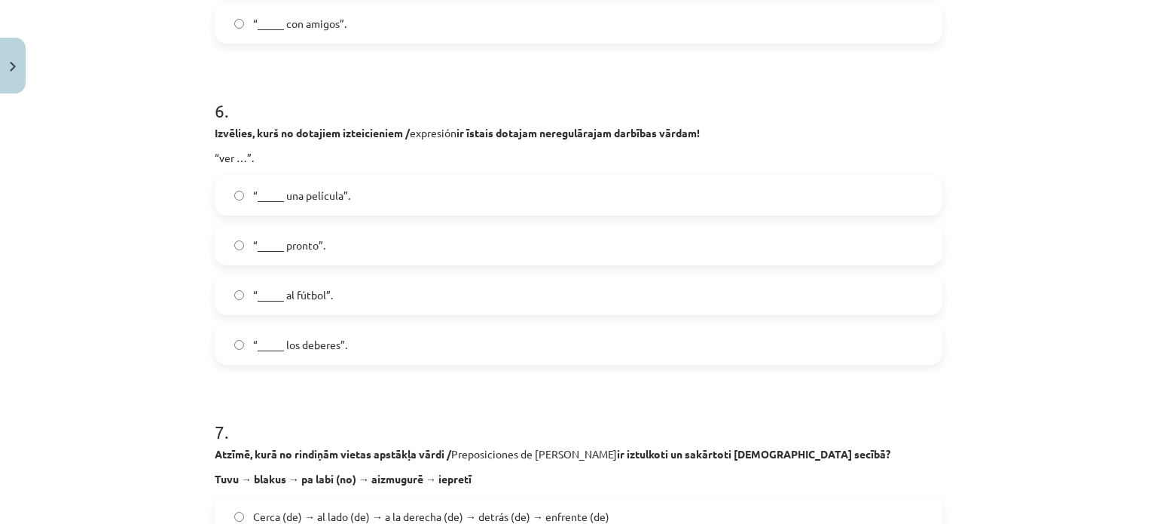
scroll to position [1840, 0]
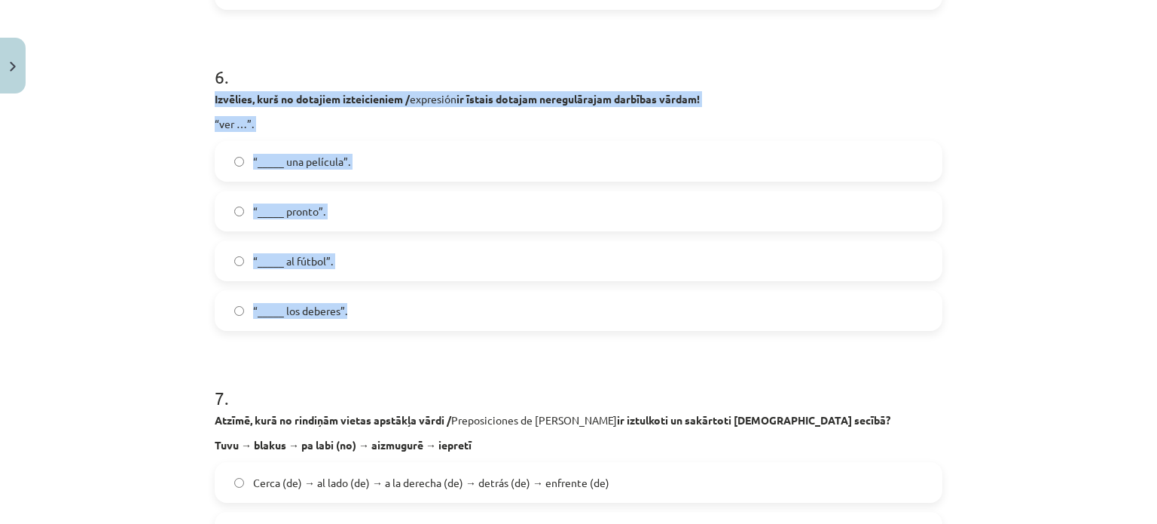
drag, startPoint x: 208, startPoint y: 97, endPoint x: 359, endPoint y: 325, distance: 273.5
click at [359, 325] on div "50 XP Saņemsi Sarežģīts 587 pilda Apraksts Uzdevums Palīdzība 1 . Kuriem no šie…" at bounding box center [579, 496] width 746 height 4470
click at [317, 159] on span "“_____ una película”." at bounding box center [301, 162] width 97 height 16
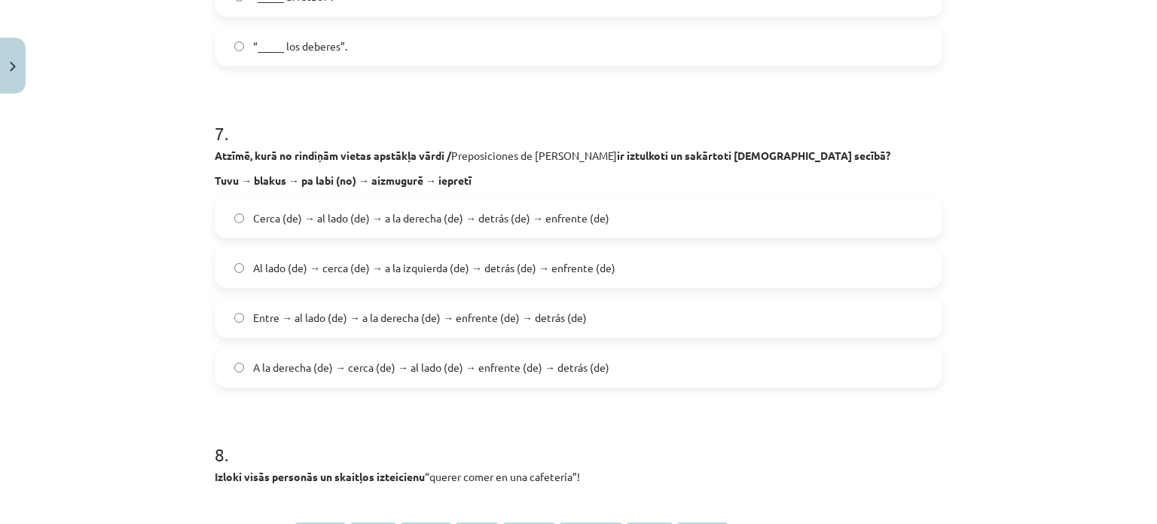
scroll to position [2172, 0]
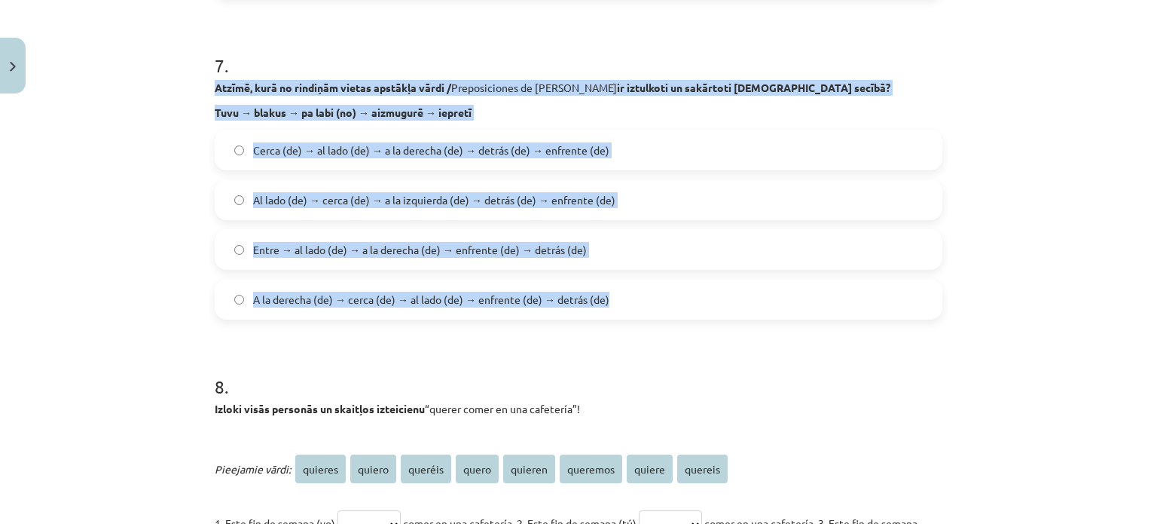
drag, startPoint x: 205, startPoint y: 87, endPoint x: 652, endPoint y: 308, distance: 498.3
click at [652, 308] on div "50 XP Saņemsi Sarežģīts 587 pilda Apraksts Uzdevums Palīdzība 1 . Kuriem no šie…" at bounding box center [579, 163] width 746 height 4470
click at [308, 174] on div "Cerca (de) → al lado (de) → a la derecha (de) → detrás (de) → enfrente (de) Al …" at bounding box center [579, 225] width 728 height 190
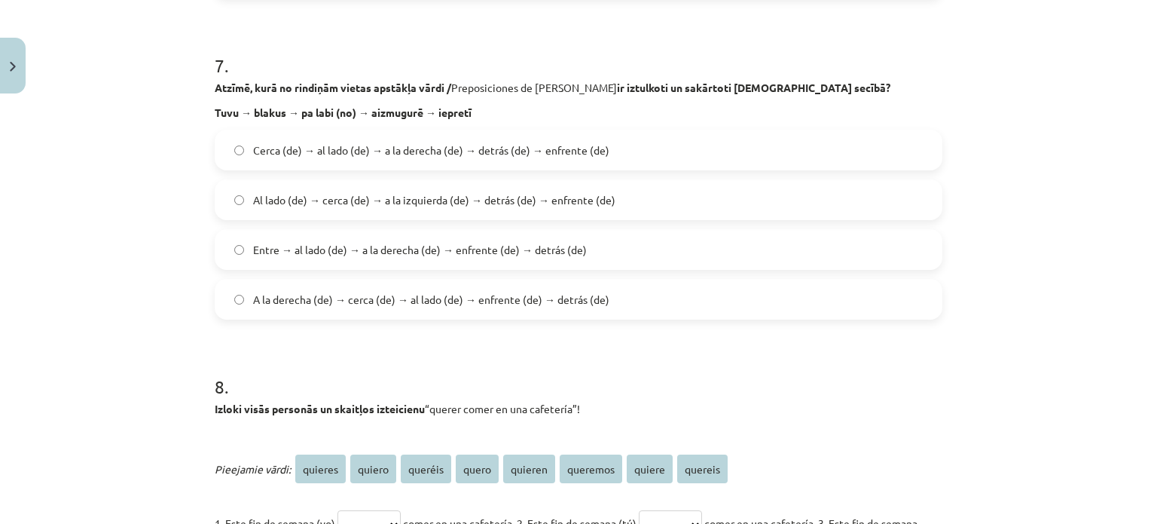
click at [304, 136] on label "Cerca (de) → al lado (de) → a la derecha (de) → detrás (de) → enfrente (de)" at bounding box center [578, 150] width 725 height 38
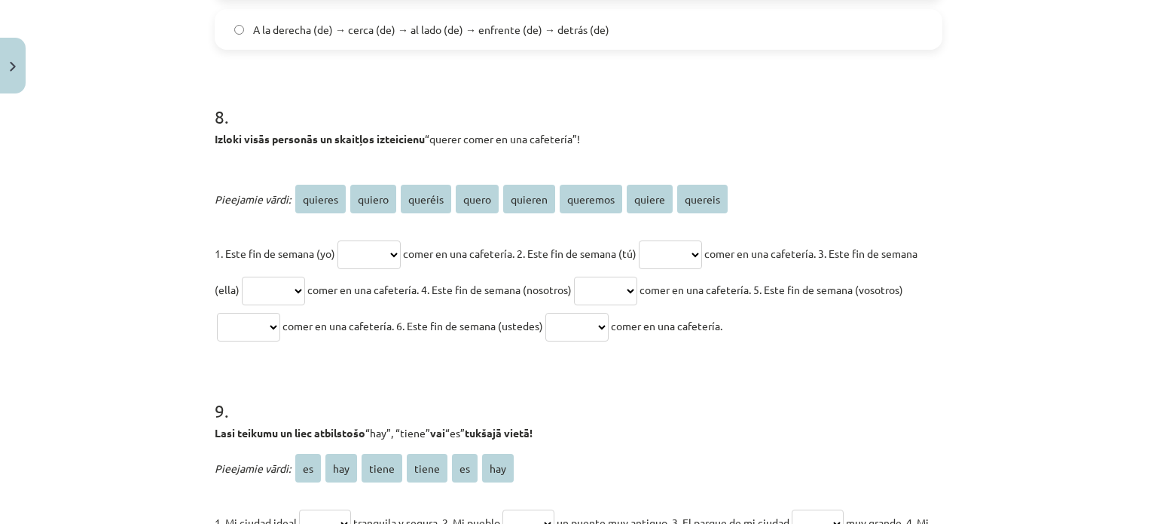
scroll to position [2459, 0]
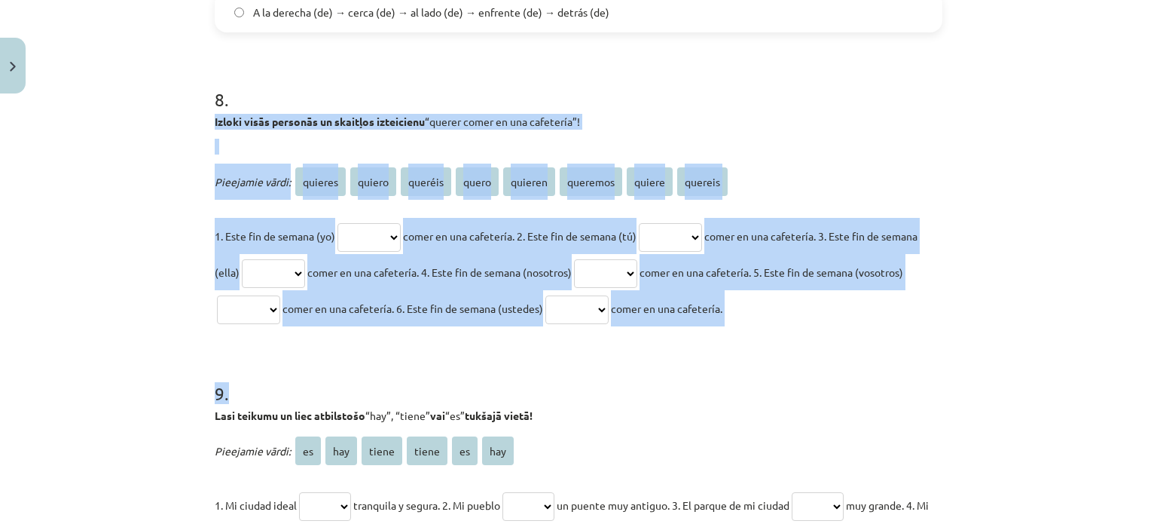
drag, startPoint x: 204, startPoint y: 124, endPoint x: 748, endPoint y: 328, distance: 581.2
click at [139, 161] on div "Mācību tēma: Spāņu valodas b1 - 11. klases 1.ieskaites mācību materiāls #8 ✅ Re…" at bounding box center [578, 262] width 1157 height 524
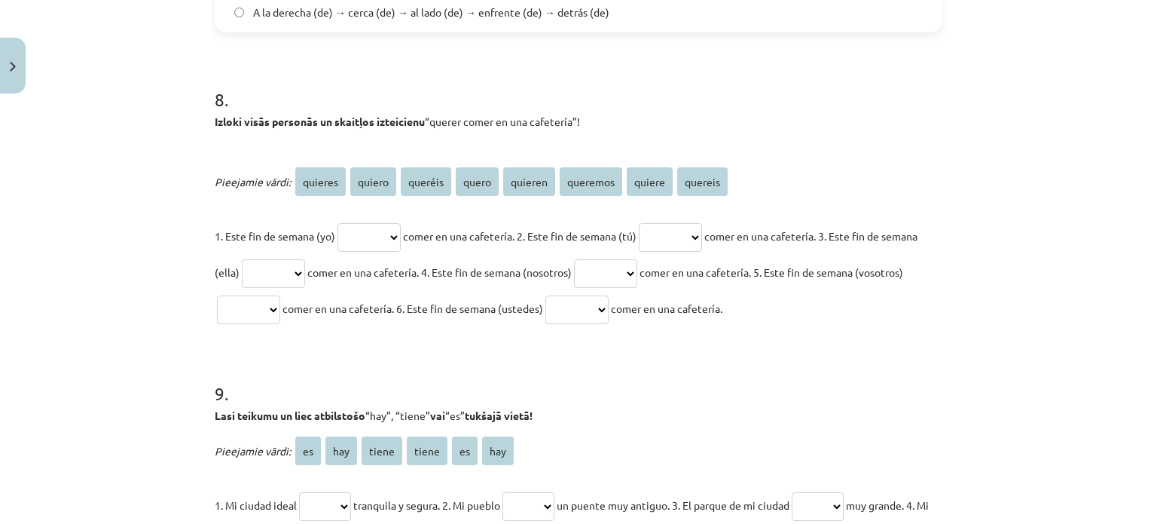
click at [383, 231] on select "******* ****** ******* ***** ******* ******** ****** *******" at bounding box center [368, 237] width 63 height 29
select select "******"
click at [337, 223] on select "******* ****** ******* ***** ******* ******** ****** *******" at bounding box center [368, 237] width 63 height 29
click at [702, 231] on select "******* ****** ******* ***** ******* ******** ****** *******" at bounding box center [670, 237] width 63 height 29
select select "*******"
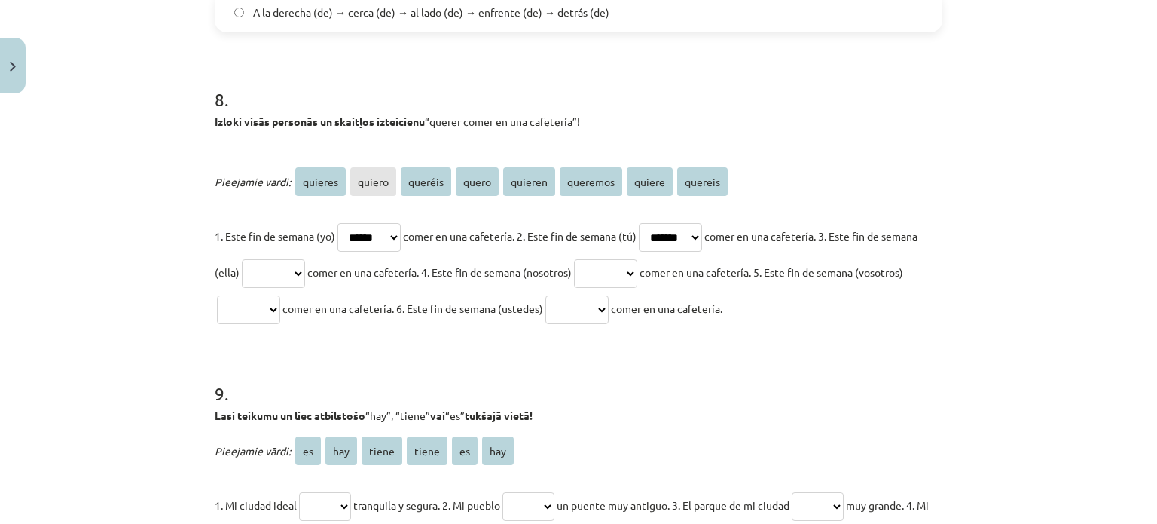
click at [658, 223] on select "******* ****** ******* ***** ******* ******** ****** *******" at bounding box center [670, 237] width 63 height 29
click at [295, 261] on select "******* ****** ******* ***** ******* ******** ****** *******" at bounding box center [273, 273] width 63 height 29
select select "******"
click at [276, 259] on select "******* ****** ******* ***** ******* ******** ****** *******" at bounding box center [273, 273] width 63 height 29
click at [637, 273] on select "******* ****** ******* ***** ******* ******** ****** *******" at bounding box center [605, 273] width 63 height 29
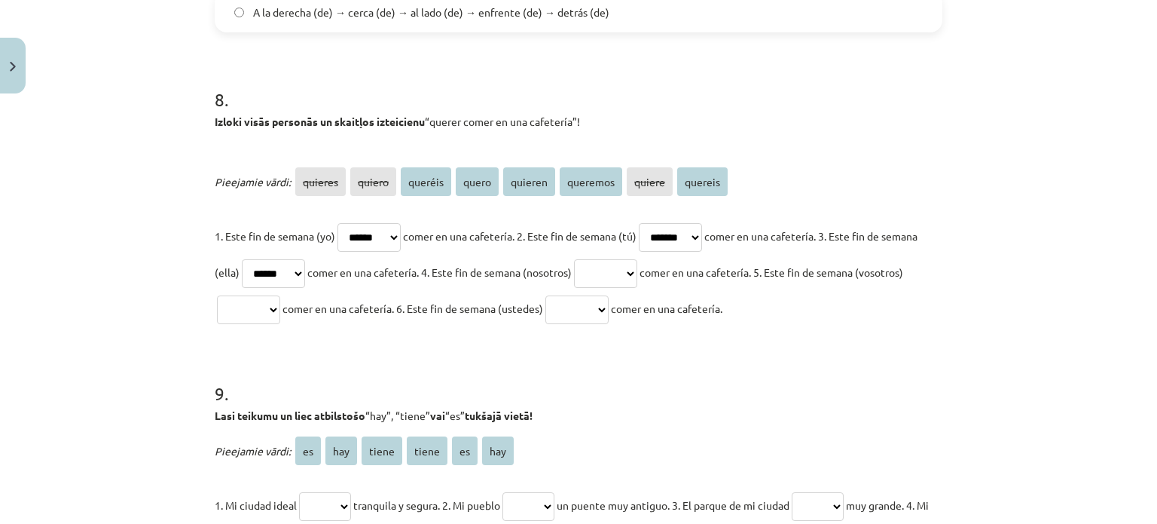
select select "********"
click at [632, 259] on select "******* ****** ******* ***** ******* ******** ****** *******" at bounding box center [605, 273] width 63 height 29
click at [280, 307] on select "******* ****** ******* ***** ******* ******** ****** *******" at bounding box center [248, 309] width 63 height 29
click at [280, 315] on select "******* ****** ******* ***** ******* ******** ****** *******" at bounding box center [248, 309] width 63 height 29
select select "*******"
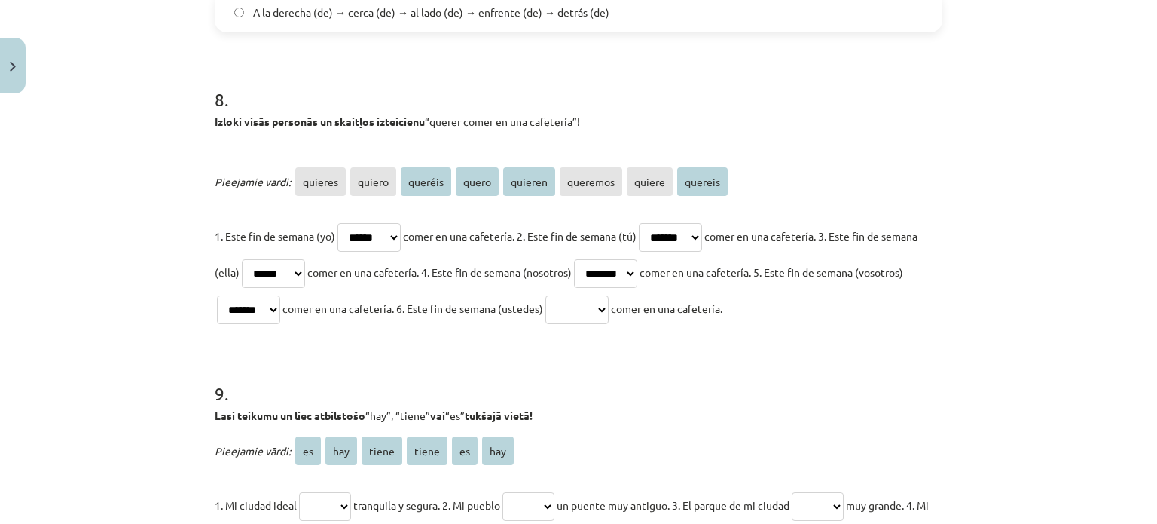
click at [261, 295] on select "******* ****** ******* ***** ******* ******** ****** *******" at bounding box center [248, 309] width 63 height 29
click at [609, 305] on select "******* ****** ******* ***** ******* ******** ****** *******" at bounding box center [576, 309] width 63 height 29
click at [609, 309] on select "******* ****** ******* ***** ******* ******** ****** *******" at bounding box center [576, 309] width 63 height 29
select select "*******"
click at [609, 295] on select "******* ****** ******* ***** ******* ******** ****** *******" at bounding box center [576, 309] width 63 height 29
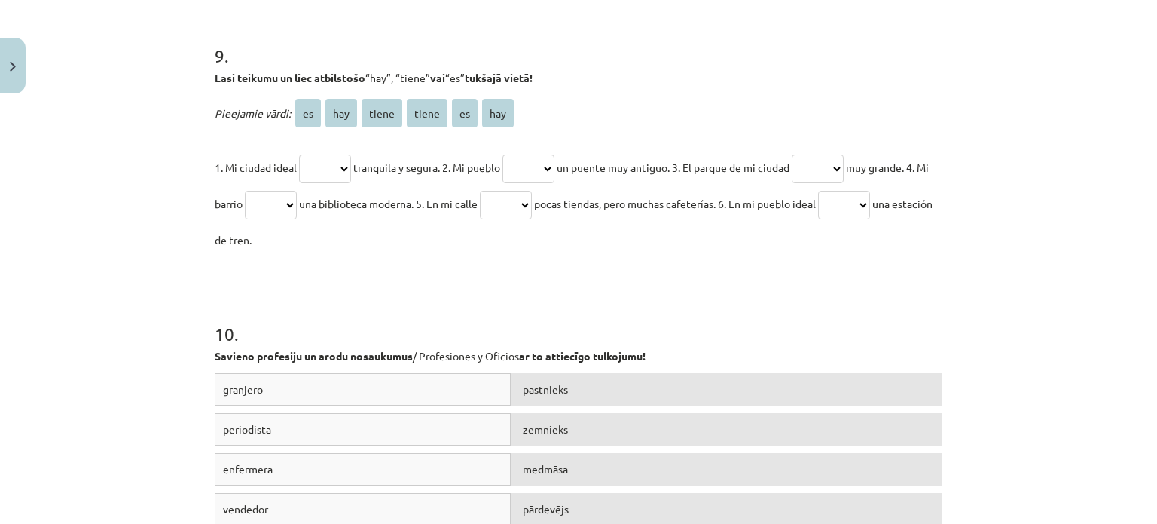
scroll to position [2807, 0]
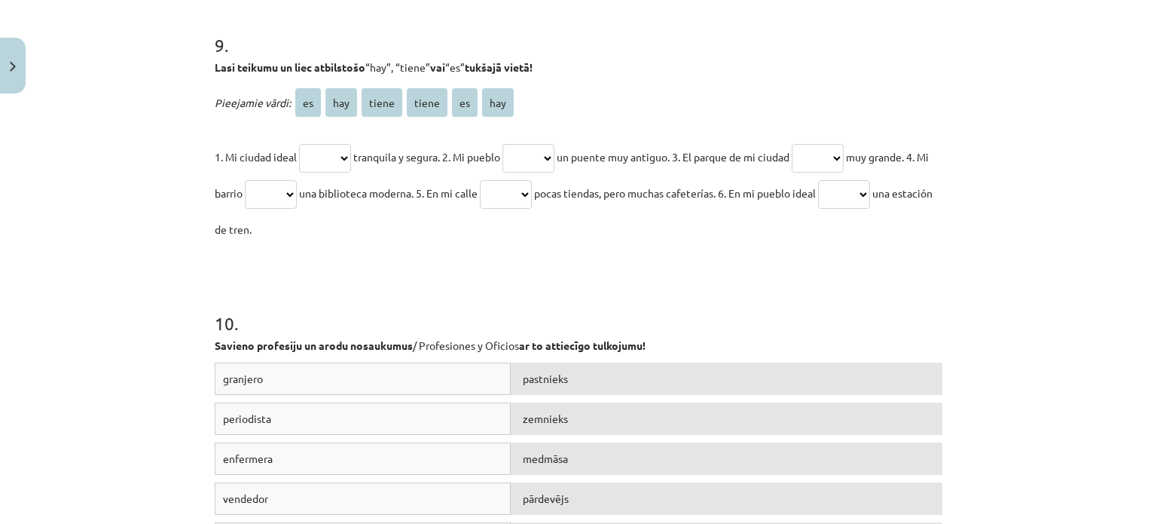
drag, startPoint x: 208, startPoint y: 66, endPoint x: 441, endPoint y: 219, distance: 278.5
click at [441, 219] on div "9 . Lasi teikumu un liec atbilstošo “hay”, “tiene” vai “es” tukšajā vietā! Piee…" at bounding box center [579, 127] width 728 height 239
click at [408, 311] on h1 "10 ." at bounding box center [579, 309] width 728 height 47
click at [328, 158] on select "** *** ***** ***** ** ***" at bounding box center [325, 158] width 52 height 29
select select "**"
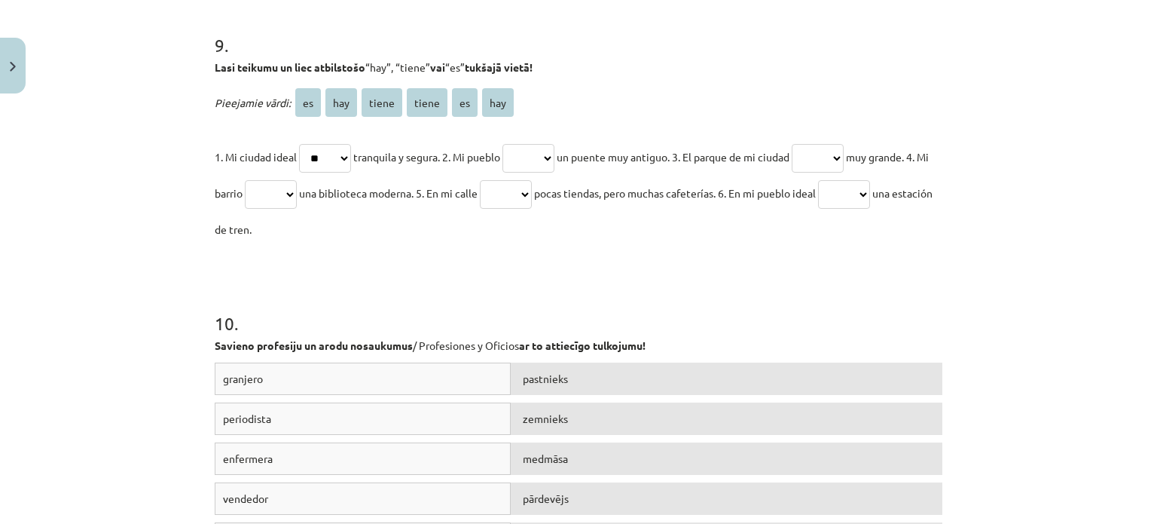
click at [299, 144] on select "** *** ***** ***** ** ***" at bounding box center [325, 158] width 52 height 29
click at [297, 191] on select "** *** ***** ***** ** ***" at bounding box center [271, 194] width 52 height 29
click at [554, 155] on select "** *** ***** ***** ** ***" at bounding box center [528, 158] width 52 height 29
click at [531, 162] on select "** *** ***** ***** ** ***" at bounding box center [528, 158] width 52 height 29
select select "*****"
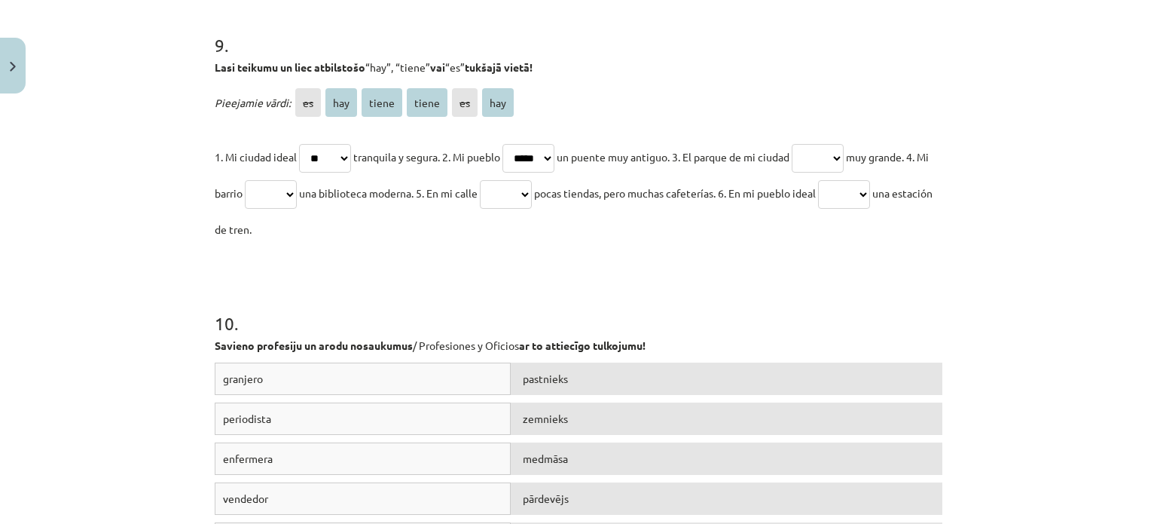
click at [512, 144] on select "** *** ***** ***** ** ***" at bounding box center [528, 158] width 52 height 29
click at [823, 159] on select "** *** ***** ***** ** ***" at bounding box center [818, 158] width 52 height 29
select select "**"
click at [812, 144] on select "** *** ***** ***** ** ***" at bounding box center [818, 158] width 52 height 29
click at [297, 197] on select "** *** ***** ***** ** ***" at bounding box center [271, 194] width 52 height 29
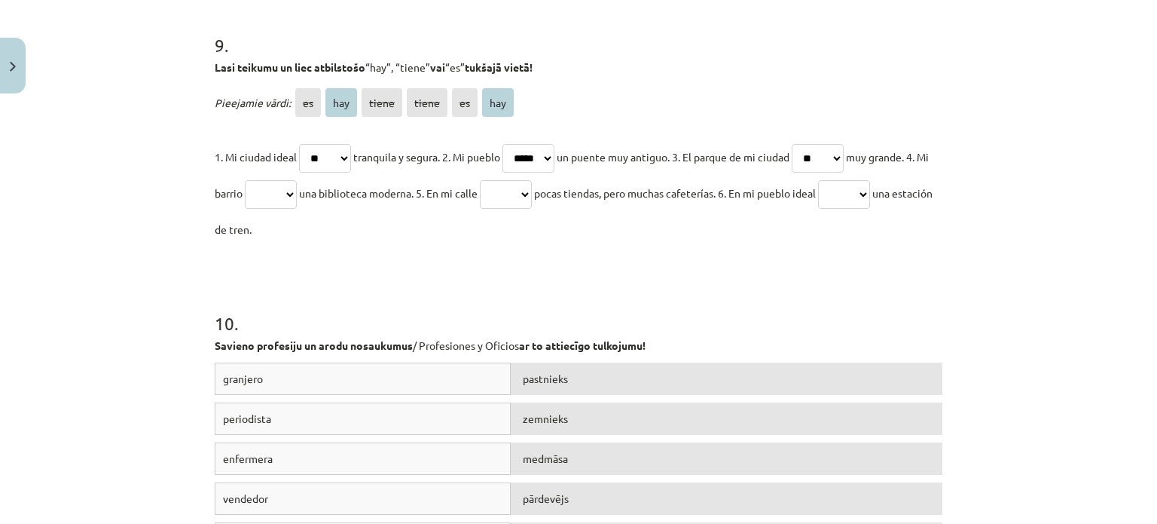
select select "*****"
click at [267, 180] on select "** *** ***** ***** ** ***" at bounding box center [271, 194] width 52 height 29
click at [532, 180] on select "** *** ***** ***** ** ***" at bounding box center [506, 194] width 52 height 29
select select "***"
click at [513, 180] on select "** *** ***** ***** ** ***" at bounding box center [506, 194] width 52 height 29
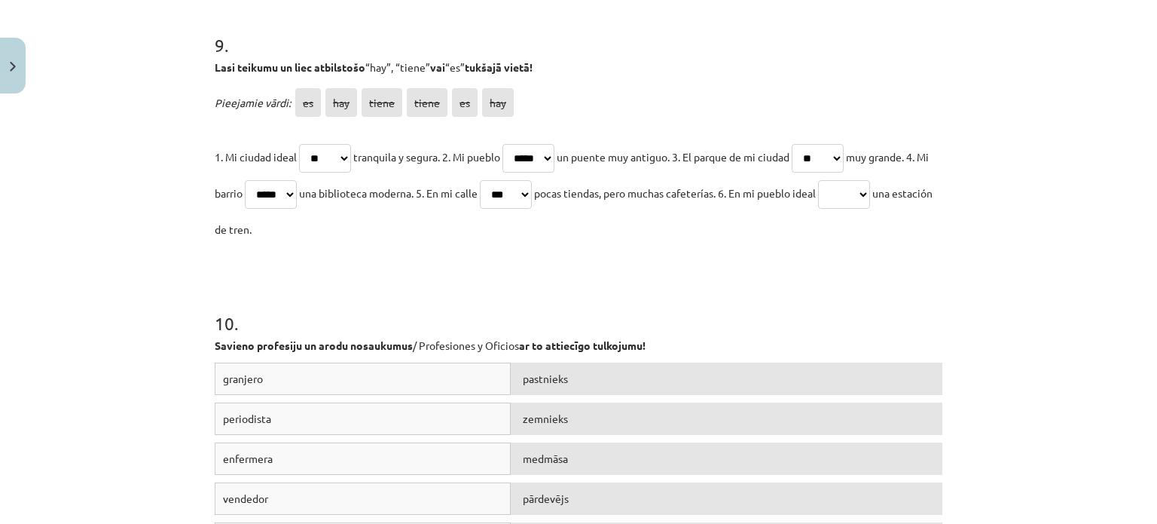
click at [870, 201] on select "** *** ***** ***** ** ***" at bounding box center [844, 194] width 52 height 29
select select "***"
click at [864, 180] on select "** *** ***** ***** ** ***" at bounding box center [844, 194] width 52 height 29
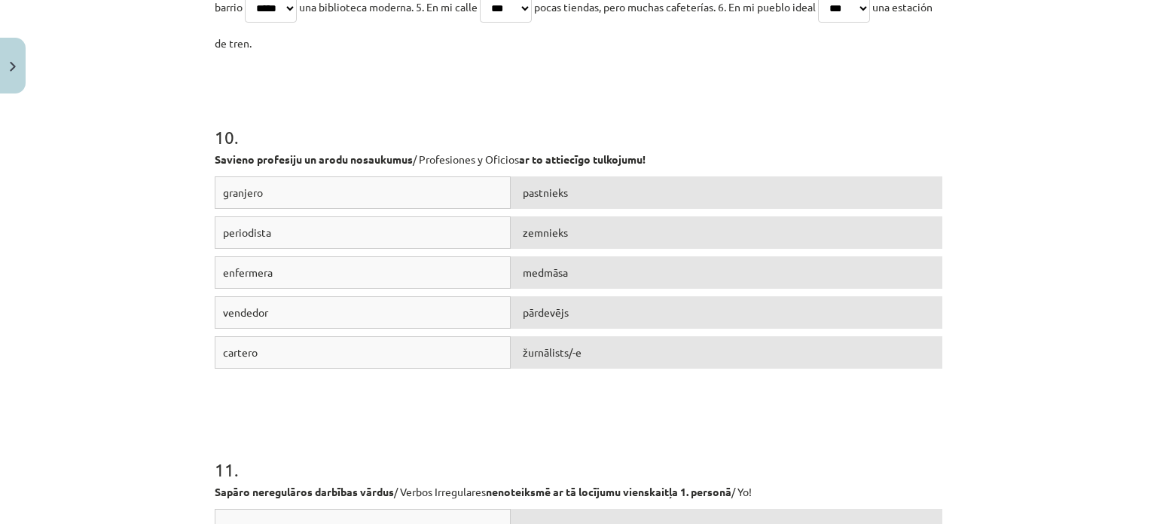
scroll to position [3043, 0]
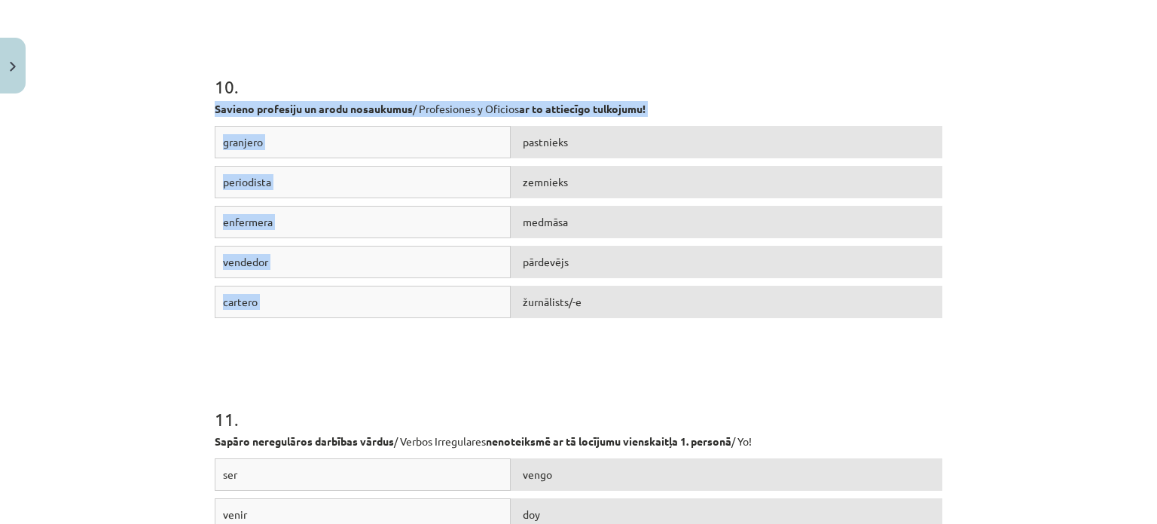
drag, startPoint x: 210, startPoint y: 107, endPoint x: 613, endPoint y: 323, distance: 457.4
click at [613, 323] on div "10 . Savieno profesiju un arodu nosaukumus / Profesiones y Oficios ar to attiec…" at bounding box center [579, 186] width 728 height 332
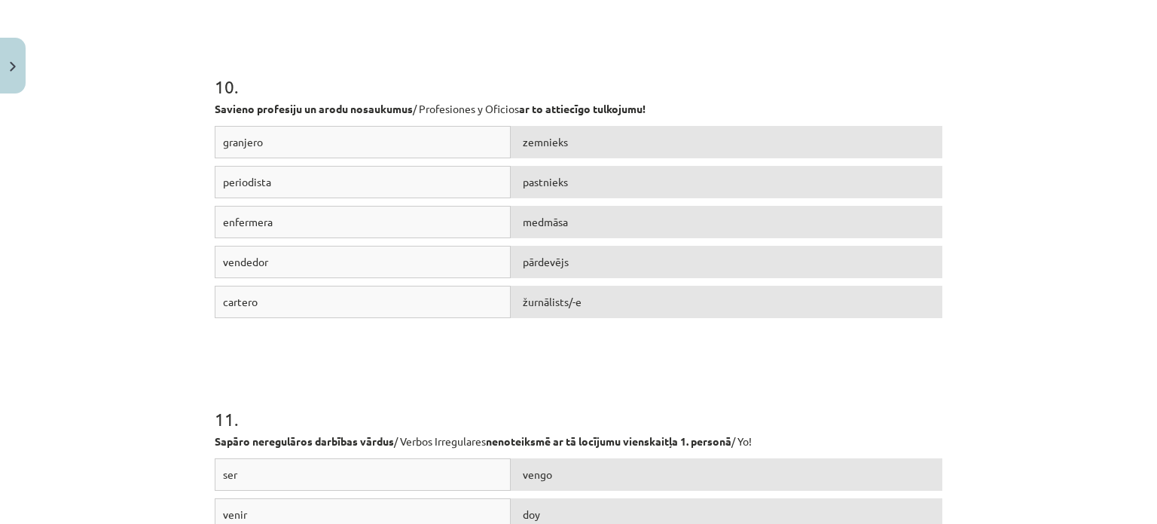
click at [679, 71] on h1 "10 ." at bounding box center [579, 73] width 728 height 47
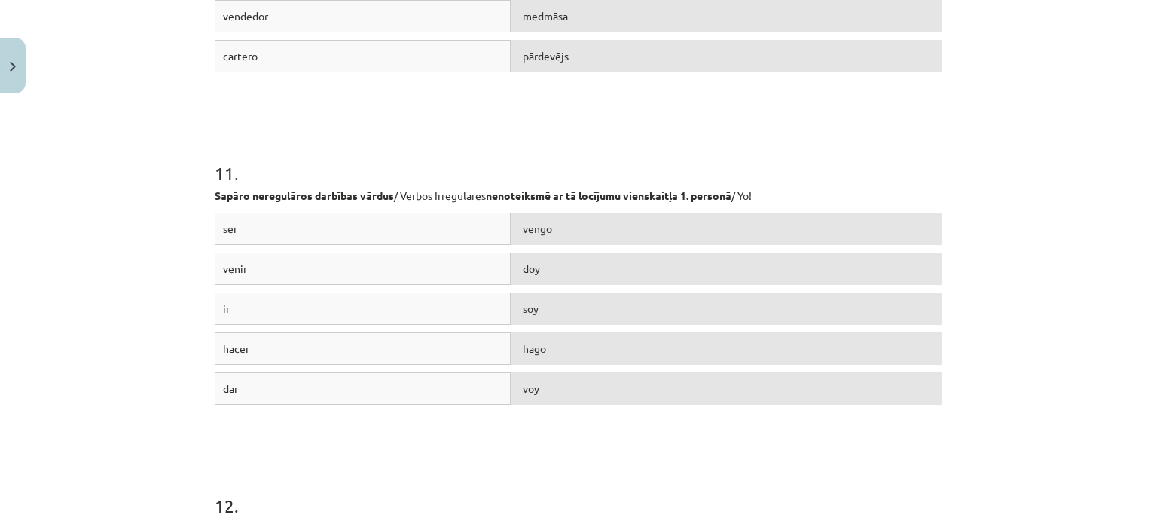
scroll to position [3294, 0]
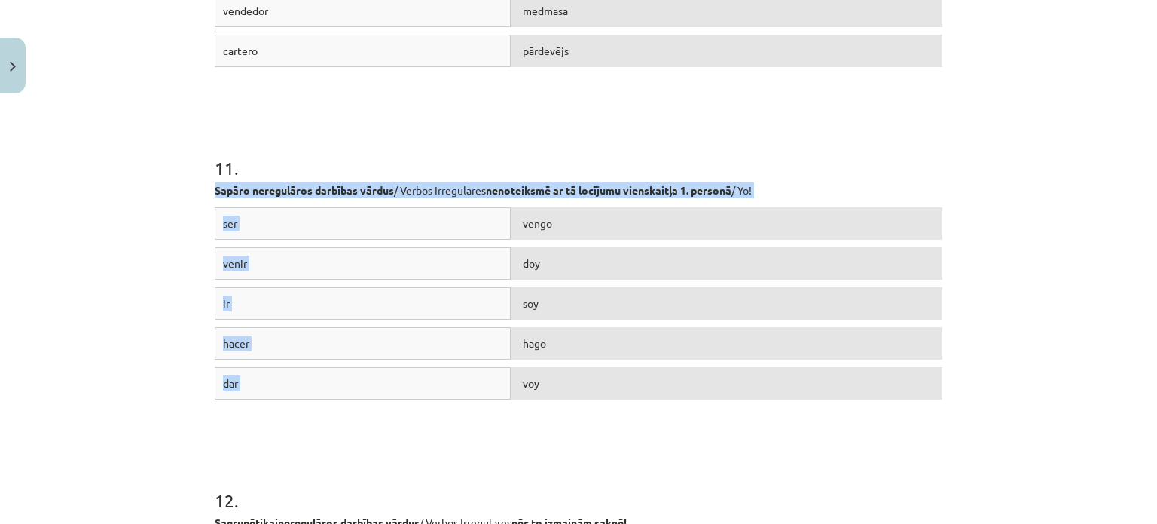
drag, startPoint x: 203, startPoint y: 179, endPoint x: 639, endPoint y: 388, distance: 483.2
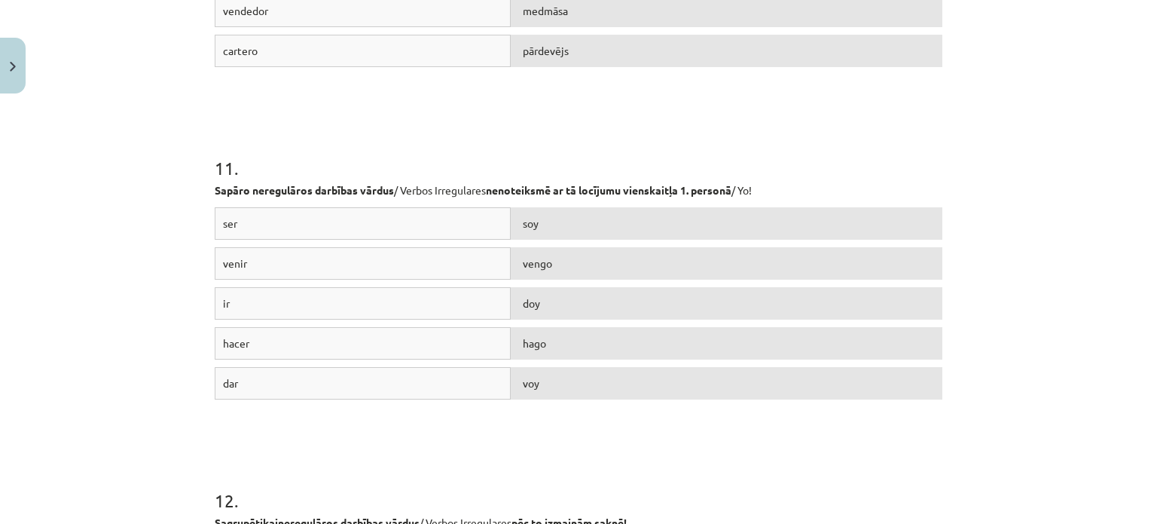
click at [193, 124] on div "Mācību tēma: Spāņu valodas b1 - 11. klases 1.ieskaites mācību materiāls #8 ✅ Re…" at bounding box center [578, 262] width 1157 height 524
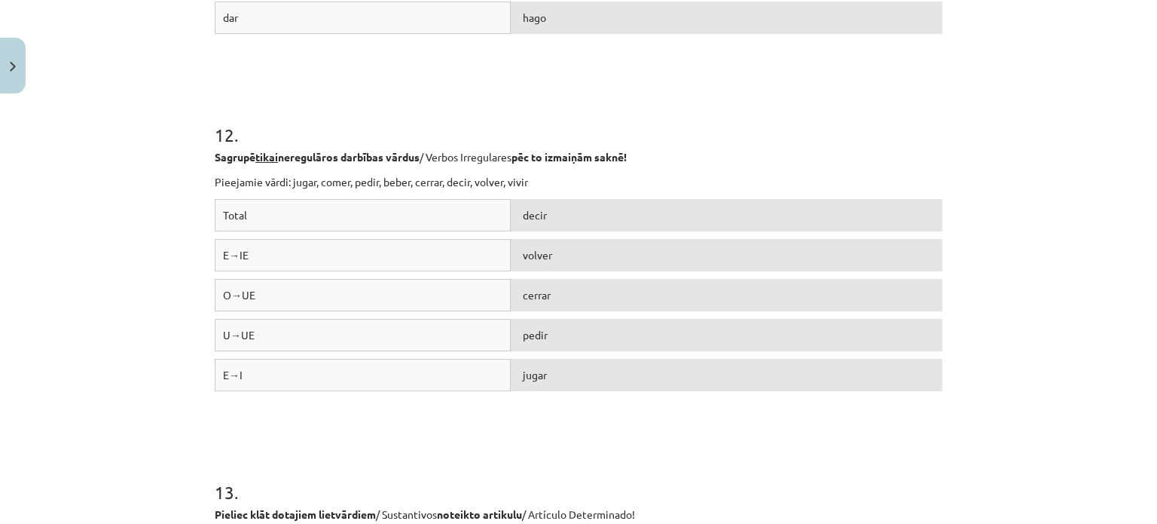
scroll to position [3682, 0]
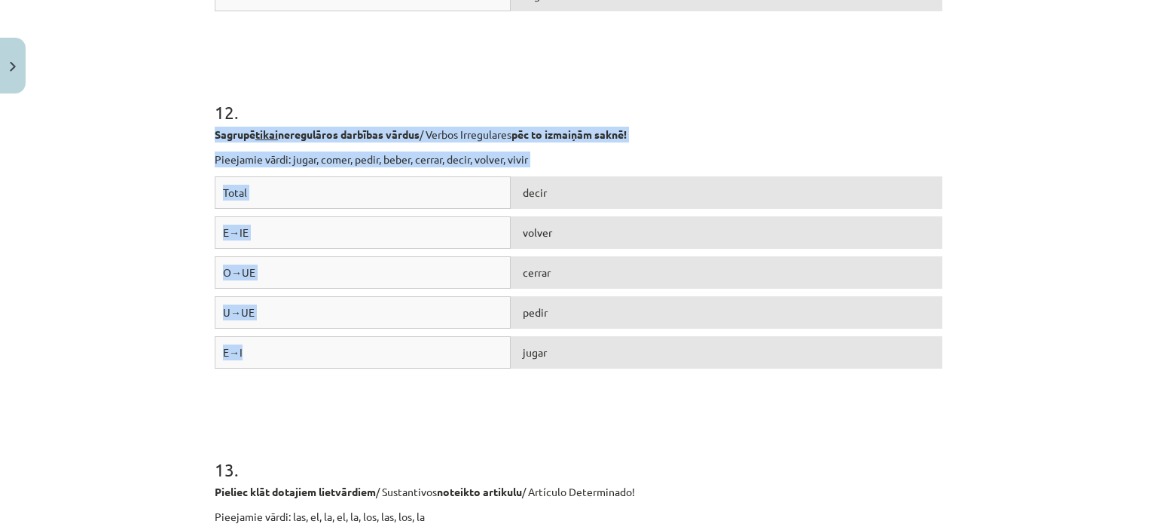
drag, startPoint x: 205, startPoint y: 138, endPoint x: 391, endPoint y: 355, distance: 285.8
click at [648, 127] on p "Sagrupē tikai neregulāros darbības vārdus / Verbos Irregulares pēc to izmaiņām …" at bounding box center [579, 135] width 728 height 16
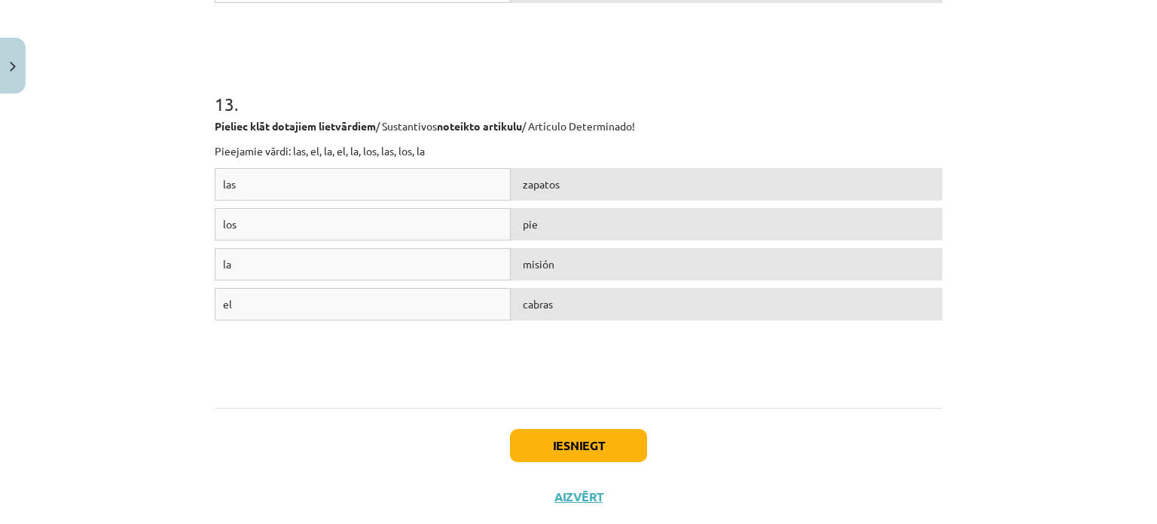
scroll to position [4065, 0]
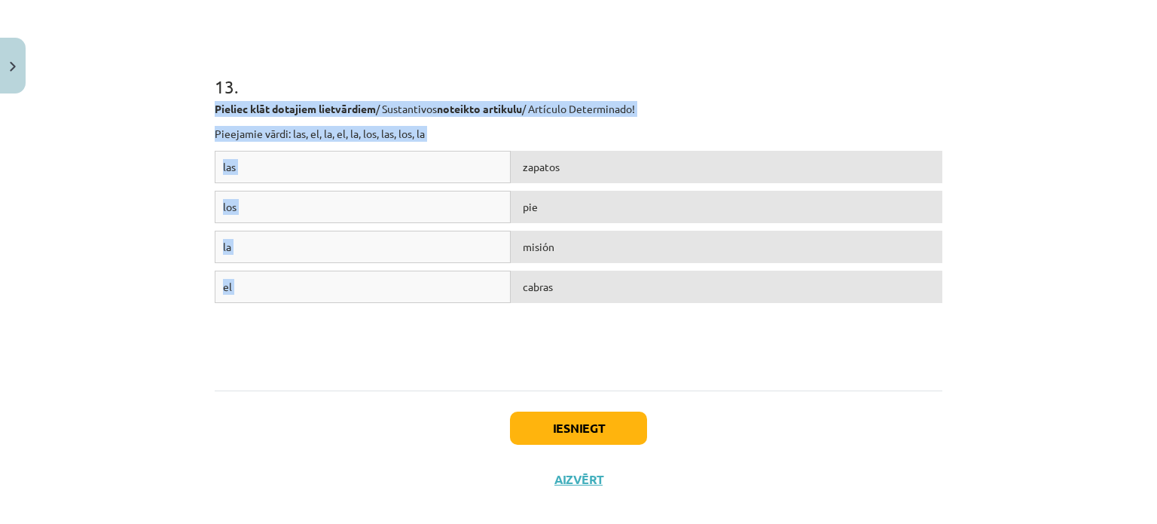
drag, startPoint x: 205, startPoint y: 104, endPoint x: 624, endPoint y: 296, distance: 460.8
click at [149, 129] on div "Mācību tēma: Spāņu valodas b1 - 11. klases 1.ieskaites mācību materiāls #8 ✅ Re…" at bounding box center [578, 262] width 1157 height 524
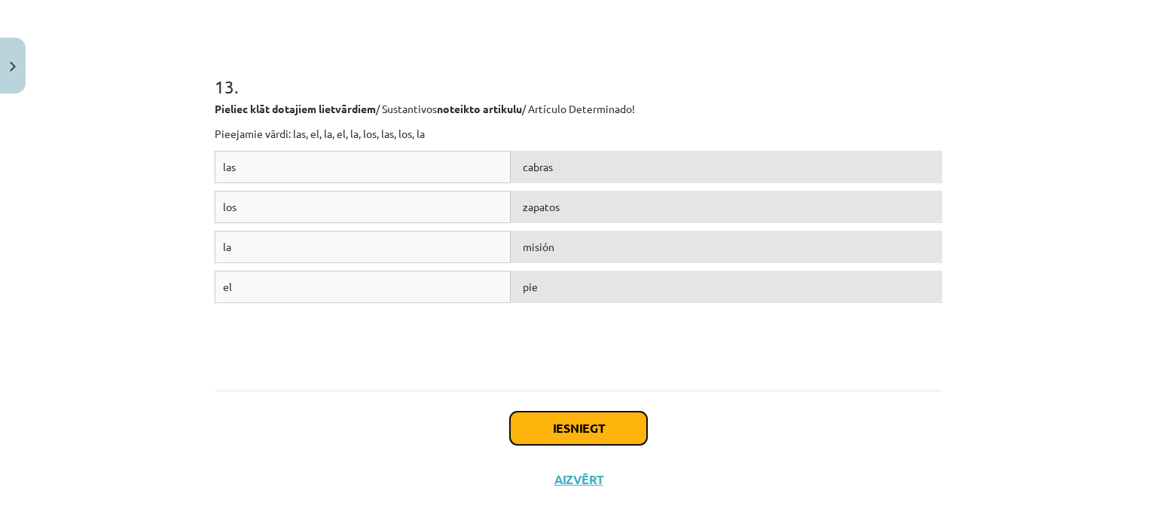
click at [567, 436] on button "Iesniegt" at bounding box center [578, 427] width 137 height 33
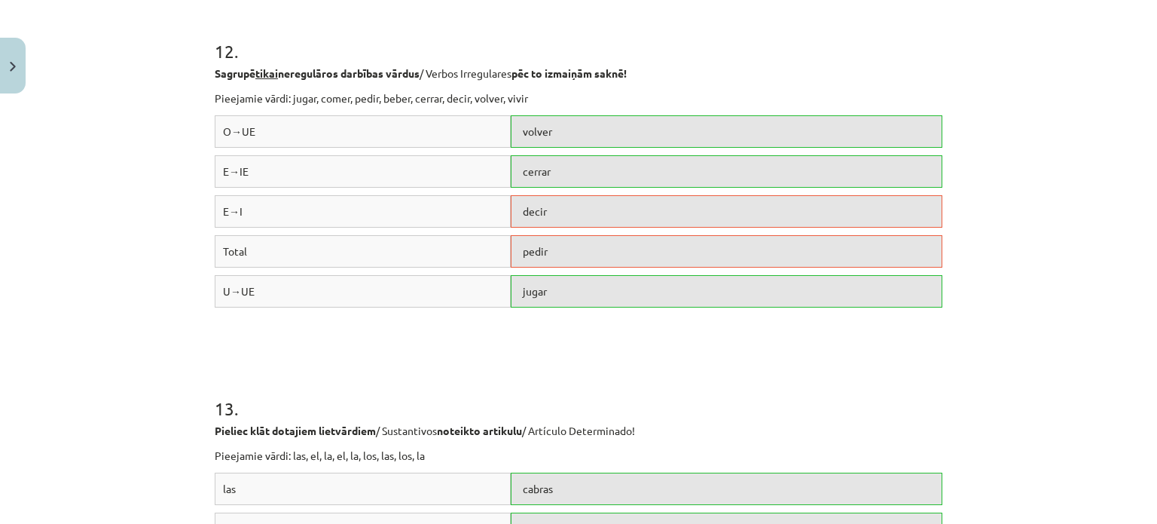
scroll to position [4131, 0]
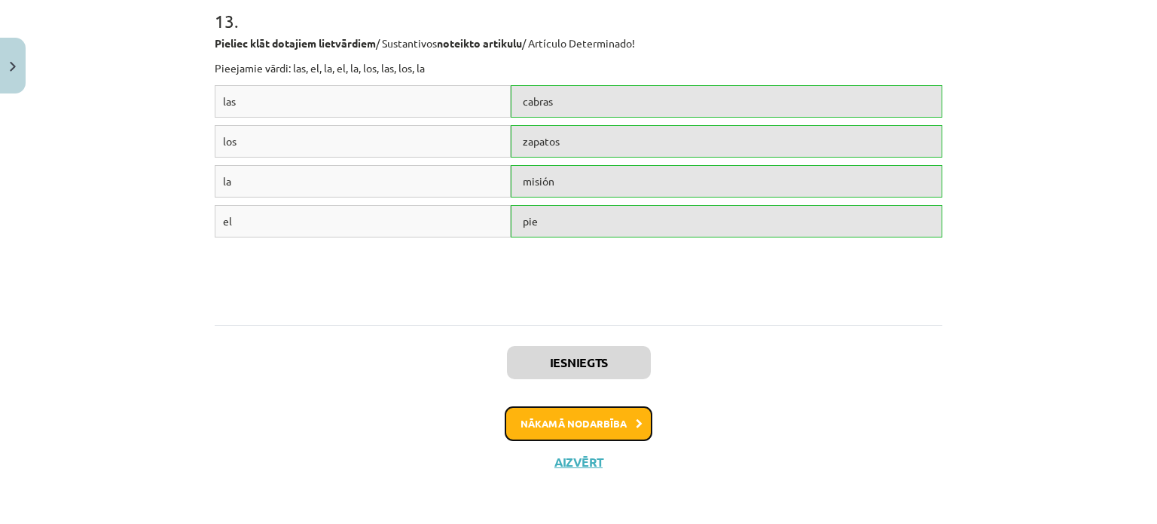
click at [588, 428] on button "Nākamā nodarbība" at bounding box center [579, 423] width 148 height 35
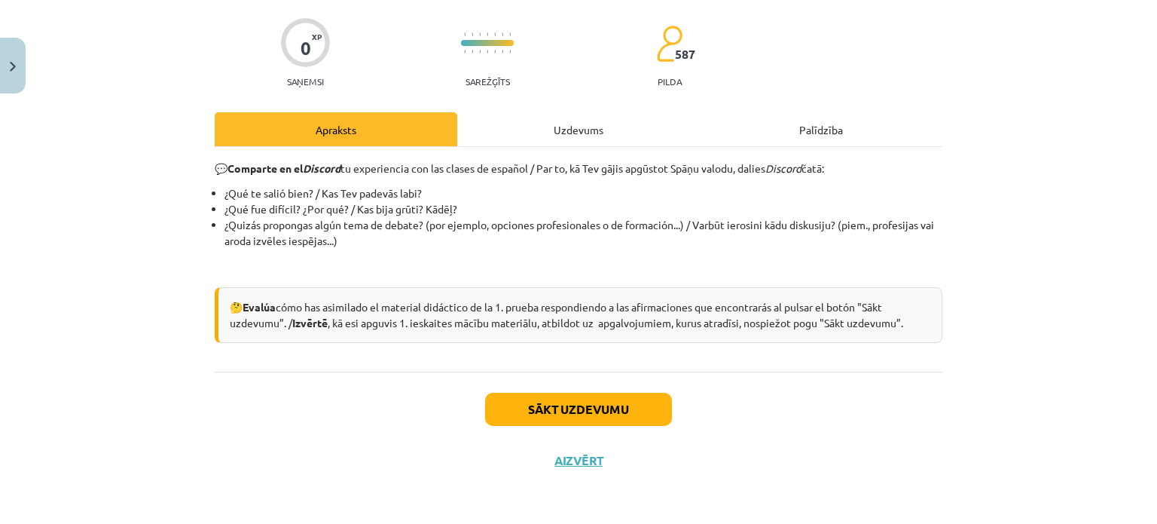
scroll to position [38, 0]
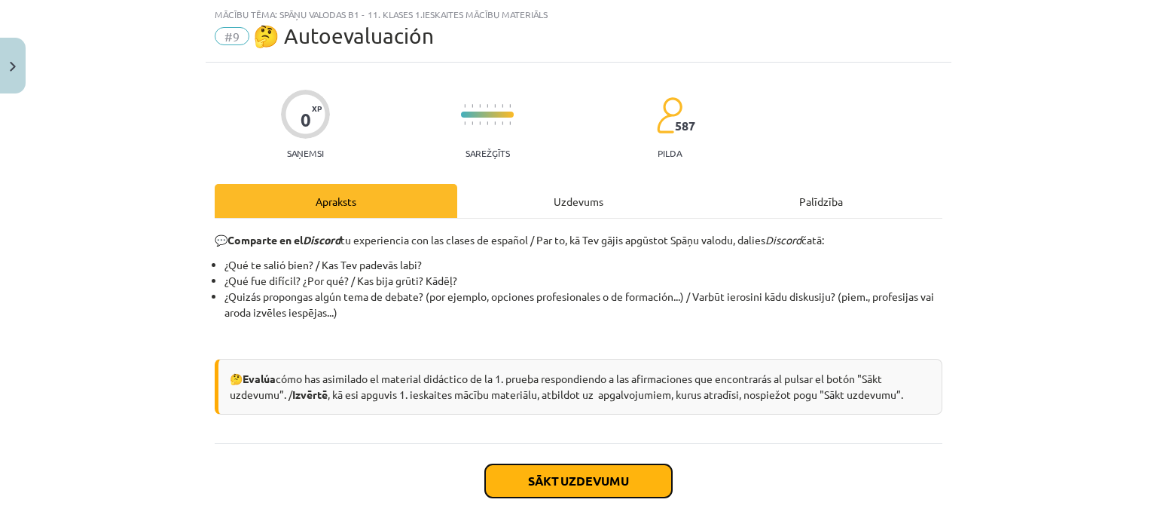
click at [582, 484] on button "Sākt uzdevumu" at bounding box center [578, 480] width 187 height 33
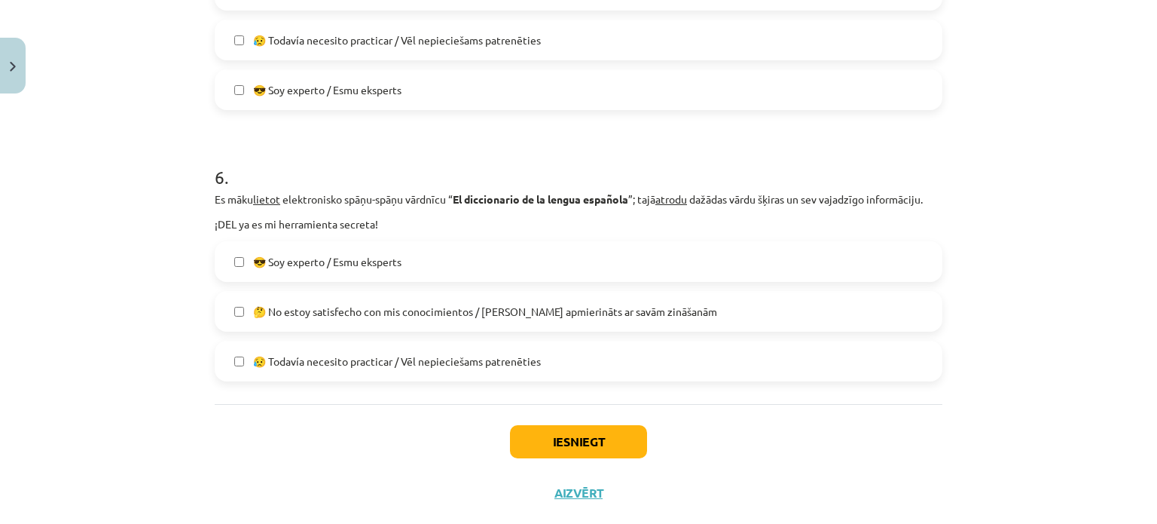
scroll to position [1538, 0]
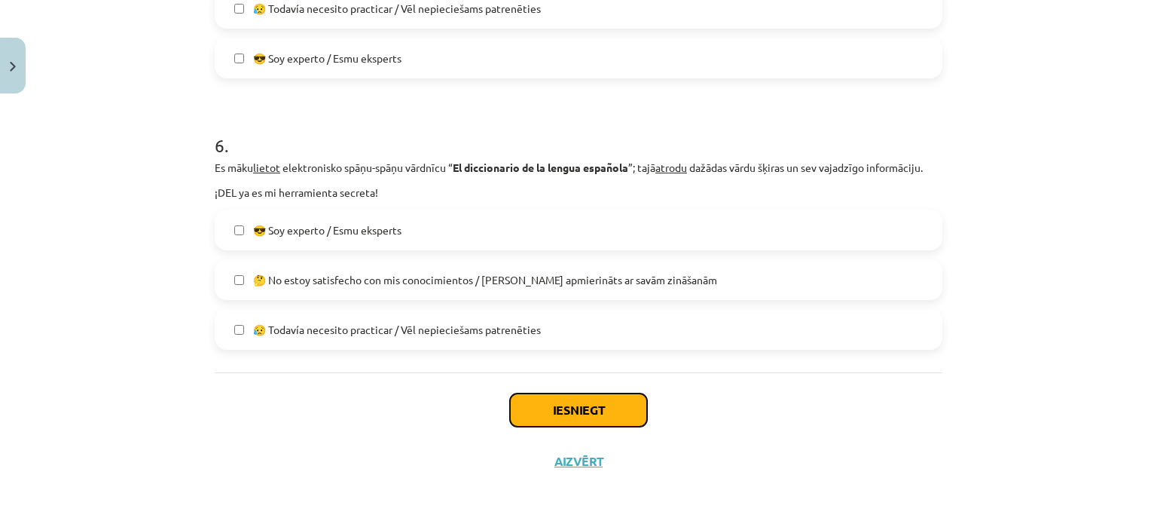
click at [541, 420] on button "Iesniegt" at bounding box center [578, 409] width 137 height 33
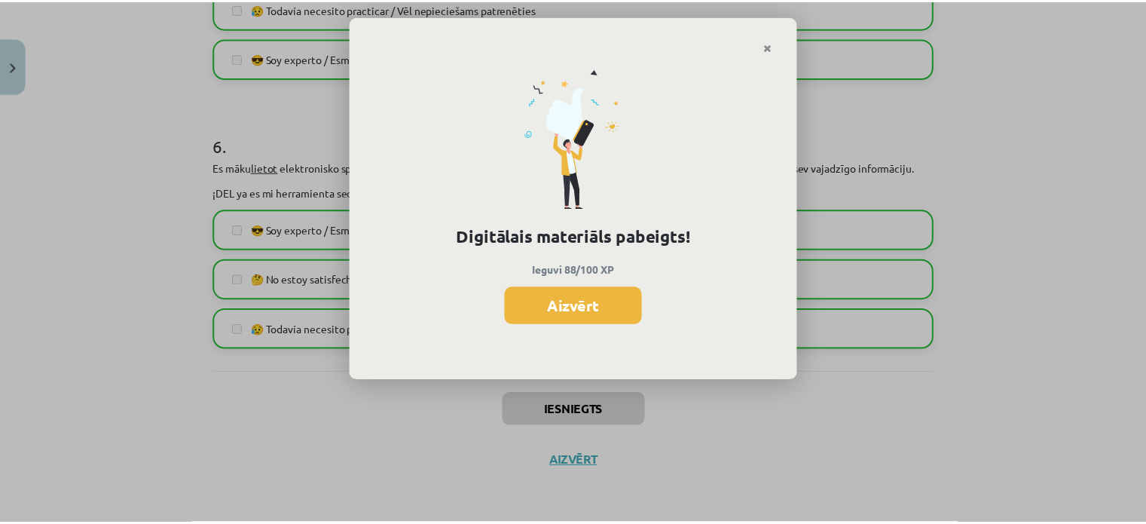
scroll to position [411, 0]
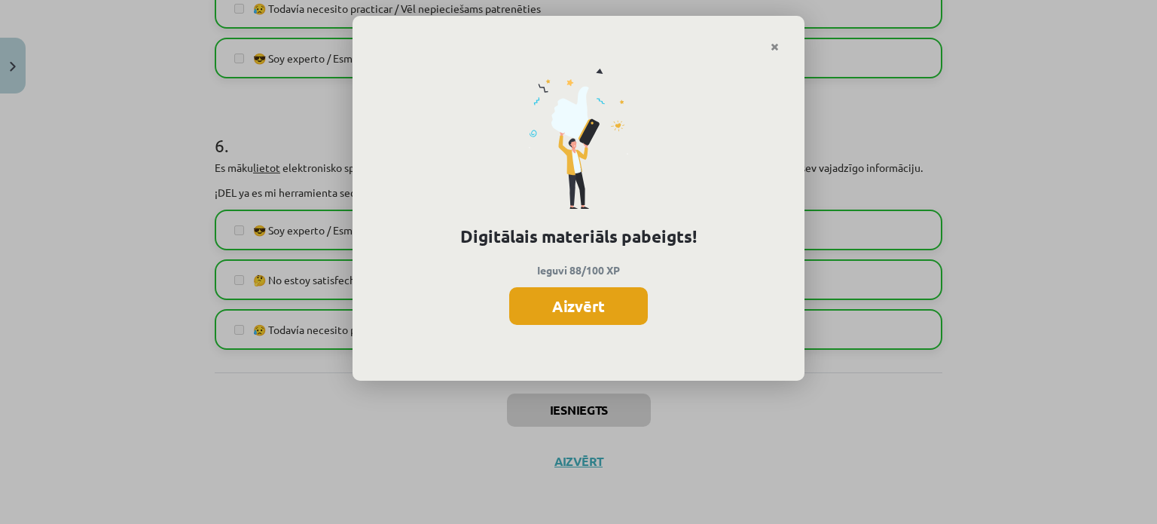
click at [579, 307] on button "Aizvērt" at bounding box center [578, 306] width 139 height 38
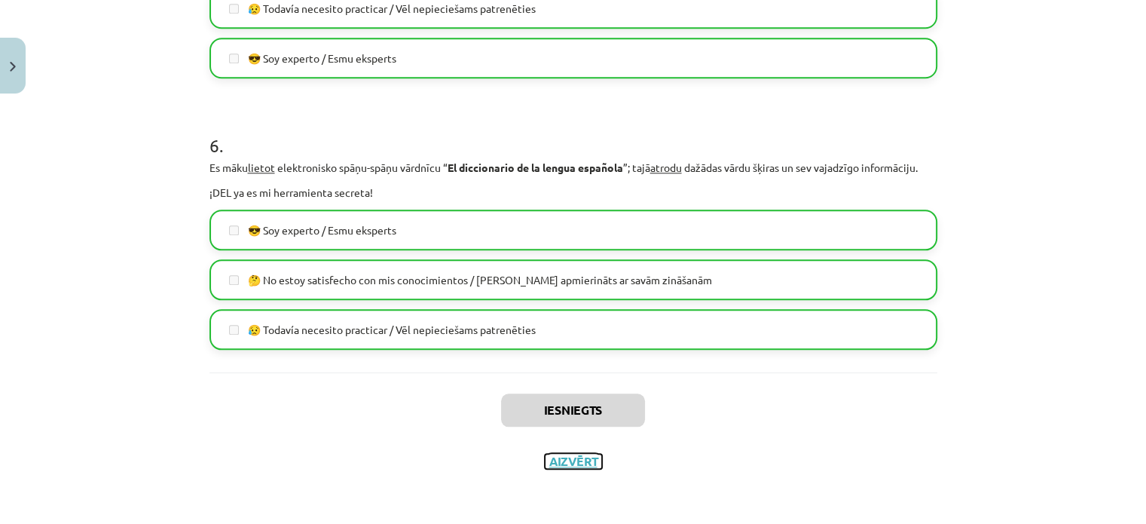
click at [568, 457] on button "Aizvērt" at bounding box center [573, 461] width 57 height 15
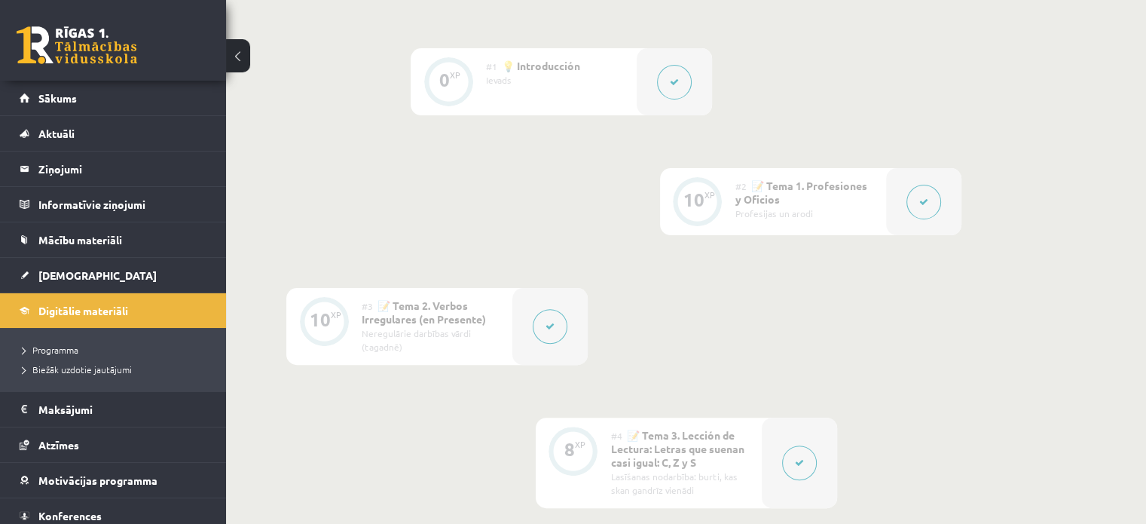
scroll to position [0, 0]
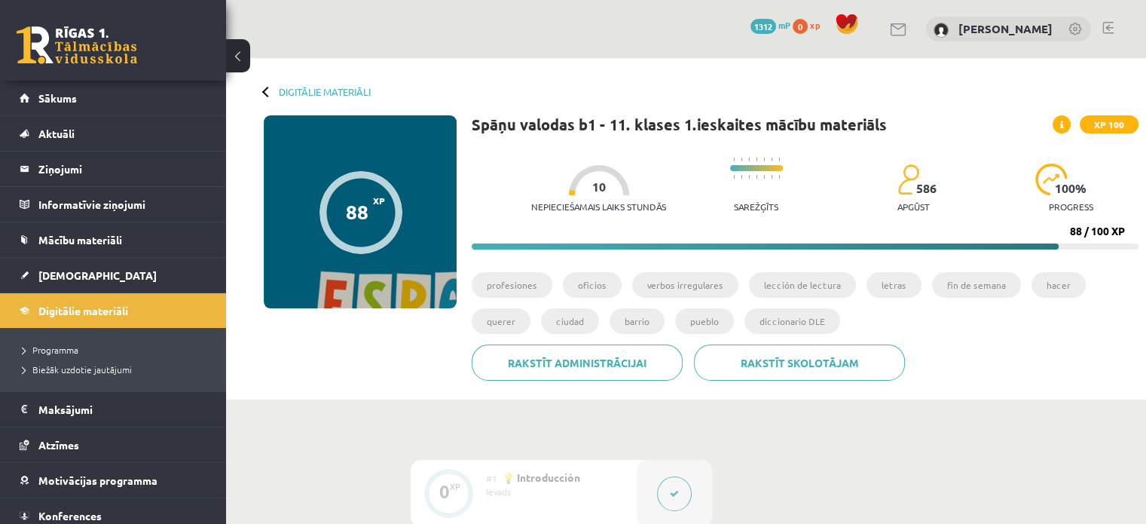
click at [102, 56] on link at bounding box center [77, 45] width 121 height 38
